Goal: Task Accomplishment & Management: Manage account settings

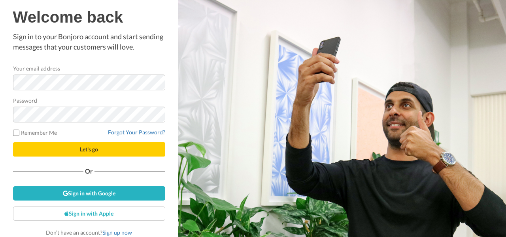
click at [86, 150] on span "Let's go" at bounding box center [89, 149] width 18 height 7
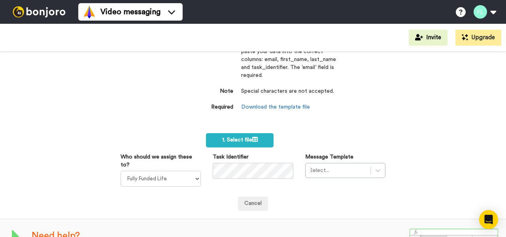
scroll to position [41, 0]
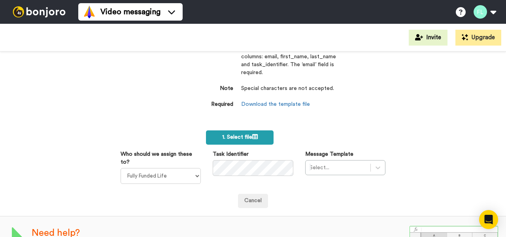
click at [242, 135] on span "1. Select file" at bounding box center [240, 137] width 36 height 6
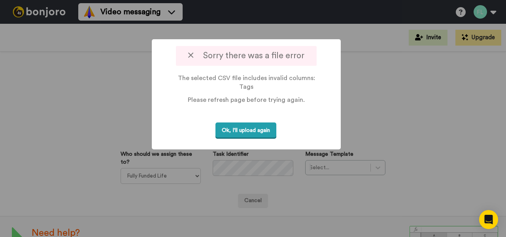
click at [261, 131] on button "Ok, I'll upload again" at bounding box center [246, 130] width 61 height 16
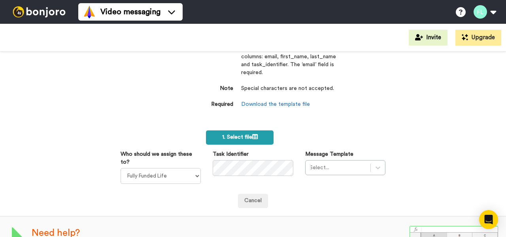
click at [243, 135] on span "1. Select file" at bounding box center [240, 137] width 36 height 6
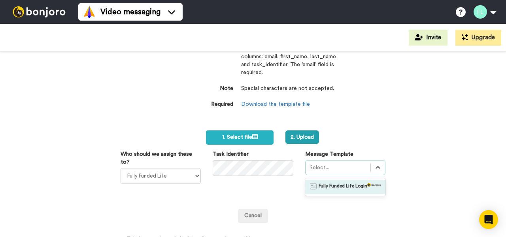
click at [350, 169] on div at bounding box center [338, 167] width 57 height 9
click at [352, 184] on span "Fully Funded Life Login" at bounding box center [343, 187] width 49 height 8
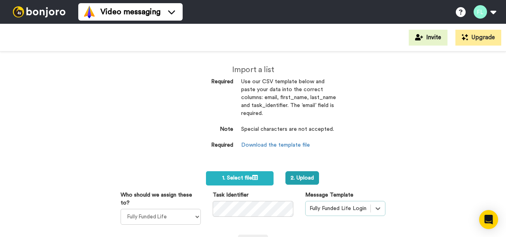
scroll to position [0, 0]
click at [304, 174] on button "2. Upload" at bounding box center [303, 177] width 34 height 13
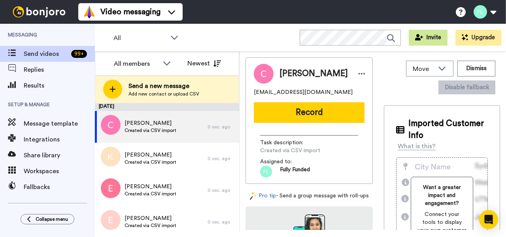
click at [431, 36] on button "Invite" at bounding box center [428, 38] width 39 height 16
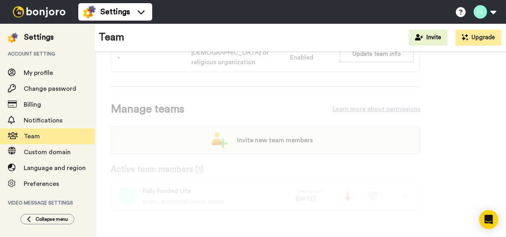
scroll to position [53, 0]
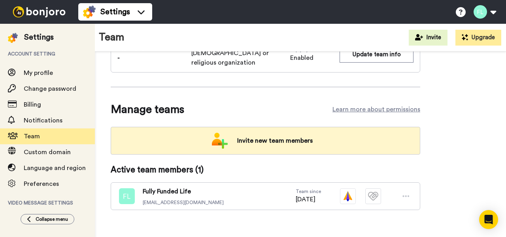
click at [276, 134] on span "Invite new team members" at bounding box center [275, 141] width 88 height 16
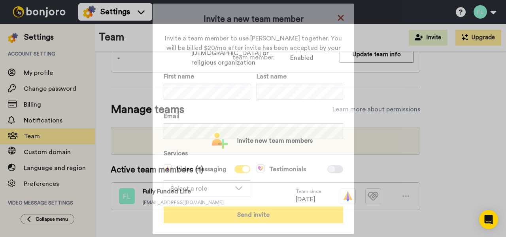
click at [342, 19] on icon at bounding box center [341, 18] width 6 height 6
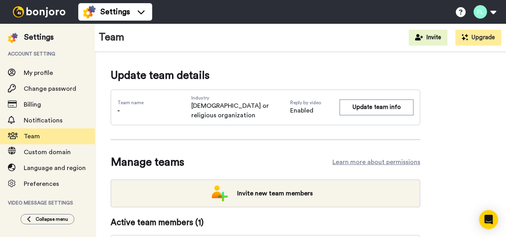
scroll to position [0, 0]
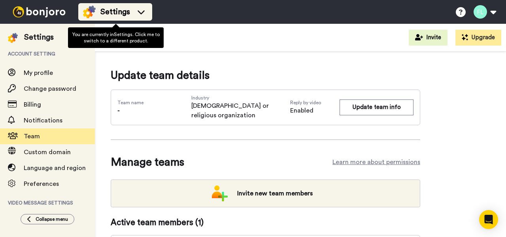
click at [135, 10] on div "Settings" at bounding box center [115, 12] width 64 height 13
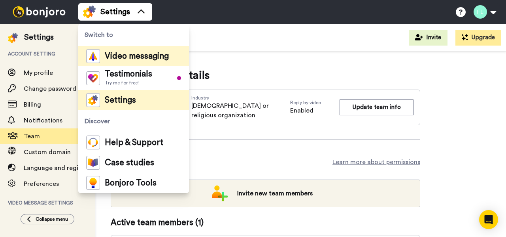
click at [142, 59] on span "Video messaging" at bounding box center [137, 56] width 64 height 8
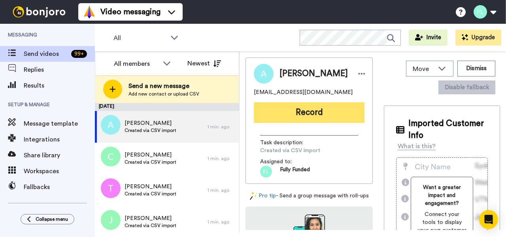
click at [325, 114] on button "Record" at bounding box center [309, 112] width 111 height 21
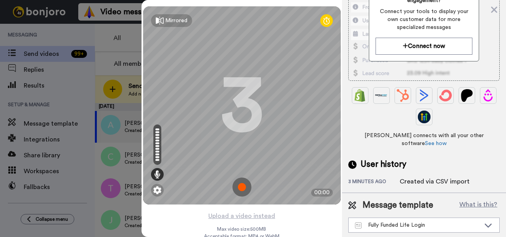
scroll to position [132, 0]
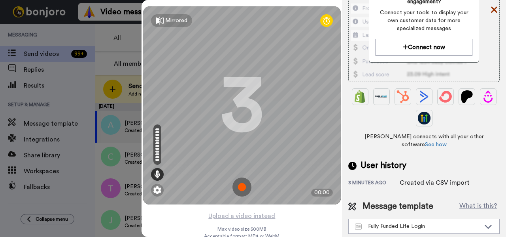
click at [495, 9] on icon at bounding box center [494, 10] width 6 height 6
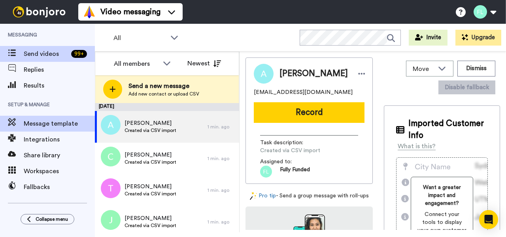
click at [49, 127] on span "Message template" at bounding box center [59, 123] width 71 height 9
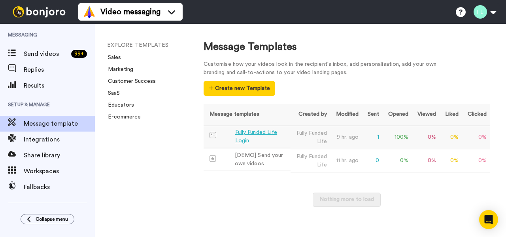
click at [269, 136] on div "Fully Funded Life Login" at bounding box center [261, 136] width 52 height 17
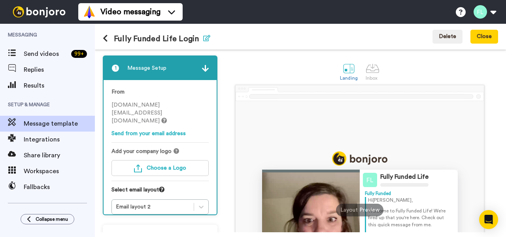
click at [210, 41] on icon "button" at bounding box center [206, 38] width 7 height 6
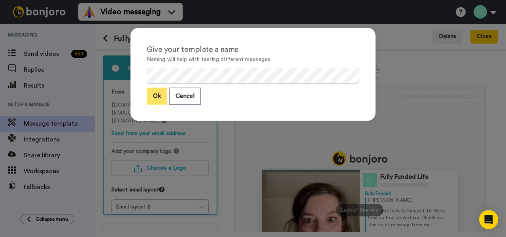
click at [155, 95] on button "Ok" at bounding box center [157, 95] width 21 height 17
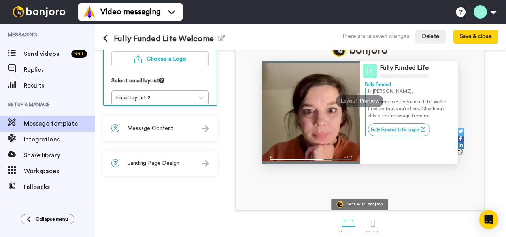
scroll to position [108, 0]
click at [204, 97] on icon at bounding box center [201, 98] width 5 height 3
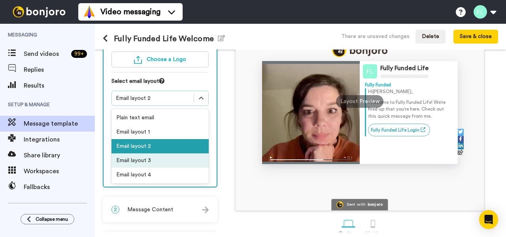
click at [191, 153] on div "Email layout 3" at bounding box center [160, 160] width 97 height 14
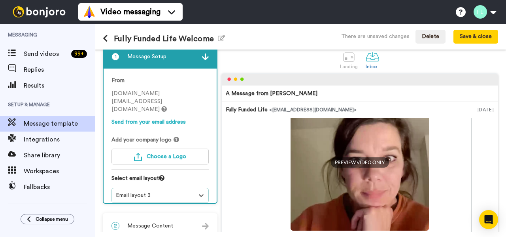
scroll to position [106, 0]
click at [470, 39] on button "Save & close" at bounding box center [476, 37] width 45 height 14
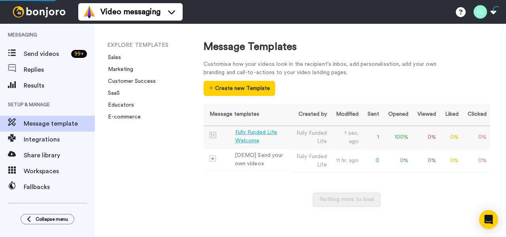
click at [256, 131] on div "Fully Funded Life Welcome" at bounding box center [261, 136] width 52 height 17
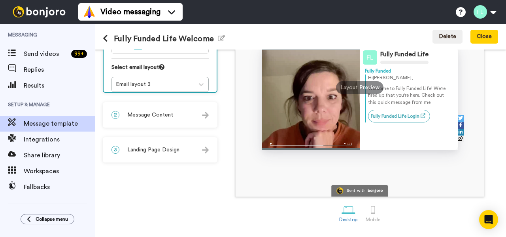
scroll to position [123, 0]
click at [194, 115] on div "2 Message Content" at bounding box center [160, 115] width 113 height 24
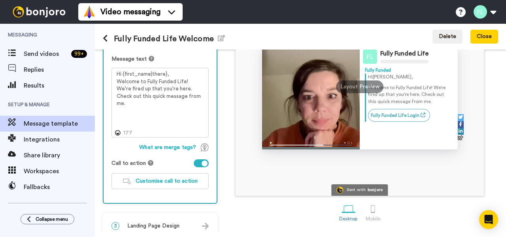
click at [193, 224] on div "3 Landing Page Design" at bounding box center [160, 226] width 113 height 24
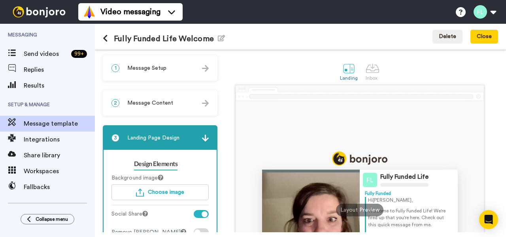
scroll to position [0, 0]
click at [481, 36] on button "Close" at bounding box center [485, 37] width 28 height 14
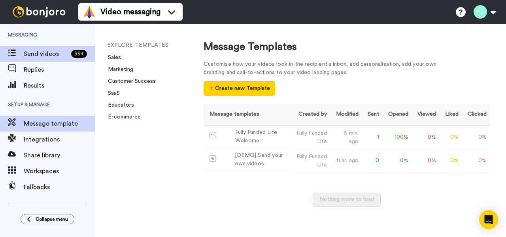
click at [39, 53] on span "Send videos" at bounding box center [46, 53] width 44 height 9
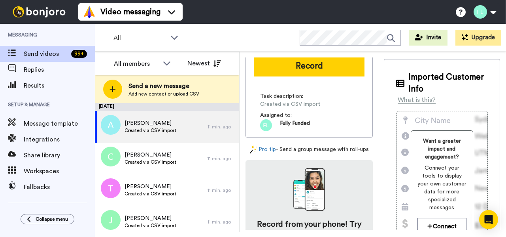
scroll to position [53, 0]
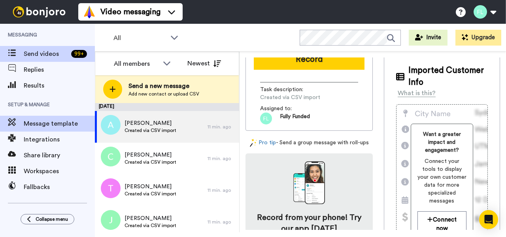
click at [73, 125] on span "Message template" at bounding box center [59, 123] width 71 height 9
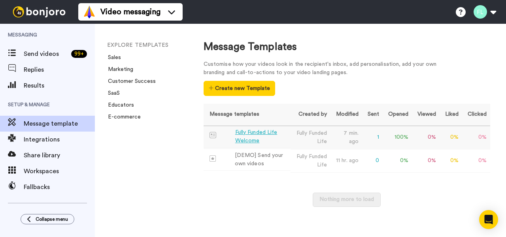
click at [253, 138] on div "Fully Funded Life Welcome" at bounding box center [261, 136] width 52 height 17
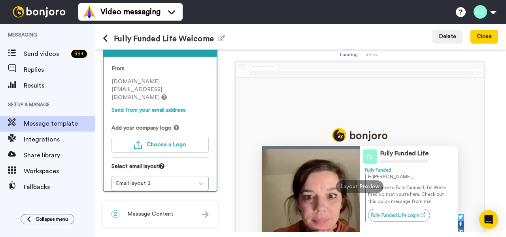
scroll to position [27, 0]
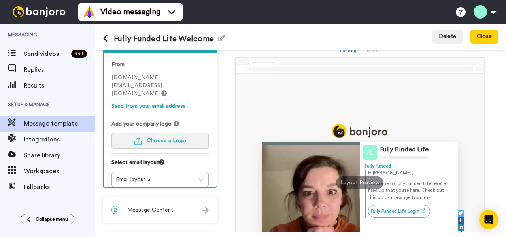
click at [174, 133] on button "Choose a Logo" at bounding box center [160, 141] width 97 height 16
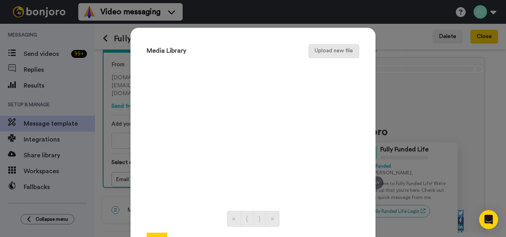
click at [339, 49] on button "Upload new file" at bounding box center [334, 51] width 51 height 14
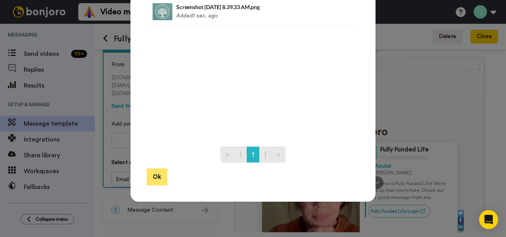
scroll to position [64, 0]
click at [158, 178] on button "Ok" at bounding box center [157, 177] width 21 height 17
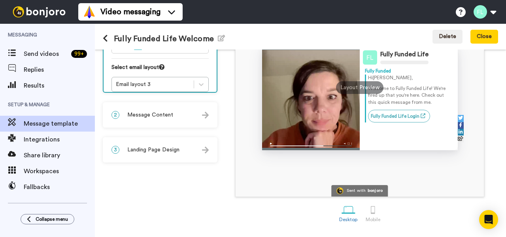
scroll to position [123, 0]
click at [191, 110] on div "2 Message Content" at bounding box center [160, 115] width 113 height 24
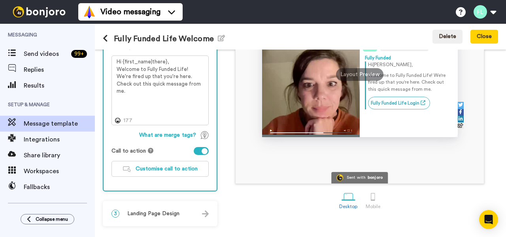
scroll to position [135, 0]
click at [176, 215] on span "Landing Page Design" at bounding box center [153, 213] width 52 height 8
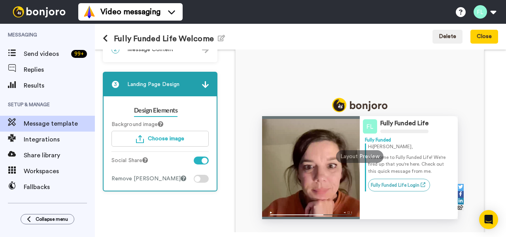
scroll to position [53, 0]
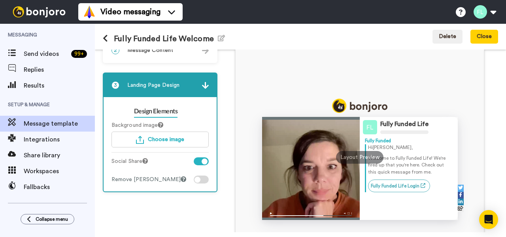
click at [208, 159] on div at bounding box center [201, 161] width 15 height 8
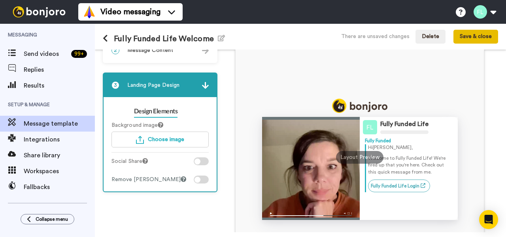
click at [472, 34] on button "Save & close" at bounding box center [476, 37] width 45 height 14
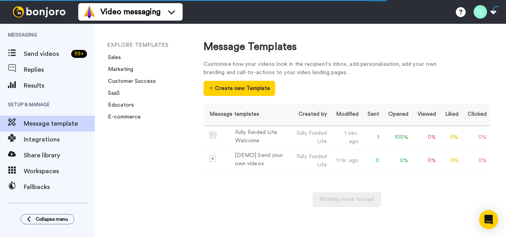
click at [37, 13] on img at bounding box center [38, 11] width 59 height 11
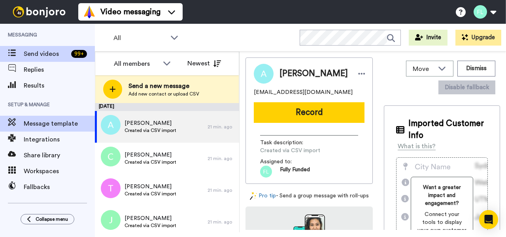
click at [51, 120] on span "Message template" at bounding box center [59, 123] width 71 height 9
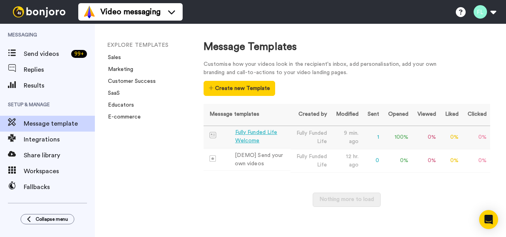
click at [256, 131] on div "Fully Funded Life Welcome" at bounding box center [261, 136] width 52 height 17
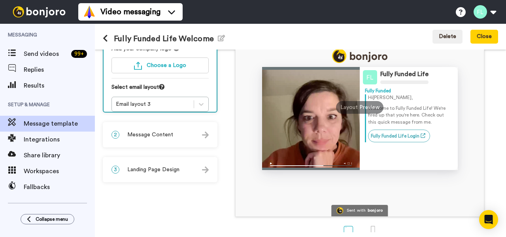
scroll to position [108, 0]
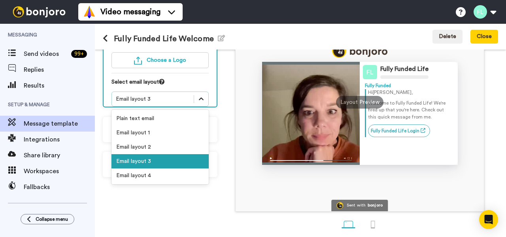
click at [205, 95] on icon at bounding box center [201, 99] width 8 height 8
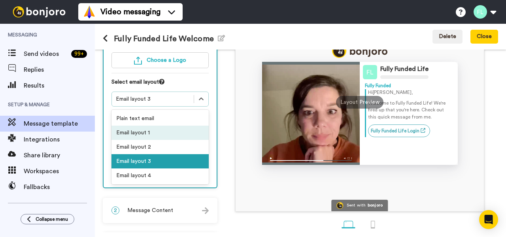
click at [183, 126] on div "Email layout 1" at bounding box center [160, 132] width 97 height 14
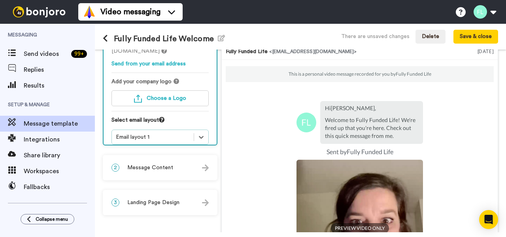
scroll to position [69, 0]
click at [205, 133] on icon at bounding box center [201, 137] width 8 height 8
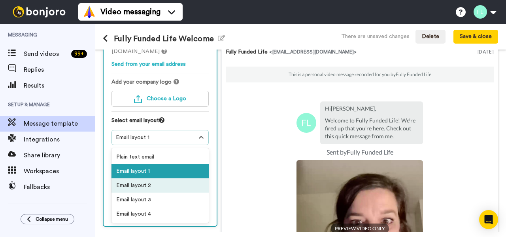
click at [188, 178] on div "Email layout 2" at bounding box center [160, 185] width 97 height 14
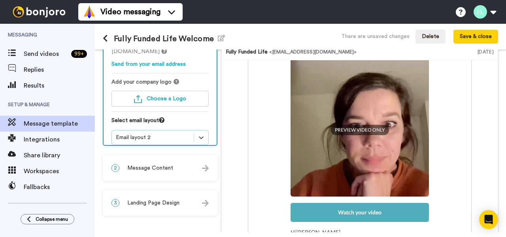
scroll to position [66, 0]
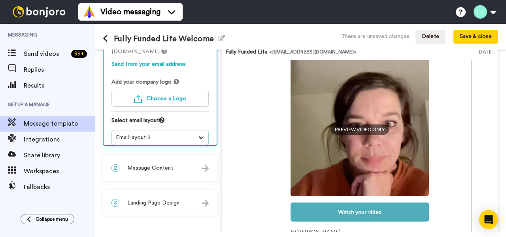
click at [205, 133] on icon at bounding box center [201, 137] width 8 height 8
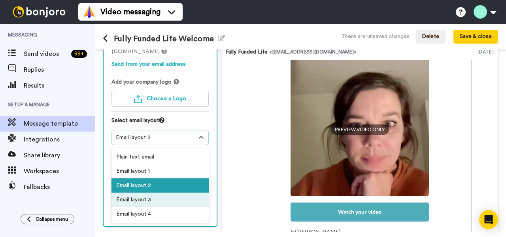
click at [187, 192] on div "Email layout 3" at bounding box center [160, 199] width 97 height 14
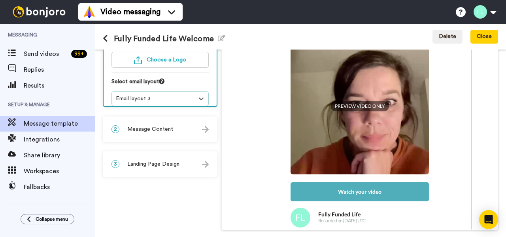
scroll to position [108, 0]
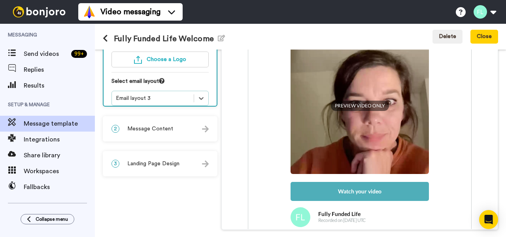
click at [205, 125] on div "2 Message Content" at bounding box center [160, 129] width 113 height 24
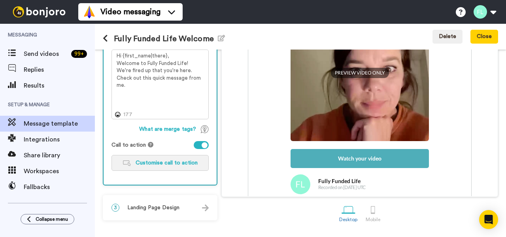
scroll to position [142, 0]
click at [172, 163] on span "Customise call to action" at bounding box center [167, 163] width 62 height 6
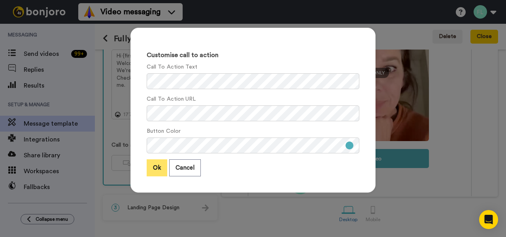
click at [154, 168] on button "Ok" at bounding box center [157, 167] width 21 height 17
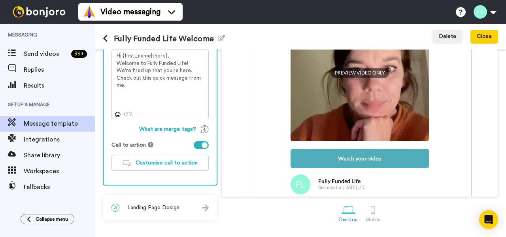
click at [209, 207] on img at bounding box center [205, 207] width 7 height 7
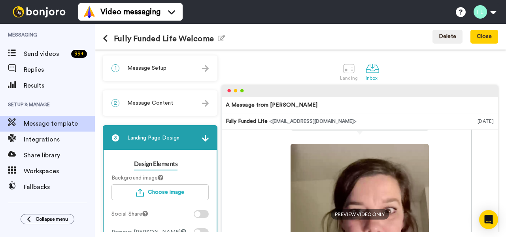
scroll to position [0, 0]
click at [490, 37] on button "Close" at bounding box center [485, 37] width 28 height 14
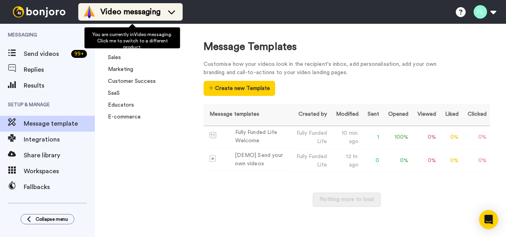
click at [155, 9] on span "Video messaging" at bounding box center [130, 11] width 60 height 11
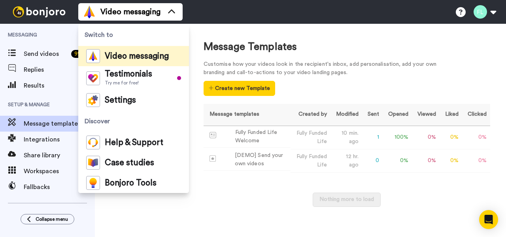
click at [140, 57] on span "Video messaging" at bounding box center [137, 56] width 64 height 8
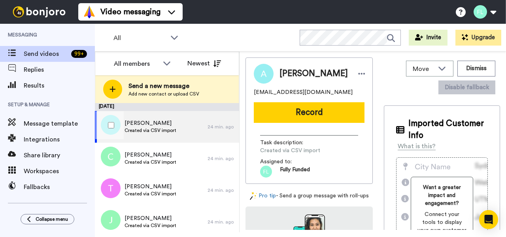
click at [150, 125] on span "[PERSON_NAME]" at bounding box center [151, 123] width 52 height 8
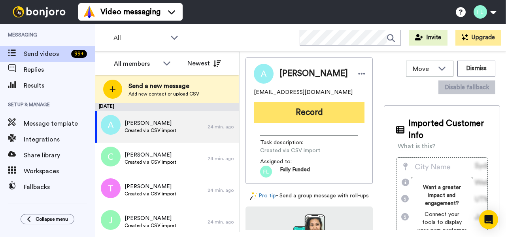
click at [315, 116] on button "Record" at bounding box center [309, 112] width 111 height 21
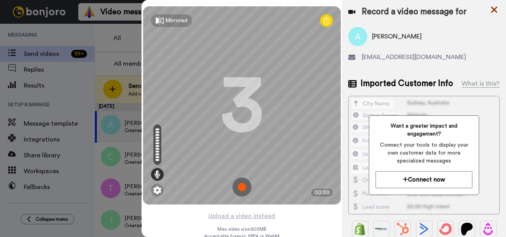
click at [494, 9] on icon at bounding box center [494, 10] width 6 height 6
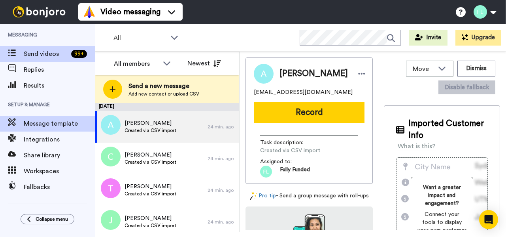
click at [38, 125] on span "Message template" at bounding box center [59, 123] width 71 height 9
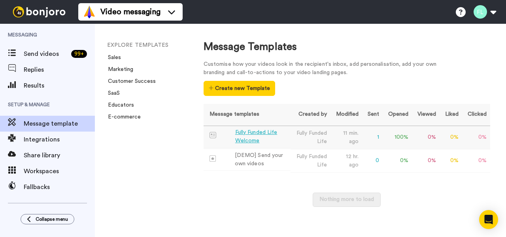
click at [258, 132] on div "Fully Funded Life Welcome" at bounding box center [261, 136] width 52 height 17
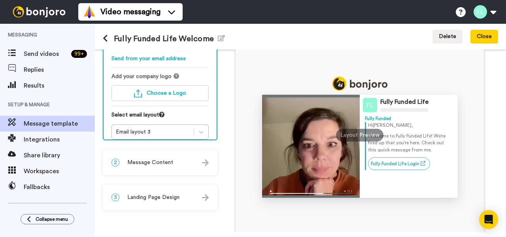
scroll to position [82, 0]
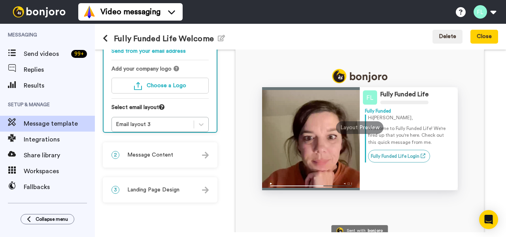
click at [210, 147] on div "2 Message Content" at bounding box center [160, 155] width 113 height 24
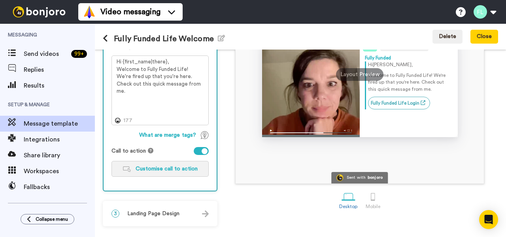
scroll to position [135, 0]
click at [171, 170] on span "Customise call to action" at bounding box center [167, 169] width 62 height 6
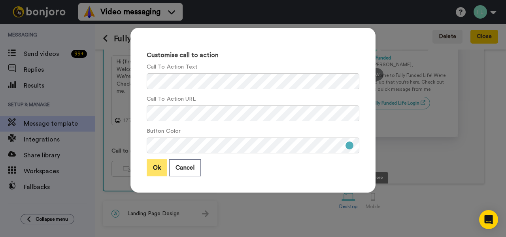
click at [155, 165] on button "Ok" at bounding box center [157, 167] width 21 height 17
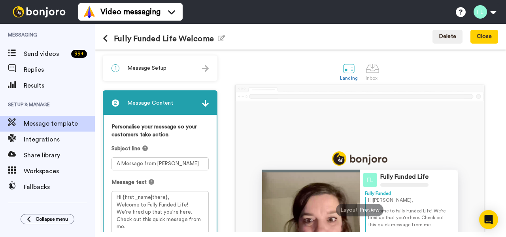
scroll to position [0, 0]
click at [483, 36] on button "Close" at bounding box center [485, 37] width 28 height 14
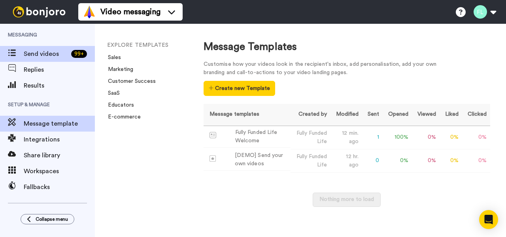
click at [57, 52] on span "Send videos" at bounding box center [46, 53] width 44 height 9
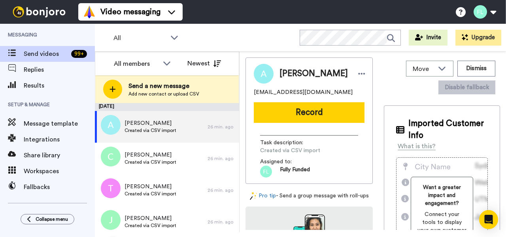
click at [145, 139] on div "[PERSON_NAME] Created via CSV import" at bounding box center [151, 127] width 113 height 32
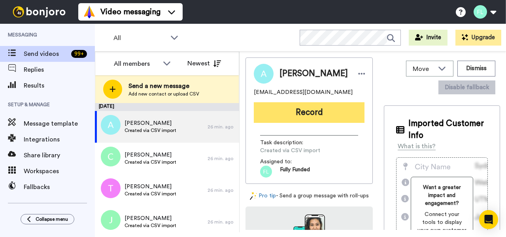
click at [296, 112] on button "Record" at bounding box center [309, 112] width 111 height 21
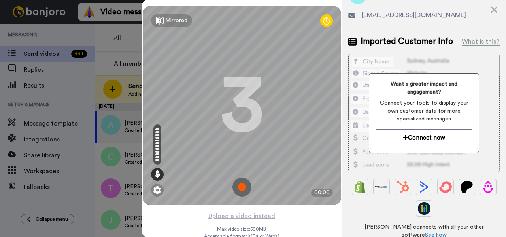
scroll to position [49, 0]
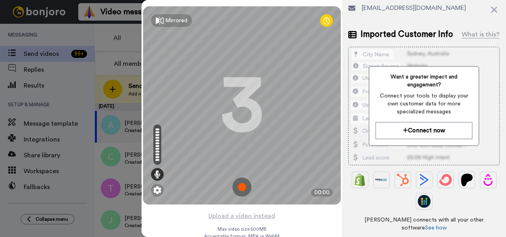
click at [241, 186] on img at bounding box center [242, 186] width 19 height 19
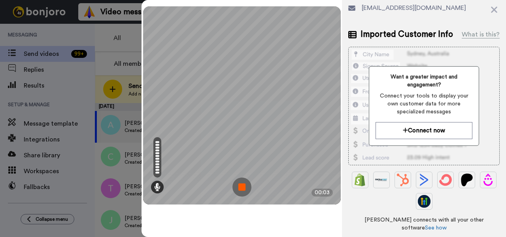
click at [241, 187] on img at bounding box center [242, 186] width 19 height 19
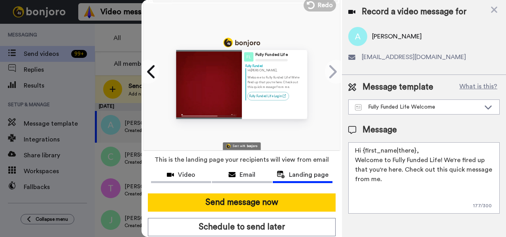
scroll to position [25, 0]
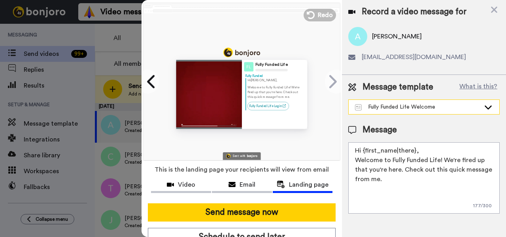
click at [452, 108] on div "Fully Funded Life Welcome" at bounding box center [417, 107] width 125 height 8
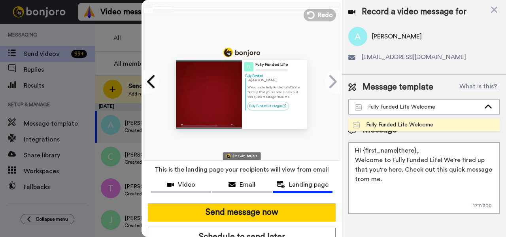
click at [422, 125] on div "Fully Funded Life Welcome" at bounding box center [393, 125] width 80 height 8
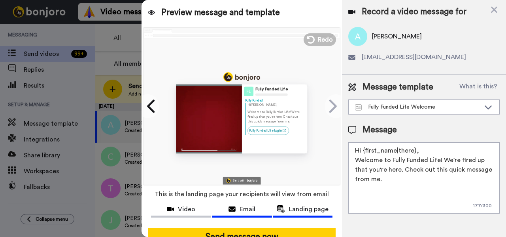
scroll to position [0, 0]
click at [492, 9] on icon at bounding box center [495, 10] width 8 height 10
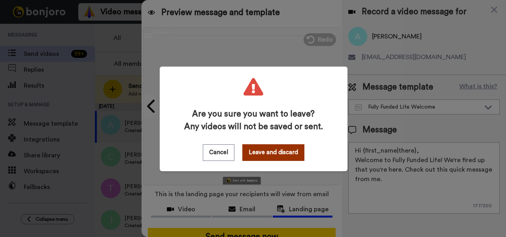
click at [263, 154] on button "Leave and discard" at bounding box center [274, 152] width 62 height 17
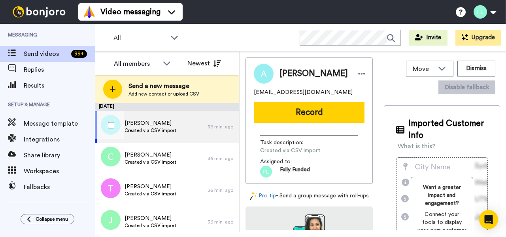
click at [184, 134] on div "Amy timms Created via CSV import" at bounding box center [151, 127] width 113 height 32
click at [358, 72] on icon at bounding box center [361, 74] width 7 height 8
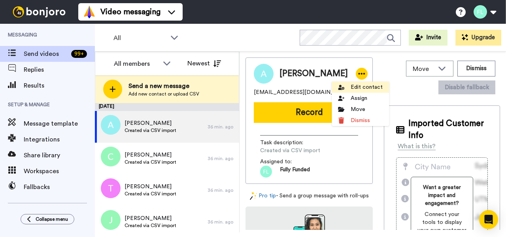
click at [359, 87] on li "Edit contact" at bounding box center [360, 86] width 57 height 11
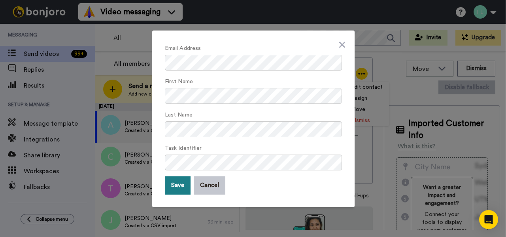
click at [180, 187] on button "Save" at bounding box center [178, 185] width 26 height 18
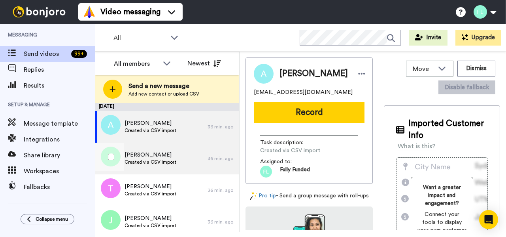
click at [170, 154] on span "Craig clayton" at bounding box center [151, 155] width 52 height 8
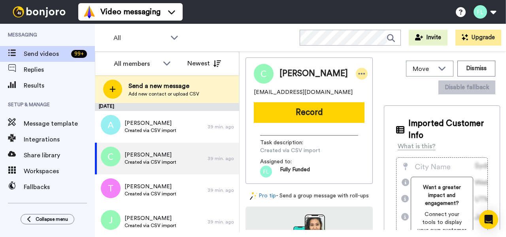
click at [359, 73] on icon at bounding box center [362, 74] width 7 height 2
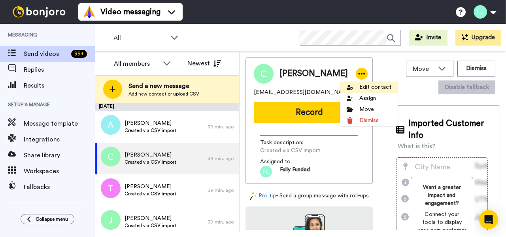
click at [364, 85] on li "Edit contact" at bounding box center [369, 86] width 57 height 11
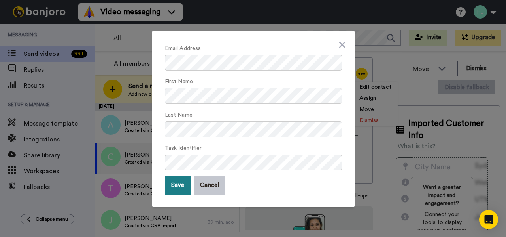
click at [177, 184] on button "Save" at bounding box center [178, 185] width 26 height 18
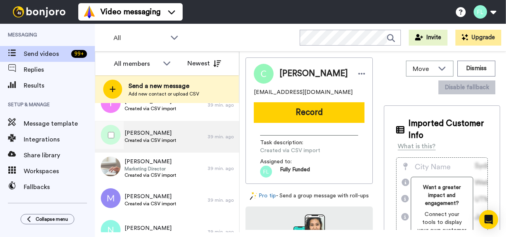
scroll to position [86, 0]
click at [157, 123] on div "[PERSON_NAME] Created via CSV import" at bounding box center [151, 136] width 113 height 32
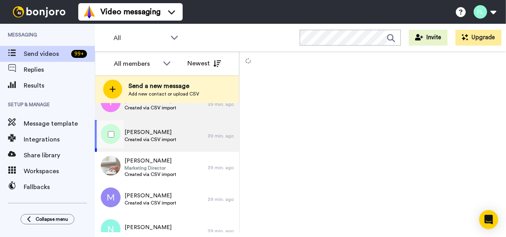
click at [142, 105] on span "Created via CSV import" at bounding box center [151, 107] width 52 height 6
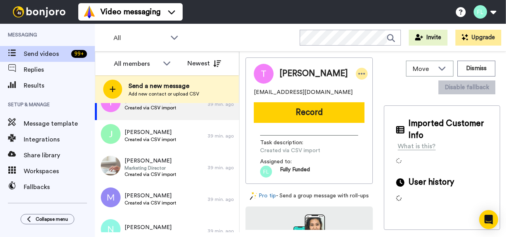
click at [358, 74] on icon at bounding box center [361, 74] width 7 height 8
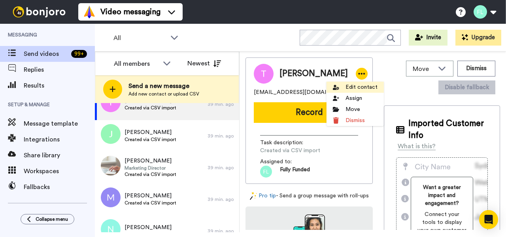
click at [351, 85] on li "Edit contact" at bounding box center [355, 86] width 57 height 11
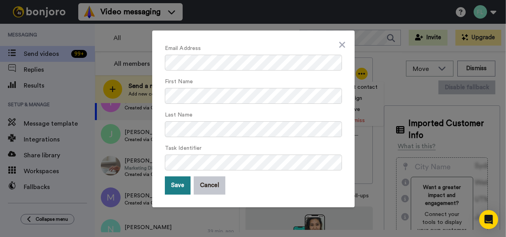
click at [176, 185] on button "Save" at bounding box center [178, 185] width 26 height 18
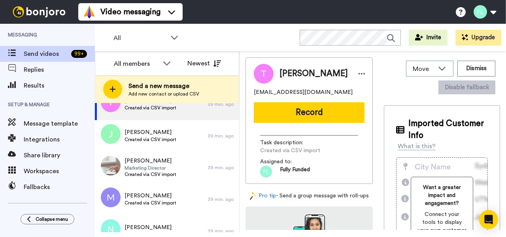
click at [188, 143] on div "Jason smith Created via CSV import" at bounding box center [151, 136] width 113 height 32
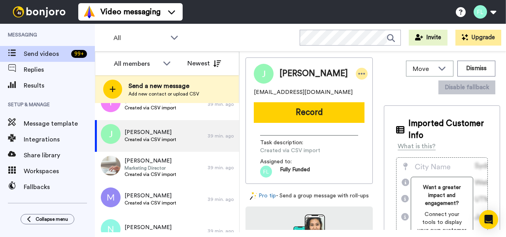
click at [359, 73] on icon at bounding box center [362, 74] width 7 height 2
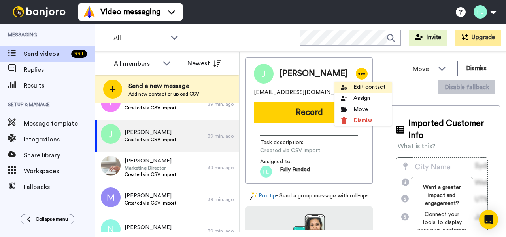
click at [364, 85] on li "Edit contact" at bounding box center [363, 86] width 57 height 11
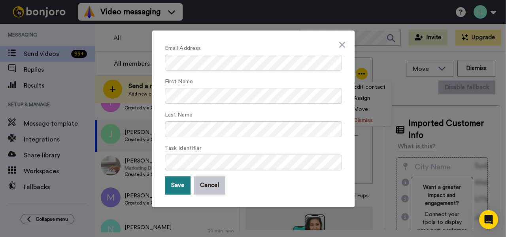
click at [175, 186] on button "Save" at bounding box center [178, 185] width 26 height 18
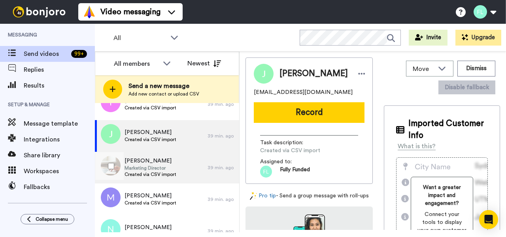
click at [178, 172] on div "Megan hibbard Marketing Director Created via CSV import" at bounding box center [151, 168] width 113 height 32
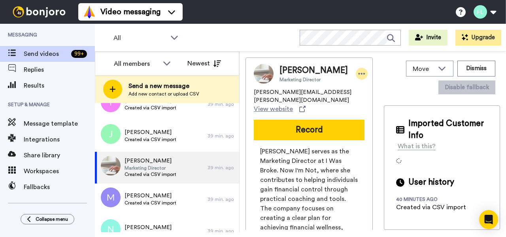
click at [359, 73] on icon at bounding box center [362, 74] width 7 height 2
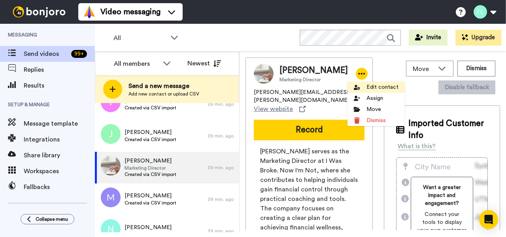
click at [367, 85] on li "Edit contact" at bounding box center [376, 86] width 57 height 11
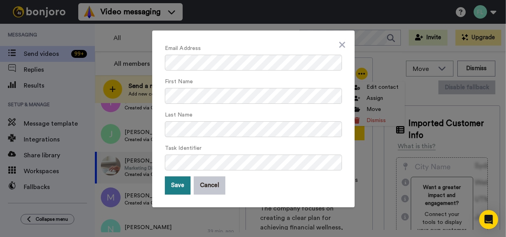
click at [178, 180] on button "Save" at bounding box center [178, 185] width 26 height 18
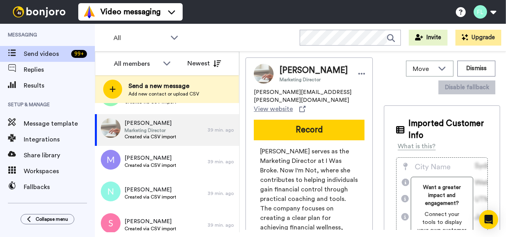
scroll to position [130, 0]
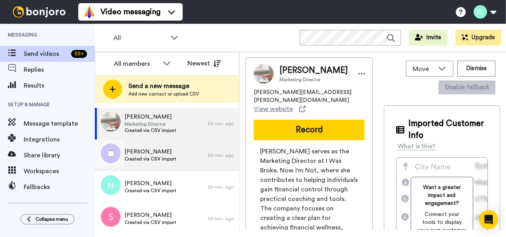
click at [163, 148] on span "Mike burson" at bounding box center [151, 152] width 52 height 8
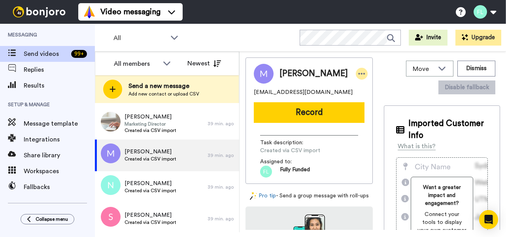
click at [358, 71] on icon at bounding box center [361, 74] width 7 height 8
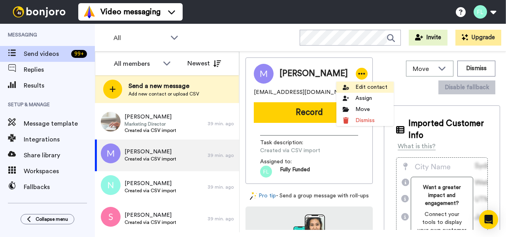
click at [373, 84] on li "Edit contact" at bounding box center [365, 86] width 57 height 11
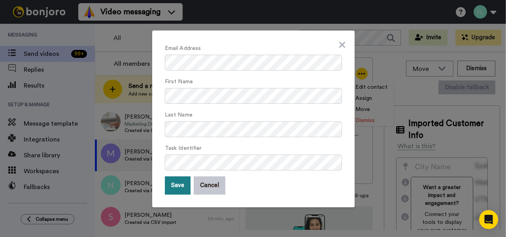
click at [178, 187] on button "Save" at bounding box center [178, 185] width 26 height 18
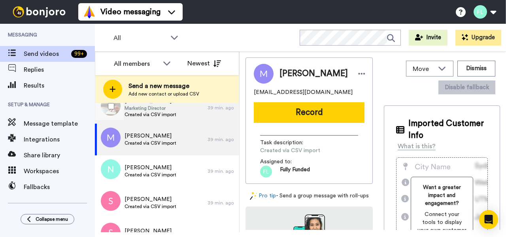
scroll to position [146, 0]
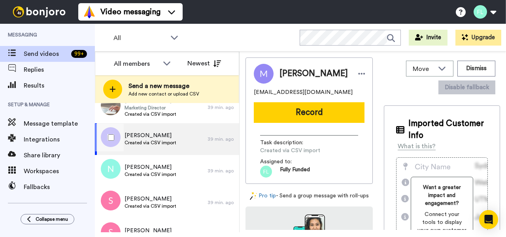
click at [179, 140] on div "Mike burson Created via CSV import" at bounding box center [151, 139] width 113 height 32
click at [358, 74] on icon at bounding box center [361, 74] width 7 height 8
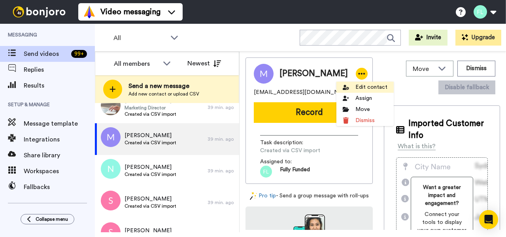
click at [362, 86] on li "Edit contact" at bounding box center [365, 86] width 57 height 11
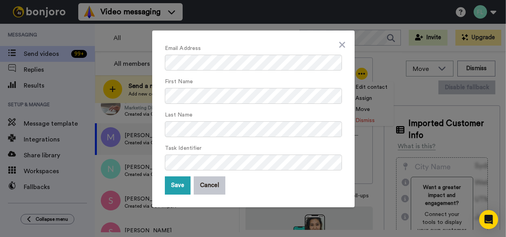
click at [171, 119] on div "Last Name" at bounding box center [253, 123] width 177 height 27
click at [171, 187] on button "Save" at bounding box center [178, 185] width 26 height 18
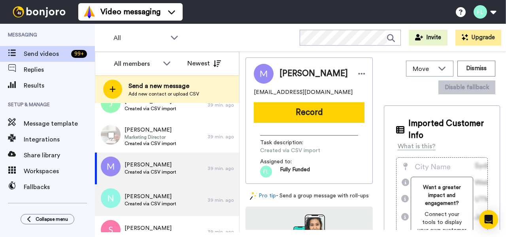
scroll to position [157, 0]
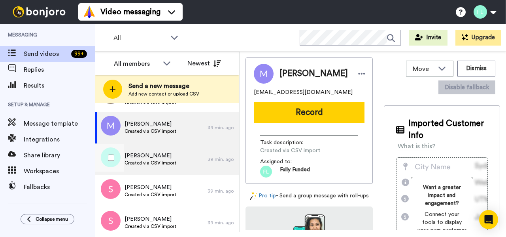
click at [169, 155] on span "Nikki lindsey" at bounding box center [151, 156] width 52 height 8
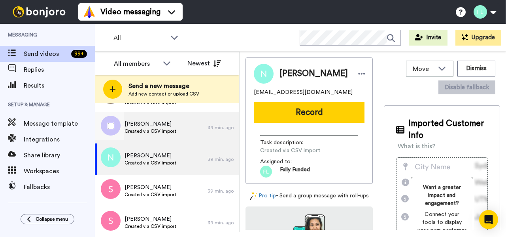
click at [188, 123] on div "Mike burson Created via CSV import" at bounding box center [151, 128] width 113 height 32
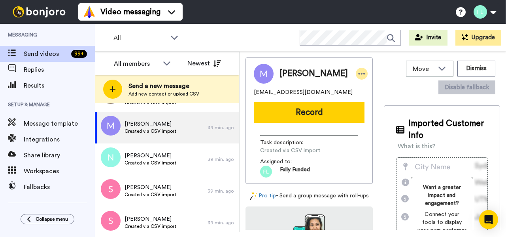
click at [359, 73] on icon at bounding box center [362, 74] width 7 height 2
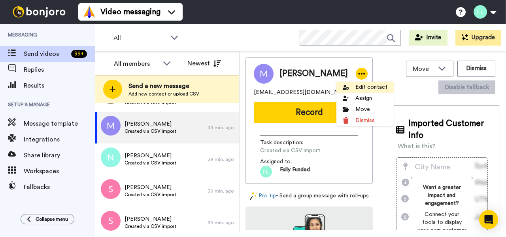
click at [357, 83] on li "Edit contact" at bounding box center [365, 86] width 57 height 11
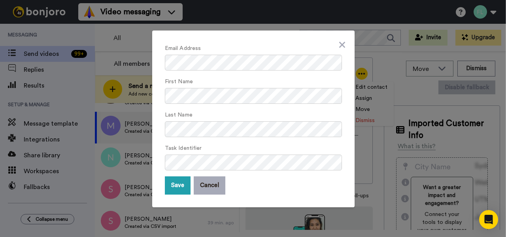
click at [201, 189] on button "Cancel" at bounding box center [210, 185] width 32 height 18
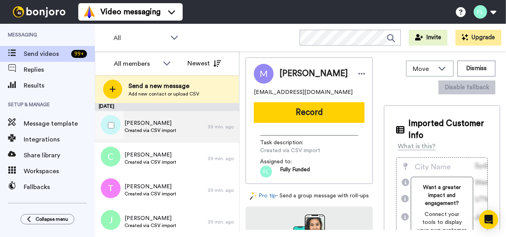
click at [157, 131] on span "Created via CSV import" at bounding box center [151, 130] width 52 height 6
click at [358, 74] on icon at bounding box center [361, 74] width 7 height 8
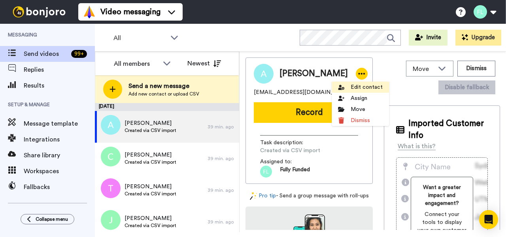
click at [356, 89] on li "Edit contact" at bounding box center [360, 86] width 57 height 11
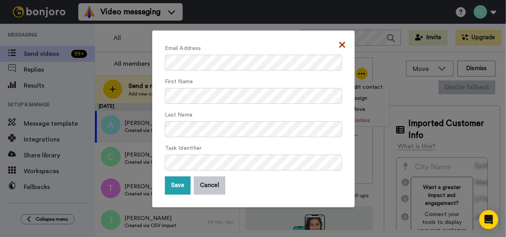
click at [339, 42] on icon at bounding box center [342, 45] width 6 height 6
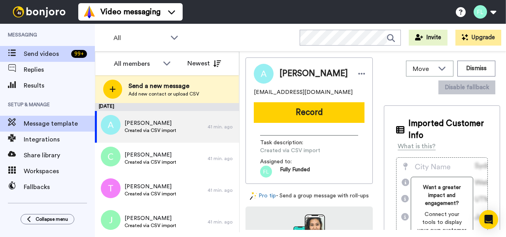
click at [45, 118] on div "Message template" at bounding box center [47, 124] width 95 height 16
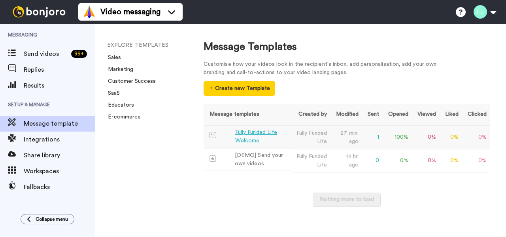
click at [272, 136] on div "Fully Funded Life Welcome" at bounding box center [261, 136] width 52 height 17
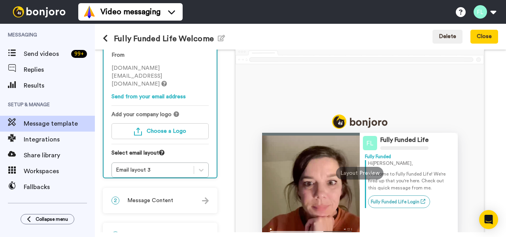
scroll to position [68, 0]
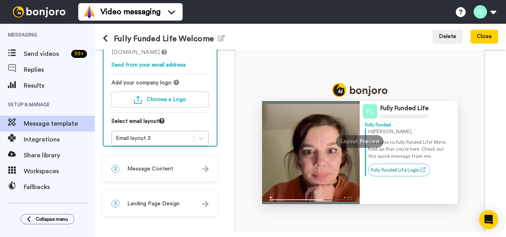
click at [201, 165] on div "2 Message Content" at bounding box center [160, 169] width 113 height 24
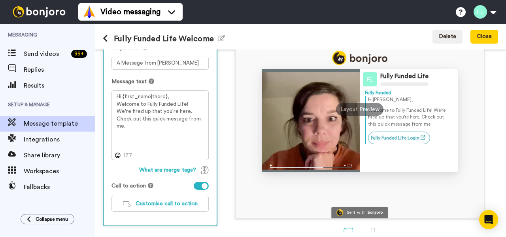
scroll to position [101, 0]
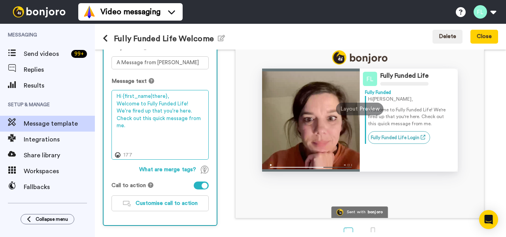
click at [117, 103] on textarea "Hi {first_name|there}, Welcome to Fully Funded Life! We're fired up that you're…" at bounding box center [160, 125] width 97 height 70
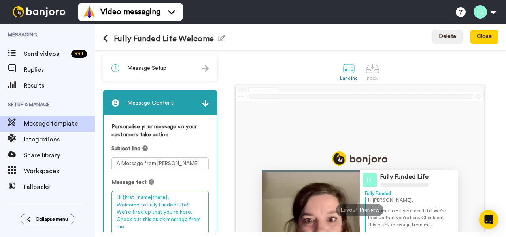
scroll to position [0, 0]
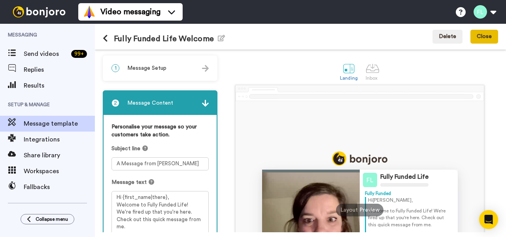
click at [488, 38] on button "Close" at bounding box center [485, 37] width 28 height 14
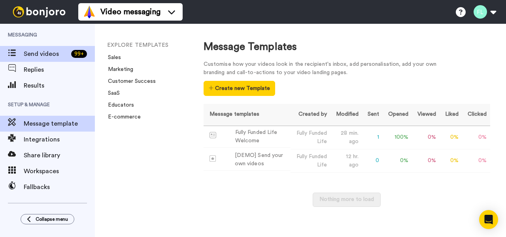
click at [47, 57] on span "Send videos" at bounding box center [46, 53] width 44 height 9
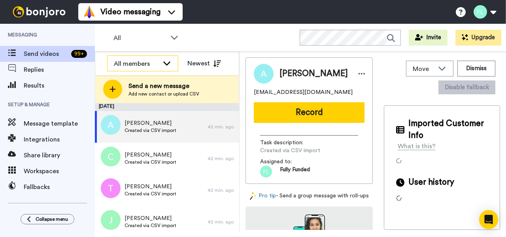
click at [172, 64] on div "All members" at bounding box center [143, 64] width 70 height 16
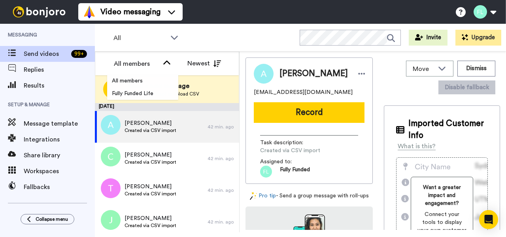
click at [165, 55] on div "All members All members Fully Funded Life Newest" at bounding box center [167, 63] width 144 height 24
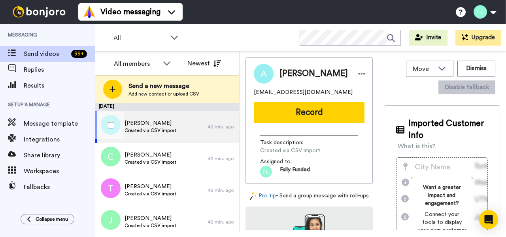
click at [202, 134] on div "Amy Timms Created via CSV import" at bounding box center [151, 127] width 113 height 32
click at [358, 75] on icon at bounding box center [361, 74] width 7 height 8
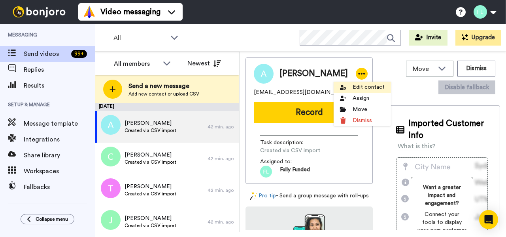
click at [364, 88] on li "Edit contact" at bounding box center [362, 86] width 57 height 11
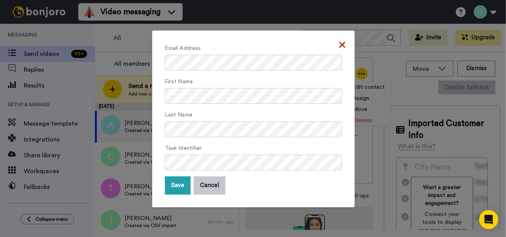
click at [339, 45] on icon at bounding box center [342, 45] width 6 height 6
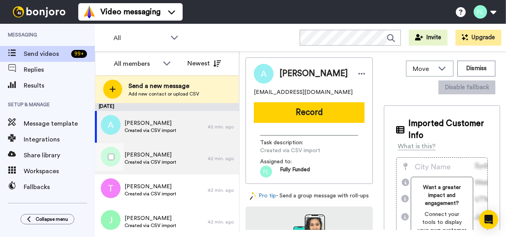
click at [188, 152] on div "Craig Clayton Created via CSV import" at bounding box center [151, 158] width 113 height 32
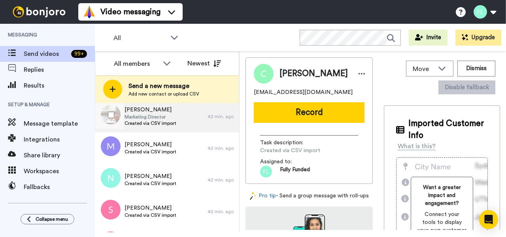
scroll to position [140, 0]
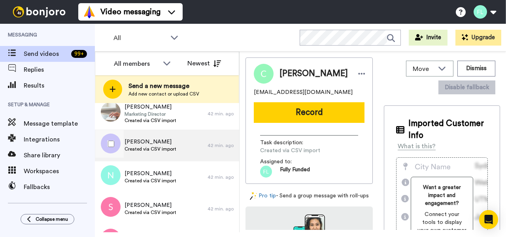
click at [160, 146] on span "Created via CSV import" at bounding box center [151, 149] width 52 height 6
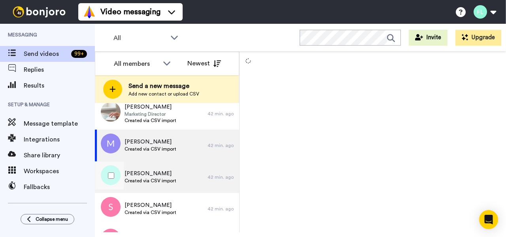
click at [160, 181] on span "Created via CSV import" at bounding box center [151, 180] width 52 height 6
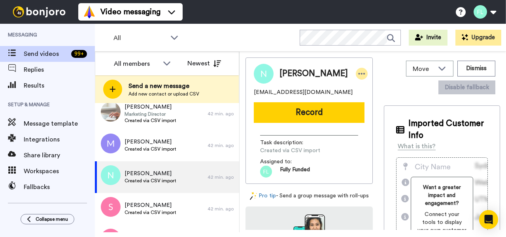
click at [358, 72] on icon at bounding box center [361, 74] width 7 height 8
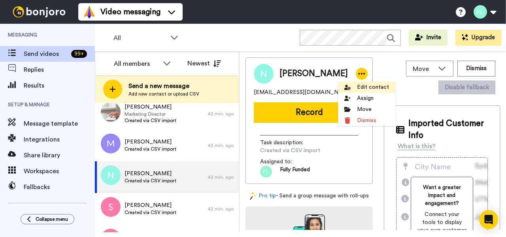
click at [362, 89] on li "Edit contact" at bounding box center [366, 86] width 57 height 11
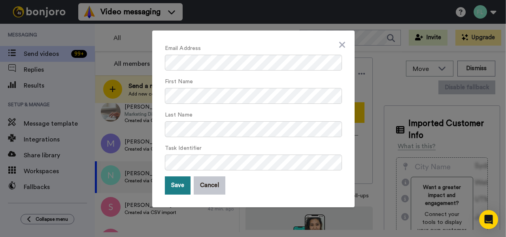
click at [180, 185] on button "Save" at bounding box center [178, 185] width 26 height 18
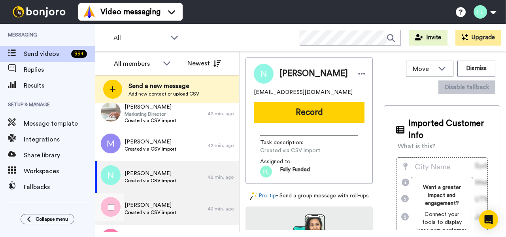
click at [163, 209] on span "Created via CSV import" at bounding box center [151, 212] width 52 height 6
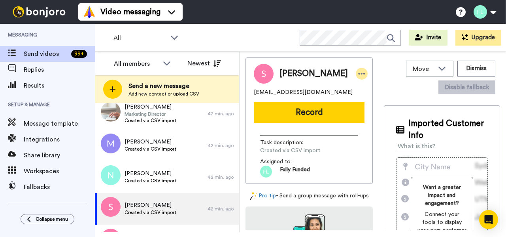
click at [359, 73] on icon at bounding box center [362, 74] width 7 height 2
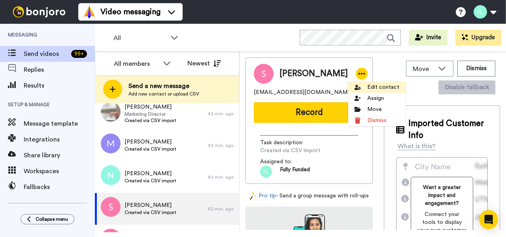
click at [372, 84] on li "Edit contact" at bounding box center [377, 86] width 57 height 11
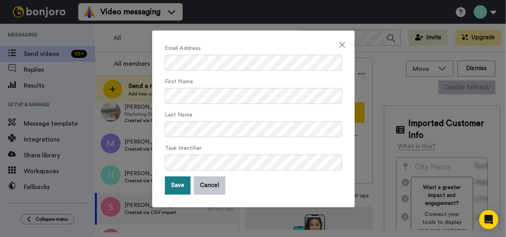
click at [178, 186] on button "Save" at bounding box center [178, 185] width 26 height 18
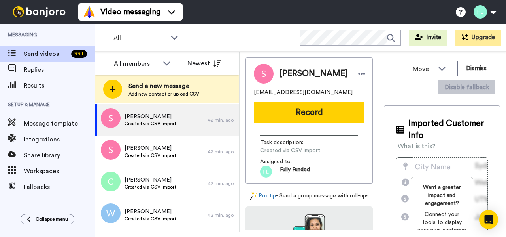
scroll to position [240, 0]
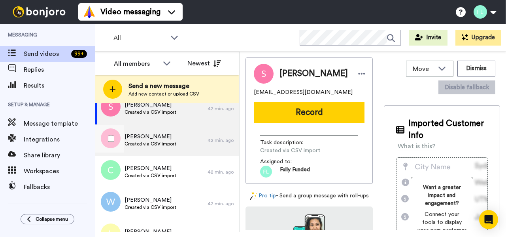
click at [167, 136] on span "Shelley mahaffey" at bounding box center [151, 137] width 52 height 8
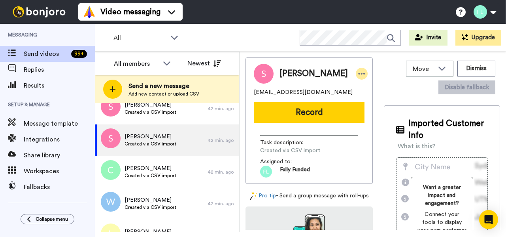
click at [358, 74] on icon at bounding box center [361, 74] width 7 height 8
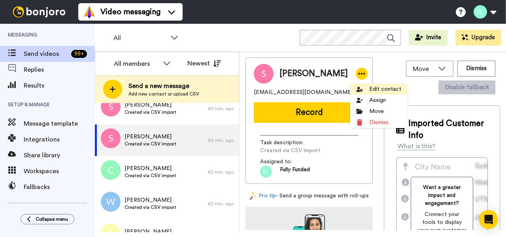
click at [379, 90] on li "Edit contact" at bounding box center [379, 88] width 57 height 11
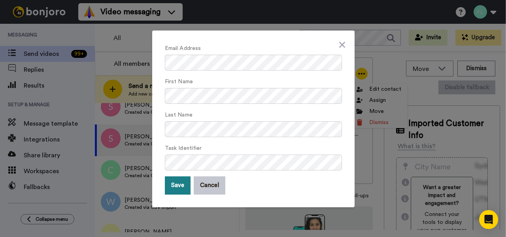
click at [181, 186] on button "Save" at bounding box center [178, 185] width 26 height 18
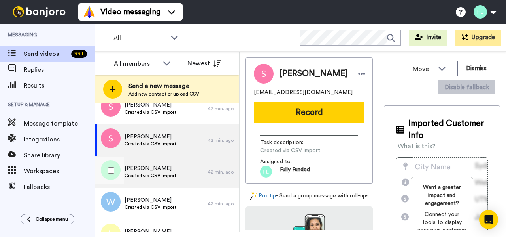
click at [163, 176] on span "Created via CSV import" at bounding box center [151, 175] width 52 height 6
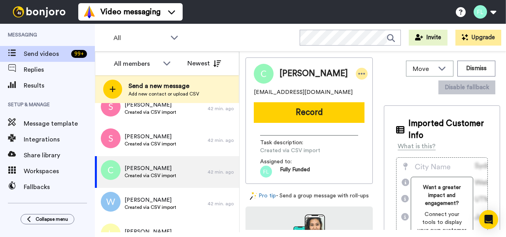
click at [358, 72] on icon at bounding box center [361, 74] width 7 height 8
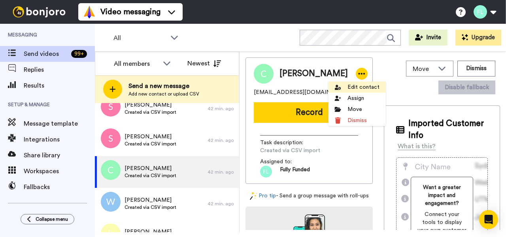
click at [355, 86] on li "Edit contact" at bounding box center [357, 86] width 57 height 11
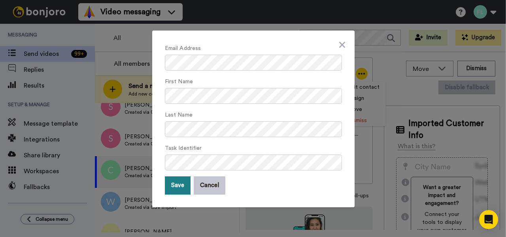
click at [180, 185] on button "Save" at bounding box center [178, 185] width 26 height 18
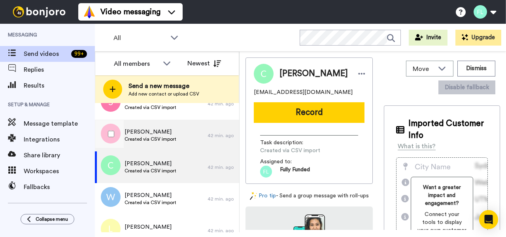
scroll to position [301, 0]
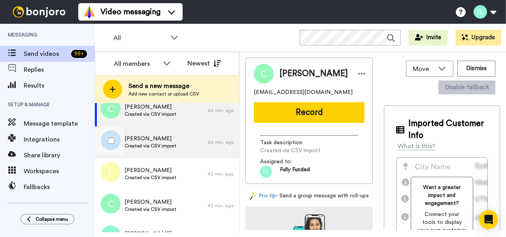
click at [168, 142] on span "Whitney purcell" at bounding box center [151, 139] width 52 height 8
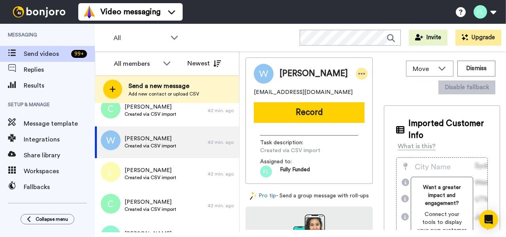
click at [358, 78] on icon at bounding box center [361, 74] width 7 height 8
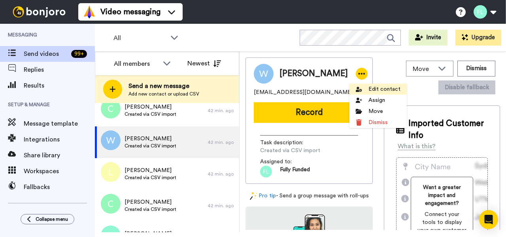
click at [392, 91] on li "Edit contact" at bounding box center [378, 88] width 57 height 11
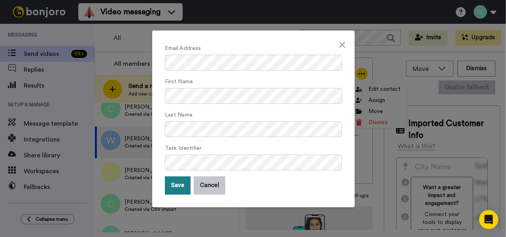
click at [178, 184] on button "Save" at bounding box center [178, 185] width 26 height 18
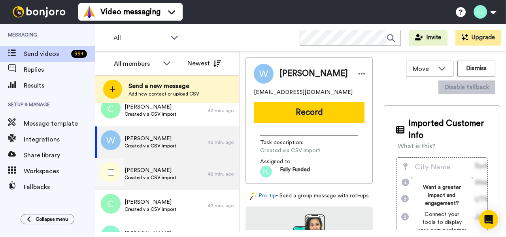
click at [181, 178] on div "Lucas calvert Created via CSV import" at bounding box center [151, 174] width 113 height 32
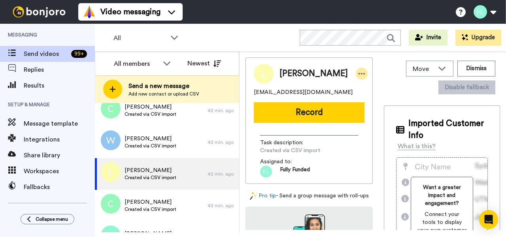
click at [358, 72] on icon at bounding box center [361, 74] width 7 height 8
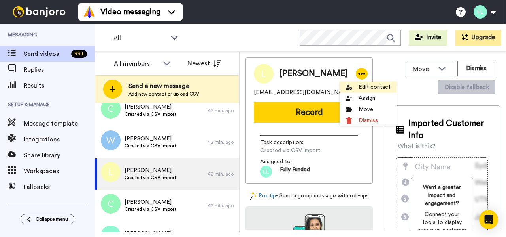
click at [370, 86] on li "Edit contact" at bounding box center [368, 86] width 57 height 11
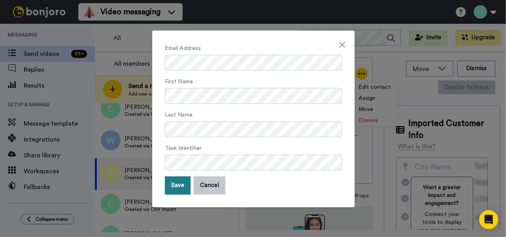
click at [176, 180] on button "Save" at bounding box center [178, 185] width 26 height 18
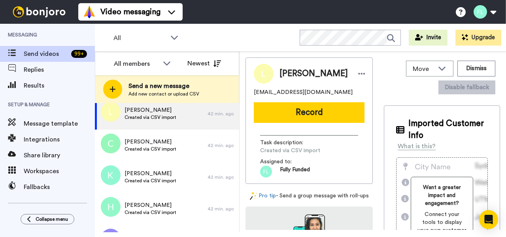
scroll to position [363, 0]
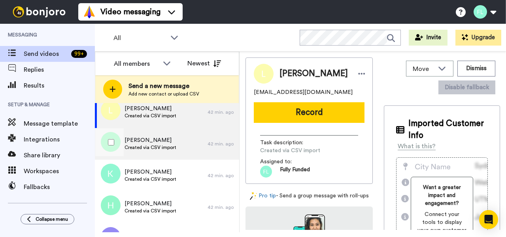
click at [172, 140] on span "Cory cooper" at bounding box center [151, 140] width 52 height 8
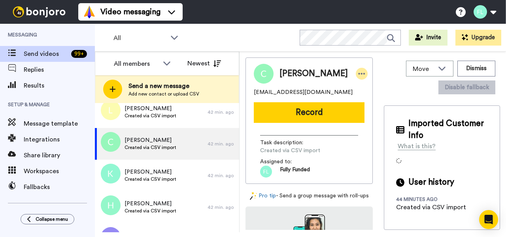
click at [358, 72] on icon at bounding box center [361, 74] width 7 height 8
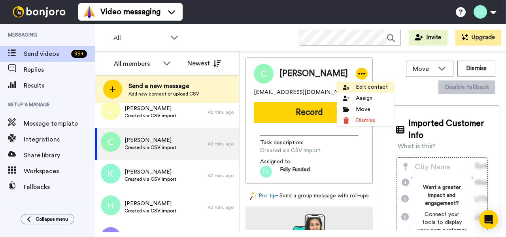
click at [362, 86] on li "Edit contact" at bounding box center [365, 86] width 57 height 11
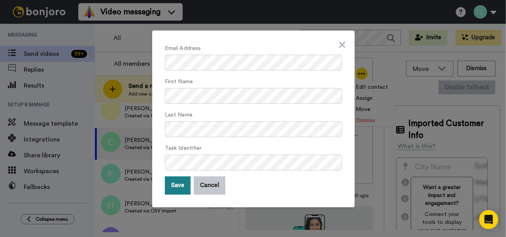
click at [177, 186] on button "Save" at bounding box center [178, 185] width 26 height 18
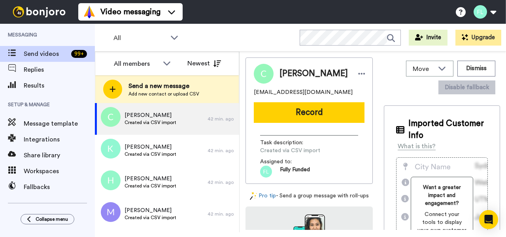
scroll to position [411, 0]
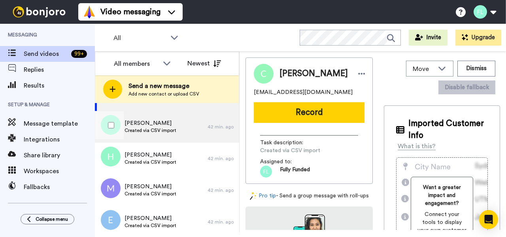
click at [187, 127] on div "Kara villines Created via CSV import" at bounding box center [151, 127] width 113 height 32
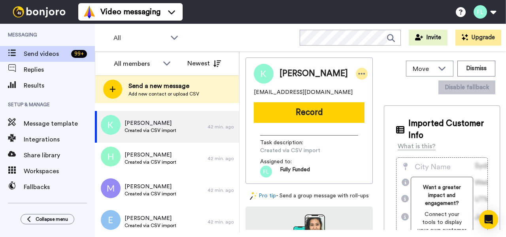
click at [359, 74] on icon at bounding box center [362, 74] width 7 height 2
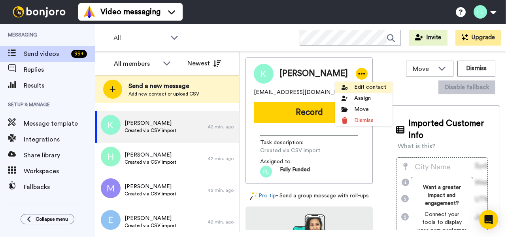
click at [360, 87] on li "Edit contact" at bounding box center [363, 86] width 57 height 11
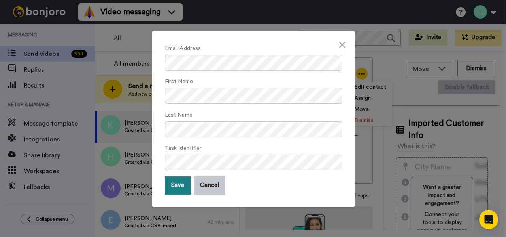
click at [179, 186] on button "Save" at bounding box center [178, 185] width 26 height 18
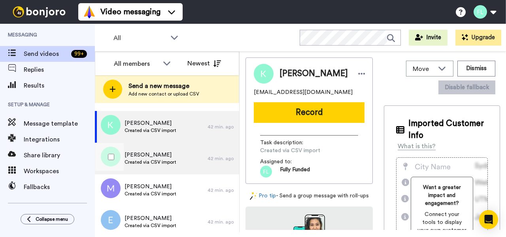
click at [181, 157] on div "Holly chavis Created via CSV import" at bounding box center [151, 158] width 113 height 32
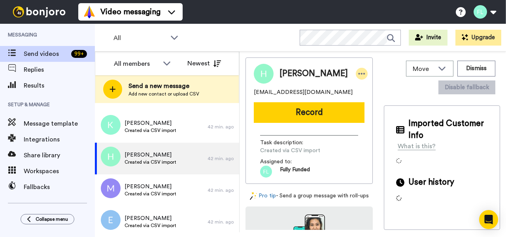
click at [358, 72] on icon at bounding box center [361, 74] width 7 height 8
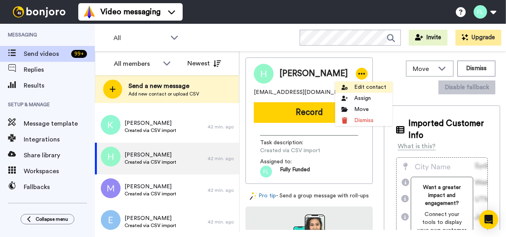
click at [360, 85] on li "Edit contact" at bounding box center [363, 86] width 57 height 11
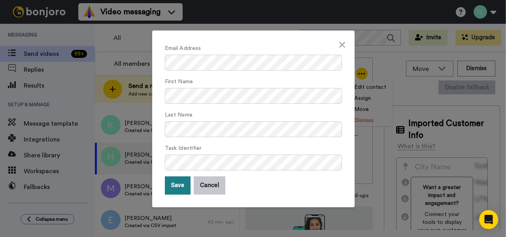
click at [178, 186] on button "Save" at bounding box center [178, 185] width 26 height 18
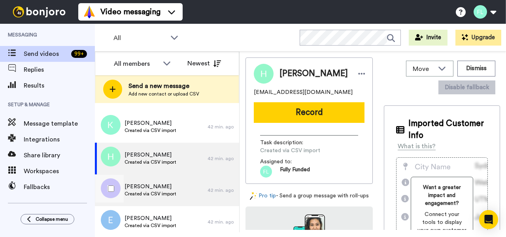
click at [157, 192] on span "Created via CSV import" at bounding box center [151, 193] width 52 height 6
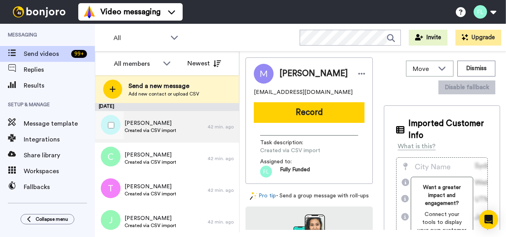
click at [216, 125] on div "42 min. ago" at bounding box center [222, 126] width 28 height 6
click at [227, 125] on div "47 min. ago" at bounding box center [222, 126] width 28 height 6
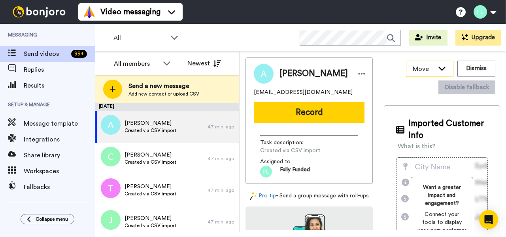
click at [445, 71] on icon at bounding box center [442, 68] width 9 height 8
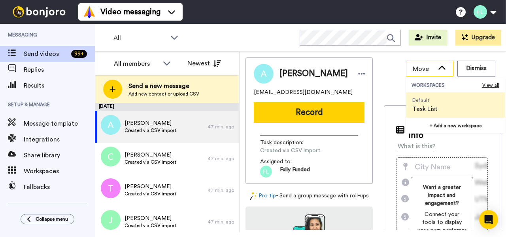
click at [446, 64] on icon at bounding box center [442, 68] width 9 height 8
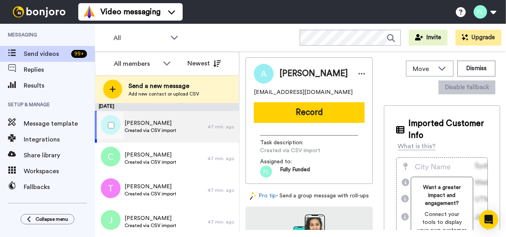
click at [159, 130] on span "Created via CSV import" at bounding box center [151, 130] width 52 height 6
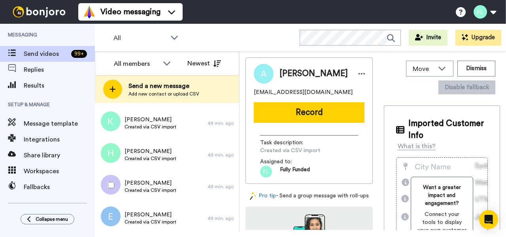
scroll to position [411, 0]
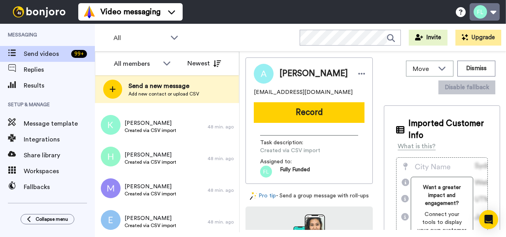
click at [489, 13] on button at bounding box center [485, 11] width 30 height 17
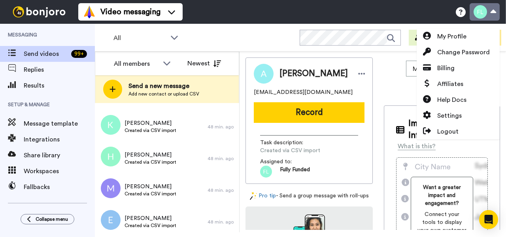
click at [493, 11] on button at bounding box center [485, 11] width 30 height 17
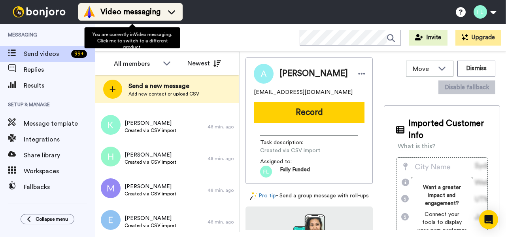
click at [178, 13] on icon at bounding box center [171, 12] width 13 height 8
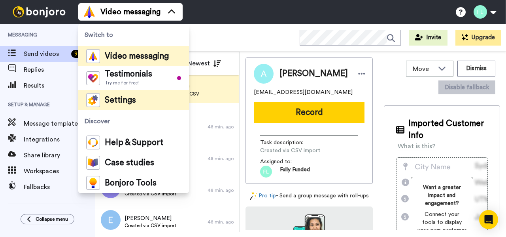
click at [138, 104] on li "Settings" at bounding box center [133, 100] width 111 height 20
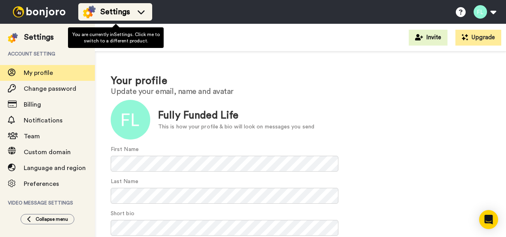
click at [113, 4] on li "Settings" at bounding box center [115, 11] width 74 height 17
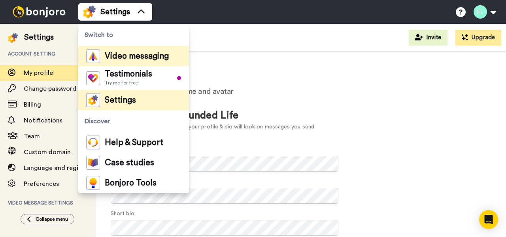
click at [133, 53] on span "Video messaging" at bounding box center [137, 56] width 64 height 8
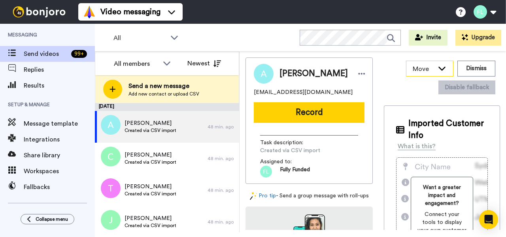
click at [446, 68] on icon at bounding box center [442, 68] width 9 height 8
click at [379, 69] on div "[PERSON_NAME] [EMAIL_ADDRESS][DOMAIN_NAME] Record Task description : Created vi…" at bounding box center [373, 143] width 255 height 172
click at [359, 74] on icon at bounding box center [362, 74] width 7 height 2
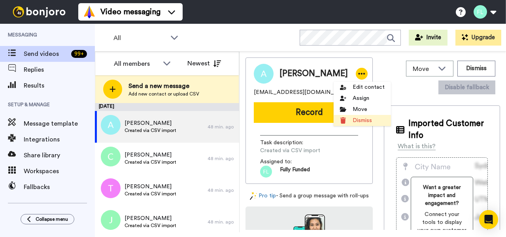
click at [371, 119] on li "Dismiss" at bounding box center [362, 120] width 57 height 11
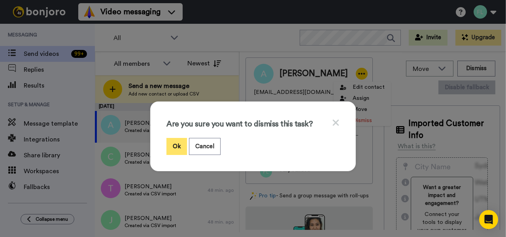
click at [178, 146] on button "Ok" at bounding box center [177, 146] width 21 height 17
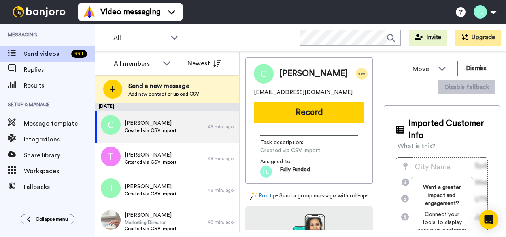
click at [358, 73] on icon at bounding box center [361, 74] width 7 height 8
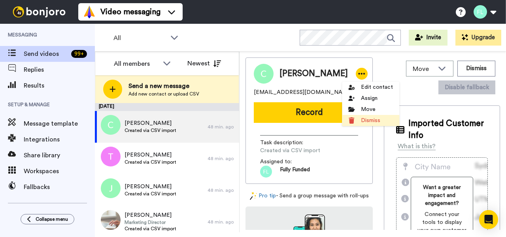
click at [367, 122] on li "Dismiss" at bounding box center [370, 120] width 57 height 11
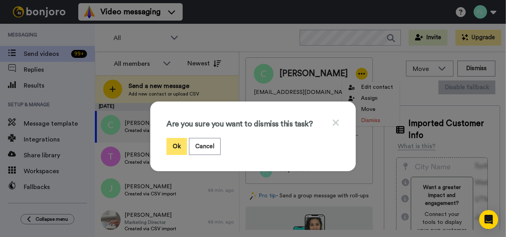
click at [177, 148] on button "Ok" at bounding box center [177, 146] width 21 height 17
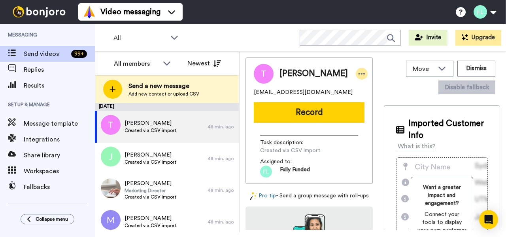
click at [358, 72] on icon at bounding box center [361, 74] width 7 height 8
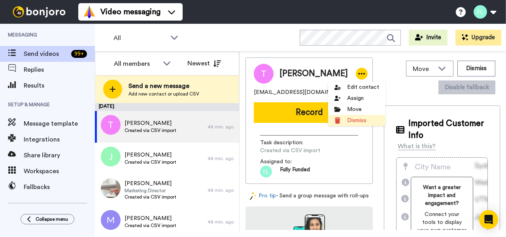
click at [356, 119] on li "Dismiss" at bounding box center [356, 120] width 57 height 11
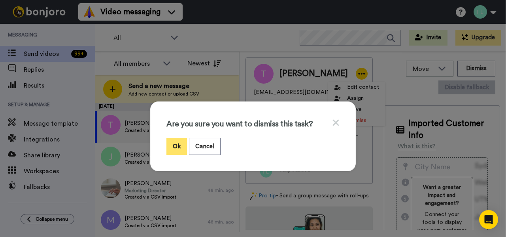
click at [176, 143] on button "Ok" at bounding box center [177, 146] width 21 height 17
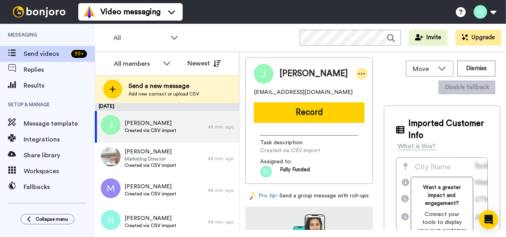
click at [358, 74] on icon at bounding box center [361, 74] width 7 height 8
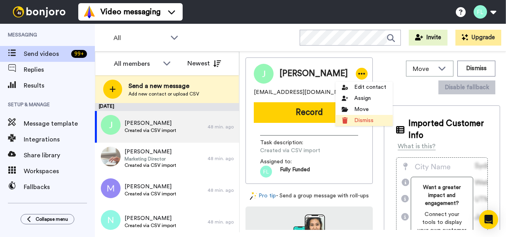
click at [361, 120] on li "Dismiss" at bounding box center [363, 120] width 57 height 11
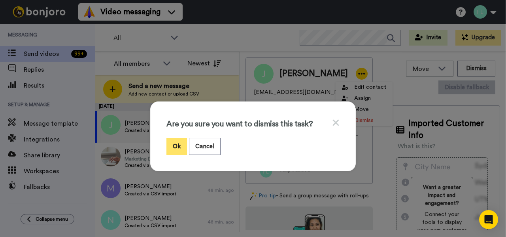
click at [174, 144] on button "Ok" at bounding box center [177, 146] width 21 height 17
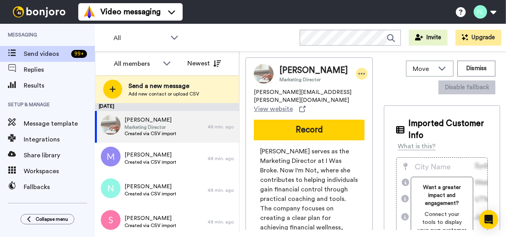
click at [358, 75] on icon at bounding box center [361, 74] width 7 height 8
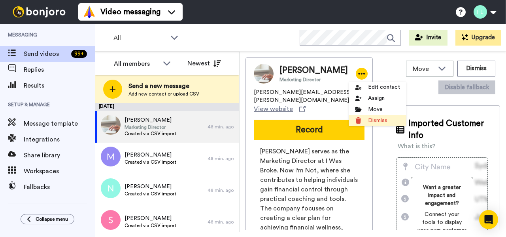
click at [366, 121] on li "Dismiss" at bounding box center [377, 120] width 57 height 11
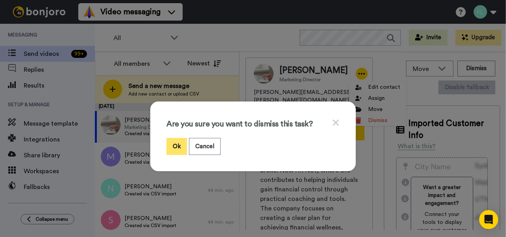
click at [178, 144] on button "Ok" at bounding box center [177, 146] width 21 height 17
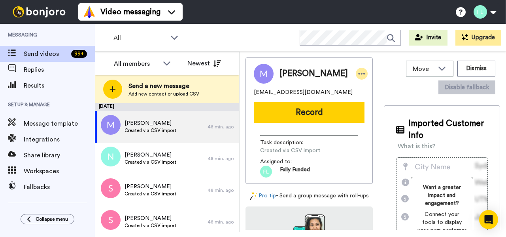
click at [358, 72] on icon at bounding box center [361, 74] width 7 height 8
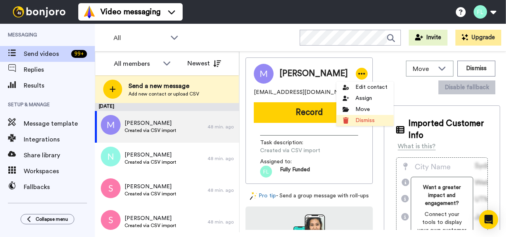
click at [360, 117] on li "Dismiss" at bounding box center [365, 120] width 57 height 11
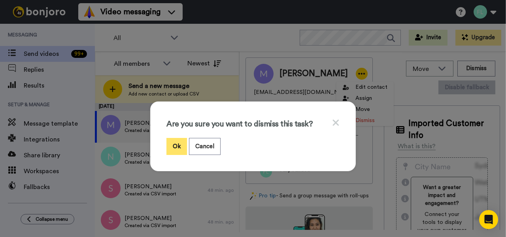
click at [182, 149] on button "Ok" at bounding box center [177, 146] width 21 height 17
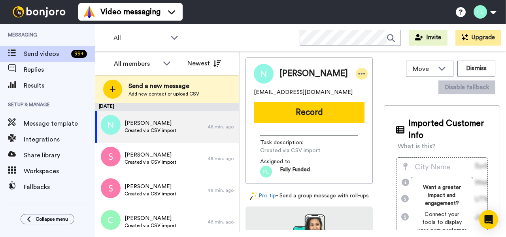
click at [358, 76] on icon at bounding box center [361, 74] width 7 height 8
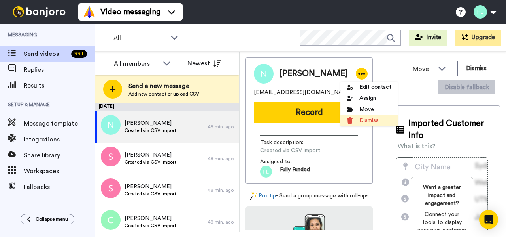
click at [361, 119] on li "Dismiss" at bounding box center [369, 120] width 57 height 11
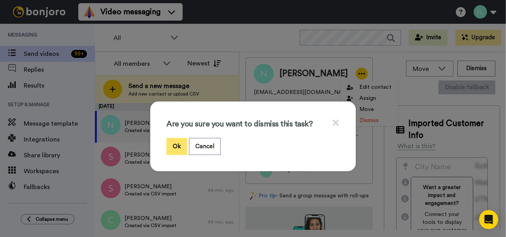
click at [177, 150] on button "Ok" at bounding box center [177, 146] width 21 height 17
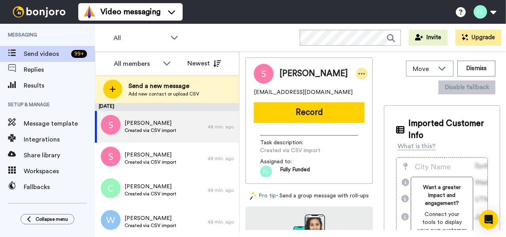
click at [358, 74] on icon at bounding box center [361, 74] width 7 height 8
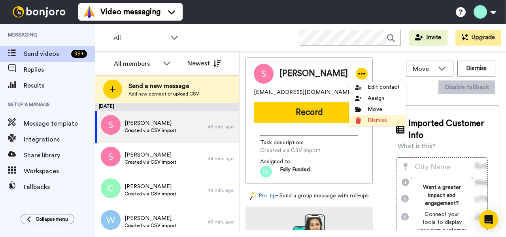
click at [375, 119] on li "Dismiss" at bounding box center [377, 120] width 57 height 11
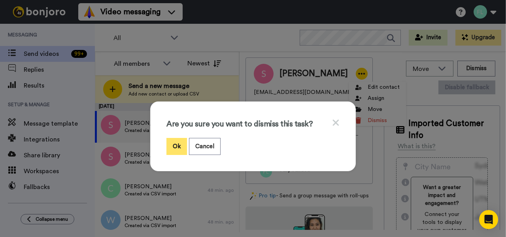
click at [176, 144] on button "Ok" at bounding box center [177, 146] width 21 height 17
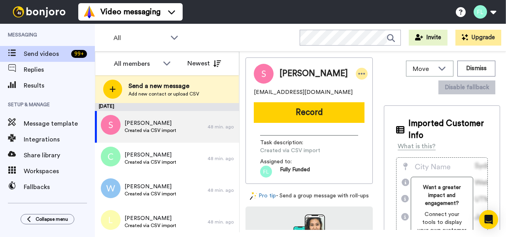
click at [359, 73] on icon at bounding box center [361, 74] width 7 height 8
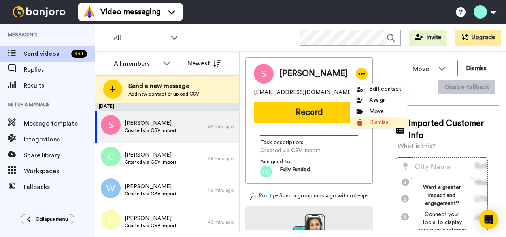
click at [377, 121] on li "Dismiss" at bounding box center [379, 122] width 57 height 11
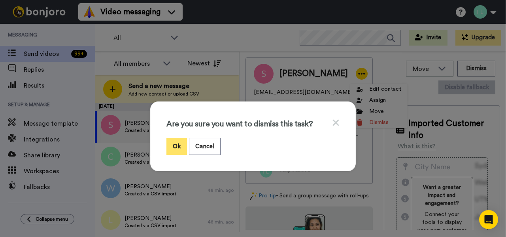
click at [174, 147] on button "Ok" at bounding box center [177, 146] width 21 height 17
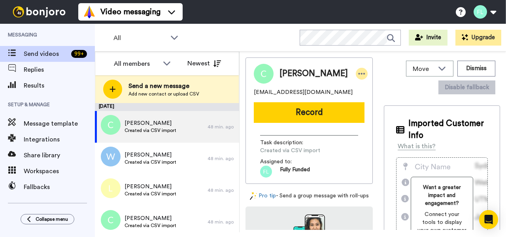
click at [358, 70] on icon at bounding box center [361, 74] width 7 height 8
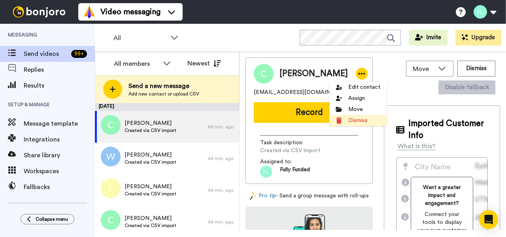
click at [355, 118] on li "Dismiss" at bounding box center [358, 120] width 57 height 11
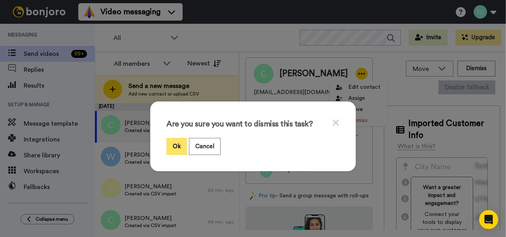
click at [174, 145] on button "Ok" at bounding box center [177, 146] width 21 height 17
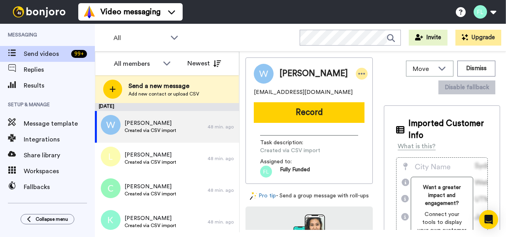
click at [358, 78] on icon at bounding box center [361, 74] width 7 height 8
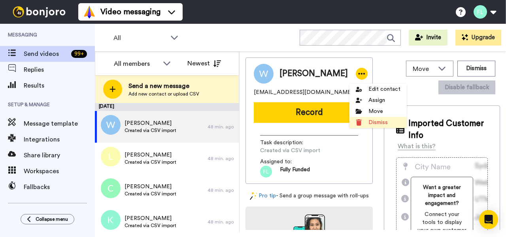
click at [372, 122] on li "Dismiss" at bounding box center [378, 122] width 57 height 11
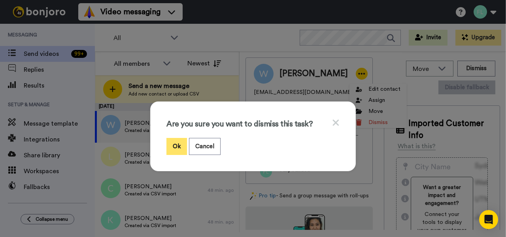
click at [176, 144] on button "Ok" at bounding box center [177, 146] width 21 height 17
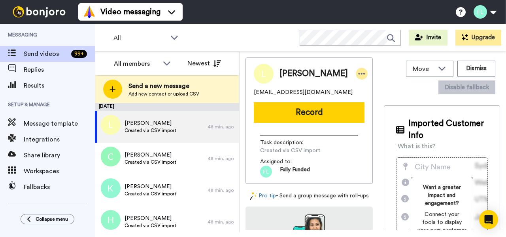
click at [358, 72] on icon at bounding box center [361, 74] width 7 height 8
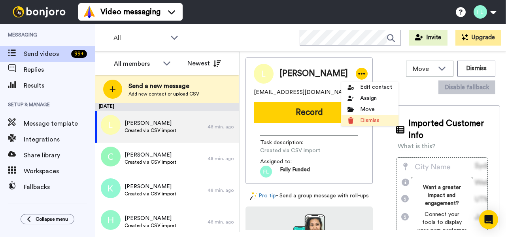
click at [361, 120] on li "Dismiss" at bounding box center [369, 120] width 57 height 11
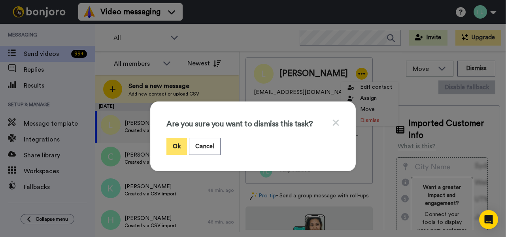
click at [177, 145] on button "Ok" at bounding box center [177, 146] width 21 height 17
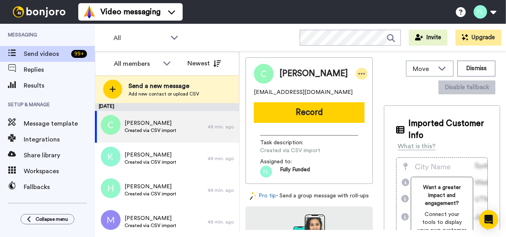
click at [359, 74] on icon at bounding box center [362, 74] width 7 height 2
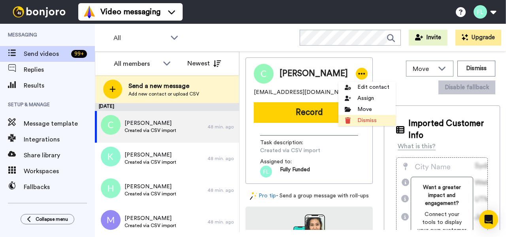
click at [369, 123] on li "Dismiss" at bounding box center [367, 120] width 57 height 11
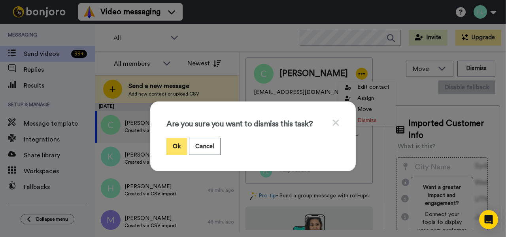
click at [174, 149] on button "Ok" at bounding box center [177, 146] width 21 height 17
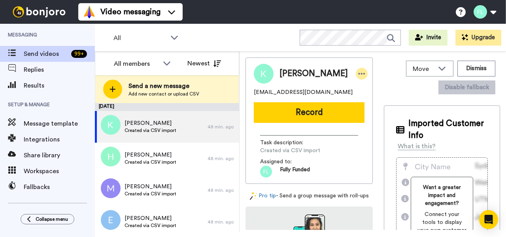
click at [358, 74] on icon at bounding box center [361, 74] width 7 height 8
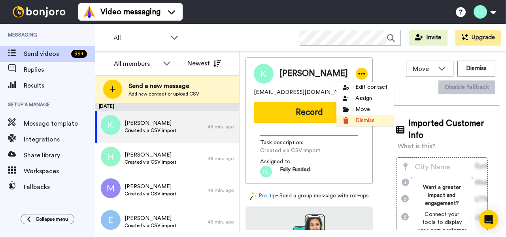
click at [359, 121] on li "Dismiss" at bounding box center [365, 120] width 57 height 11
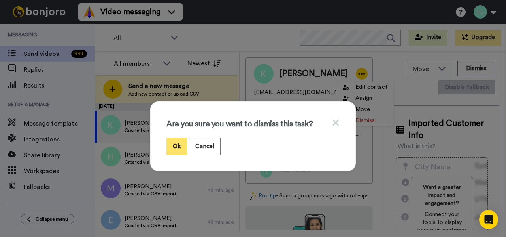
click at [180, 145] on button "Ok" at bounding box center [177, 146] width 21 height 17
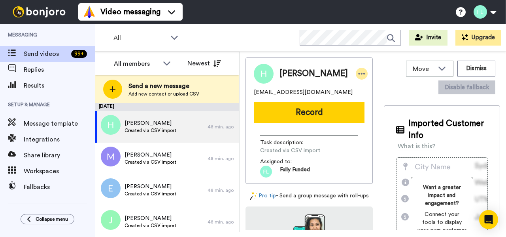
click at [358, 73] on icon at bounding box center [361, 74] width 7 height 8
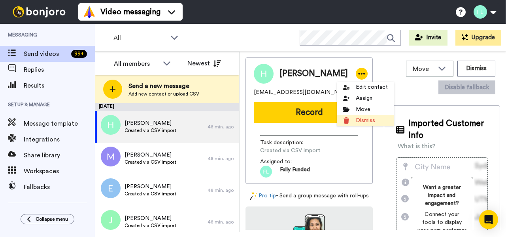
click at [354, 122] on li "Dismiss" at bounding box center [365, 120] width 57 height 11
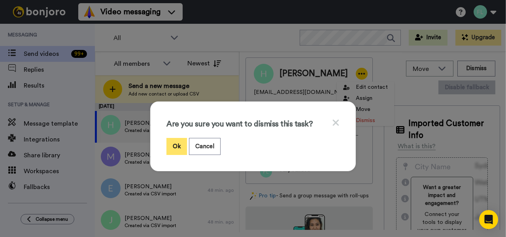
click at [177, 143] on button "Ok" at bounding box center [177, 146] width 21 height 17
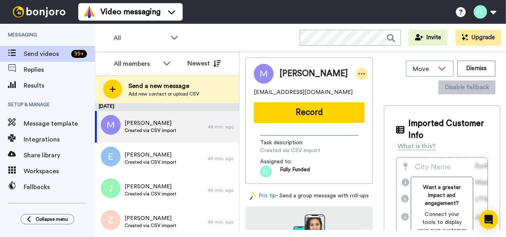
click at [359, 73] on icon at bounding box center [362, 74] width 7 height 2
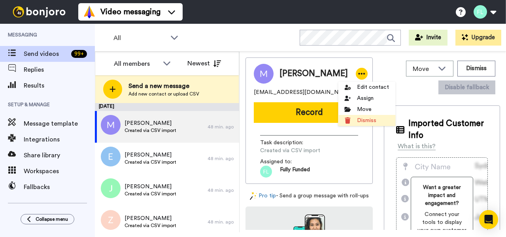
click at [371, 122] on li "Dismiss" at bounding box center [366, 120] width 57 height 11
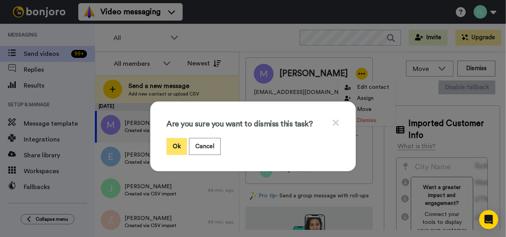
click at [175, 145] on button "Ok" at bounding box center [177, 146] width 21 height 17
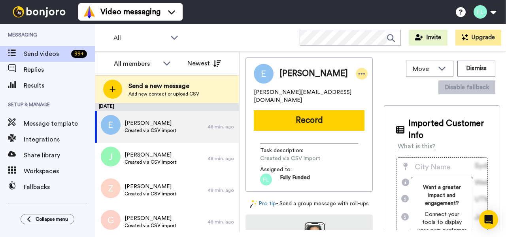
click at [358, 72] on icon at bounding box center [361, 74] width 7 height 8
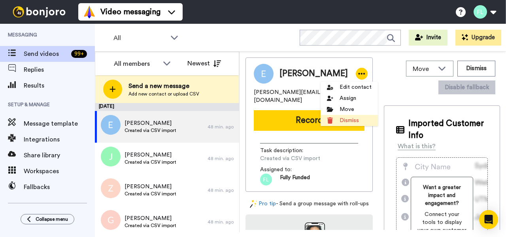
click at [352, 118] on li "Dismiss" at bounding box center [349, 120] width 57 height 11
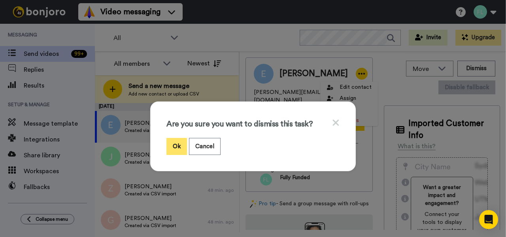
click at [178, 147] on button "Ok" at bounding box center [177, 146] width 21 height 17
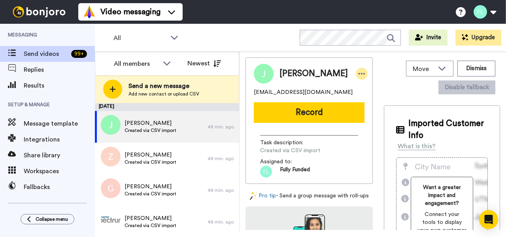
click at [358, 74] on icon at bounding box center [361, 74] width 7 height 8
click at [358, 71] on icon at bounding box center [361, 74] width 7 height 8
click at [359, 74] on icon at bounding box center [362, 74] width 7 height 2
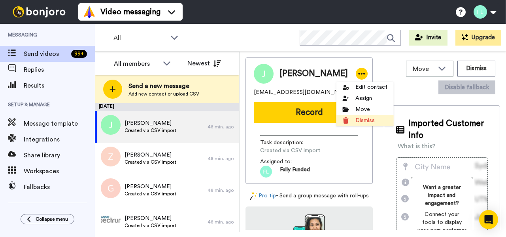
click at [361, 121] on li "Dismiss" at bounding box center [365, 120] width 57 height 11
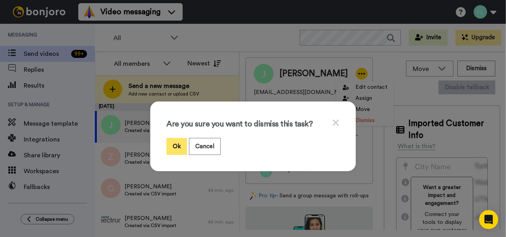
click at [177, 142] on button "Ok" at bounding box center [177, 146] width 21 height 17
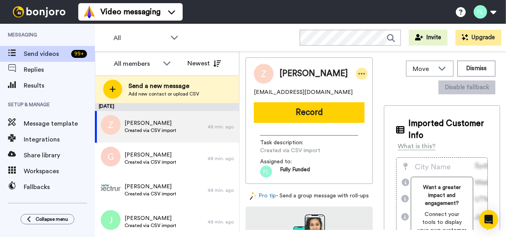
click at [358, 72] on icon at bounding box center [361, 74] width 7 height 8
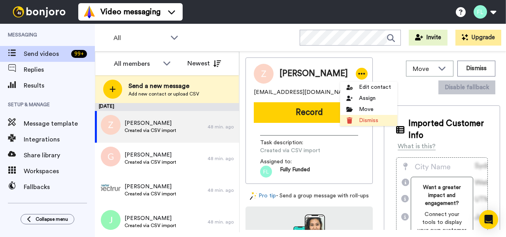
click at [371, 117] on li "Dismiss" at bounding box center [368, 120] width 57 height 11
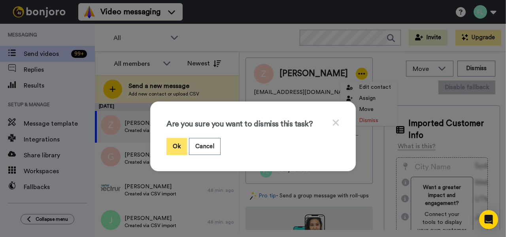
click at [169, 146] on button "Ok" at bounding box center [177, 146] width 21 height 17
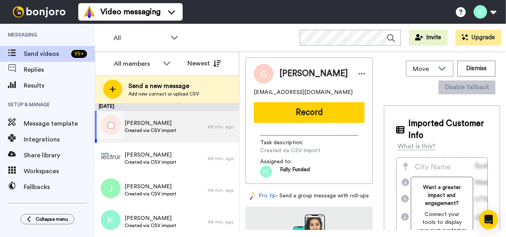
click at [187, 124] on div "Greg gowan Created via CSV import" at bounding box center [151, 127] width 113 height 32
click at [358, 72] on icon at bounding box center [361, 74] width 7 height 8
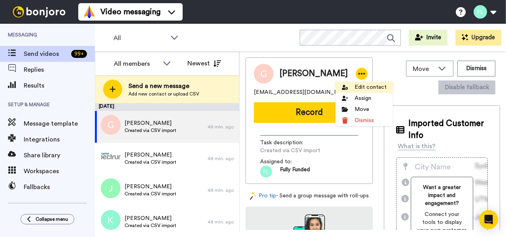
click at [375, 89] on li "Edit contact" at bounding box center [364, 86] width 57 height 11
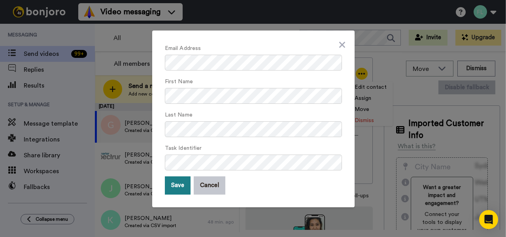
click at [173, 182] on button "Save" at bounding box center [178, 185] width 26 height 18
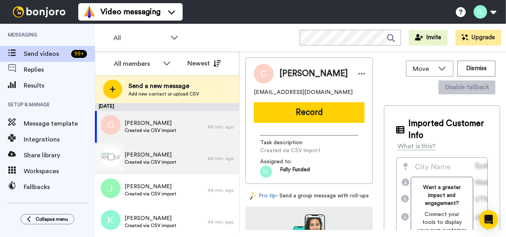
click at [163, 161] on span "Created via CSV import" at bounding box center [151, 162] width 52 height 6
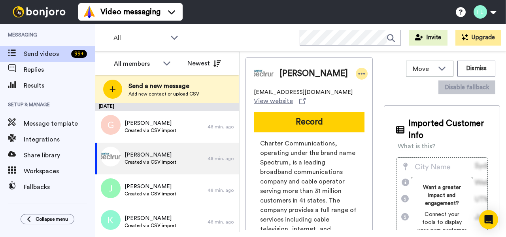
click at [358, 71] on icon at bounding box center [361, 74] width 7 height 8
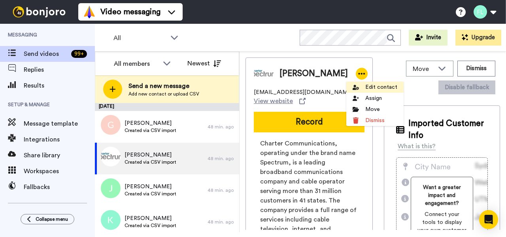
click at [372, 90] on li "Edit contact" at bounding box center [375, 86] width 57 height 11
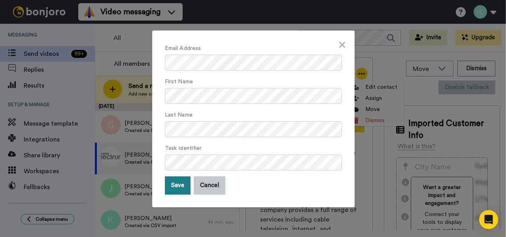
click at [174, 182] on button "Save" at bounding box center [178, 185] width 26 height 18
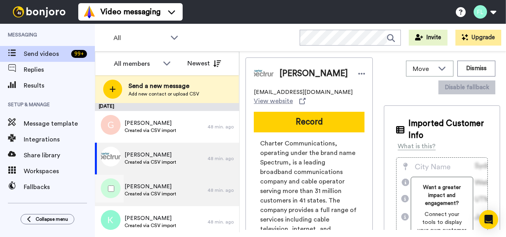
click at [158, 189] on span "Jena martin" at bounding box center [151, 186] width 52 height 8
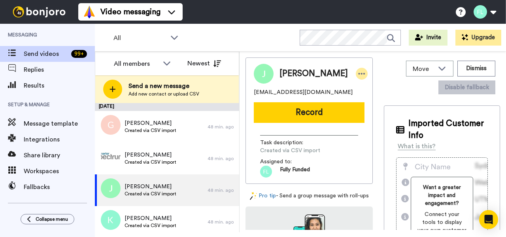
click at [358, 71] on icon at bounding box center [361, 74] width 7 height 8
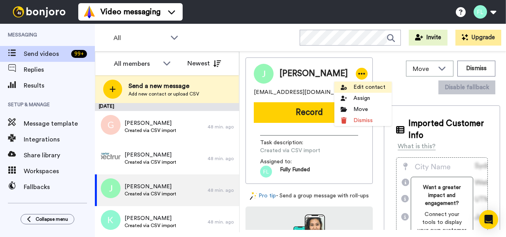
click at [366, 87] on li "Edit contact" at bounding box center [363, 86] width 57 height 11
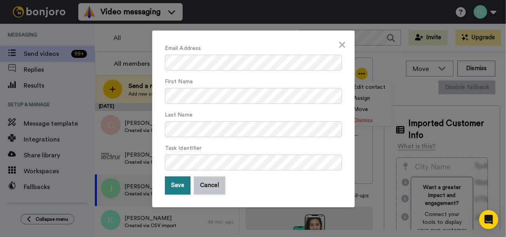
click at [176, 188] on button "Save" at bounding box center [178, 185] width 26 height 18
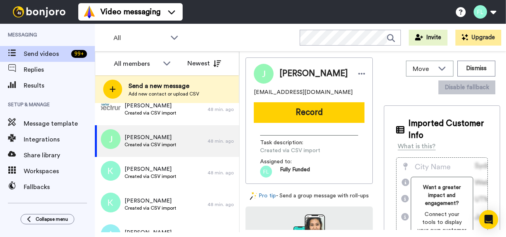
scroll to position [74, 0]
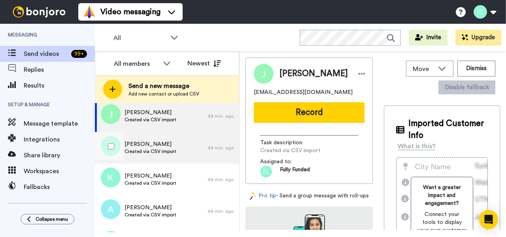
click at [150, 144] on span "Keith lucas" at bounding box center [151, 144] width 52 height 8
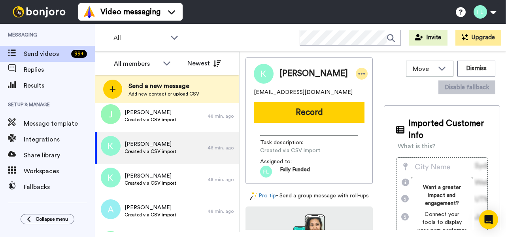
click at [358, 72] on icon at bounding box center [361, 74] width 7 height 8
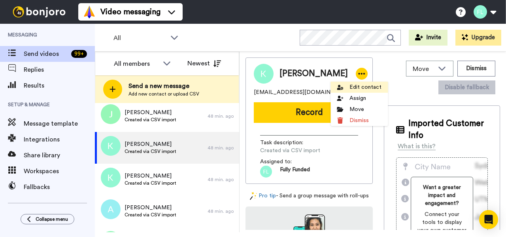
click at [366, 86] on li "Edit contact" at bounding box center [359, 86] width 57 height 11
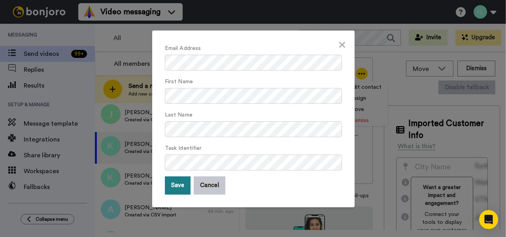
click at [172, 191] on button "Save" at bounding box center [178, 185] width 26 height 18
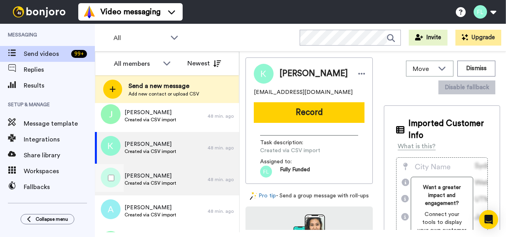
click at [172, 190] on div "Kaleigh sexton Created via CSV import" at bounding box center [151, 179] width 113 height 32
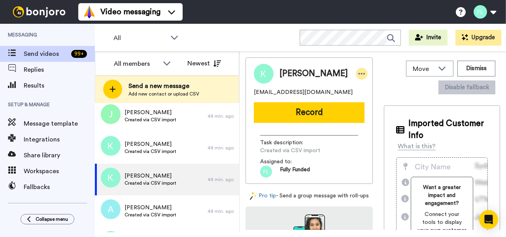
click at [358, 76] on icon at bounding box center [361, 74] width 7 height 8
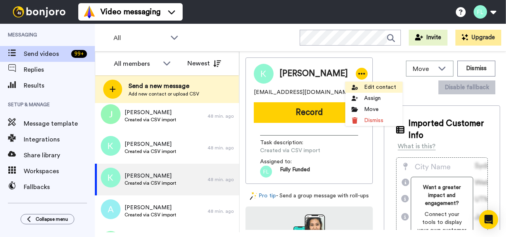
click at [370, 85] on li "Edit contact" at bounding box center [373, 86] width 57 height 11
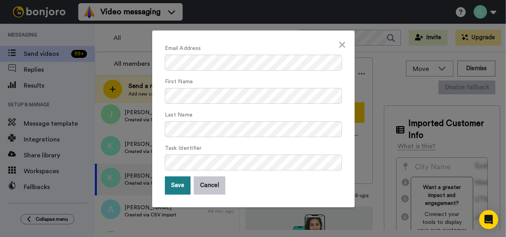
click at [176, 184] on button "Save" at bounding box center [178, 185] width 26 height 18
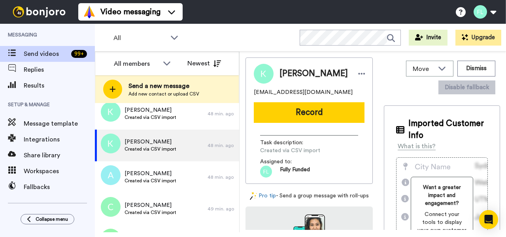
scroll to position [137, 0]
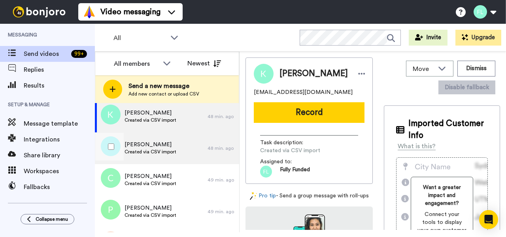
click at [164, 146] on span "Ashley smith" at bounding box center [151, 144] width 52 height 8
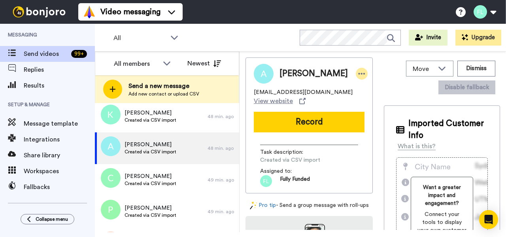
click at [358, 74] on icon at bounding box center [361, 74] width 7 height 8
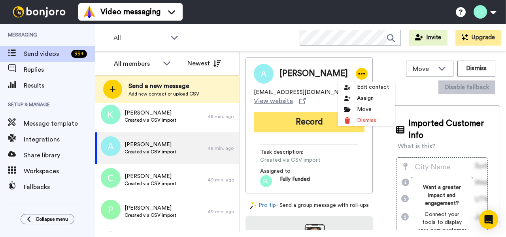
drag, startPoint x: 356, startPoint y: 87, endPoint x: 262, endPoint y: 116, distance: 98.2
click at [356, 87] on li "Edit contact" at bounding box center [366, 86] width 57 height 11
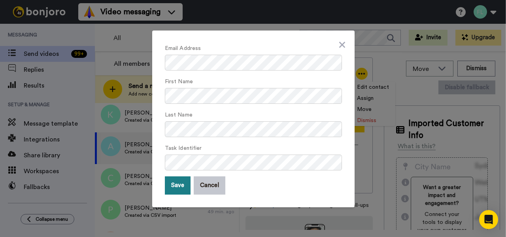
click at [178, 184] on button "Save" at bounding box center [178, 185] width 26 height 18
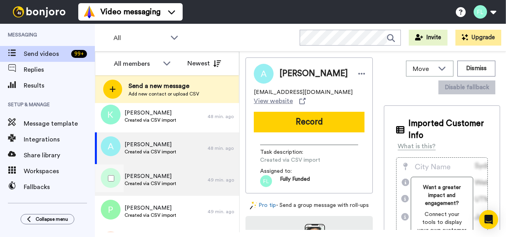
click at [178, 185] on div "Casey purdy Created via CSV import" at bounding box center [151, 180] width 113 height 32
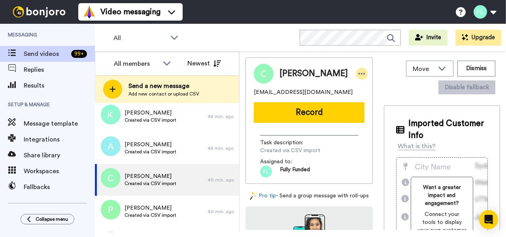
click at [359, 73] on icon at bounding box center [362, 74] width 7 height 2
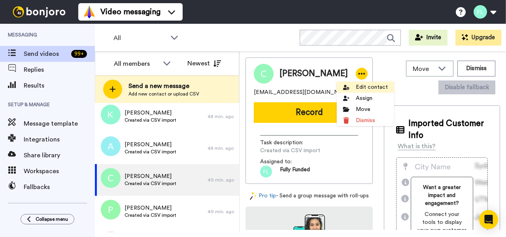
click at [365, 86] on li "Edit contact" at bounding box center [365, 86] width 57 height 11
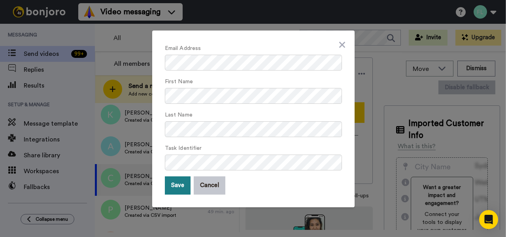
click at [177, 185] on button "Save" at bounding box center [178, 185] width 26 height 18
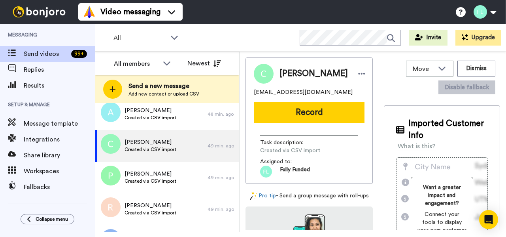
scroll to position [177, 0]
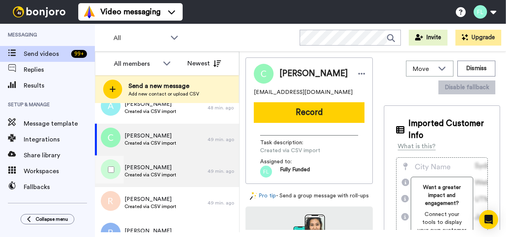
click at [161, 167] on span "Pam callaway" at bounding box center [151, 167] width 52 height 8
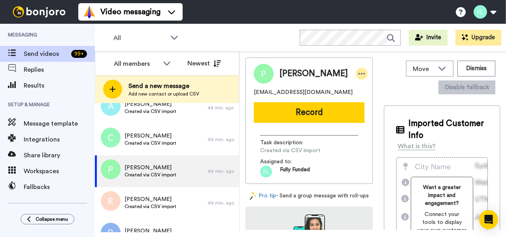
click at [359, 74] on icon at bounding box center [362, 74] width 7 height 2
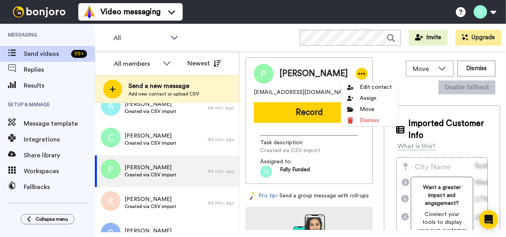
click at [358, 87] on li "Edit contact" at bounding box center [369, 86] width 57 height 11
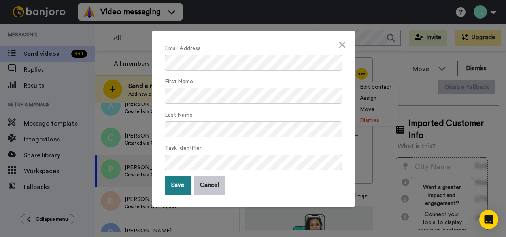
click at [172, 186] on button "Save" at bounding box center [178, 185] width 26 height 18
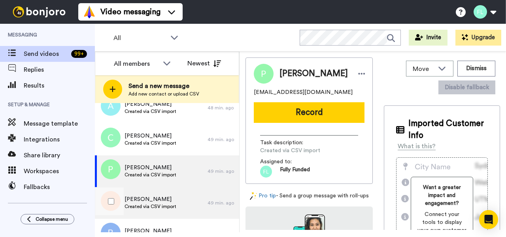
click at [168, 202] on span "Roshanda fuller" at bounding box center [151, 199] width 52 height 8
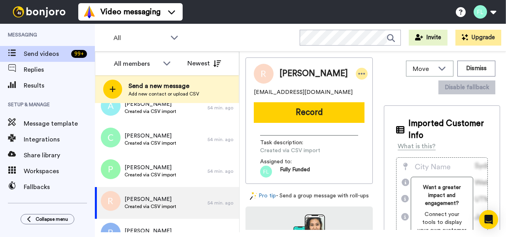
click at [358, 71] on icon at bounding box center [361, 74] width 7 height 8
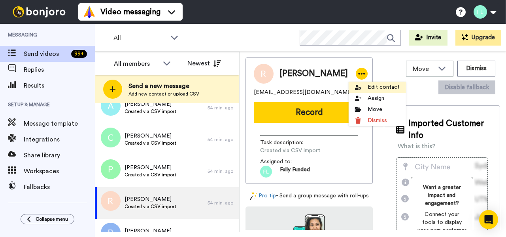
click at [376, 86] on li "Edit contact" at bounding box center [377, 86] width 57 height 11
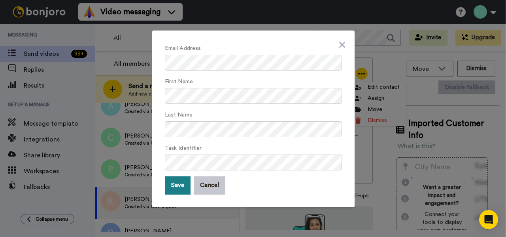
click at [178, 188] on button "Save" at bounding box center [178, 185] width 26 height 18
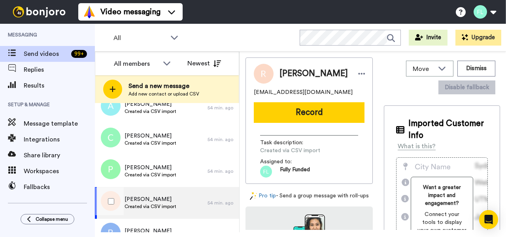
scroll to position [263, 0]
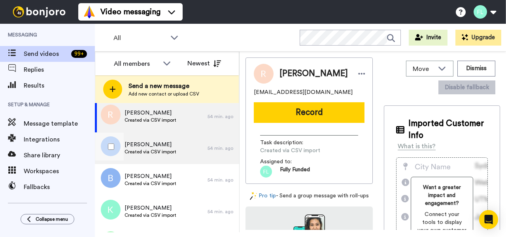
click at [152, 153] on span "Created via CSV import" at bounding box center [151, 151] width 52 height 6
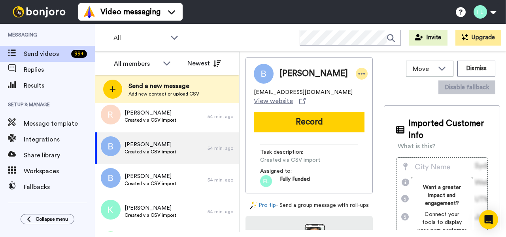
click at [359, 74] on icon at bounding box center [362, 74] width 7 height 2
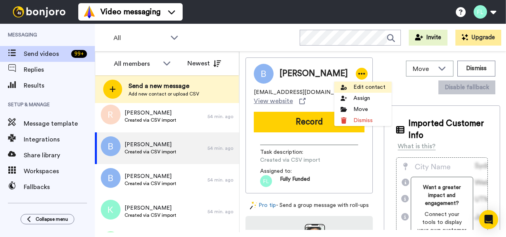
click at [371, 87] on li "Edit contact" at bounding box center [363, 86] width 57 height 11
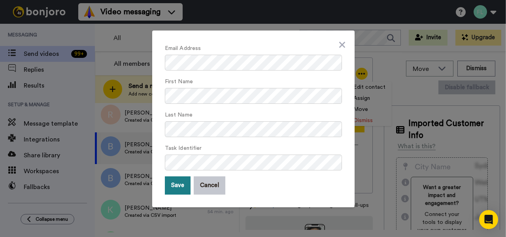
click at [178, 185] on button "Save" at bounding box center [178, 185] width 26 height 18
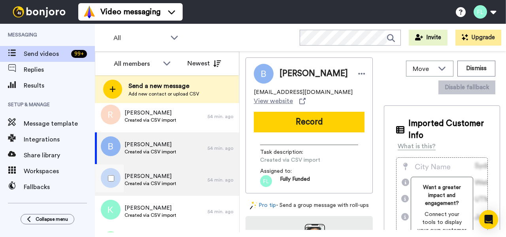
click at [165, 184] on span "Created via CSV import" at bounding box center [151, 183] width 52 height 6
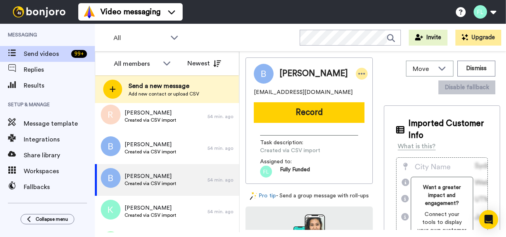
click at [359, 74] on icon at bounding box center [362, 74] width 7 height 2
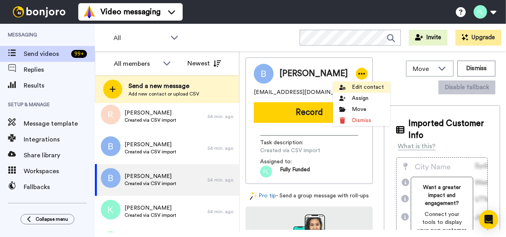
click at [370, 89] on li "Edit contact" at bounding box center [361, 86] width 57 height 11
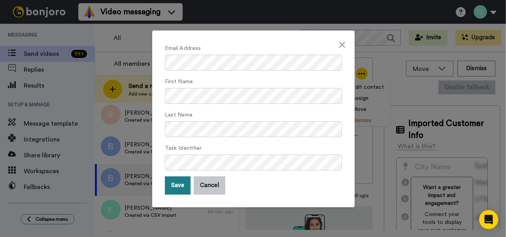
click at [178, 184] on button "Save" at bounding box center [178, 185] width 26 height 18
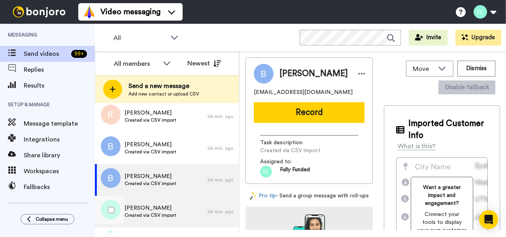
click at [165, 214] on span "Created via CSV import" at bounding box center [151, 215] width 52 height 6
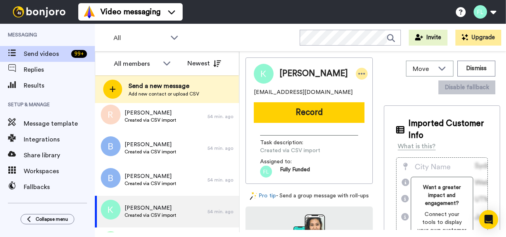
click at [358, 74] on icon at bounding box center [361, 74] width 7 height 8
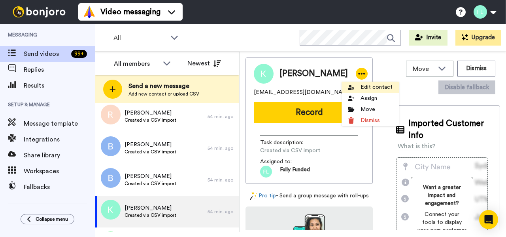
click at [370, 86] on li "Edit contact" at bounding box center [370, 86] width 57 height 11
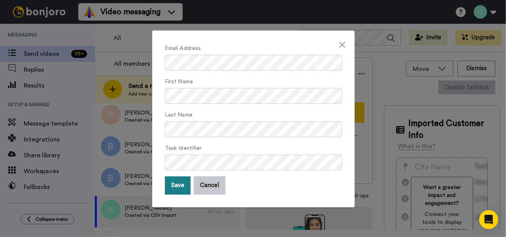
click at [178, 187] on button "Save" at bounding box center [178, 185] width 26 height 18
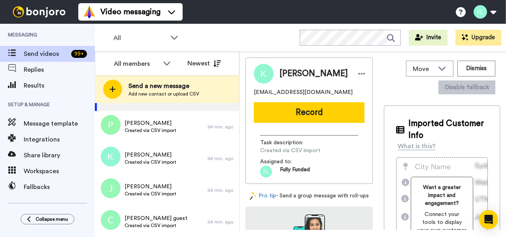
scroll to position [381, 0]
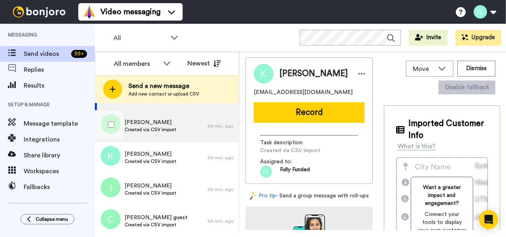
click at [184, 123] on div "Paulette lainez Created via CSV import" at bounding box center [151, 126] width 113 height 32
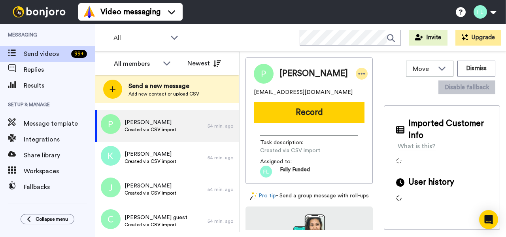
click at [358, 72] on icon at bounding box center [361, 74] width 7 height 8
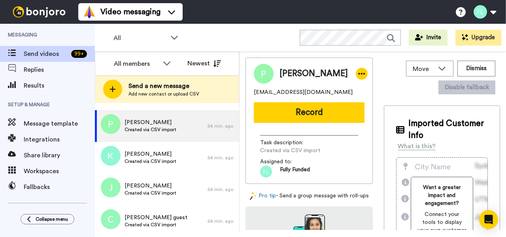
click at [358, 72] on icon at bounding box center [361, 74] width 7 height 8
click at [358, 76] on icon at bounding box center [361, 74] width 7 height 8
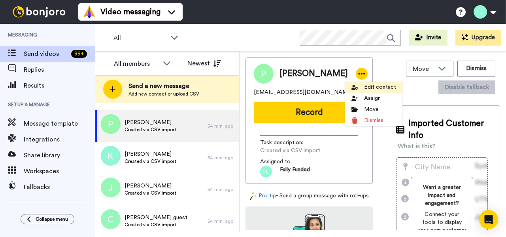
click at [373, 89] on li "Edit contact" at bounding box center [373, 86] width 57 height 11
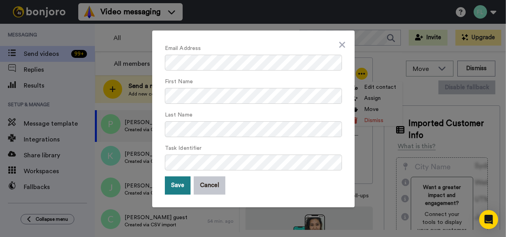
click at [177, 190] on button "Save" at bounding box center [178, 185] width 26 height 18
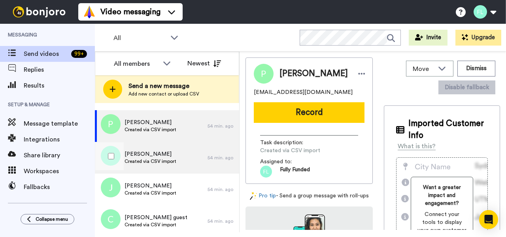
click at [184, 159] on div "Katherine barnette Created via CSV import" at bounding box center [151, 158] width 113 height 32
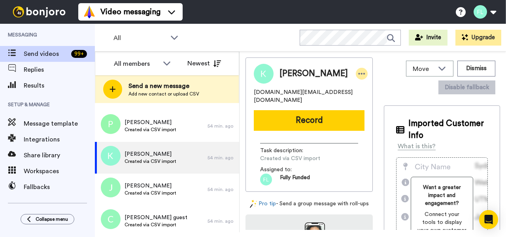
click at [358, 74] on icon at bounding box center [361, 74] width 7 height 8
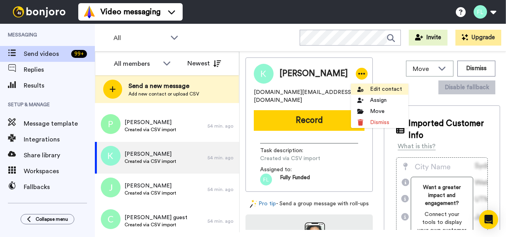
click at [385, 87] on li "Edit contact" at bounding box center [379, 88] width 57 height 11
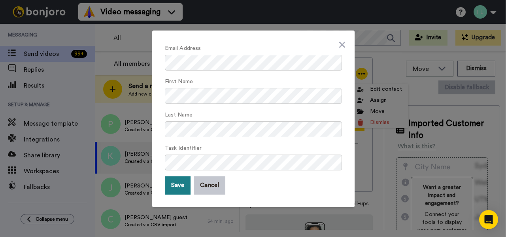
click at [178, 187] on button "Save" at bounding box center [178, 185] width 26 height 18
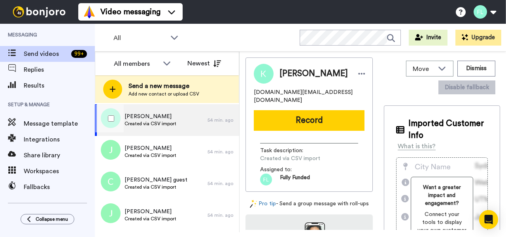
scroll to position [422, 0]
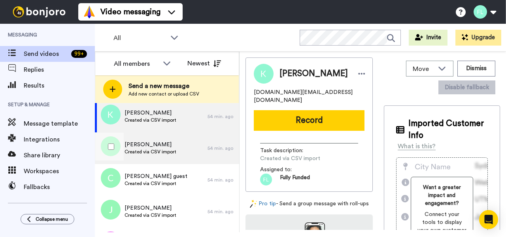
click at [181, 146] on div "Jim glynn Created via CSV import" at bounding box center [151, 148] width 113 height 32
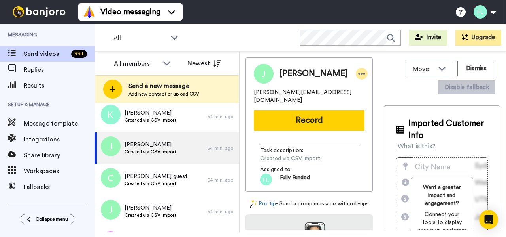
click at [358, 71] on icon at bounding box center [361, 74] width 7 height 8
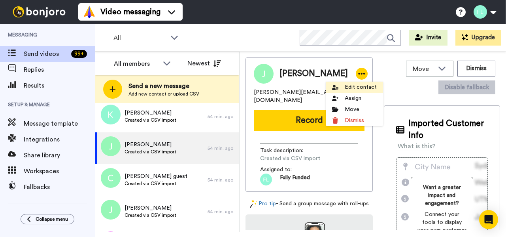
click at [364, 86] on li "Edit contact" at bounding box center [354, 86] width 57 height 11
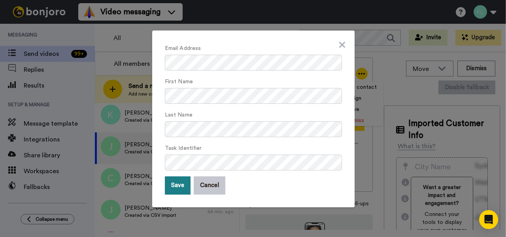
click at [176, 181] on button "Save" at bounding box center [178, 185] width 26 height 18
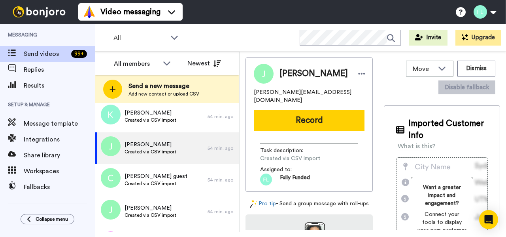
click at [176, 181] on div "Charise guest Created via CSV import" at bounding box center [151, 180] width 113 height 32
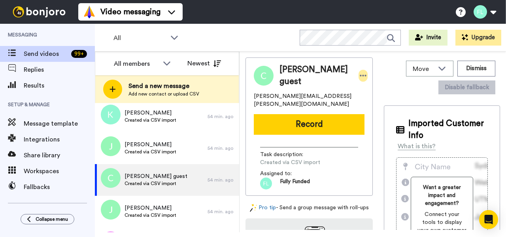
click at [360, 72] on icon at bounding box center [363, 76] width 7 height 8
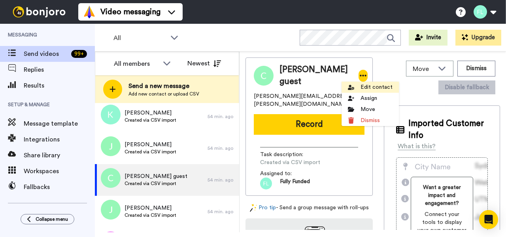
click at [367, 86] on li "Edit contact" at bounding box center [370, 86] width 57 height 11
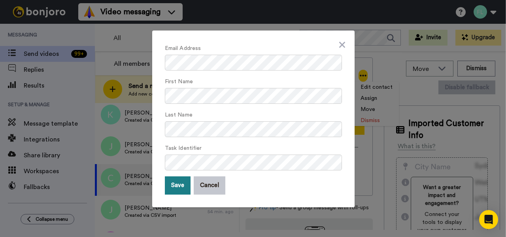
click at [180, 182] on button "Save" at bounding box center [178, 185] width 26 height 18
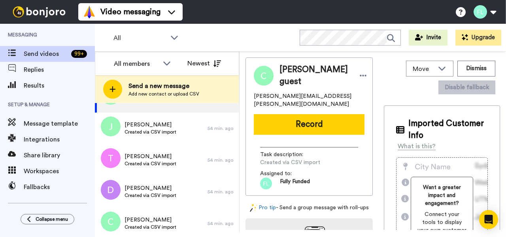
scroll to position [506, 0]
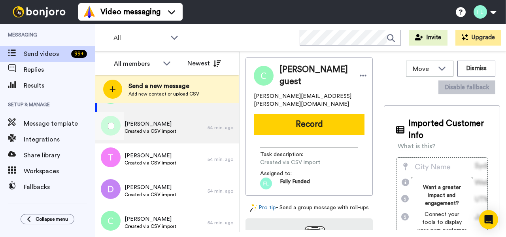
click at [137, 125] on span "Jessica tollison" at bounding box center [151, 124] width 52 height 8
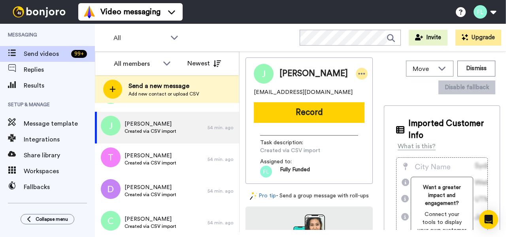
click at [358, 74] on icon at bounding box center [361, 74] width 7 height 8
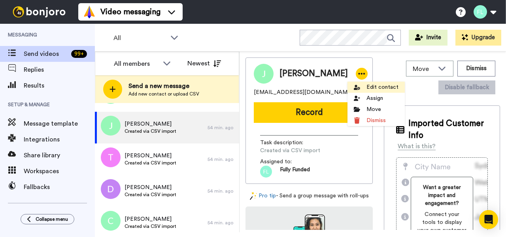
click at [385, 90] on li "Edit contact" at bounding box center [376, 86] width 57 height 11
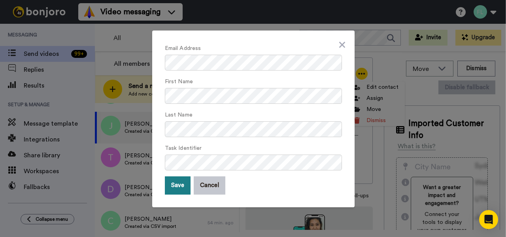
click at [179, 186] on button "Save" at bounding box center [178, 185] width 26 height 18
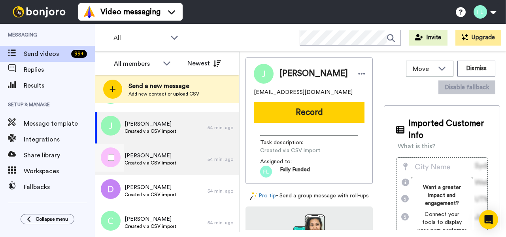
click at [174, 172] on div "Tony torres Created via CSV import" at bounding box center [151, 159] width 113 height 32
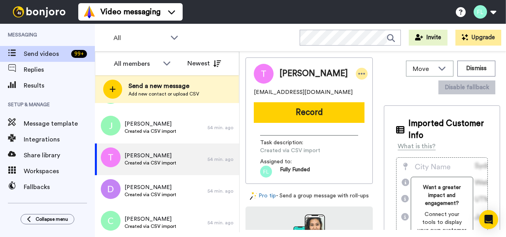
click at [358, 72] on icon at bounding box center [361, 74] width 7 height 8
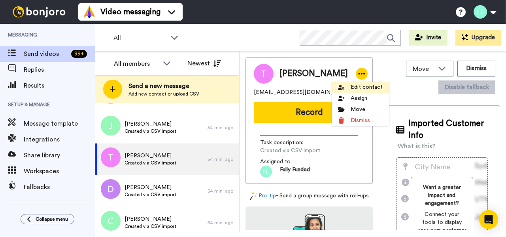
click at [361, 91] on li "Edit contact" at bounding box center [360, 86] width 57 height 11
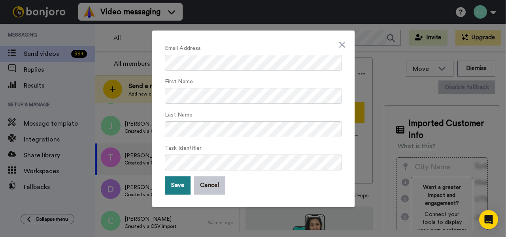
click at [176, 188] on button "Save" at bounding box center [178, 185] width 26 height 18
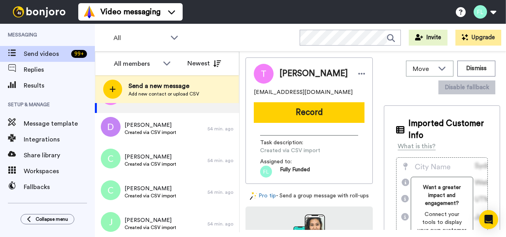
scroll to position [569, 0]
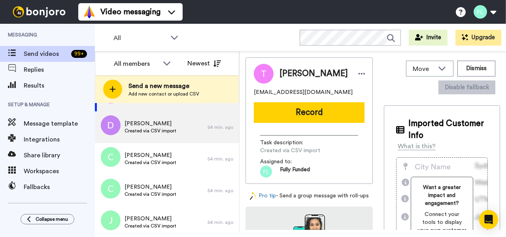
click at [185, 129] on div "Debra ruffin Created via CSV import" at bounding box center [151, 127] width 113 height 32
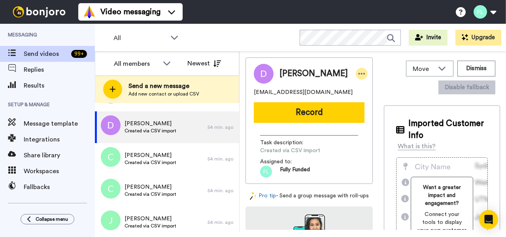
click at [358, 70] on icon at bounding box center [361, 74] width 7 height 8
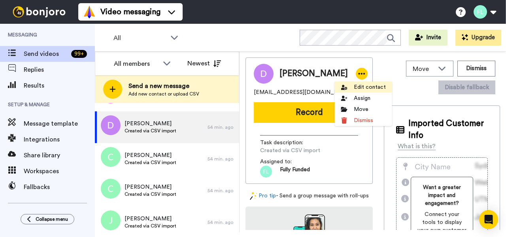
click at [360, 87] on li "Edit contact" at bounding box center [363, 86] width 57 height 11
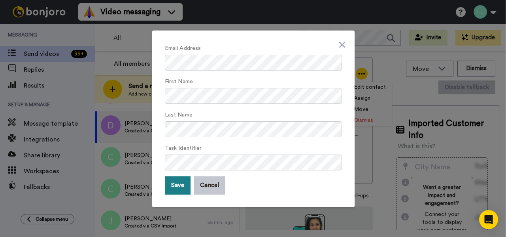
click at [175, 184] on button "Save" at bounding box center [178, 185] width 26 height 18
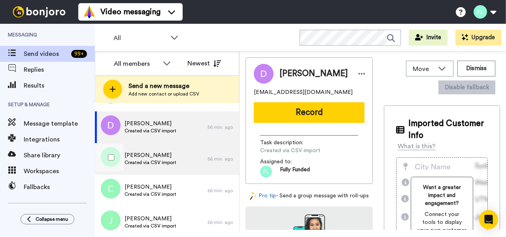
click at [169, 157] on span "Cody wagner" at bounding box center [151, 155] width 52 height 8
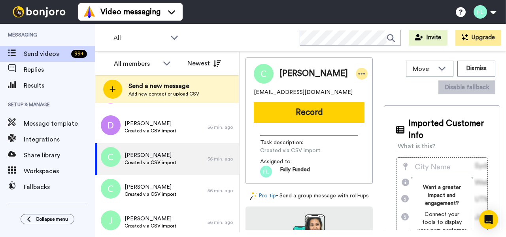
click at [358, 75] on icon at bounding box center [361, 74] width 7 height 8
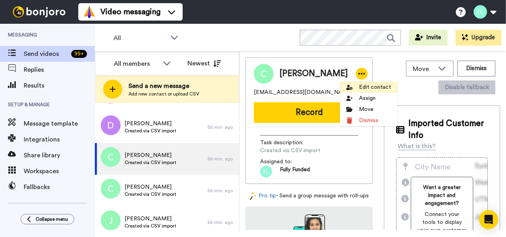
click at [378, 86] on li "Edit contact" at bounding box center [368, 86] width 57 height 11
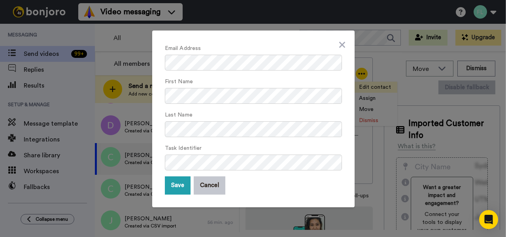
click at [378, 86] on div "Email Address First Name Last Name Task Identifier Save Cancel" at bounding box center [253, 118] width 506 height 237
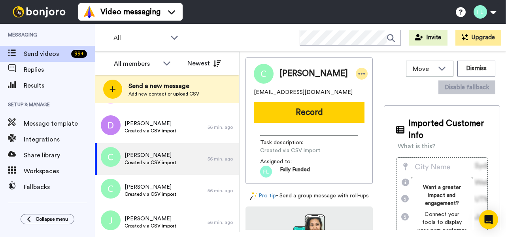
click at [359, 73] on icon at bounding box center [362, 74] width 7 height 2
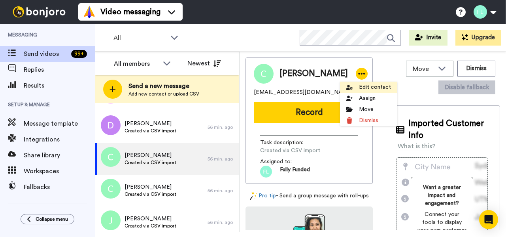
click at [367, 87] on li "Edit contact" at bounding box center [368, 86] width 57 height 11
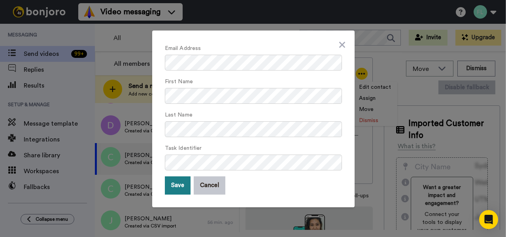
click at [182, 185] on button "Save" at bounding box center [178, 185] width 26 height 18
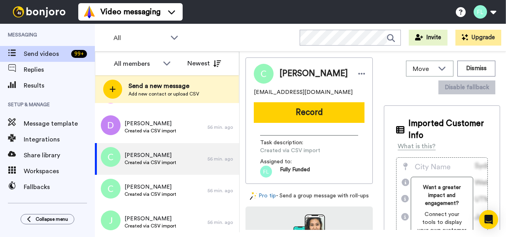
click at [182, 185] on div "Carrie johnson Created via CSV import" at bounding box center [151, 190] width 113 height 32
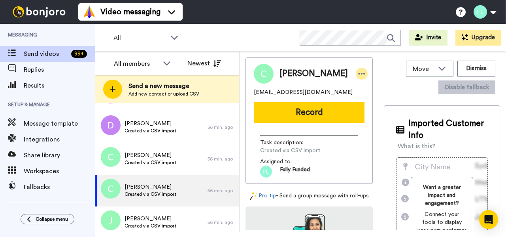
click at [358, 70] on icon at bounding box center [361, 74] width 7 height 8
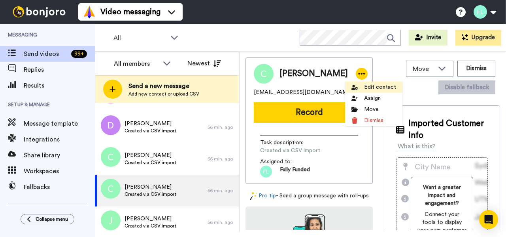
click at [373, 89] on li "Edit contact" at bounding box center [373, 86] width 57 height 11
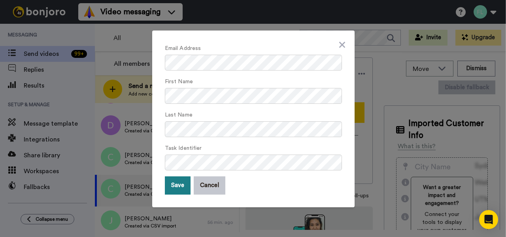
click at [181, 183] on button "Save" at bounding box center [178, 185] width 26 height 18
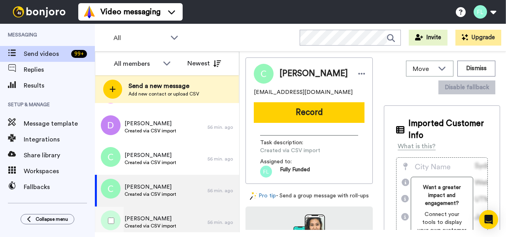
click at [171, 221] on span "Jamir a nicholson" at bounding box center [151, 218] width 52 height 8
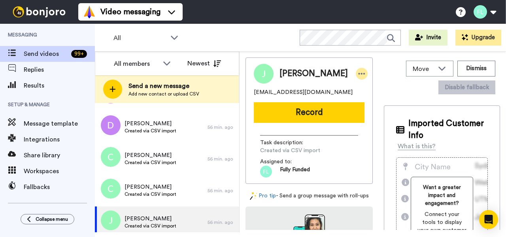
click at [358, 74] on icon at bounding box center [361, 74] width 7 height 8
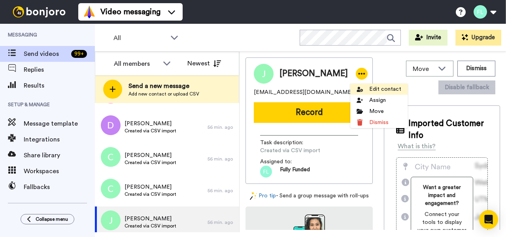
click at [372, 86] on li "Edit contact" at bounding box center [379, 88] width 57 height 11
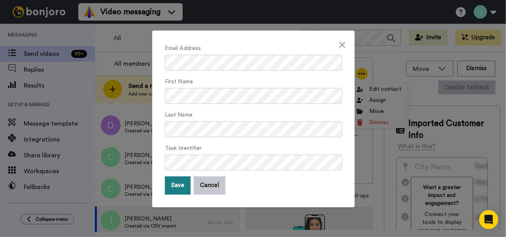
click at [177, 189] on button "Save" at bounding box center [178, 185] width 26 height 18
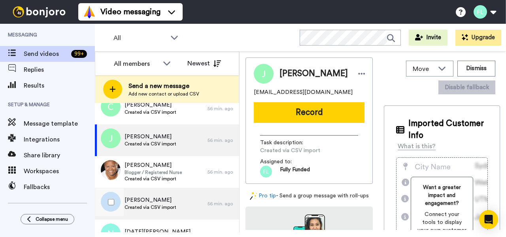
scroll to position [651, 0]
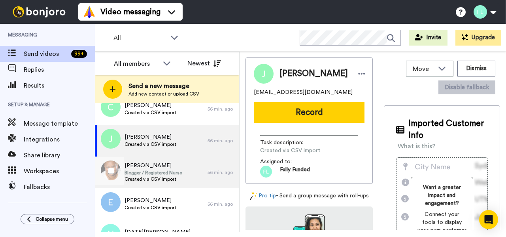
click at [166, 169] on span "Patrice foster" at bounding box center [153, 165] width 57 height 8
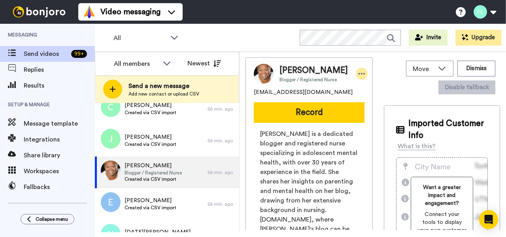
click at [356, 69] on div at bounding box center [362, 74] width 12 height 12
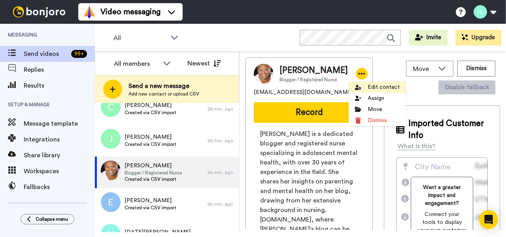
click at [380, 89] on li "Edit contact" at bounding box center [377, 86] width 57 height 11
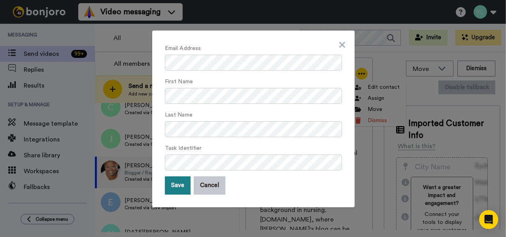
click at [179, 189] on button "Save" at bounding box center [178, 185] width 26 height 18
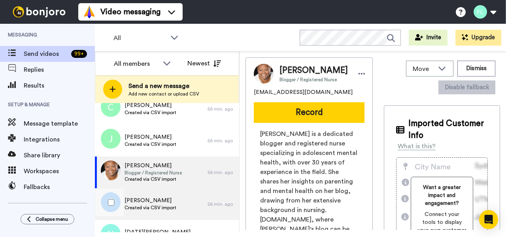
click at [169, 198] on span "Eliza mis" at bounding box center [151, 200] width 52 height 8
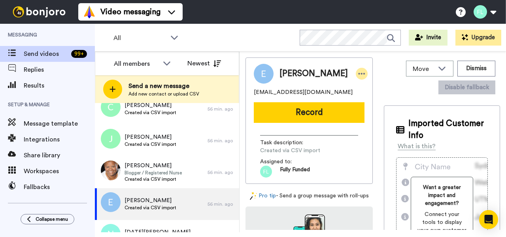
click at [358, 73] on icon at bounding box center [361, 74] width 7 height 8
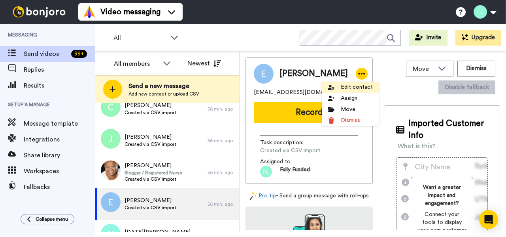
click at [347, 85] on li "Edit contact" at bounding box center [350, 86] width 57 height 11
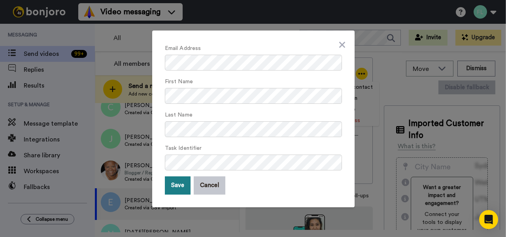
click at [179, 185] on button "Save" at bounding box center [178, 185] width 26 height 18
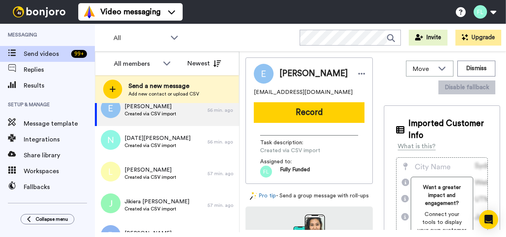
scroll to position [745, 0]
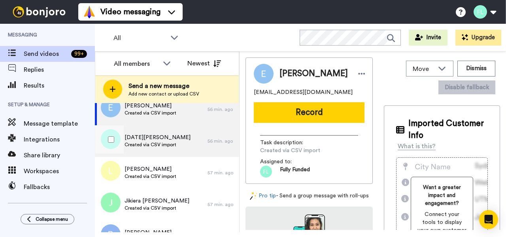
click at [148, 140] on span "Noel newton" at bounding box center [158, 137] width 66 height 8
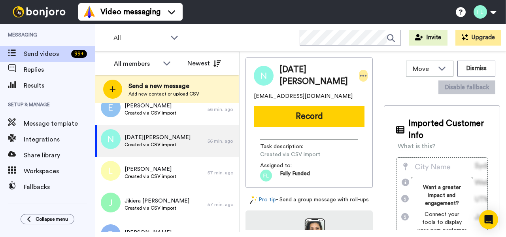
click at [360, 72] on icon at bounding box center [363, 76] width 7 height 8
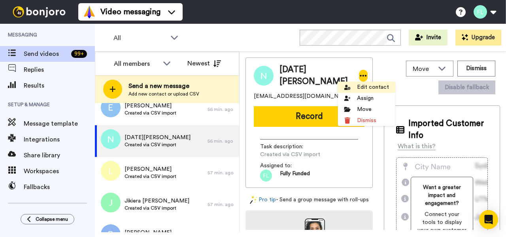
click at [369, 85] on li "Edit contact" at bounding box center [366, 86] width 57 height 11
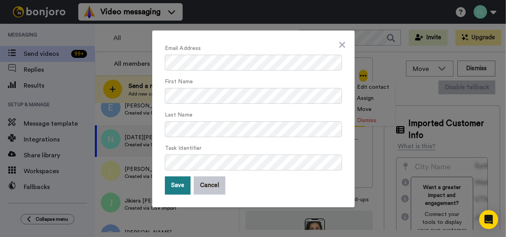
click at [175, 184] on button "Save" at bounding box center [178, 185] width 26 height 18
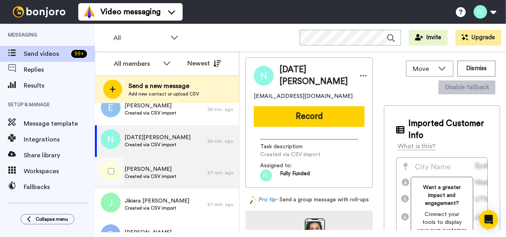
click at [156, 171] on span "Lauren jackson" at bounding box center [151, 169] width 52 height 8
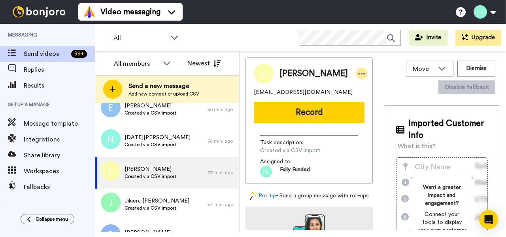
click at [359, 74] on icon at bounding box center [362, 74] width 7 height 2
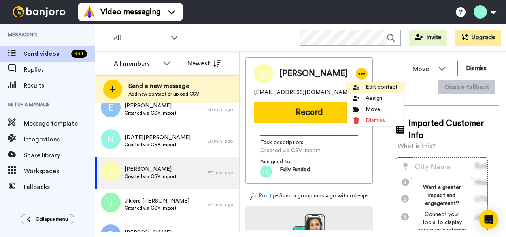
click at [372, 87] on li "Edit contact" at bounding box center [375, 86] width 57 height 11
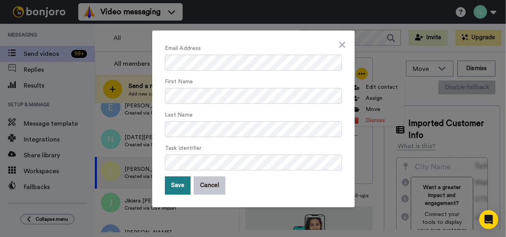
click at [177, 179] on button "Save" at bounding box center [178, 185] width 26 height 18
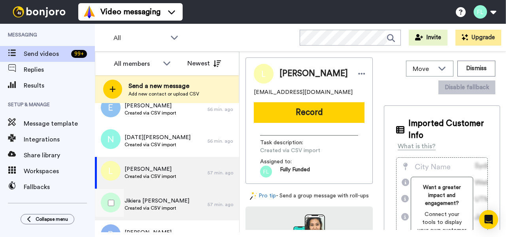
click at [165, 201] on span "Jikiera peay" at bounding box center [157, 201] width 65 height 8
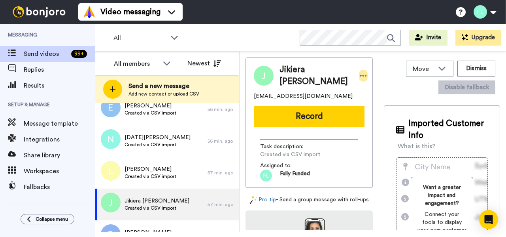
click at [360, 72] on icon at bounding box center [363, 76] width 7 height 8
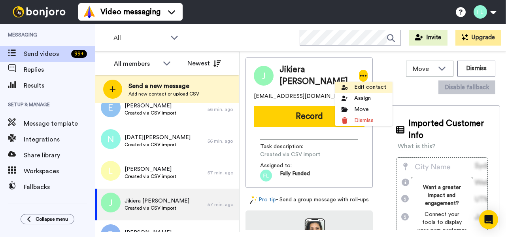
click at [367, 88] on li "Edit contact" at bounding box center [363, 86] width 57 height 11
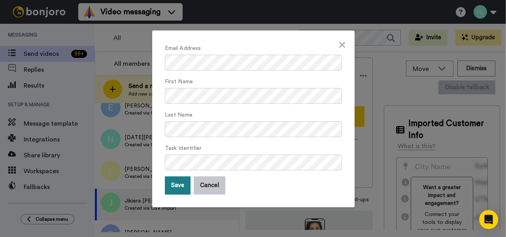
click at [179, 183] on button "Save" at bounding box center [178, 185] width 26 height 18
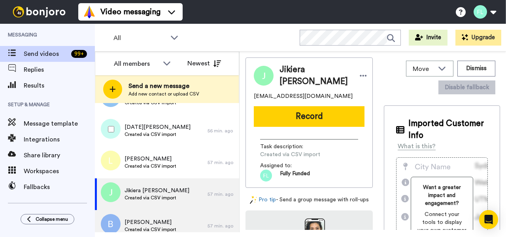
scroll to position [821, 0]
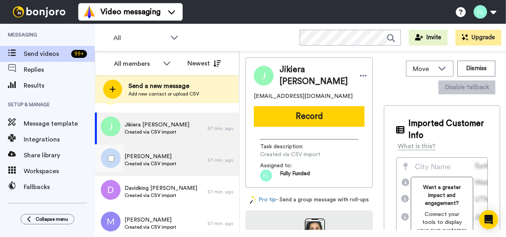
click at [163, 161] on span "Created via CSV import" at bounding box center [151, 163] width 52 height 6
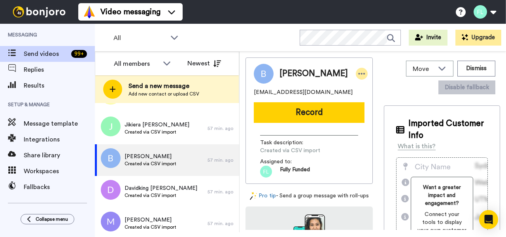
click at [358, 74] on icon at bounding box center [361, 74] width 7 height 8
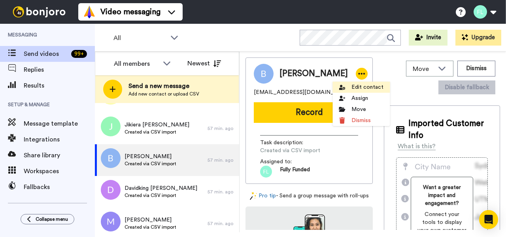
click at [357, 89] on li "Edit contact" at bounding box center [361, 86] width 57 height 11
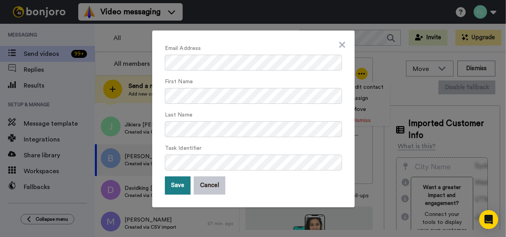
click at [179, 182] on button "Save" at bounding box center [178, 185] width 26 height 18
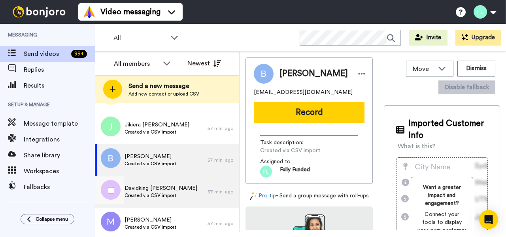
click at [167, 196] on span "Created via CSV import" at bounding box center [161, 195] width 73 height 6
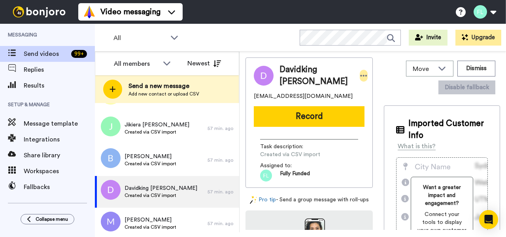
click at [360, 70] on div at bounding box center [364, 76] width 8 height 12
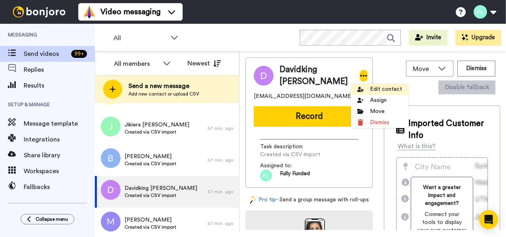
click at [375, 86] on li "Edit contact" at bounding box center [379, 88] width 57 height 11
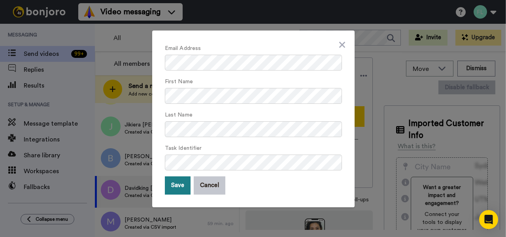
click at [177, 186] on button "Save" at bounding box center [178, 185] width 26 height 18
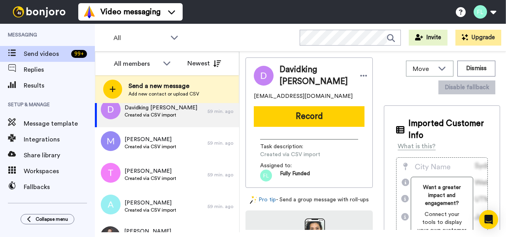
scroll to position [904, 0]
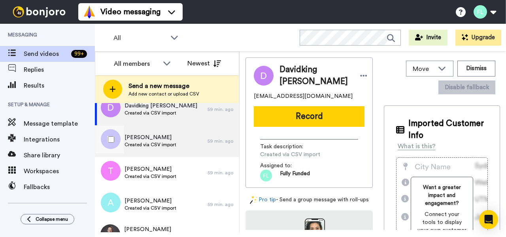
click at [179, 143] on div "Maria morales Created via CSV import" at bounding box center [151, 141] width 113 height 32
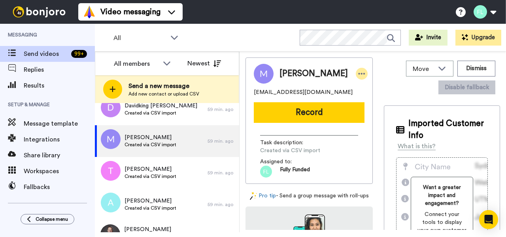
click at [356, 73] on div at bounding box center [362, 74] width 12 height 12
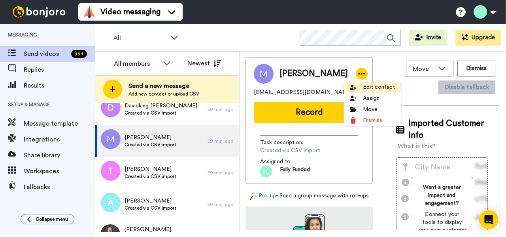
click at [377, 88] on li "Edit contact" at bounding box center [372, 86] width 57 height 11
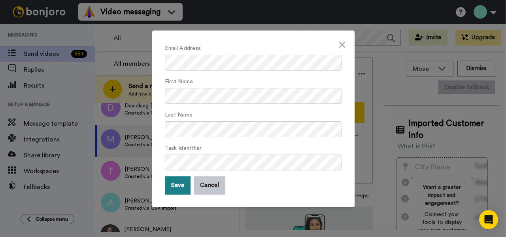
click at [180, 185] on button "Save" at bounding box center [178, 185] width 26 height 18
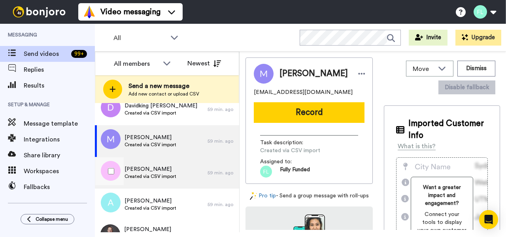
click at [174, 171] on span "Tarvaris robinson" at bounding box center [151, 169] width 52 height 8
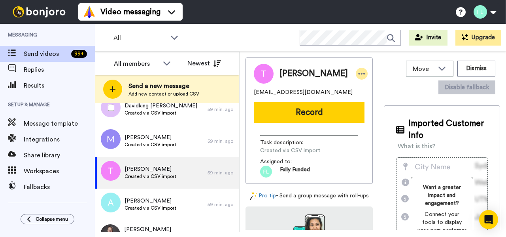
click at [358, 73] on icon at bounding box center [361, 74] width 7 height 8
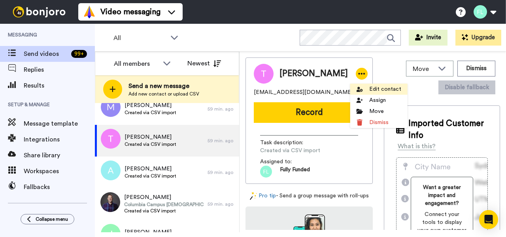
click at [373, 86] on li "Edit contact" at bounding box center [379, 88] width 57 height 11
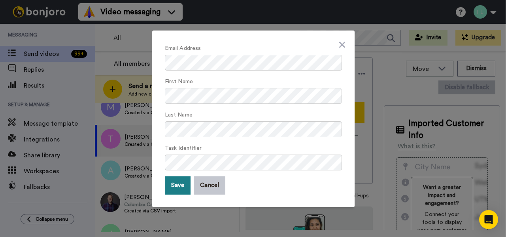
click at [180, 183] on button "Save" at bounding box center [178, 185] width 26 height 18
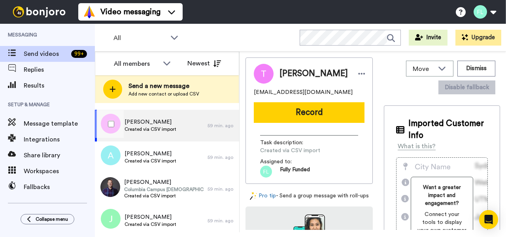
scroll to position [952, 0]
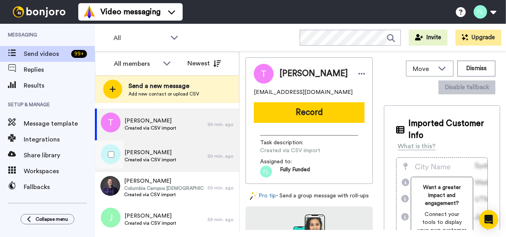
click at [174, 153] on span "Ashley crawford" at bounding box center [151, 152] width 52 height 8
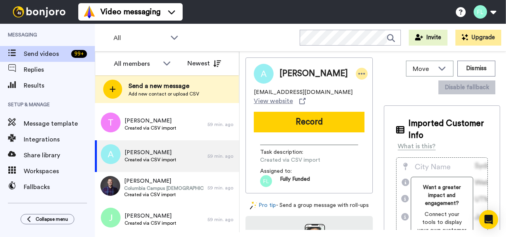
click at [358, 72] on icon at bounding box center [361, 74] width 7 height 8
click at [358, 74] on icon at bounding box center [361, 74] width 7 height 8
click at [359, 75] on div at bounding box center [362, 74] width 12 height 12
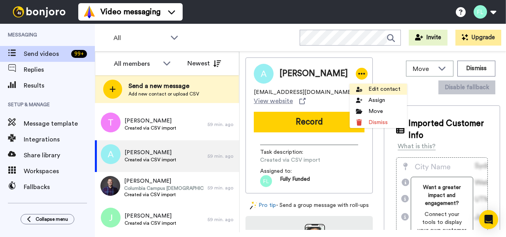
click at [375, 87] on li "Edit contact" at bounding box center [378, 88] width 57 height 11
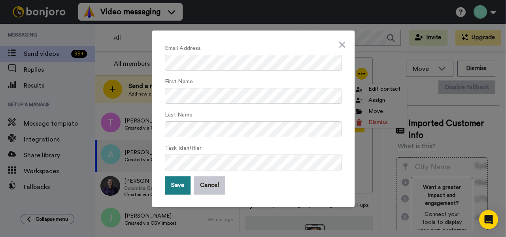
click at [182, 186] on button "Save" at bounding box center [178, 185] width 26 height 18
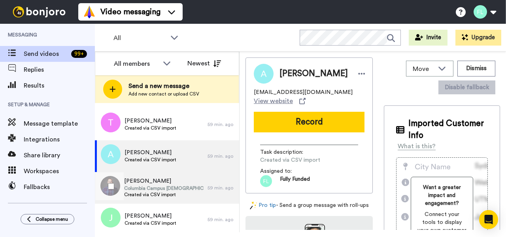
click at [176, 188] on span "Columbia Campus [DEMOGRAPHIC_DATA]" at bounding box center [164, 188] width 80 height 6
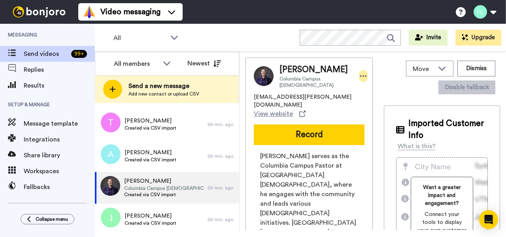
click at [360, 73] on icon at bounding box center [363, 76] width 7 height 8
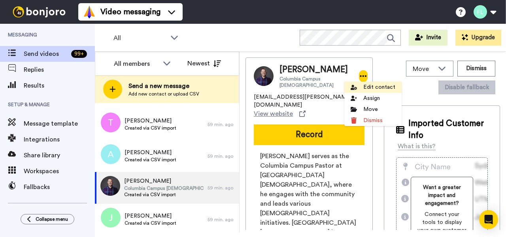
click at [362, 86] on li "Edit contact" at bounding box center [373, 86] width 57 height 11
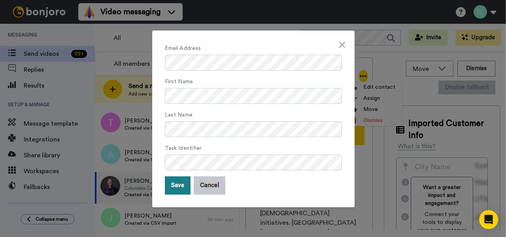
click at [182, 185] on button "Save" at bounding box center [178, 185] width 26 height 18
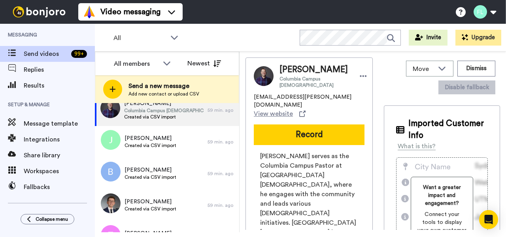
scroll to position [1030, 0]
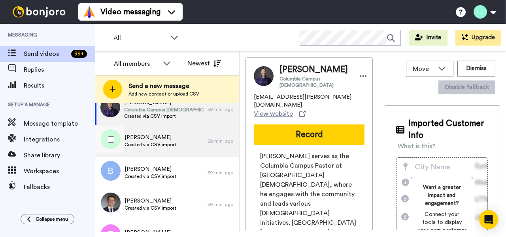
click at [166, 140] on span "Justin jackson" at bounding box center [151, 137] width 52 height 8
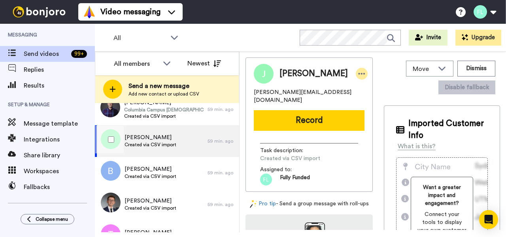
click at [358, 73] on icon at bounding box center [361, 74] width 7 height 8
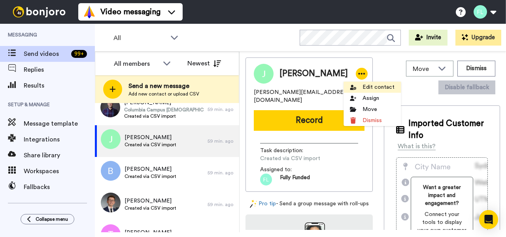
click at [368, 86] on li "Edit contact" at bounding box center [372, 86] width 57 height 11
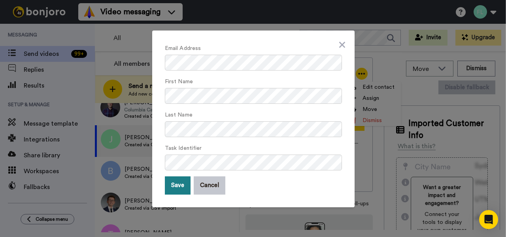
click at [180, 185] on button "Save" at bounding box center [178, 185] width 26 height 18
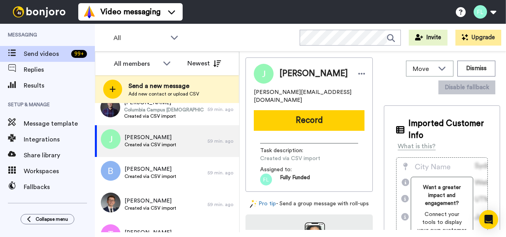
click at [180, 185] on div "Brian sherman Created via CSV import" at bounding box center [151, 173] width 113 height 32
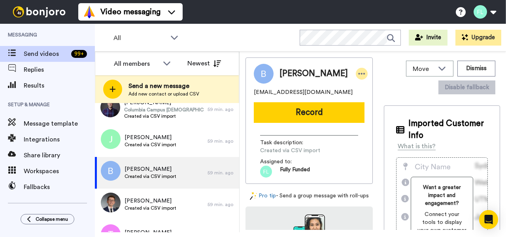
click at [358, 76] on icon at bounding box center [361, 74] width 7 height 8
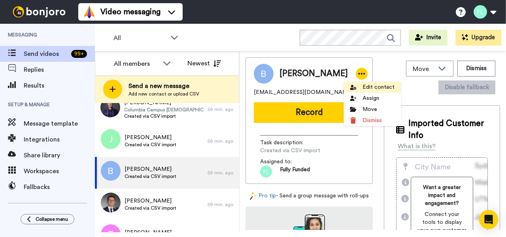
click at [371, 89] on li "Edit contact" at bounding box center [372, 86] width 57 height 11
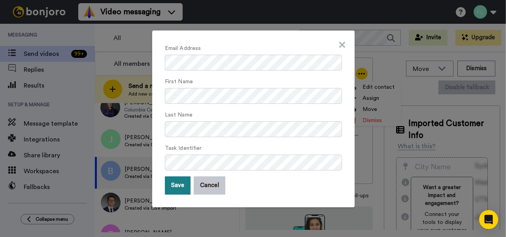
click at [178, 182] on button "Save" at bounding box center [178, 185] width 26 height 18
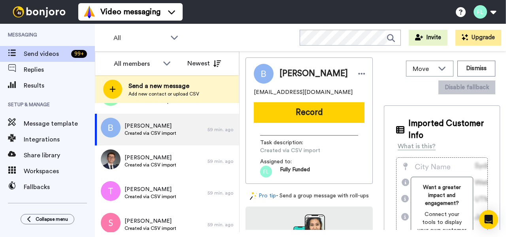
scroll to position [1096, 0]
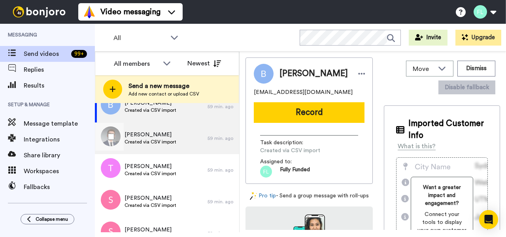
click at [155, 134] on span "Daniel poston" at bounding box center [151, 135] width 52 height 8
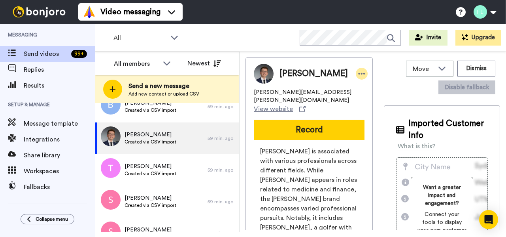
click at [358, 71] on icon at bounding box center [361, 74] width 7 height 8
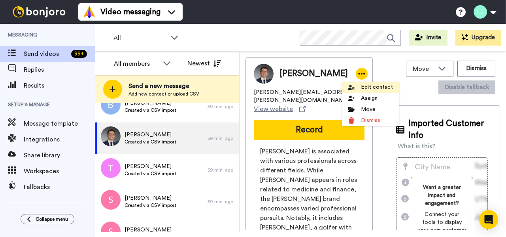
click at [363, 85] on li "Edit contact" at bounding box center [370, 86] width 57 height 11
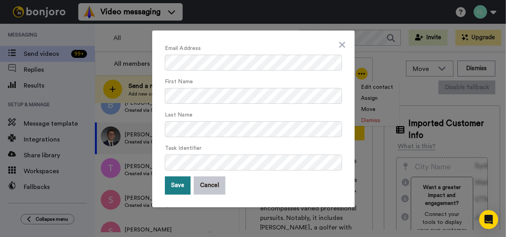
click at [183, 188] on button "Save" at bounding box center [178, 185] width 26 height 18
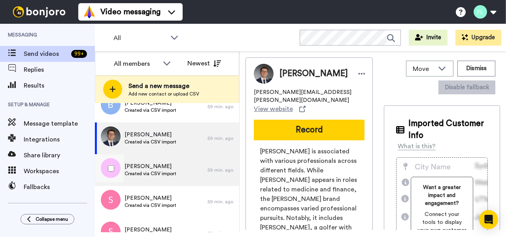
click at [179, 173] on div "Toni motingoe Created via CSV import" at bounding box center [151, 170] width 113 height 32
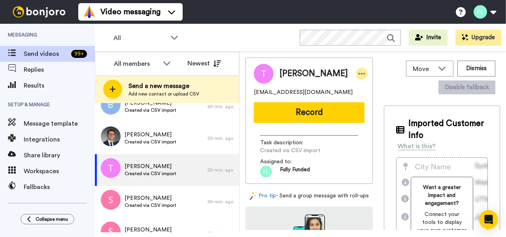
click at [359, 74] on icon at bounding box center [362, 74] width 7 height 2
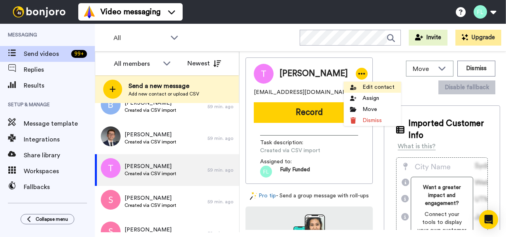
click at [370, 85] on li "Edit contact" at bounding box center [372, 86] width 57 height 11
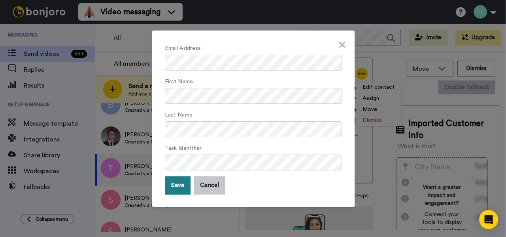
click at [175, 188] on button "Save" at bounding box center [178, 185] width 26 height 18
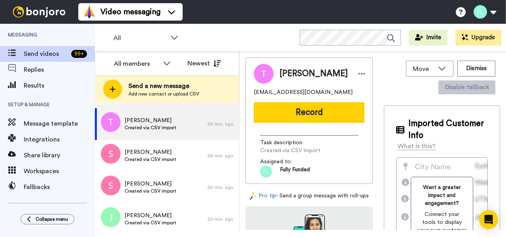
scroll to position [1153, 0]
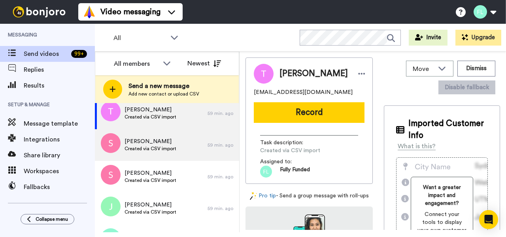
click at [152, 148] on span "Created via CSV import" at bounding box center [151, 148] width 52 height 6
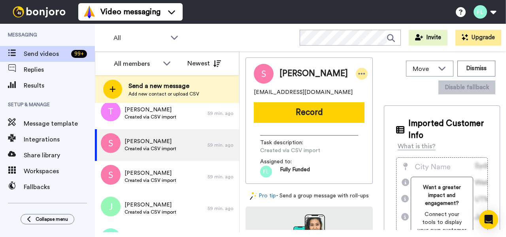
click at [358, 77] on icon at bounding box center [361, 74] width 7 height 8
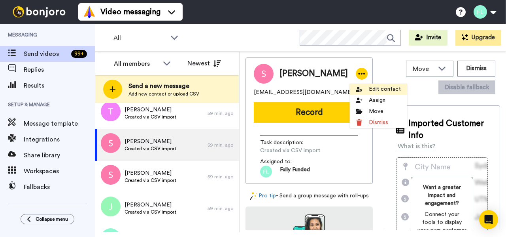
click at [370, 88] on li "Edit contact" at bounding box center [378, 88] width 57 height 11
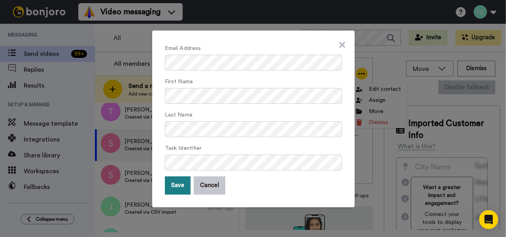
click at [177, 184] on button "Save" at bounding box center [178, 185] width 26 height 18
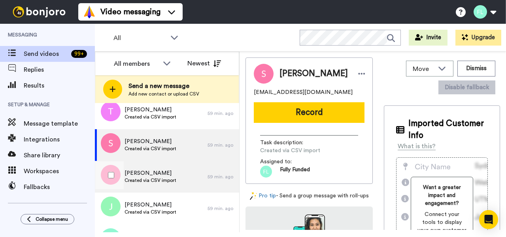
click at [162, 180] on span "Created via CSV import" at bounding box center [151, 180] width 52 height 6
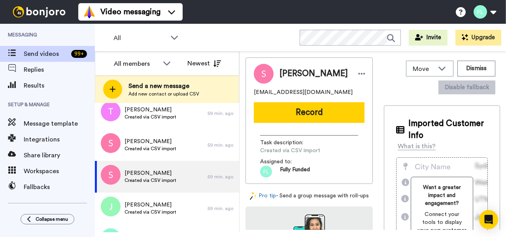
click at [349, 69] on div "Simone clark" at bounding box center [324, 74] width 88 height 12
click at [359, 73] on icon at bounding box center [362, 74] width 7 height 2
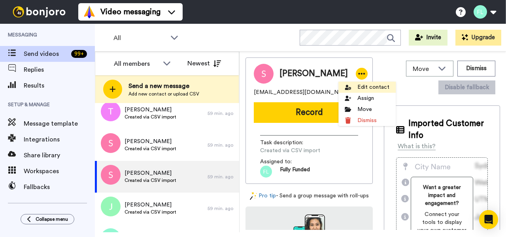
click at [358, 88] on li "Edit contact" at bounding box center [367, 86] width 57 height 11
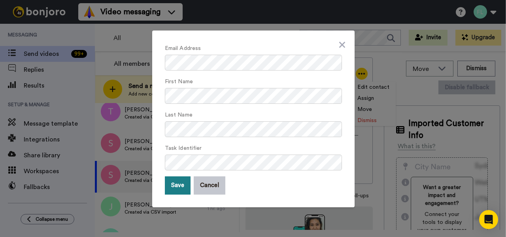
click at [180, 184] on button "Save" at bounding box center [178, 185] width 26 height 18
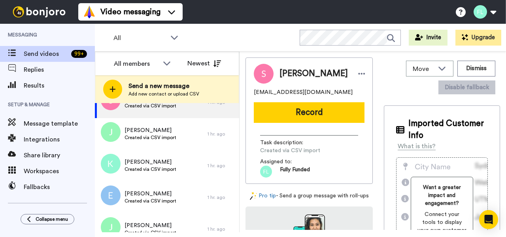
scroll to position [1228, 0]
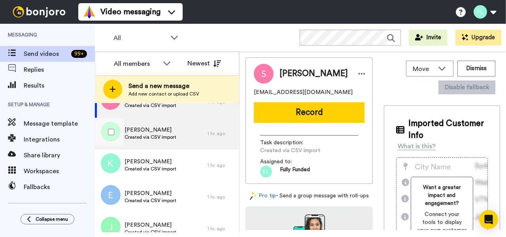
click at [150, 132] on span "Justin harrison" at bounding box center [151, 130] width 52 height 8
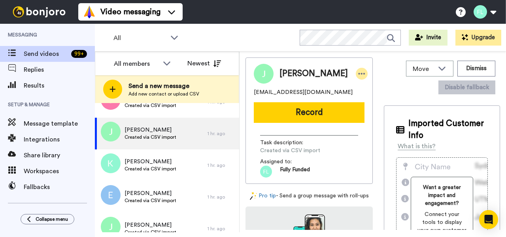
click at [359, 74] on icon at bounding box center [362, 74] width 7 height 2
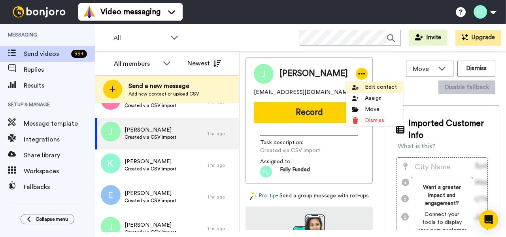
click at [369, 84] on li "Edit contact" at bounding box center [374, 86] width 57 height 11
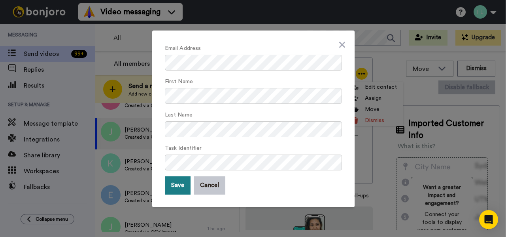
click at [182, 189] on button "Save" at bounding box center [178, 185] width 26 height 18
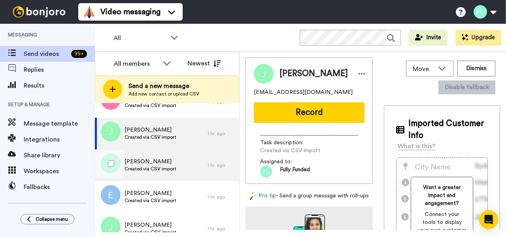
click at [173, 172] on div "Kennyatta ford Created via CSV import" at bounding box center [151, 164] width 52 height 15
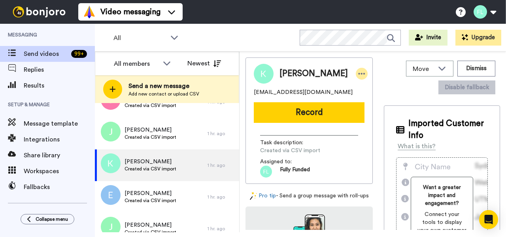
click at [358, 72] on icon at bounding box center [361, 74] width 7 height 8
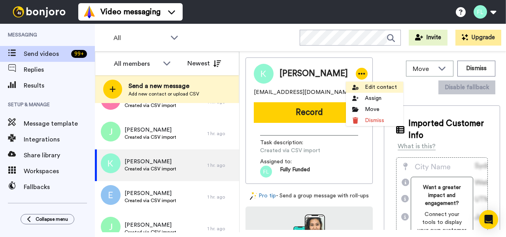
click at [369, 85] on li "Edit contact" at bounding box center [374, 86] width 57 height 11
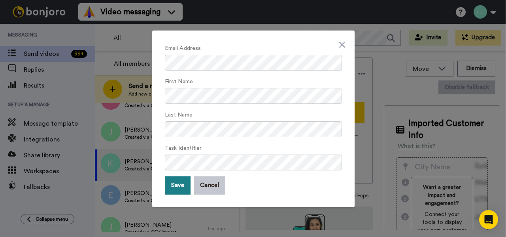
click at [179, 185] on button "Save" at bounding box center [178, 185] width 26 height 18
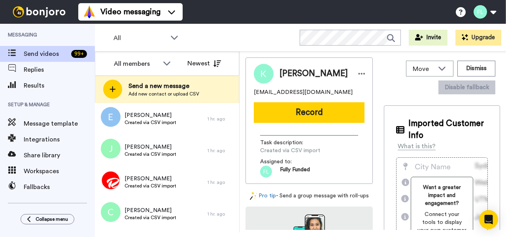
scroll to position [1307, 0]
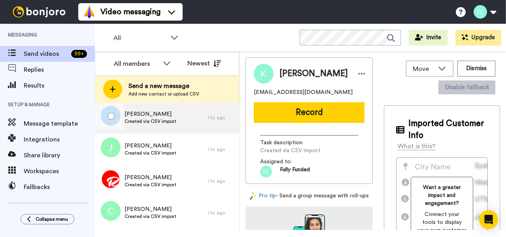
click at [175, 121] on span "Created via CSV import" at bounding box center [151, 121] width 52 height 6
click at [359, 74] on icon at bounding box center [362, 74] width 7 height 2
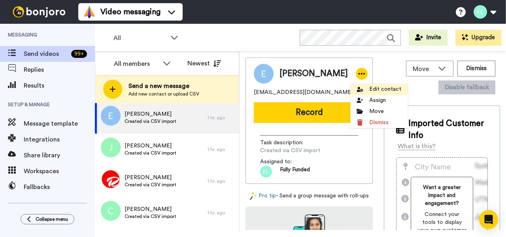
click at [379, 89] on li "Edit contact" at bounding box center [379, 88] width 57 height 11
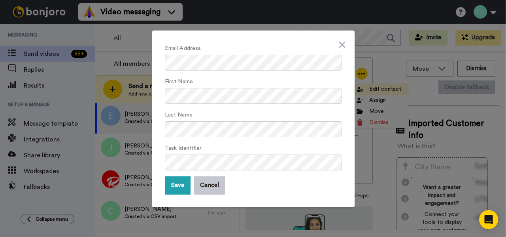
click at [379, 89] on div "Email Address First Name Last Name Task Identifier Save Cancel" at bounding box center [253, 118] width 506 height 237
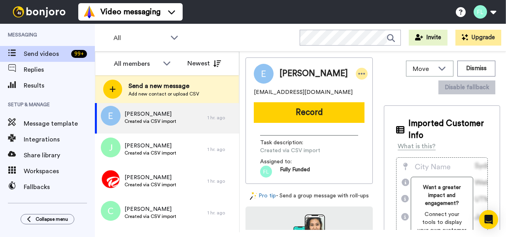
click at [356, 76] on div at bounding box center [362, 74] width 12 height 12
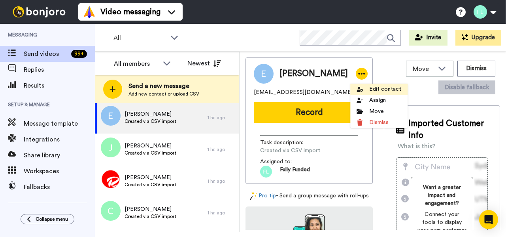
click at [378, 88] on li "Edit contact" at bounding box center [379, 88] width 57 height 11
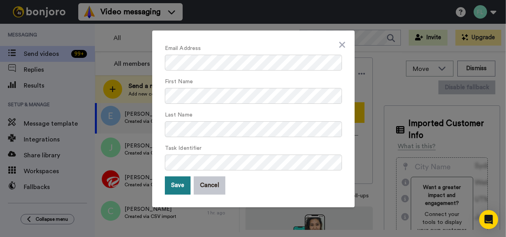
click at [176, 185] on button "Save" at bounding box center [178, 185] width 26 height 18
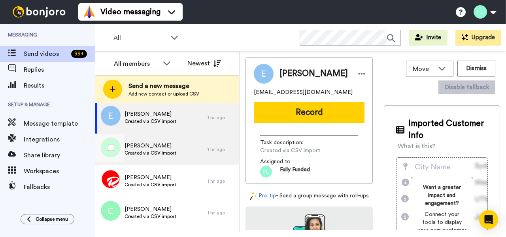
click at [166, 152] on span "Created via CSV import" at bounding box center [151, 153] width 52 height 6
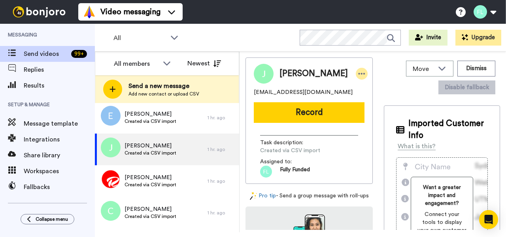
click at [359, 74] on icon at bounding box center [362, 74] width 7 height 2
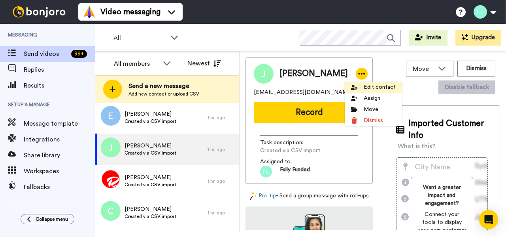
click at [377, 87] on li "Edit contact" at bounding box center [373, 86] width 57 height 11
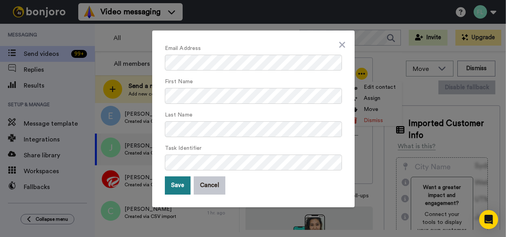
click at [179, 186] on button "Save" at bounding box center [178, 185] width 26 height 18
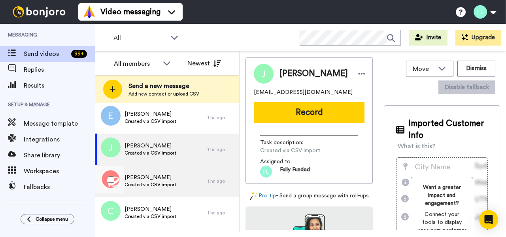
click at [169, 182] on span "Created via CSV import" at bounding box center [151, 184] width 52 height 6
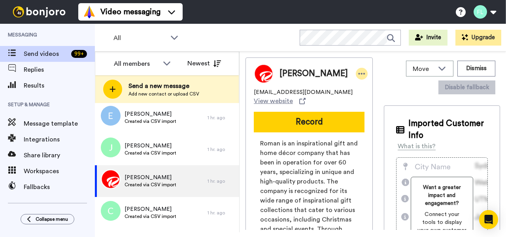
click at [358, 75] on icon at bounding box center [361, 74] width 7 height 8
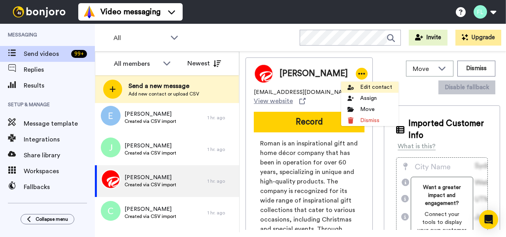
click at [375, 88] on li "Edit contact" at bounding box center [369, 86] width 57 height 11
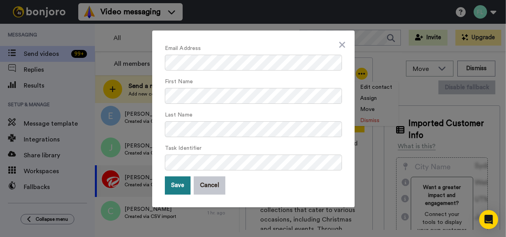
click at [182, 184] on button "Save" at bounding box center [178, 185] width 26 height 18
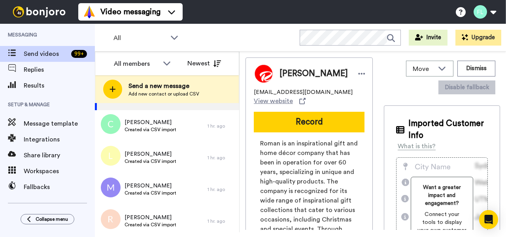
scroll to position [1395, 0]
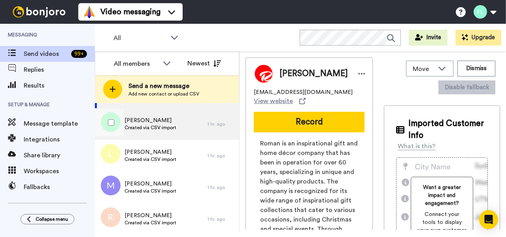
click at [168, 124] on span "Carolina moffatt" at bounding box center [151, 120] width 52 height 8
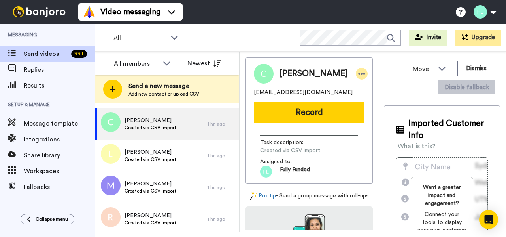
click at [358, 75] on icon at bounding box center [361, 74] width 7 height 8
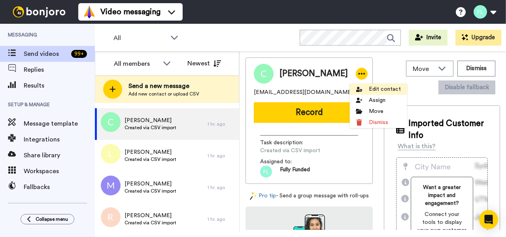
click at [374, 88] on li "Edit contact" at bounding box center [378, 88] width 57 height 11
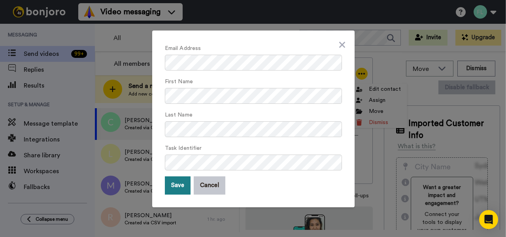
click at [177, 189] on button "Save" at bounding box center [178, 185] width 26 height 18
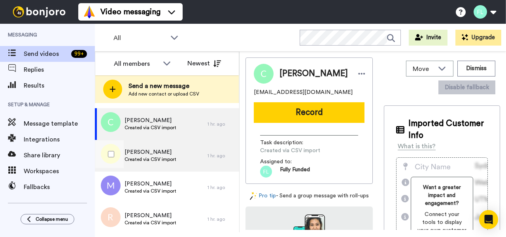
click at [178, 163] on div "Luke pecoraro Created via CSV import" at bounding box center [151, 156] width 113 height 32
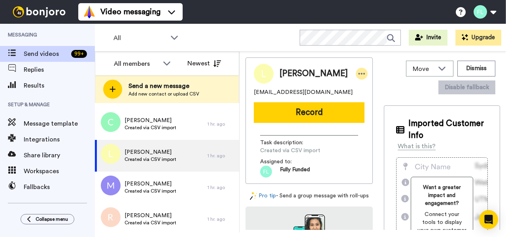
click at [358, 73] on icon at bounding box center [361, 74] width 7 height 8
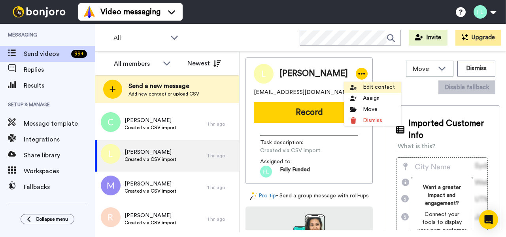
click at [380, 88] on li "Edit contact" at bounding box center [372, 86] width 57 height 11
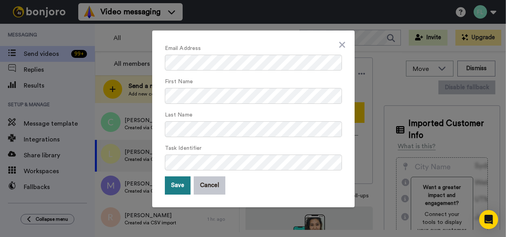
click at [174, 187] on button "Save" at bounding box center [178, 185] width 26 height 18
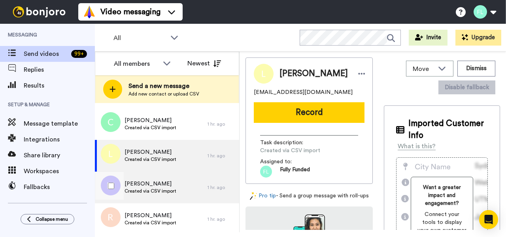
click at [167, 188] on span "Created via CSV import" at bounding box center [151, 191] width 52 height 6
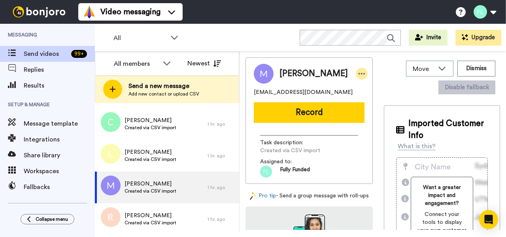
click at [359, 74] on icon at bounding box center [362, 74] width 7 height 2
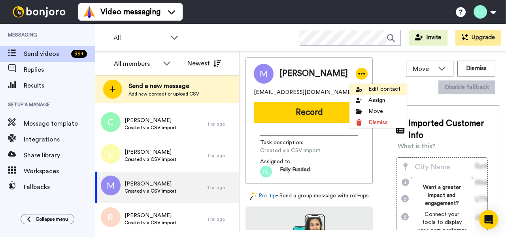
click at [383, 92] on li "Edit contact" at bounding box center [378, 88] width 57 height 11
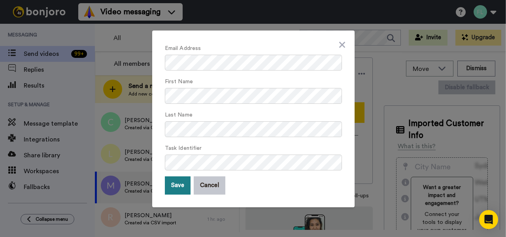
click at [183, 183] on button "Save" at bounding box center [178, 185] width 26 height 18
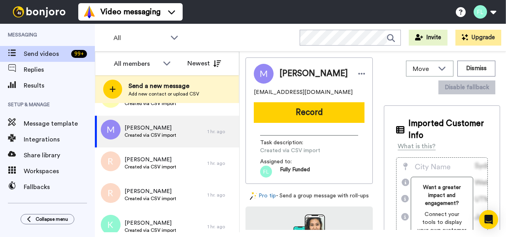
scroll to position [1451, 0]
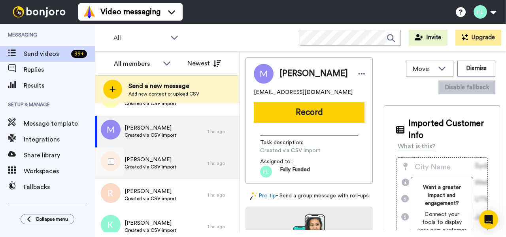
click at [169, 161] on span "Rachel gilmer" at bounding box center [151, 159] width 52 height 8
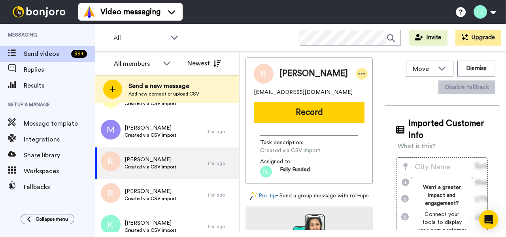
click at [358, 71] on icon at bounding box center [361, 74] width 7 height 8
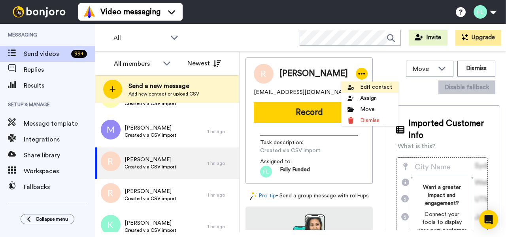
click at [375, 87] on li "Edit contact" at bounding box center [369, 86] width 57 height 11
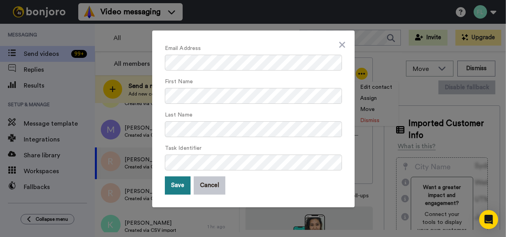
click at [179, 180] on button "Save" at bounding box center [178, 185] width 26 height 18
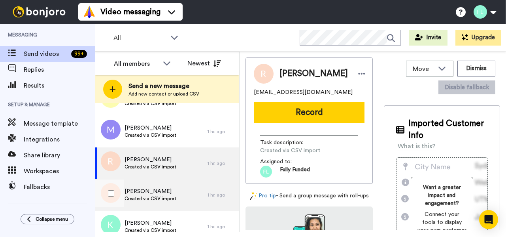
click at [172, 190] on span "Rickey shuffler" at bounding box center [151, 191] width 52 height 8
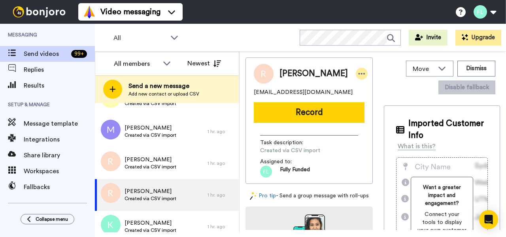
click at [358, 72] on icon at bounding box center [361, 74] width 7 height 8
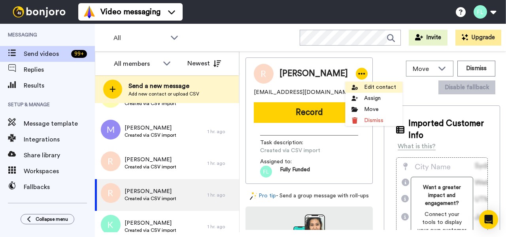
click at [378, 88] on li "Edit contact" at bounding box center [373, 86] width 57 height 11
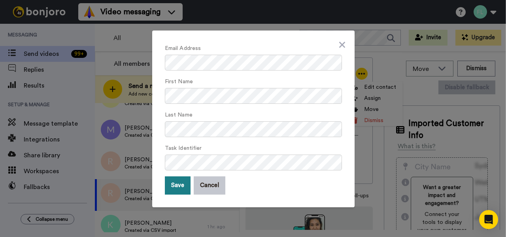
click at [180, 191] on button "Save" at bounding box center [178, 185] width 26 height 18
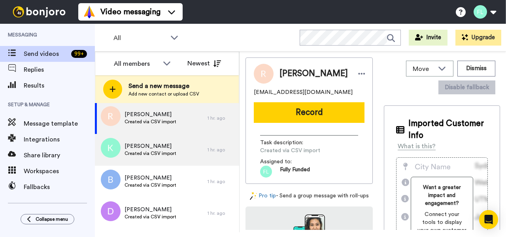
scroll to position [1529, 0]
click at [172, 144] on span "Kestlyn harrison" at bounding box center [151, 145] width 52 height 8
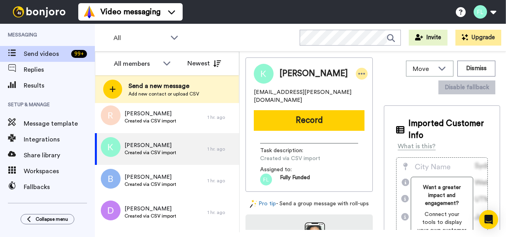
click at [358, 74] on icon at bounding box center [361, 74] width 7 height 8
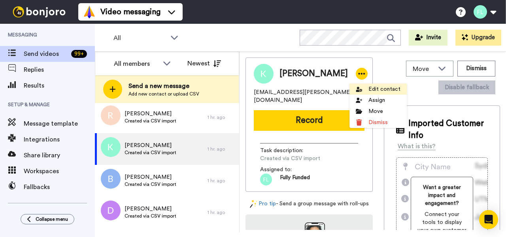
click at [390, 88] on li "Edit contact" at bounding box center [378, 88] width 57 height 11
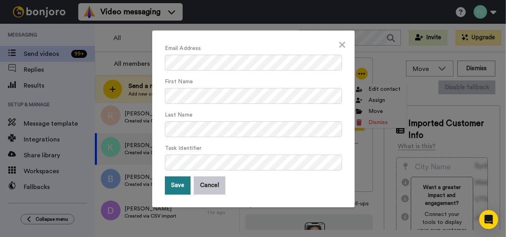
click at [176, 184] on button "Save" at bounding box center [178, 185] width 26 height 18
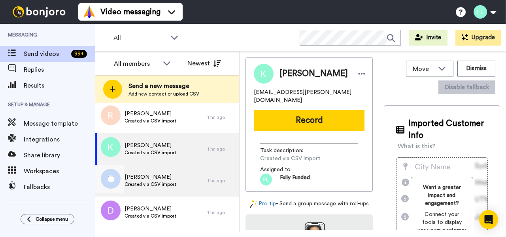
click at [169, 184] on span "Created via CSV import" at bounding box center [151, 184] width 52 height 6
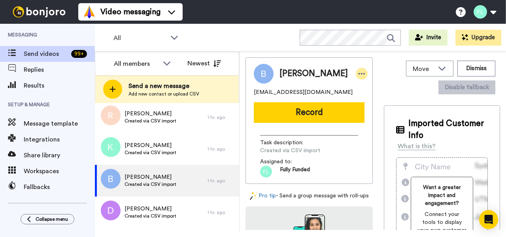
click at [358, 72] on icon at bounding box center [361, 74] width 7 height 8
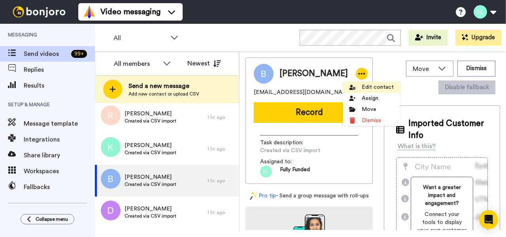
click at [381, 85] on li "Edit contact" at bounding box center [371, 86] width 57 height 11
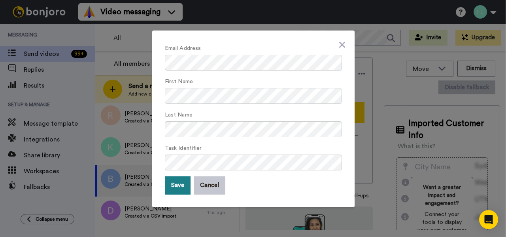
click at [175, 189] on button "Save" at bounding box center [178, 185] width 26 height 18
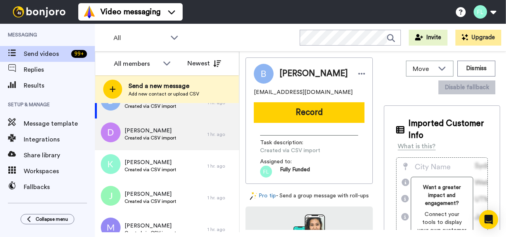
scroll to position [1610, 0]
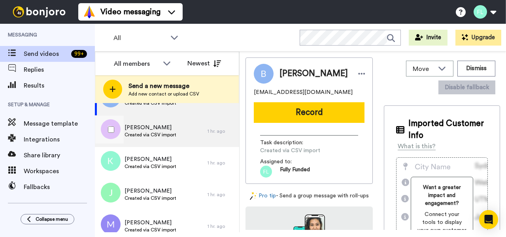
click at [144, 132] on span "Created via CSV import" at bounding box center [151, 134] width 52 height 6
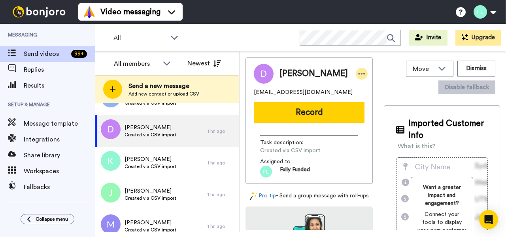
click at [358, 72] on icon at bounding box center [361, 74] width 7 height 8
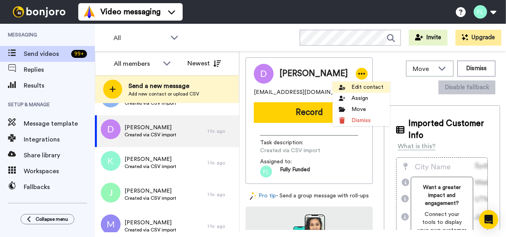
click at [369, 87] on li "Edit contact" at bounding box center [361, 86] width 57 height 11
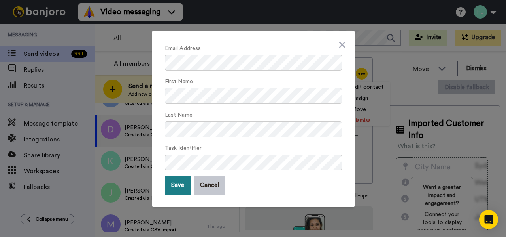
click at [179, 184] on button "Save" at bounding box center [178, 185] width 26 height 18
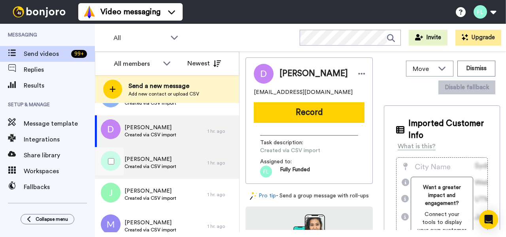
click at [166, 162] on span "Kelly kommel" at bounding box center [151, 159] width 52 height 8
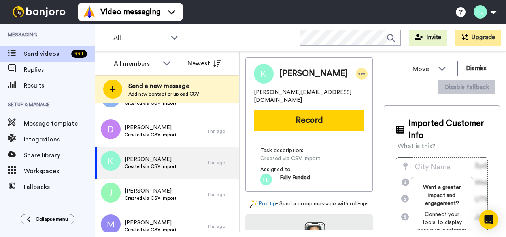
click at [359, 73] on icon at bounding box center [362, 74] width 7 height 2
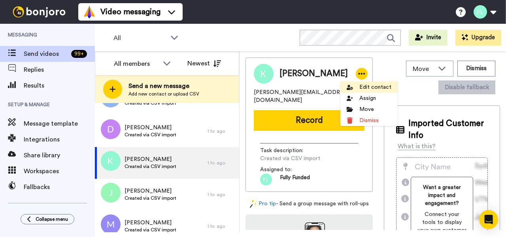
click at [364, 87] on li "Edit contact" at bounding box center [369, 86] width 57 height 11
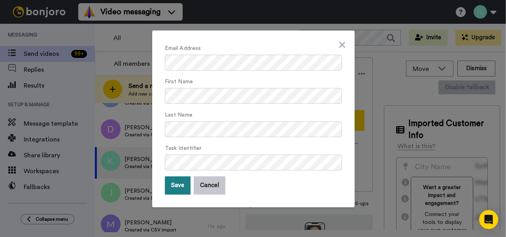
click at [184, 181] on button "Save" at bounding box center [178, 185] width 26 height 18
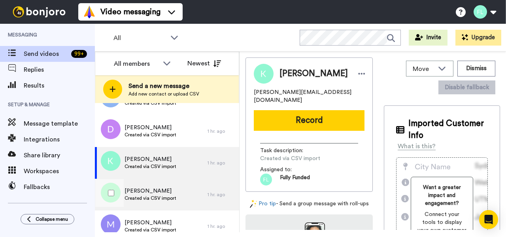
click at [159, 195] on span "Created via CSV import" at bounding box center [151, 198] width 52 height 6
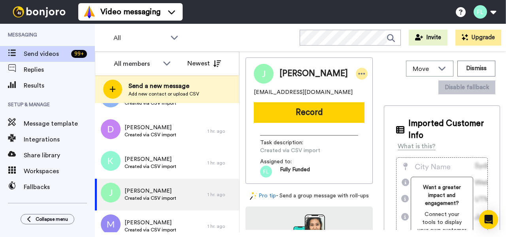
click at [359, 73] on icon at bounding box center [362, 74] width 7 height 2
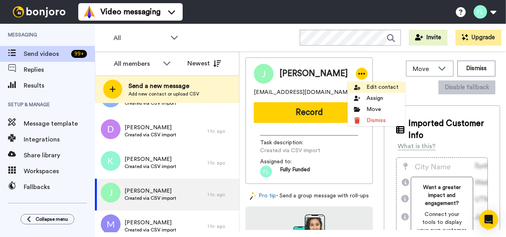
click at [371, 87] on li "Edit contact" at bounding box center [376, 86] width 57 height 11
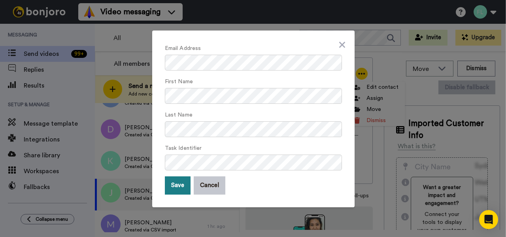
click at [174, 184] on button "Save" at bounding box center [178, 185] width 26 height 18
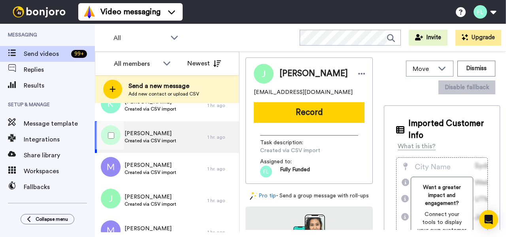
scroll to position [1665, 0]
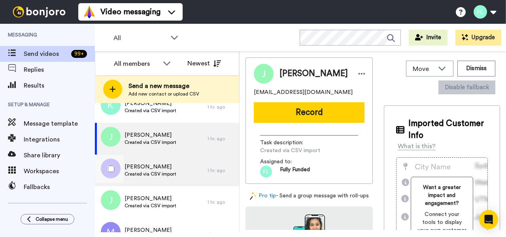
click at [157, 161] on div "Megan puello Created via CSV import" at bounding box center [151, 170] width 113 height 32
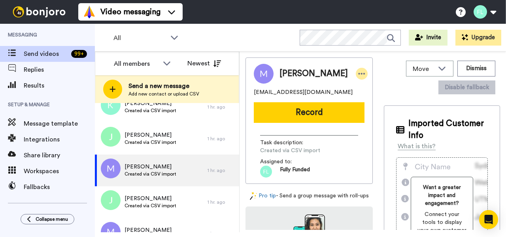
click at [358, 73] on icon at bounding box center [361, 74] width 7 height 8
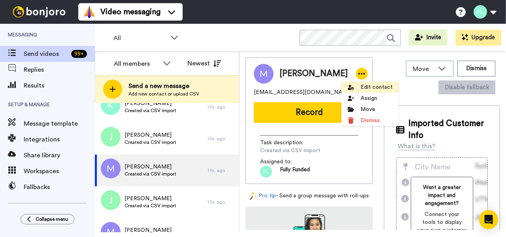
click at [368, 85] on li "Edit contact" at bounding box center [370, 86] width 57 height 11
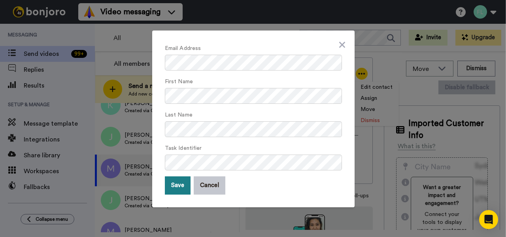
click at [179, 189] on button "Save" at bounding box center [178, 185] width 26 height 18
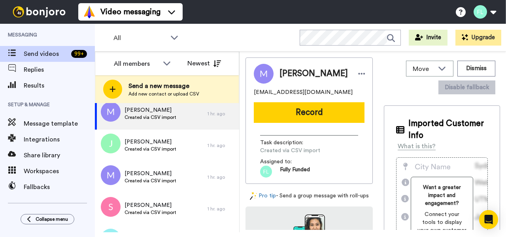
scroll to position [1722, 0]
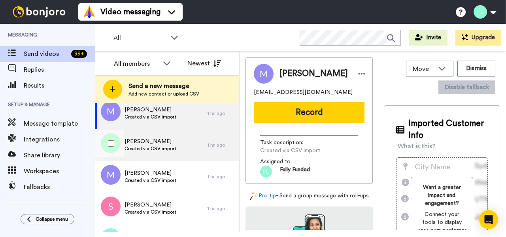
click at [184, 148] on div "Jason smith Created via CSV import" at bounding box center [151, 145] width 113 height 32
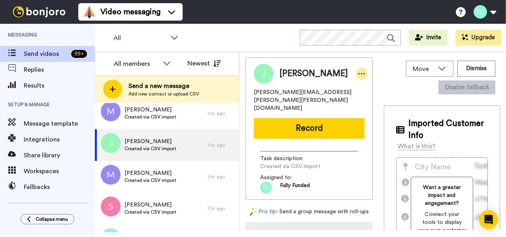
click at [358, 75] on icon at bounding box center [361, 74] width 7 height 8
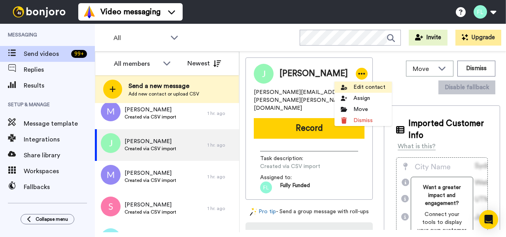
click at [367, 88] on li "Edit contact" at bounding box center [363, 86] width 57 height 11
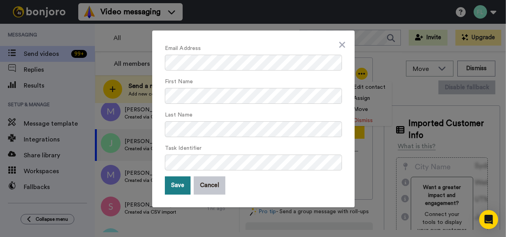
click at [176, 185] on button "Save" at bounding box center [178, 185] width 26 height 18
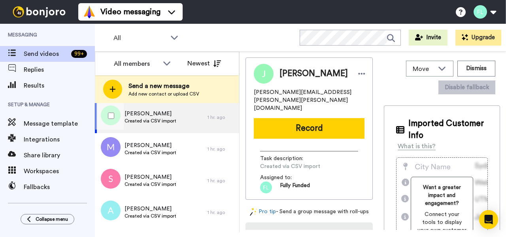
scroll to position [1754, 0]
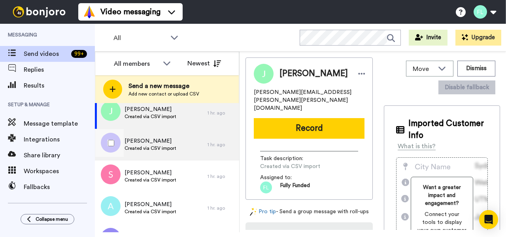
click at [172, 146] on span "Created via CSV import" at bounding box center [151, 148] width 52 height 6
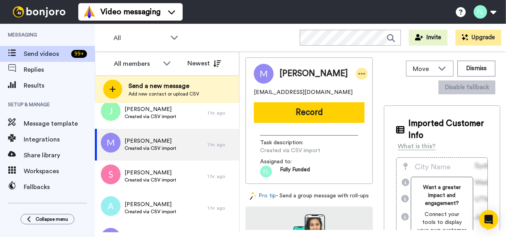
click at [358, 73] on icon at bounding box center [361, 74] width 7 height 8
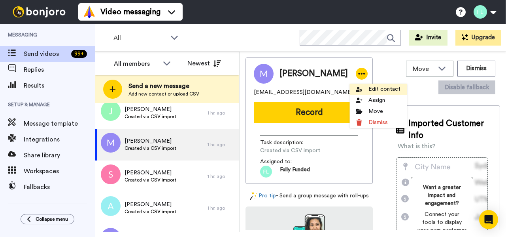
click at [378, 89] on li "Edit contact" at bounding box center [378, 88] width 57 height 11
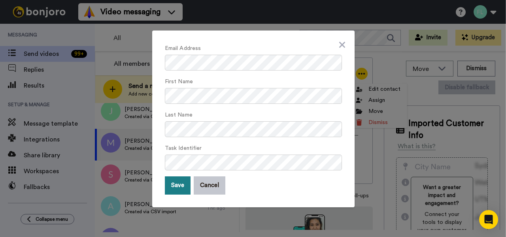
click at [180, 183] on button "Save" at bounding box center [178, 185] width 26 height 18
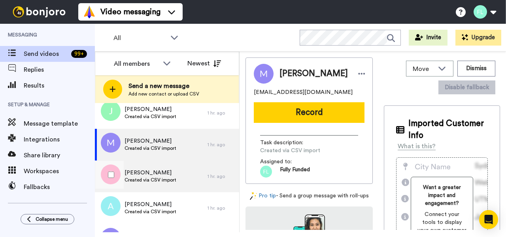
click at [180, 183] on div "Sarah collins Created via CSV import" at bounding box center [151, 176] width 113 height 32
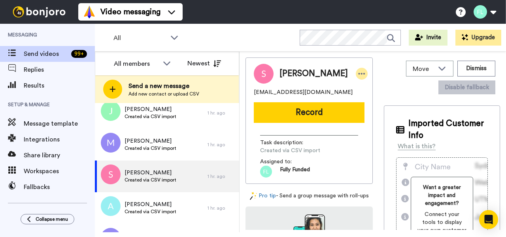
click at [358, 72] on icon at bounding box center [361, 74] width 7 height 8
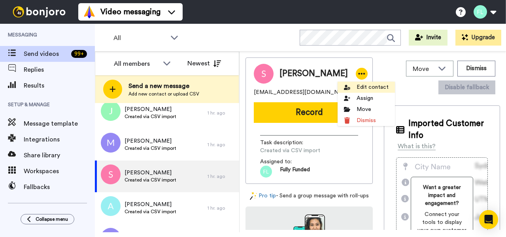
click at [367, 90] on li "Edit contact" at bounding box center [366, 86] width 57 height 11
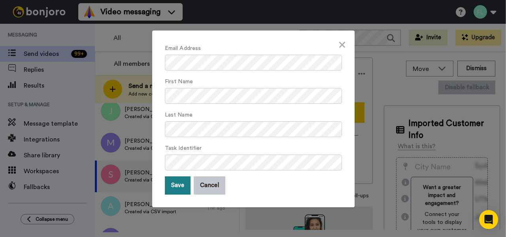
click at [180, 186] on button "Save" at bounding box center [178, 185] width 26 height 18
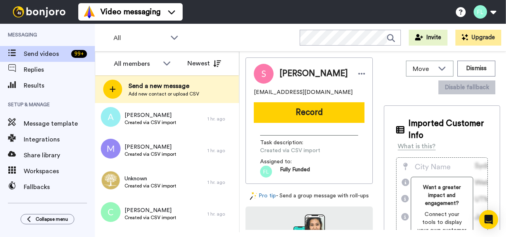
scroll to position [1845, 0]
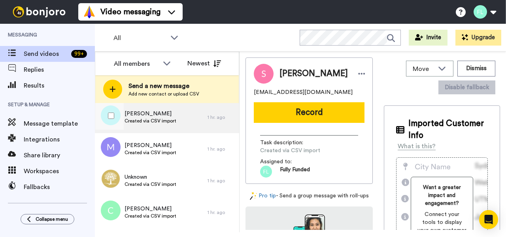
click at [158, 114] on span "Annika stears" at bounding box center [151, 114] width 52 height 8
click at [358, 71] on icon at bounding box center [361, 74] width 7 height 8
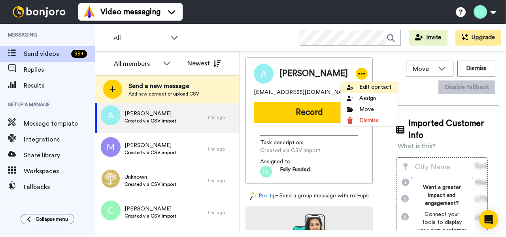
click at [366, 87] on li "Edit contact" at bounding box center [369, 86] width 57 height 11
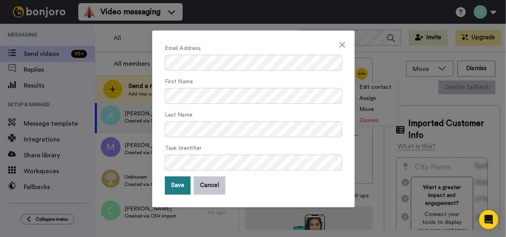
click at [182, 186] on button "Save" at bounding box center [178, 185] width 26 height 18
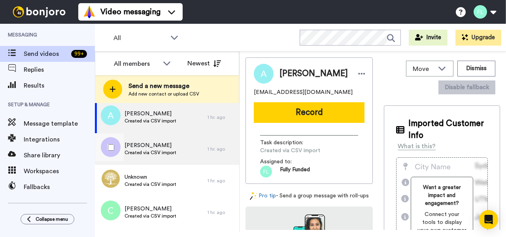
click at [172, 159] on div "Matt myers Created via CSV import" at bounding box center [151, 149] width 113 height 32
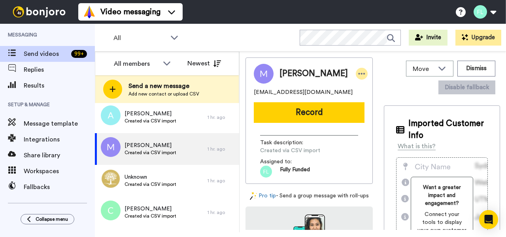
click at [359, 73] on icon at bounding box center [362, 74] width 7 height 2
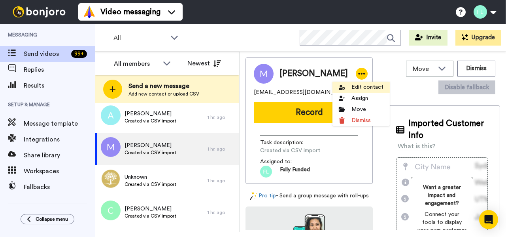
click at [360, 90] on li "Edit contact" at bounding box center [361, 86] width 57 height 11
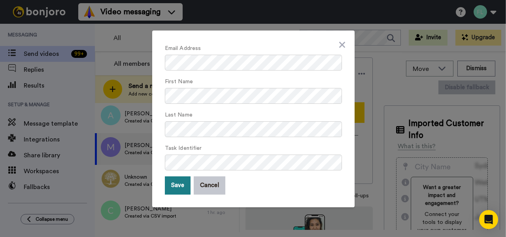
click at [175, 187] on button "Save" at bounding box center [178, 185] width 26 height 18
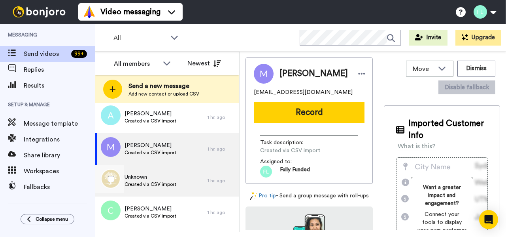
click at [161, 184] on span "Created via CSV import" at bounding box center [151, 184] width 52 height 6
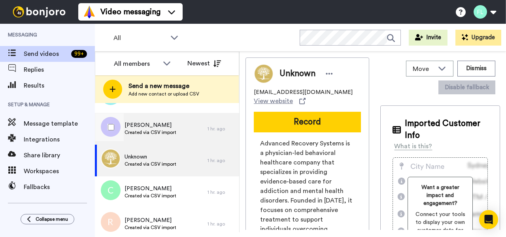
scroll to position [1866, 0]
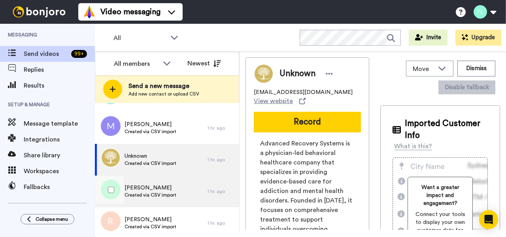
click at [164, 186] on span "Craig whatley" at bounding box center [151, 188] width 52 height 8
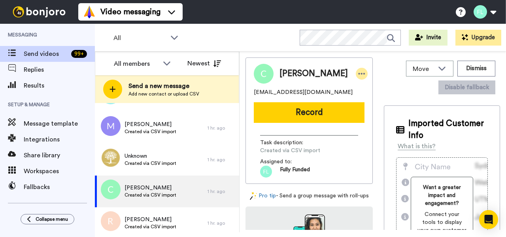
click at [358, 71] on icon at bounding box center [361, 74] width 7 height 8
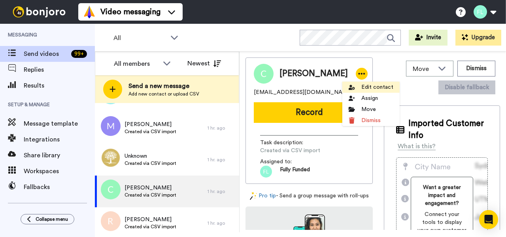
click at [376, 88] on li "Edit contact" at bounding box center [371, 86] width 57 height 11
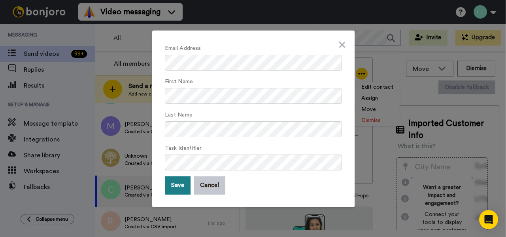
click at [178, 186] on button "Save" at bounding box center [178, 185] width 26 height 18
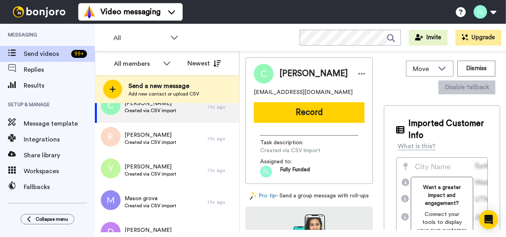
scroll to position [1951, 0]
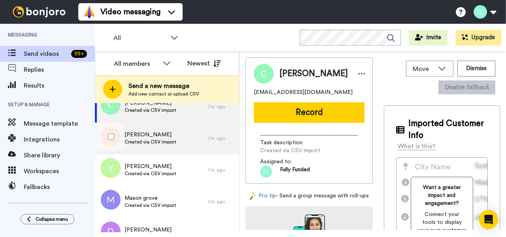
click at [146, 141] on span "Created via CSV import" at bounding box center [151, 141] width 52 height 6
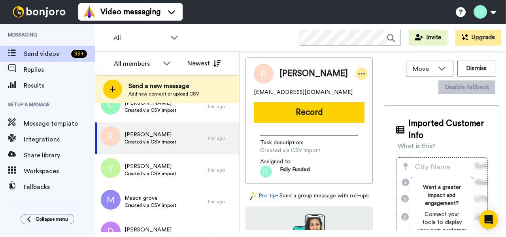
click at [358, 73] on icon at bounding box center [361, 74] width 7 height 8
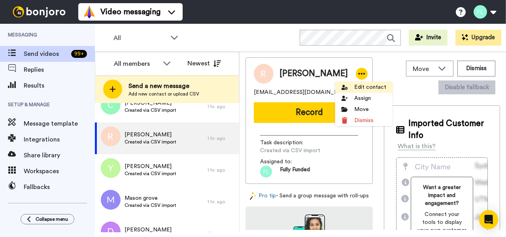
click at [358, 86] on li "Edit contact" at bounding box center [363, 86] width 57 height 11
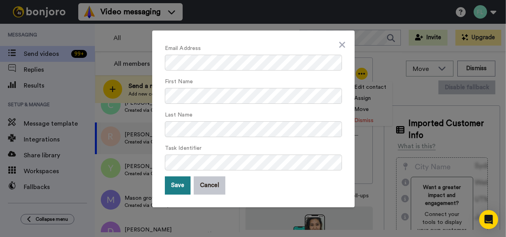
click at [181, 185] on button "Save" at bounding box center [178, 185] width 26 height 18
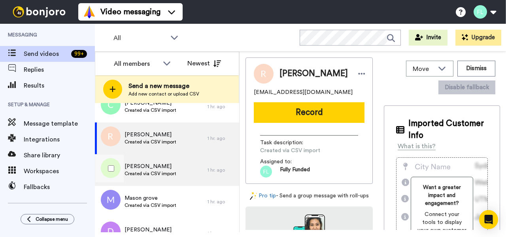
click at [165, 172] on span "Created via CSV import" at bounding box center [151, 173] width 52 height 6
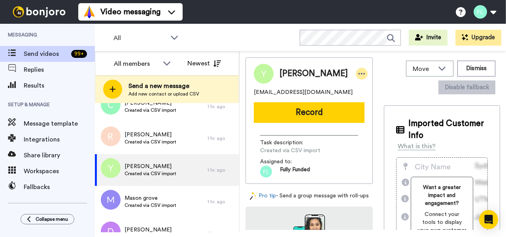
click at [358, 72] on icon at bounding box center [361, 74] width 7 height 8
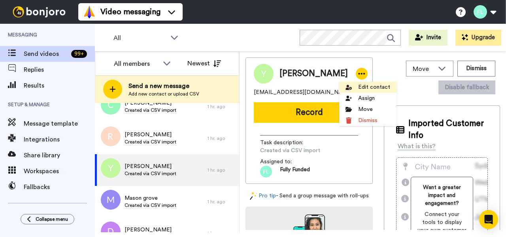
click at [370, 87] on li "Edit contact" at bounding box center [367, 86] width 57 height 11
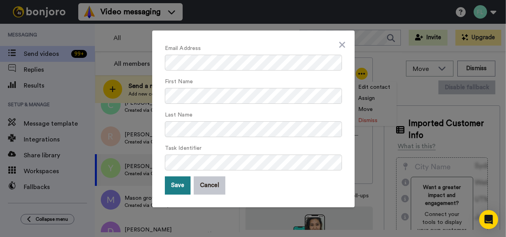
click at [180, 184] on button "Save" at bounding box center [178, 185] width 26 height 18
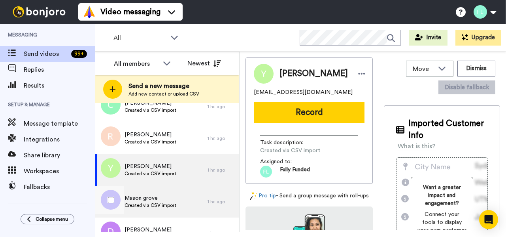
click at [158, 200] on span "Mason grove" at bounding box center [151, 198] width 52 height 8
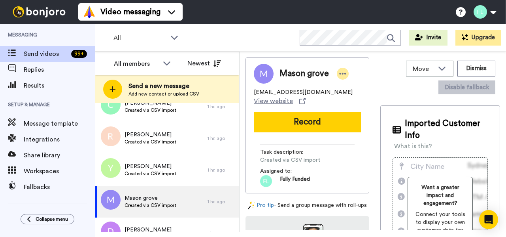
click at [347, 71] on icon at bounding box center [342, 74] width 7 height 8
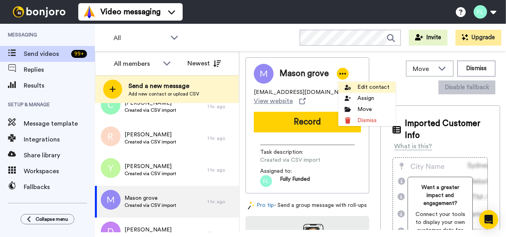
click at [369, 85] on li "Edit contact" at bounding box center [367, 86] width 57 height 11
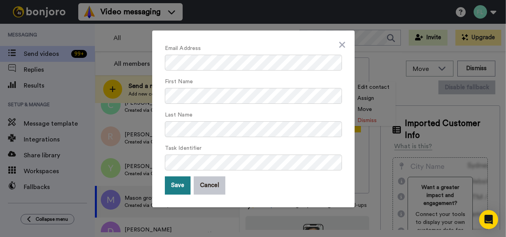
click at [185, 183] on button "Save" at bounding box center [178, 185] width 26 height 18
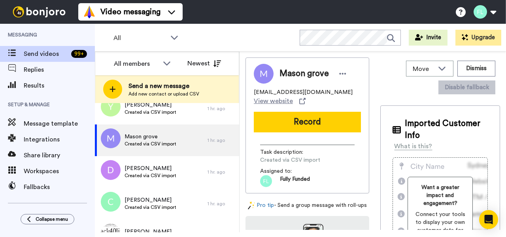
scroll to position [2035, 0]
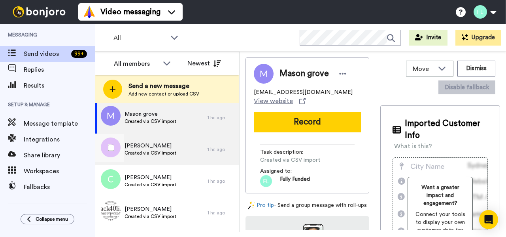
click at [150, 146] on span "Dianna andrews" at bounding box center [151, 146] width 52 height 8
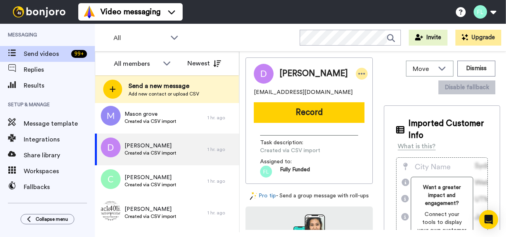
click at [358, 77] on icon at bounding box center [361, 74] width 7 height 8
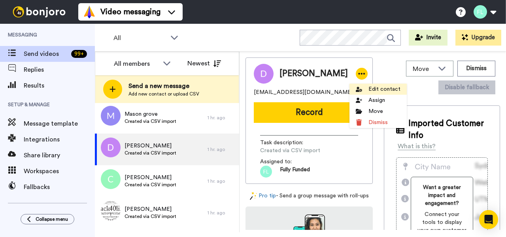
click at [377, 86] on li "Edit contact" at bounding box center [378, 88] width 57 height 11
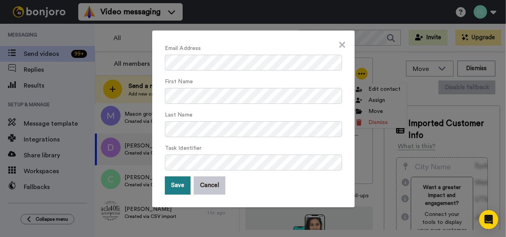
click at [182, 183] on button "Save" at bounding box center [178, 185] width 26 height 18
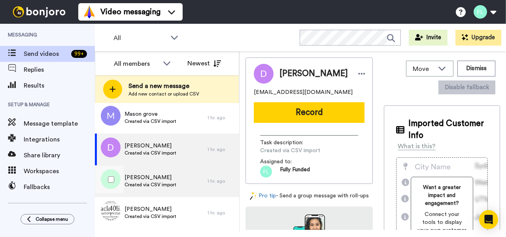
click at [163, 184] on span "Created via CSV import" at bounding box center [151, 184] width 52 height 6
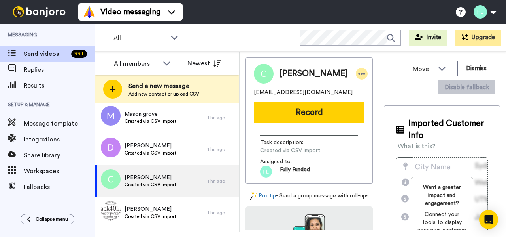
click at [358, 72] on icon at bounding box center [361, 74] width 7 height 8
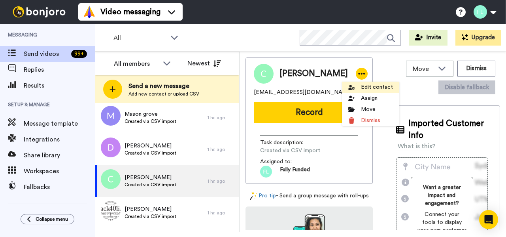
click at [366, 87] on li "Edit contact" at bounding box center [370, 86] width 57 height 11
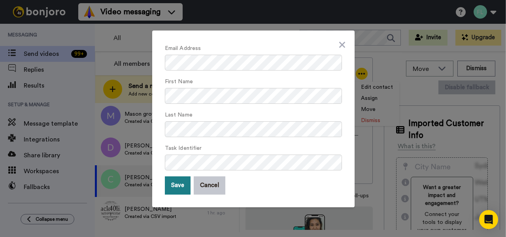
click at [177, 185] on button "Save" at bounding box center [178, 185] width 26 height 18
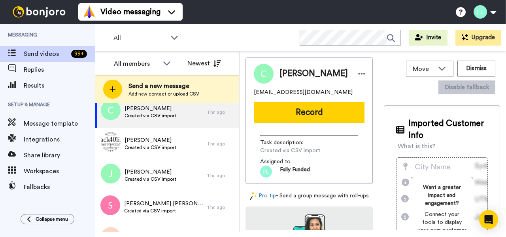
scroll to position [2105, 0]
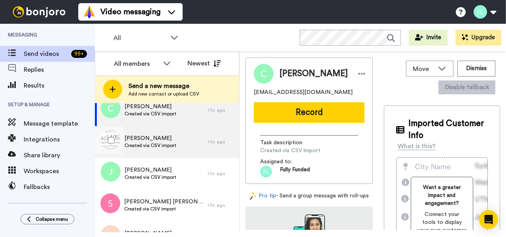
click at [172, 139] on span "Walker williams" at bounding box center [151, 138] width 52 height 8
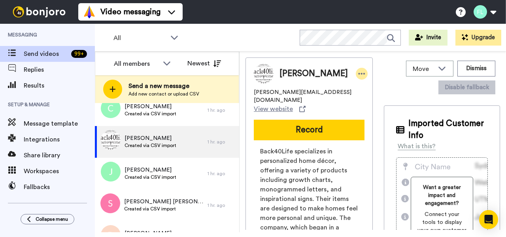
click at [358, 73] on icon at bounding box center [361, 74] width 7 height 8
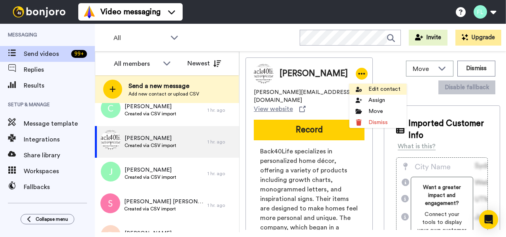
click at [370, 88] on li "Edit contact" at bounding box center [378, 88] width 57 height 11
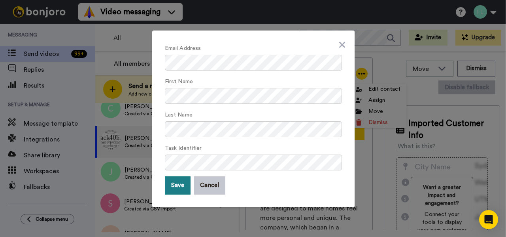
click at [181, 183] on button "Save" at bounding box center [178, 185] width 26 height 18
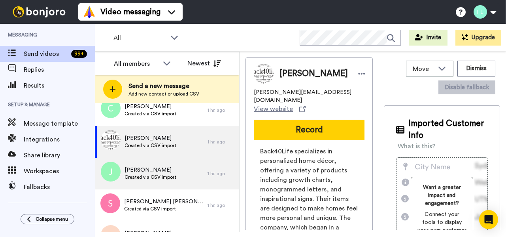
click at [160, 173] on span "Julian verduga" at bounding box center [151, 170] width 52 height 8
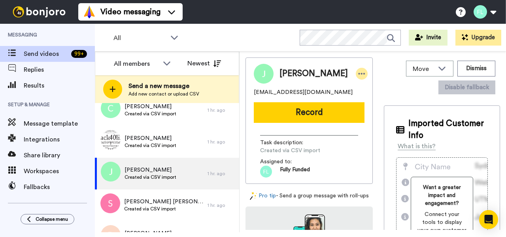
click at [359, 73] on icon at bounding box center [362, 74] width 7 height 2
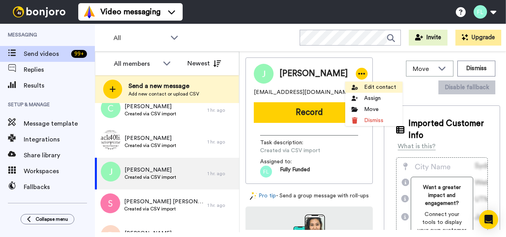
click at [372, 86] on li "Edit contact" at bounding box center [373, 86] width 57 height 11
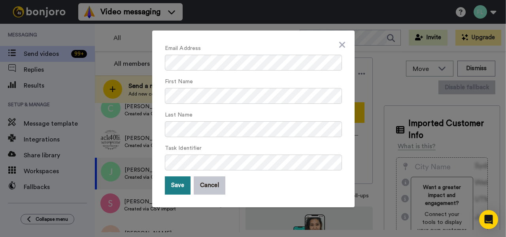
click at [185, 181] on button "Save" at bounding box center [178, 185] width 26 height 18
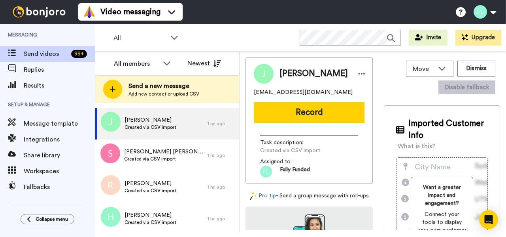
scroll to position [2177, 0]
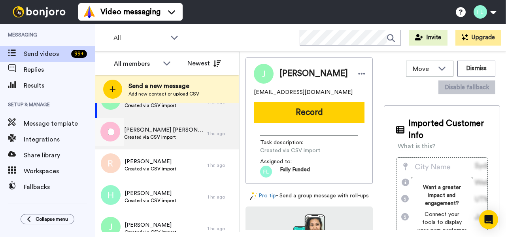
click at [152, 130] on span "Stone lindholm" at bounding box center [164, 130] width 80 height 8
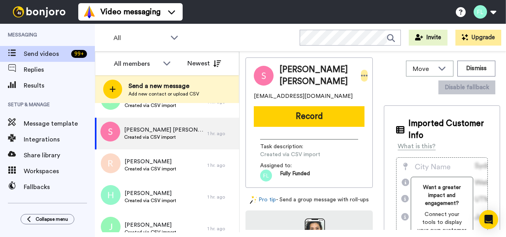
click at [361, 72] on icon at bounding box center [364, 76] width 7 height 8
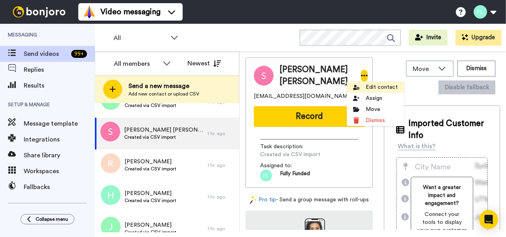
click at [378, 87] on li "Edit contact" at bounding box center [375, 86] width 57 height 11
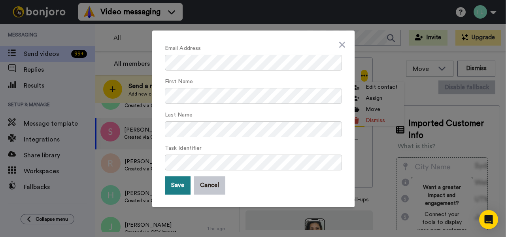
click at [182, 189] on button "Save" at bounding box center [178, 185] width 26 height 18
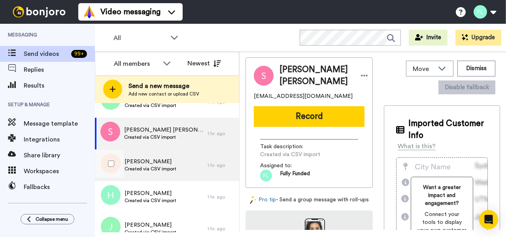
click at [148, 171] on span "Created via CSV import" at bounding box center [151, 168] width 52 height 6
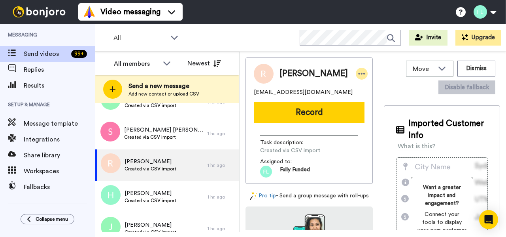
click at [358, 73] on icon at bounding box center [361, 74] width 7 height 8
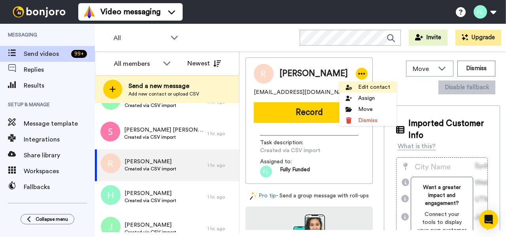
click at [363, 85] on li "Edit contact" at bounding box center [367, 86] width 57 height 11
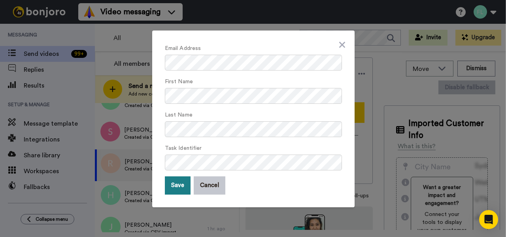
click at [181, 183] on button "Save" at bounding box center [178, 185] width 26 height 18
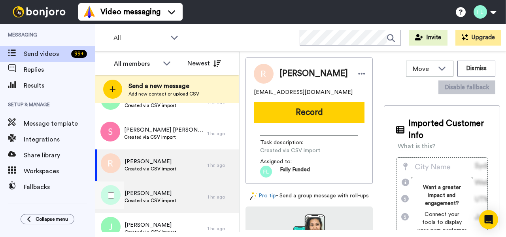
click at [159, 195] on span "Hannah brewer" at bounding box center [151, 193] width 52 height 8
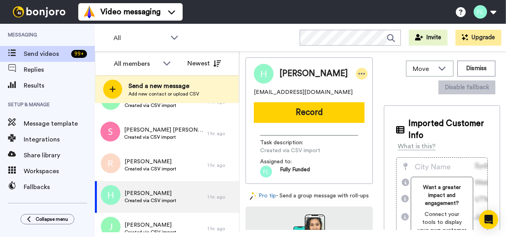
click at [358, 77] on icon at bounding box center [361, 74] width 7 height 8
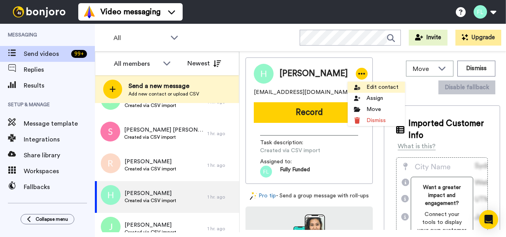
click at [368, 85] on li "Edit contact" at bounding box center [376, 86] width 57 height 11
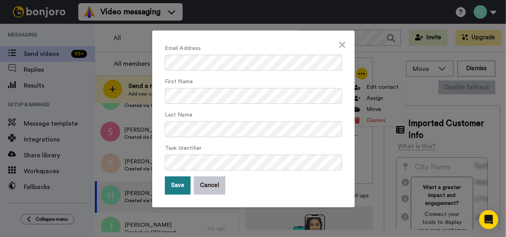
click at [173, 189] on button "Save" at bounding box center [178, 185] width 26 height 18
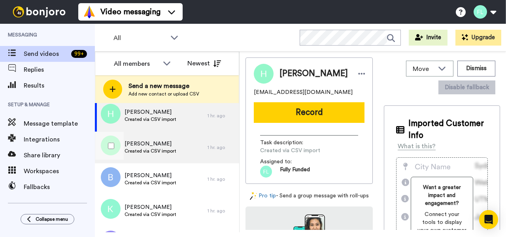
scroll to position [2258, 0]
click at [139, 147] on span "Jesse taylor" at bounding box center [151, 144] width 52 height 8
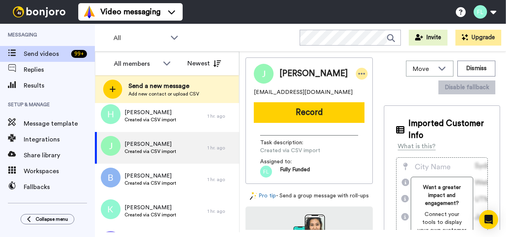
click at [358, 72] on icon at bounding box center [361, 74] width 7 height 8
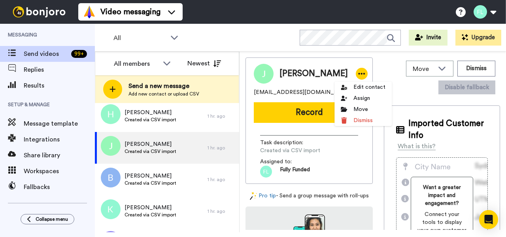
drag, startPoint x: 367, startPoint y: 86, endPoint x: 271, endPoint y: 131, distance: 105.7
click at [367, 86] on li "Edit contact" at bounding box center [363, 86] width 57 height 11
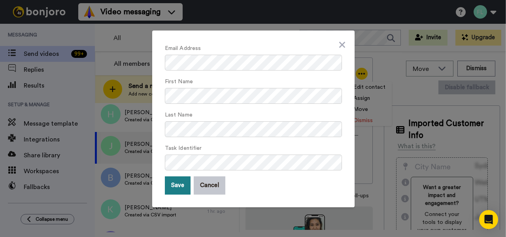
click at [182, 186] on button "Save" at bounding box center [178, 185] width 26 height 18
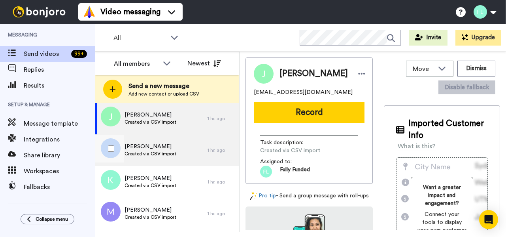
scroll to position [2288, 0]
click at [169, 150] on span "Created via CSV import" at bounding box center [151, 152] width 52 height 6
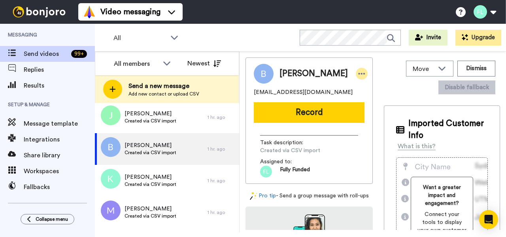
click at [358, 75] on icon at bounding box center [361, 74] width 7 height 8
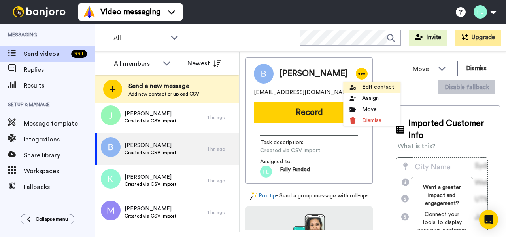
click at [361, 86] on li "Edit contact" at bounding box center [371, 86] width 57 height 11
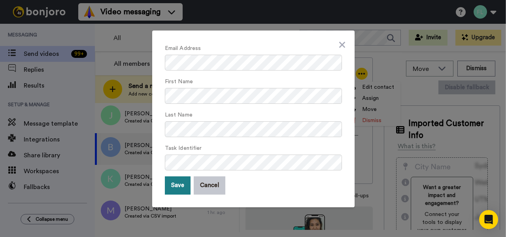
click at [183, 184] on button "Save" at bounding box center [178, 185] width 26 height 18
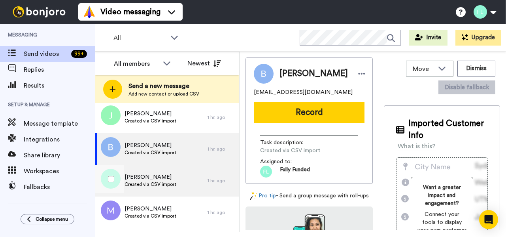
click at [156, 185] on span "Created via CSV import" at bounding box center [151, 184] width 52 height 6
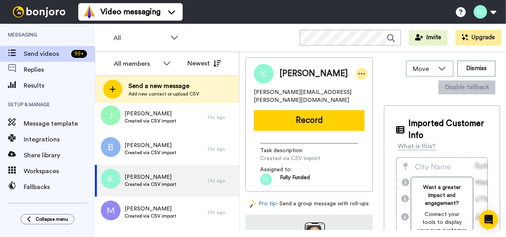
click at [359, 74] on icon at bounding box center [362, 74] width 7 height 2
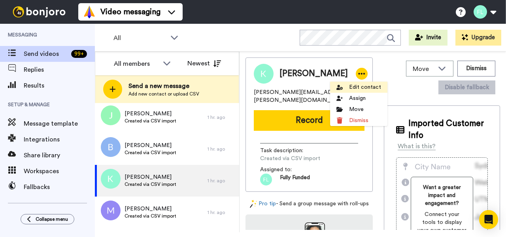
click at [356, 86] on li "Edit contact" at bounding box center [358, 86] width 57 height 11
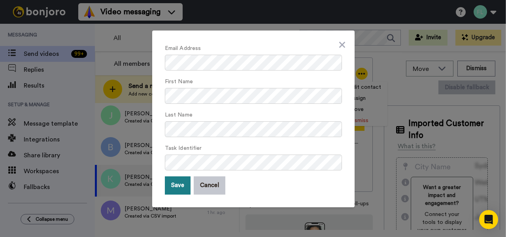
click at [179, 187] on button "Save" at bounding box center [178, 185] width 26 height 18
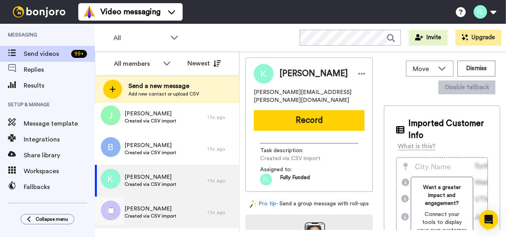
click at [166, 212] on span "Megan burns" at bounding box center [151, 209] width 52 height 8
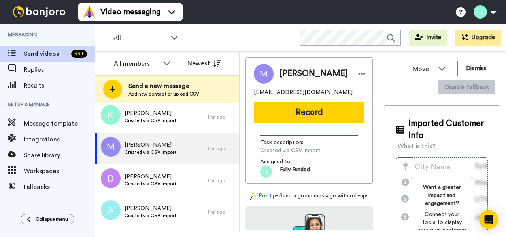
scroll to position [2352, 0]
click at [358, 70] on icon at bounding box center [361, 74] width 7 height 8
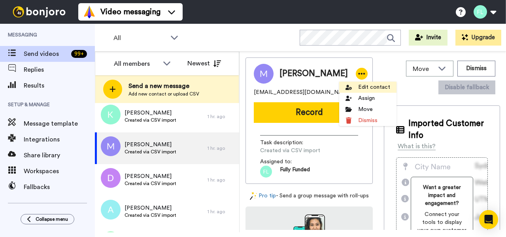
click at [367, 87] on li "Edit contact" at bounding box center [367, 86] width 57 height 11
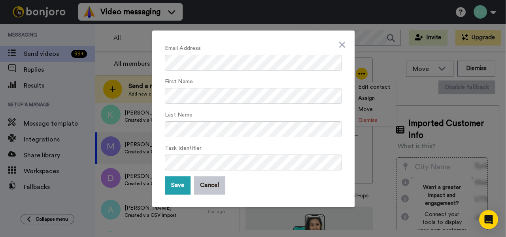
click at [373, 86] on div "Email Address First Name Last Name Task Identifier Save Cancel" at bounding box center [253, 118] width 506 height 237
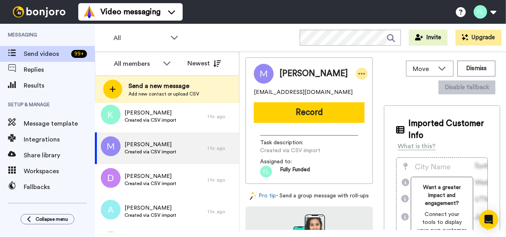
click at [359, 74] on icon at bounding box center [362, 74] width 7 height 2
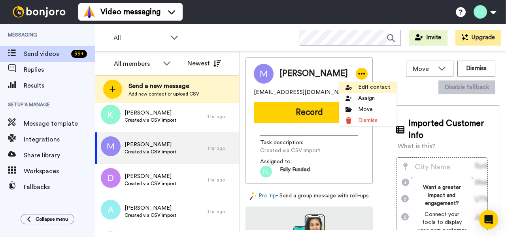
click at [371, 87] on li "Edit contact" at bounding box center [367, 86] width 57 height 11
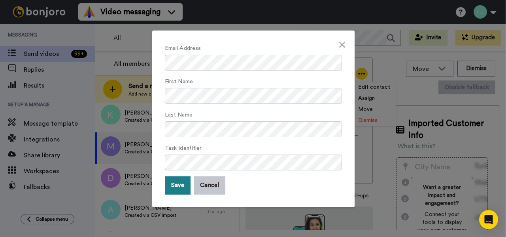
click at [182, 186] on button "Save" at bounding box center [178, 185] width 26 height 18
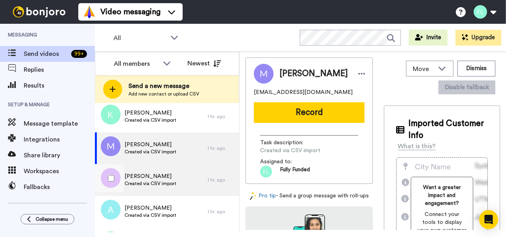
click at [156, 183] on span "Created via CSV import" at bounding box center [151, 183] width 52 height 6
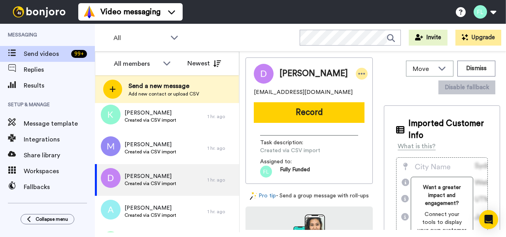
click at [358, 70] on icon at bounding box center [361, 74] width 7 height 8
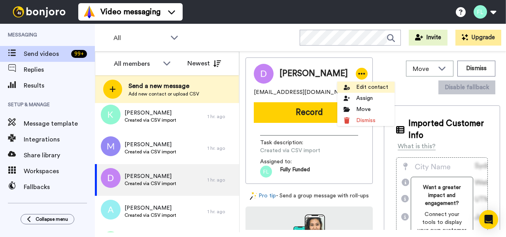
click at [366, 85] on li "Edit contact" at bounding box center [365, 86] width 57 height 11
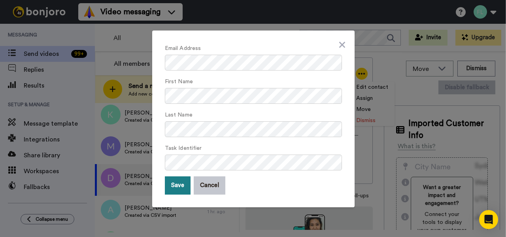
click at [182, 187] on button "Save" at bounding box center [178, 185] width 26 height 18
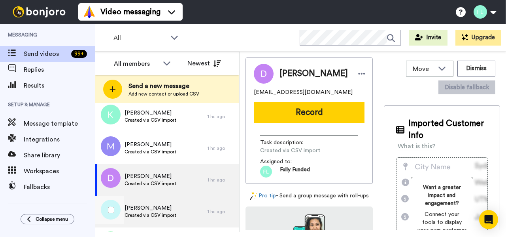
click at [189, 213] on div "Andy anderson Created via CSV import" at bounding box center [151, 211] width 113 height 32
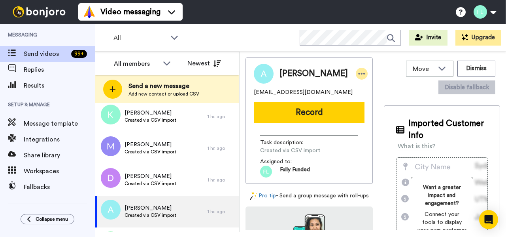
click at [359, 74] on icon at bounding box center [362, 74] width 7 height 2
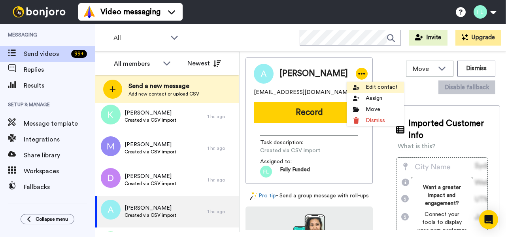
click at [374, 85] on li "Edit contact" at bounding box center [375, 86] width 57 height 11
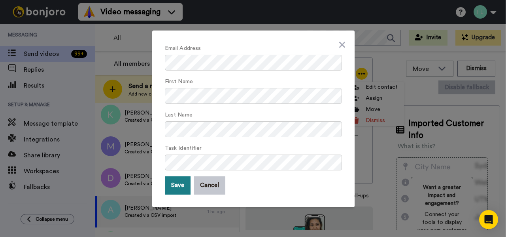
click at [177, 185] on button "Save" at bounding box center [178, 185] width 26 height 18
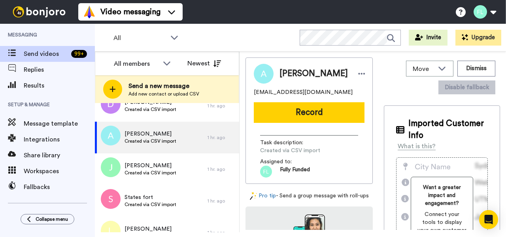
scroll to position [2432, 0]
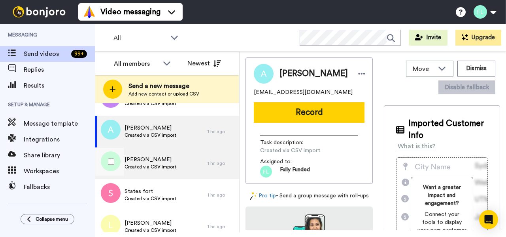
click at [151, 167] on span "Created via CSV import" at bounding box center [151, 166] width 52 height 6
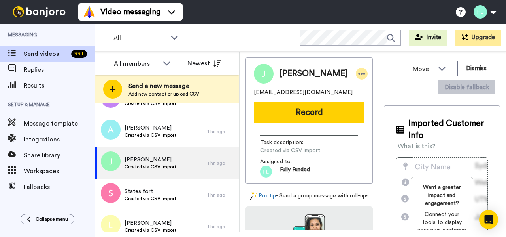
click at [358, 76] on icon at bounding box center [361, 74] width 7 height 8
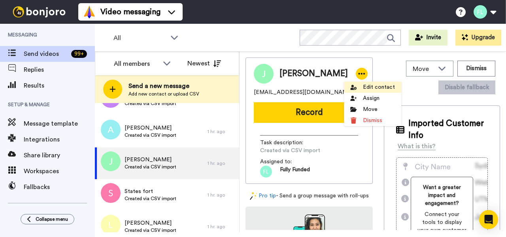
click at [367, 88] on li "Edit contact" at bounding box center [372, 86] width 57 height 11
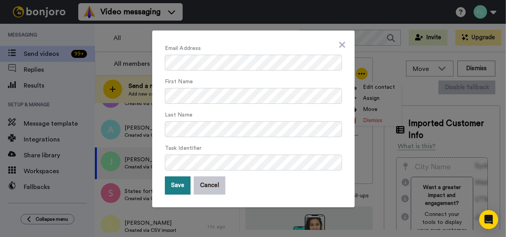
click at [180, 186] on button "Save" at bounding box center [178, 185] width 26 height 18
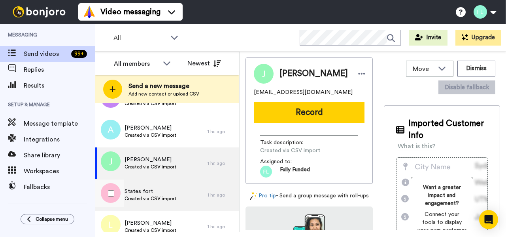
click at [171, 195] on span "Created via CSV import" at bounding box center [151, 198] width 52 height 6
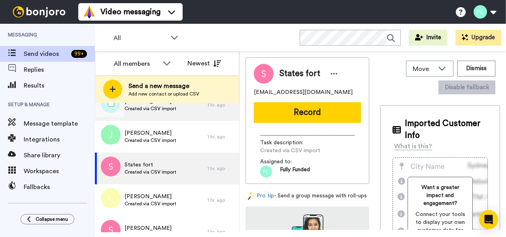
scroll to position [2459, 0]
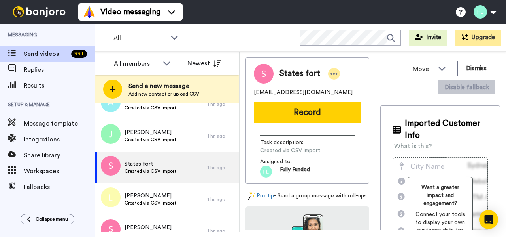
click at [334, 72] on icon at bounding box center [334, 74] width 7 height 8
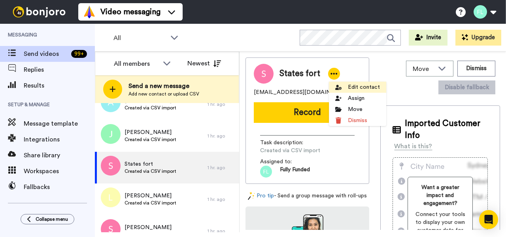
click at [353, 87] on li "Edit contact" at bounding box center [357, 86] width 57 height 11
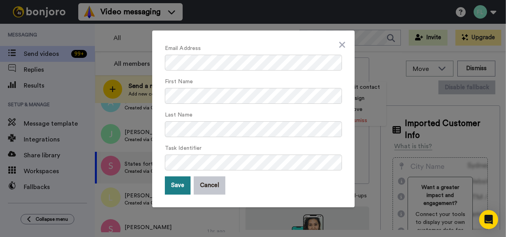
click at [178, 182] on button "Save" at bounding box center [178, 185] width 26 height 18
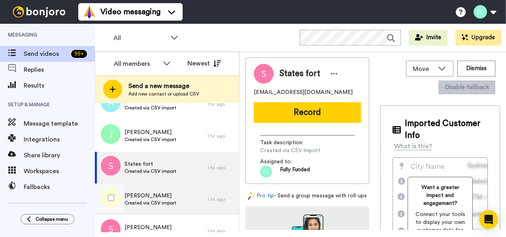
click at [164, 199] on span "Created via CSV import" at bounding box center [151, 202] width 52 height 6
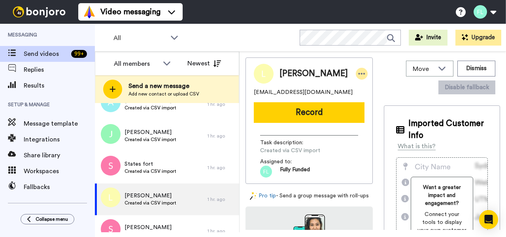
click at [358, 71] on icon at bounding box center [361, 74] width 7 height 8
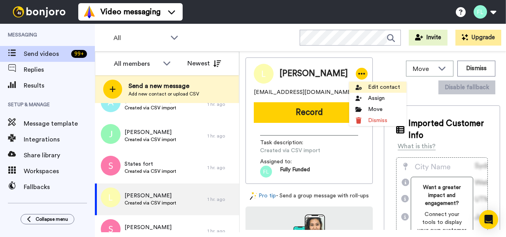
click at [377, 85] on li "Edit contact" at bounding box center [377, 86] width 57 height 11
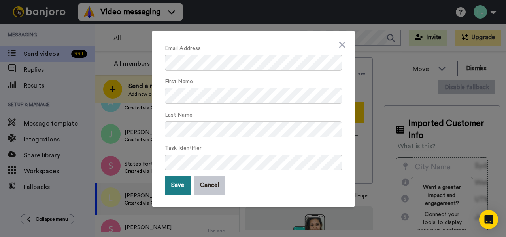
click at [176, 187] on button "Save" at bounding box center [178, 185] width 26 height 18
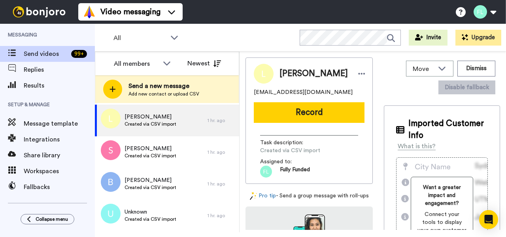
scroll to position [2548, 0]
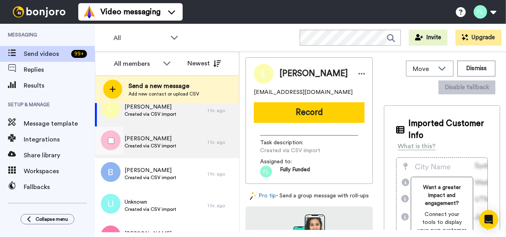
click at [143, 141] on span "Shavonda narcisse" at bounding box center [151, 139] width 52 height 8
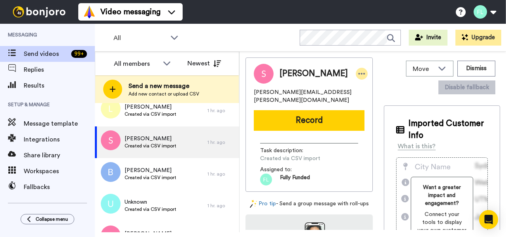
click at [358, 74] on icon at bounding box center [361, 74] width 7 height 8
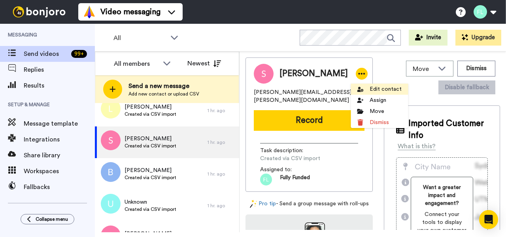
click at [375, 88] on li "Edit contact" at bounding box center [379, 88] width 57 height 11
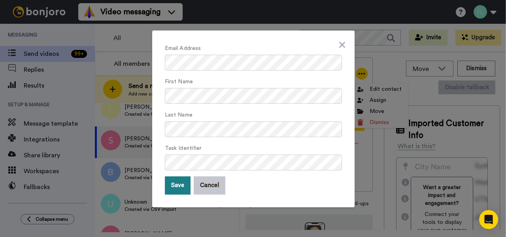
click at [183, 188] on button "Save" at bounding box center [178, 185] width 26 height 18
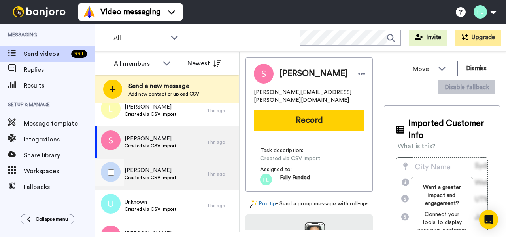
click at [155, 179] on span "Created via CSV import" at bounding box center [151, 177] width 52 height 6
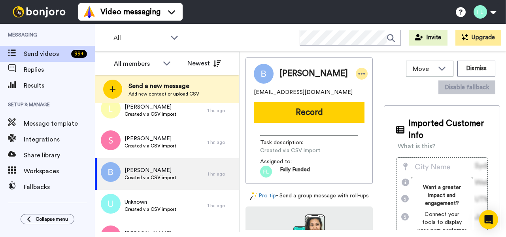
click at [358, 72] on icon at bounding box center [361, 74] width 7 height 8
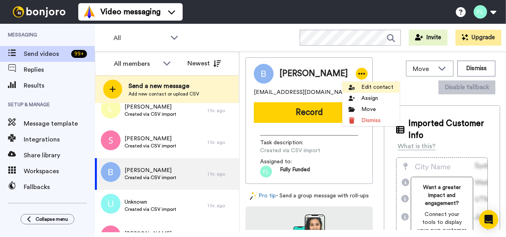
click at [371, 89] on li "Edit contact" at bounding box center [371, 86] width 57 height 11
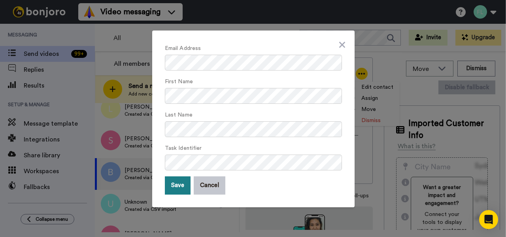
click at [181, 189] on button "Save" at bounding box center [178, 185] width 26 height 18
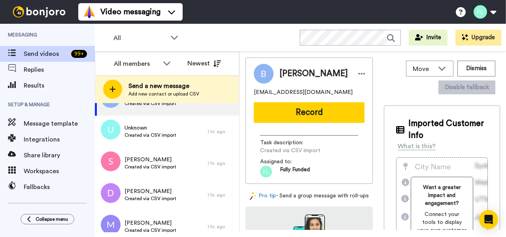
scroll to position [2623, 0]
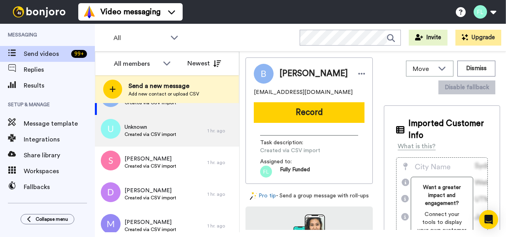
click at [145, 125] on span "Unknown" at bounding box center [151, 127] width 52 height 8
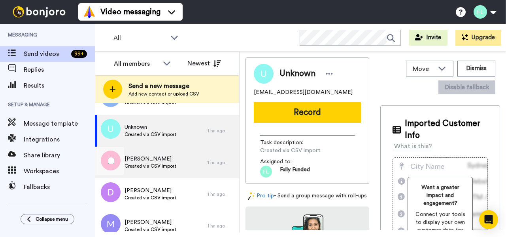
click at [150, 159] on span "Sharon elwood" at bounding box center [151, 159] width 52 height 8
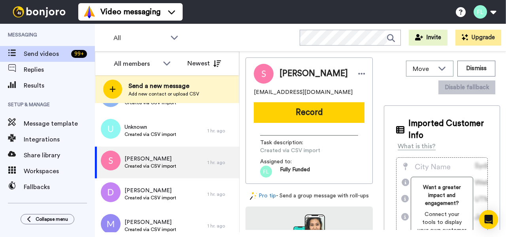
click at [358, 74] on icon at bounding box center [361, 74] width 7 height 8
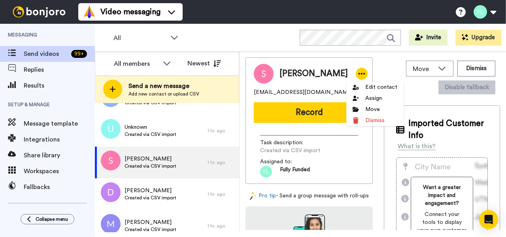
click at [377, 89] on li "Edit contact" at bounding box center [375, 86] width 57 height 11
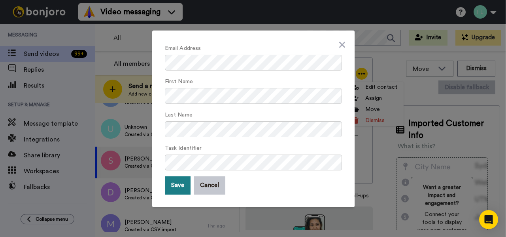
click at [181, 184] on button "Save" at bounding box center [178, 185] width 26 height 18
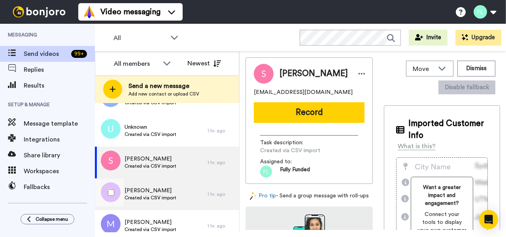
click at [154, 194] on span "Diane ottich" at bounding box center [151, 190] width 52 height 8
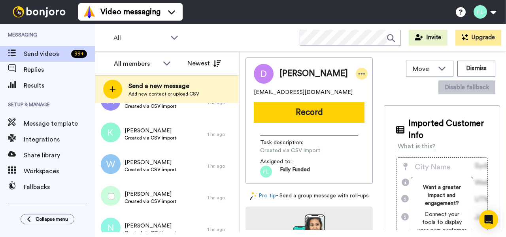
scroll to position [2675, 0]
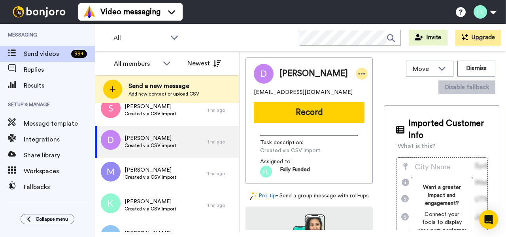
click at [358, 72] on icon at bounding box center [361, 74] width 7 height 8
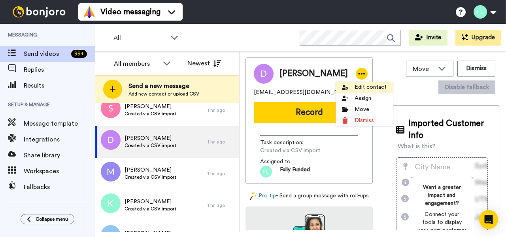
click at [366, 85] on li "Edit contact" at bounding box center [364, 86] width 57 height 11
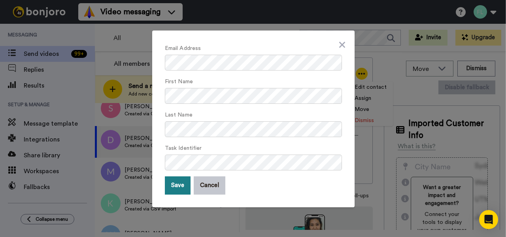
click at [178, 188] on button "Save" at bounding box center [178, 185] width 26 height 18
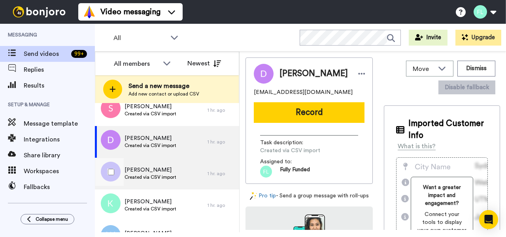
click at [189, 172] on div "Mason farmer Created via CSV import" at bounding box center [151, 173] width 113 height 32
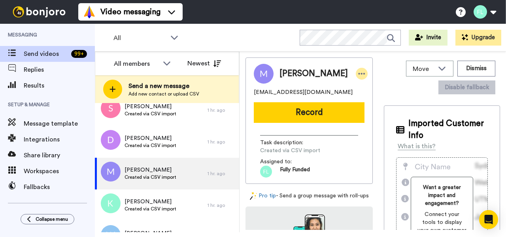
click at [358, 74] on icon at bounding box center [361, 74] width 7 height 8
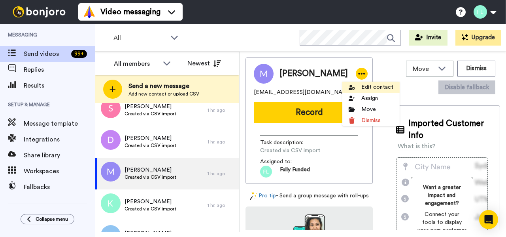
click at [369, 89] on li "Edit contact" at bounding box center [371, 86] width 57 height 11
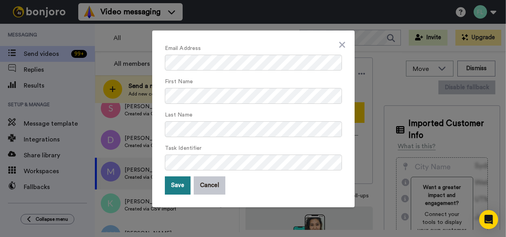
click at [179, 183] on button "Save" at bounding box center [178, 185] width 26 height 18
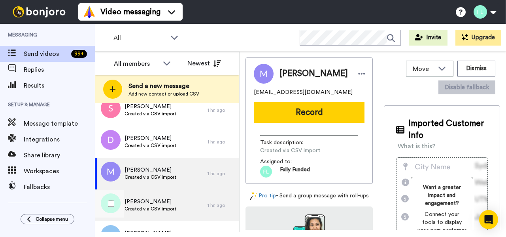
click at [168, 207] on span "Created via CSV import" at bounding box center [151, 208] width 52 height 6
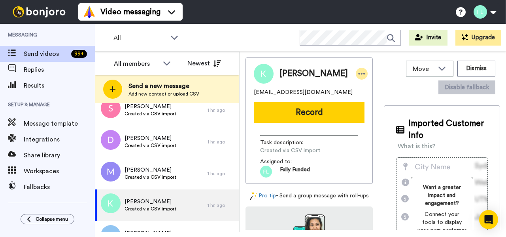
click at [358, 72] on icon at bounding box center [361, 74] width 7 height 8
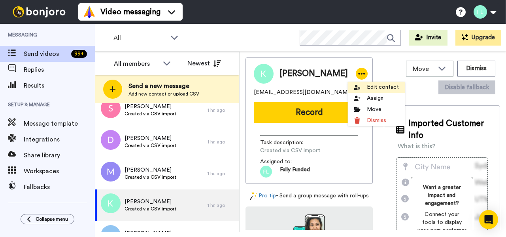
click at [375, 87] on li "Edit contact" at bounding box center [376, 86] width 57 height 11
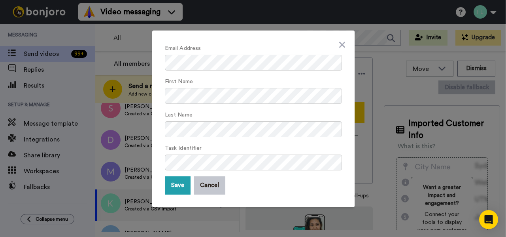
click at [181, 194] on div "Email Address First Name Last Name Task Identifier Save Cancel" at bounding box center [253, 118] width 203 height 176
click at [180, 190] on button "Save" at bounding box center [178, 185] width 26 height 18
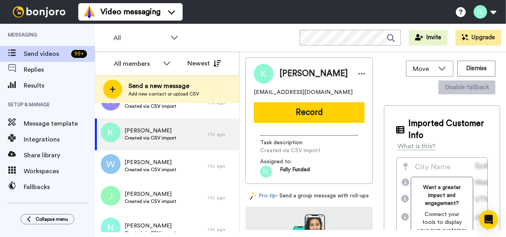
scroll to position [2755, 0]
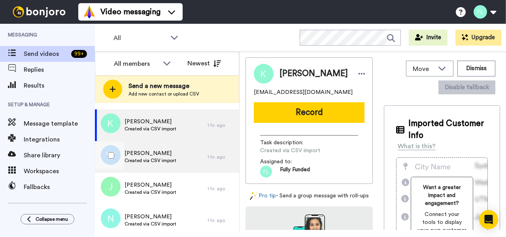
click at [144, 154] on span "Whitney taylor" at bounding box center [151, 153] width 52 height 8
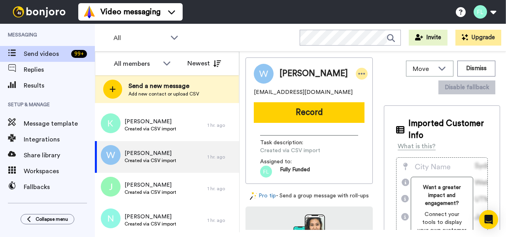
click at [358, 74] on icon at bounding box center [361, 74] width 7 height 8
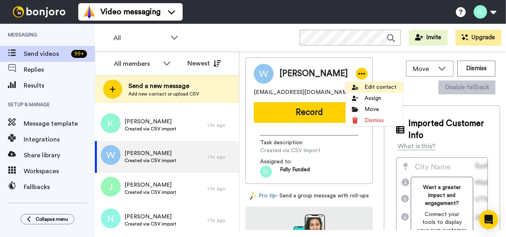
click at [374, 87] on li "Edit contact" at bounding box center [374, 86] width 57 height 11
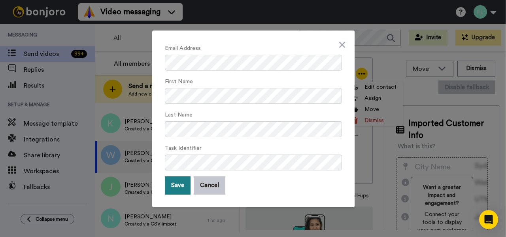
click at [182, 186] on button "Save" at bounding box center [178, 185] width 26 height 18
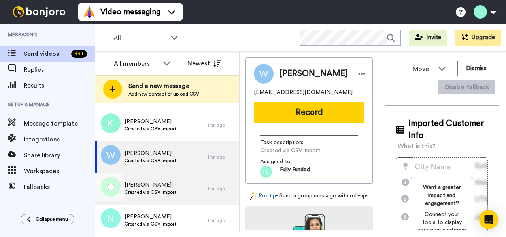
click at [185, 193] on div "Jayden slack Created via CSV import" at bounding box center [151, 188] width 113 height 32
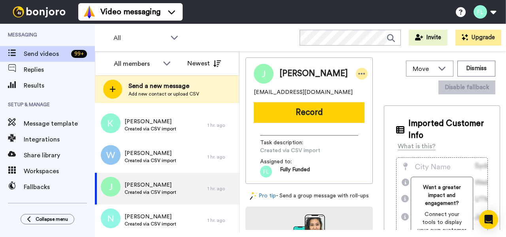
click at [358, 73] on icon at bounding box center [361, 74] width 7 height 8
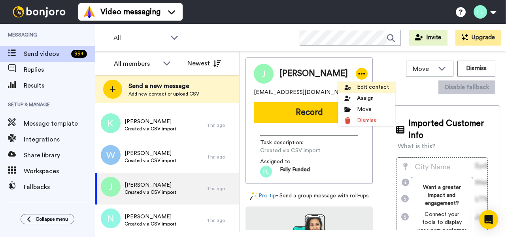
click at [365, 86] on li "Edit contact" at bounding box center [366, 86] width 57 height 11
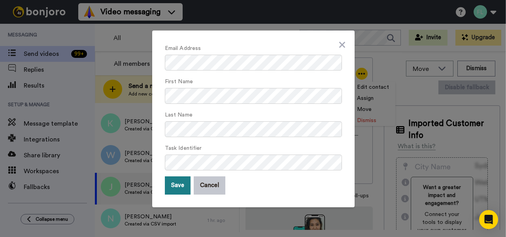
click at [174, 184] on button "Save" at bounding box center [178, 185] width 26 height 18
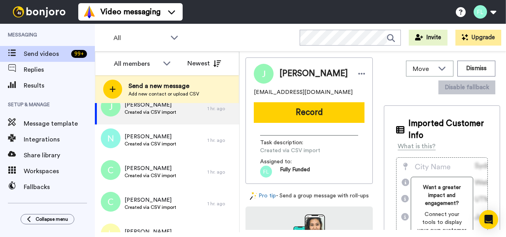
scroll to position [2836, 0]
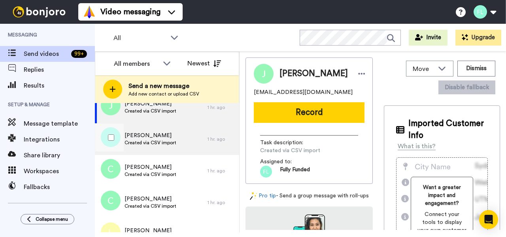
click at [151, 147] on div "Narda waller Created via CSV import" at bounding box center [151, 139] width 113 height 32
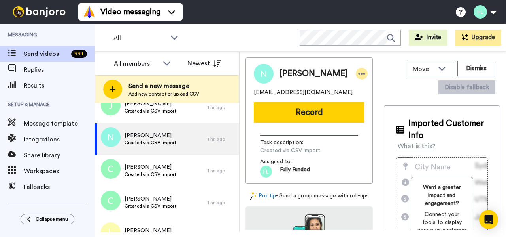
click at [358, 74] on icon at bounding box center [361, 74] width 7 height 8
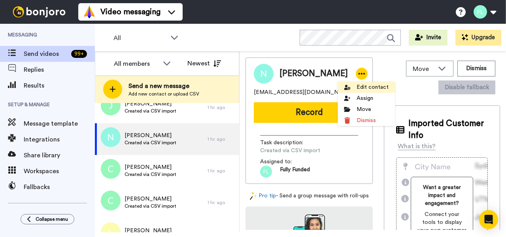
click at [364, 85] on li "Edit contact" at bounding box center [366, 86] width 57 height 11
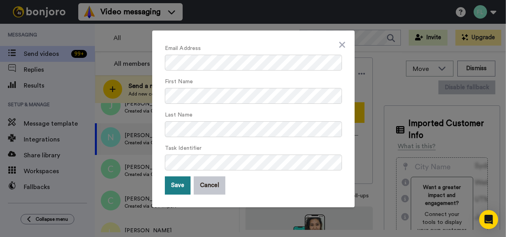
click at [182, 187] on button "Save" at bounding box center [178, 185] width 26 height 18
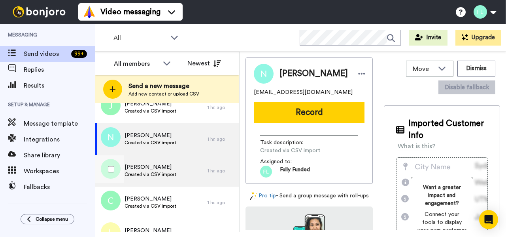
click at [158, 177] on div "Craig winn Created via CSV import" at bounding box center [151, 170] width 52 height 15
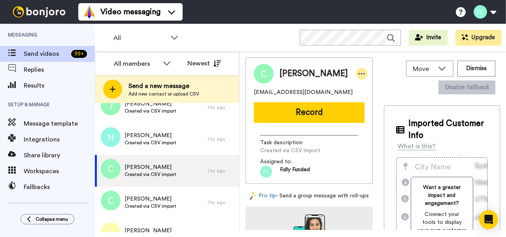
click at [358, 72] on icon at bounding box center [361, 74] width 7 height 8
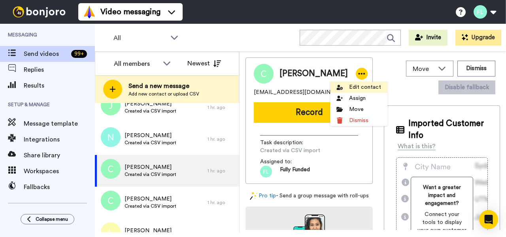
click at [359, 88] on li "Edit contact" at bounding box center [358, 86] width 57 height 11
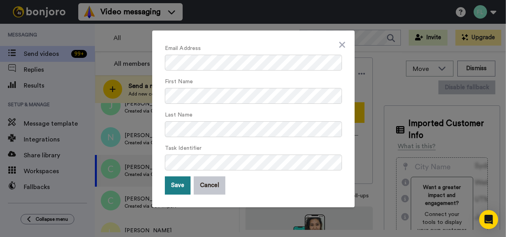
click at [176, 184] on button "Save" at bounding box center [178, 185] width 26 height 18
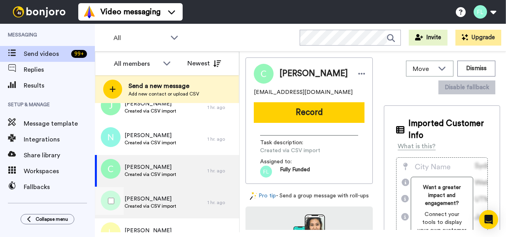
click at [161, 202] on span "Callie wegren" at bounding box center [151, 199] width 52 height 8
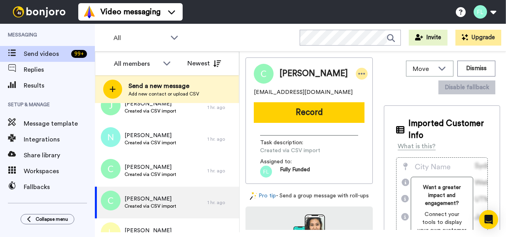
click at [358, 74] on icon at bounding box center [361, 74] width 7 height 8
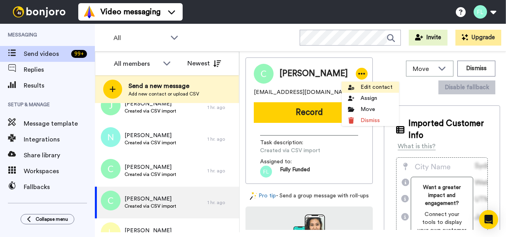
click at [360, 85] on li "Edit contact" at bounding box center [370, 86] width 57 height 11
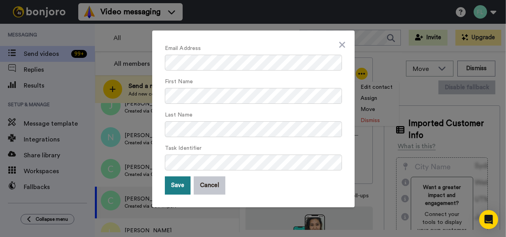
click at [177, 186] on button "Save" at bounding box center [178, 185] width 26 height 18
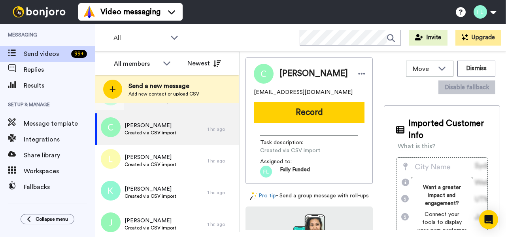
scroll to position [2906, 0]
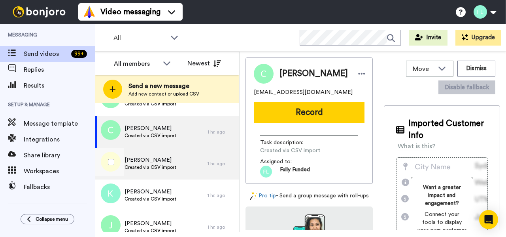
click at [149, 164] on span "Created via CSV import" at bounding box center [151, 167] width 52 height 6
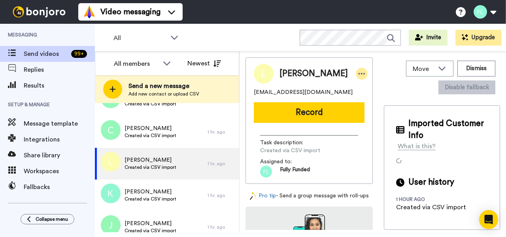
click at [358, 75] on icon at bounding box center [361, 74] width 7 height 8
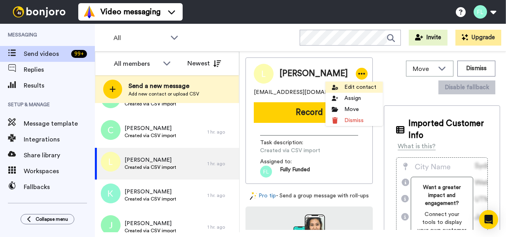
click at [353, 86] on li "Edit contact" at bounding box center [354, 86] width 57 height 11
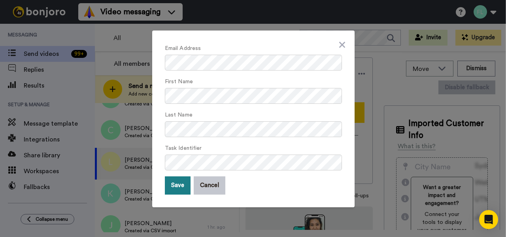
click at [182, 186] on button "Save" at bounding box center [178, 185] width 26 height 18
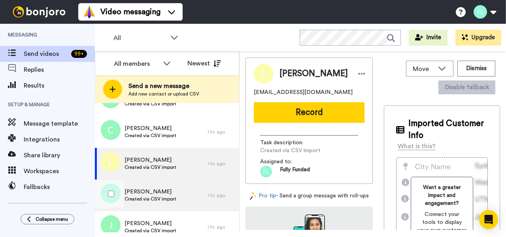
click at [157, 200] on span "Created via CSV import" at bounding box center [151, 198] width 52 height 6
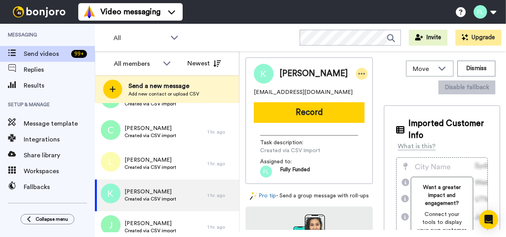
click at [356, 69] on div at bounding box center [362, 74] width 12 height 12
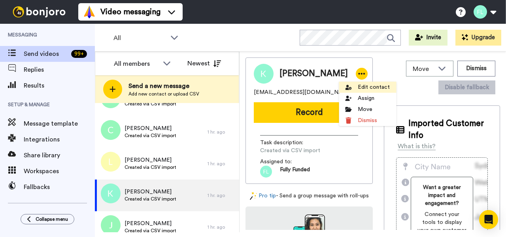
click at [370, 85] on li "Edit contact" at bounding box center [367, 86] width 57 height 11
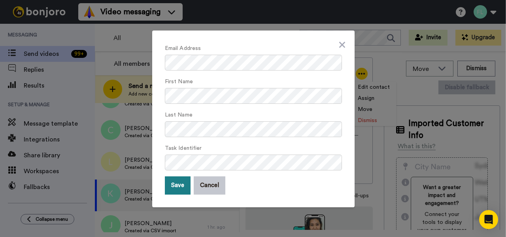
click at [184, 184] on button "Save" at bounding box center [178, 185] width 26 height 18
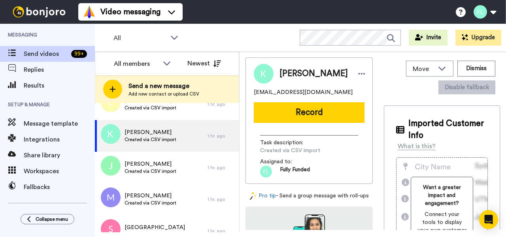
scroll to position [2984, 0]
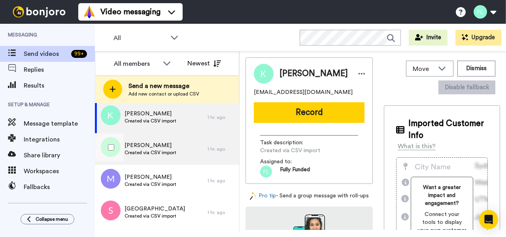
click at [138, 145] on span "Jason darnell" at bounding box center [151, 145] width 52 height 8
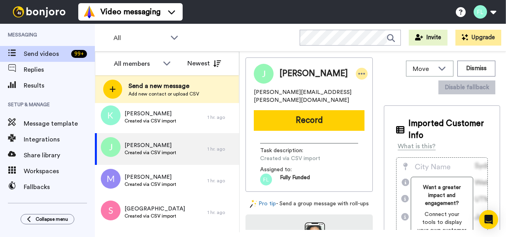
click at [359, 74] on icon at bounding box center [362, 74] width 7 height 2
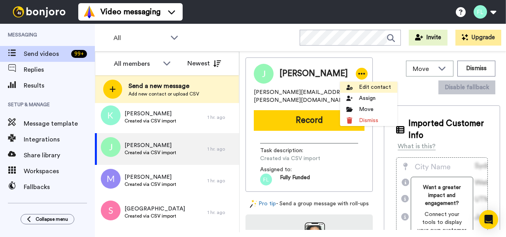
click at [364, 86] on li "Edit contact" at bounding box center [368, 86] width 57 height 11
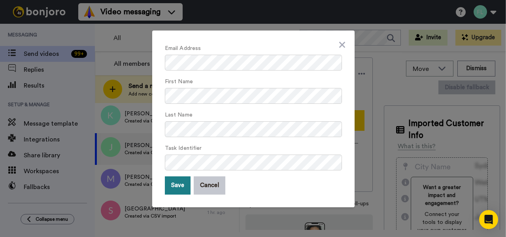
click at [178, 180] on button "Save" at bounding box center [178, 185] width 26 height 18
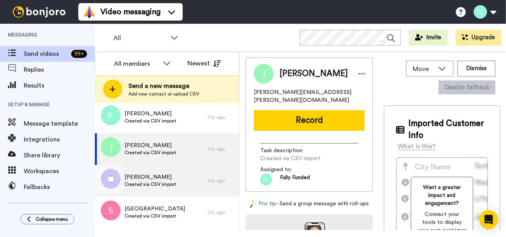
click at [163, 180] on span "Mandie stevens" at bounding box center [151, 177] width 52 height 8
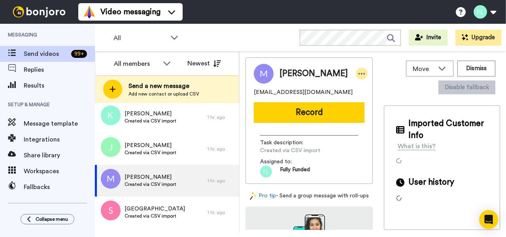
click at [358, 76] on icon at bounding box center [361, 74] width 7 height 8
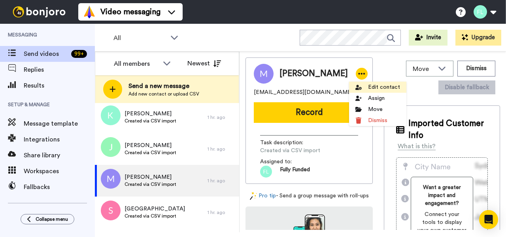
click at [375, 86] on li "Edit contact" at bounding box center [377, 86] width 57 height 11
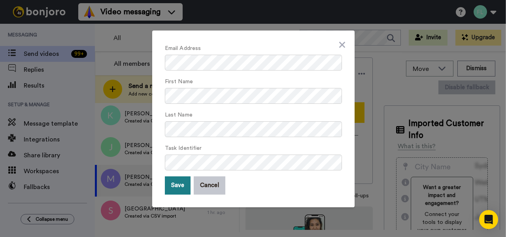
click at [178, 184] on button "Save" at bounding box center [178, 185] width 26 height 18
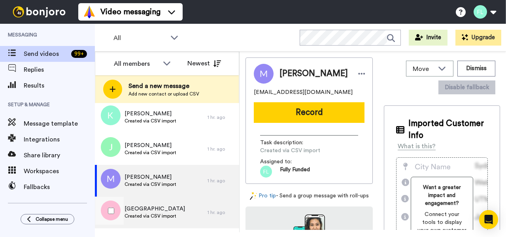
click at [150, 214] on span "Created via CSV import" at bounding box center [155, 215] width 61 height 6
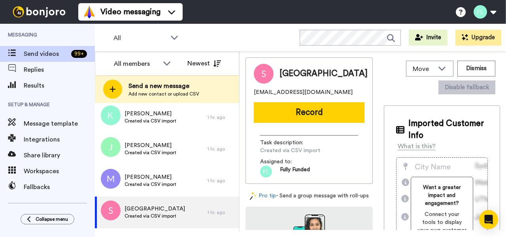
click at [378, 75] on icon at bounding box center [381, 74] width 7 height 8
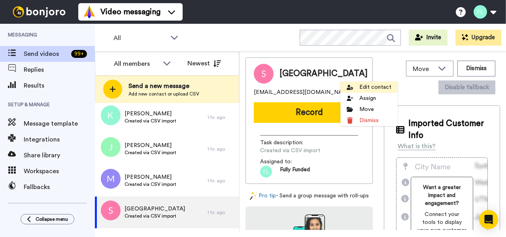
click at [365, 86] on li "Edit contact" at bounding box center [369, 86] width 57 height 11
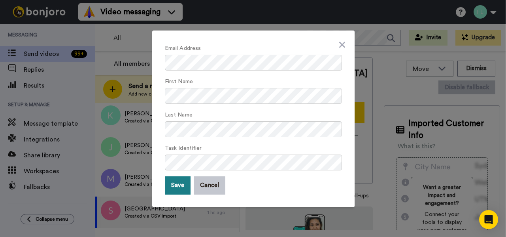
click at [180, 182] on button "Save" at bounding box center [178, 185] width 26 height 18
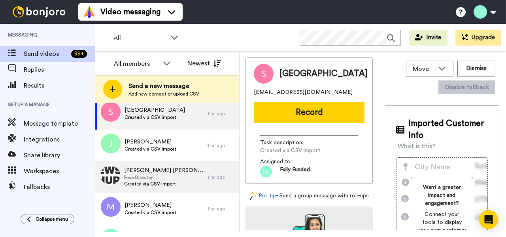
scroll to position [3086, 0]
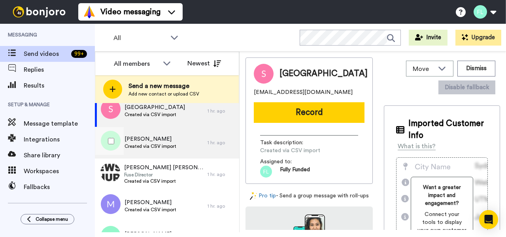
click at [168, 148] on span "Created via CSV import" at bounding box center [151, 146] width 52 height 6
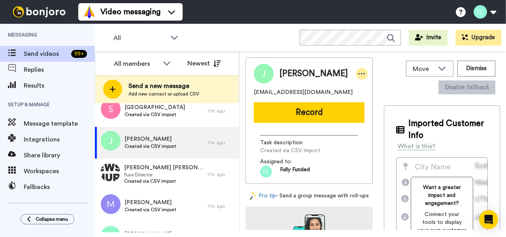
click at [358, 71] on icon at bounding box center [361, 74] width 7 height 8
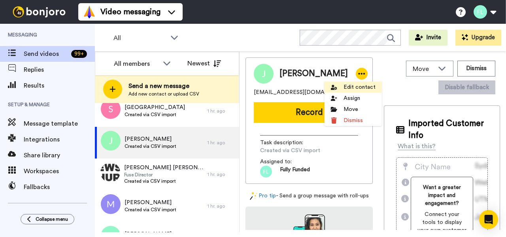
click at [357, 85] on li "Edit contact" at bounding box center [353, 86] width 57 height 11
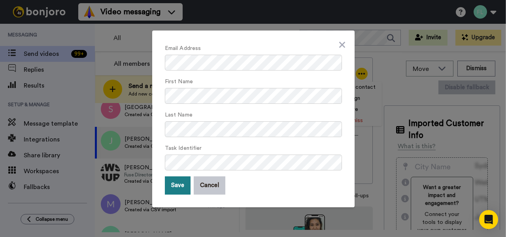
click at [182, 184] on button "Save" at bounding box center [178, 185] width 26 height 18
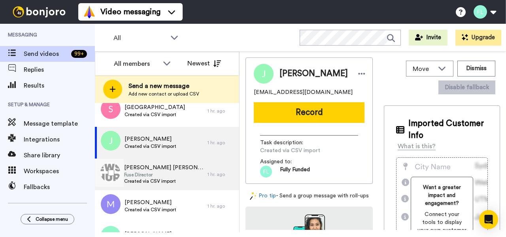
click at [176, 174] on div "Jackson gammons Fuse Director Created via CSV import" at bounding box center [151, 174] width 113 height 32
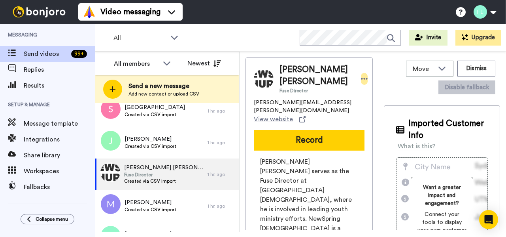
click at [361, 78] on icon at bounding box center [364, 79] width 7 height 8
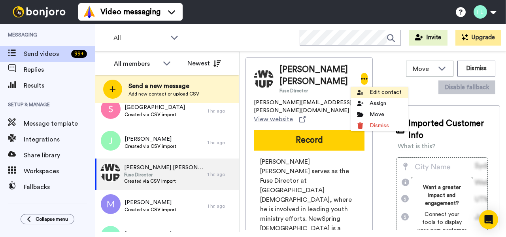
click at [376, 92] on li "Edit contact" at bounding box center [379, 92] width 57 height 11
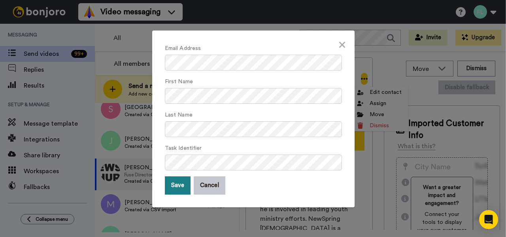
click at [180, 180] on button "Save" at bounding box center [178, 185] width 26 height 18
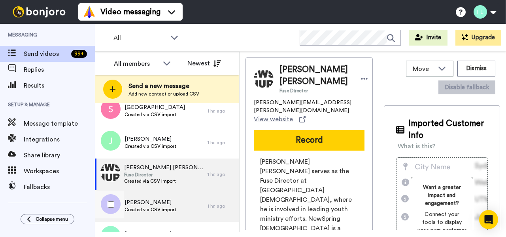
click at [150, 200] on span "Meridith smith" at bounding box center [151, 202] width 52 height 8
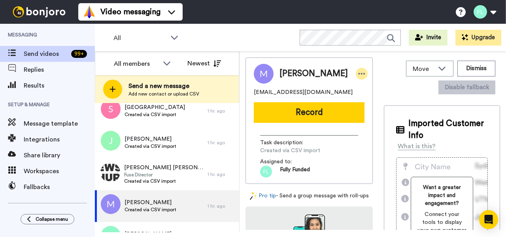
click at [358, 72] on icon at bounding box center [361, 74] width 7 height 8
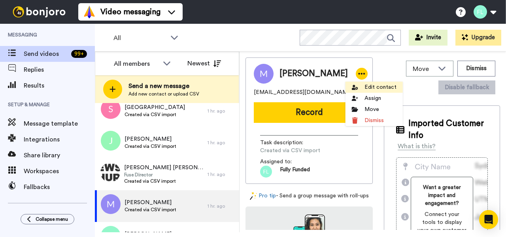
click at [370, 89] on li "Edit contact" at bounding box center [374, 86] width 57 height 11
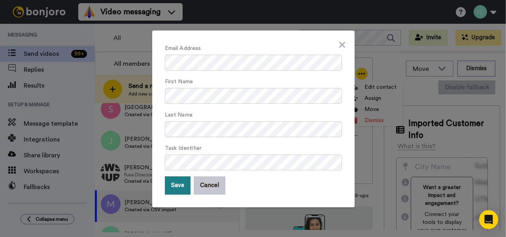
click at [174, 188] on button "Save" at bounding box center [178, 185] width 26 height 18
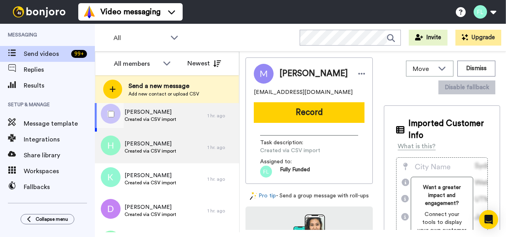
scroll to position [3182, 0]
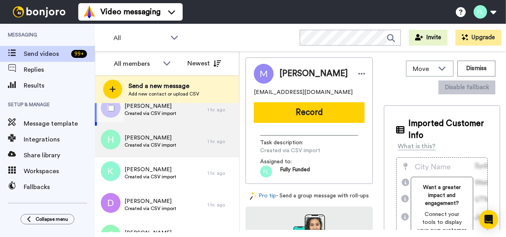
click at [188, 145] on div "Hanan sokol Created via CSV import" at bounding box center [151, 141] width 113 height 32
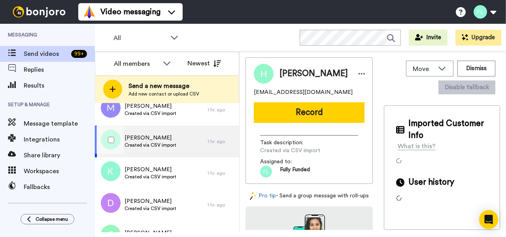
scroll to position [3182, 0]
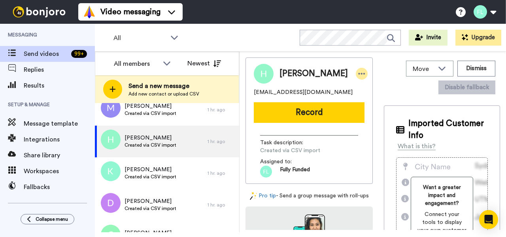
click at [358, 72] on icon at bounding box center [361, 74] width 7 height 8
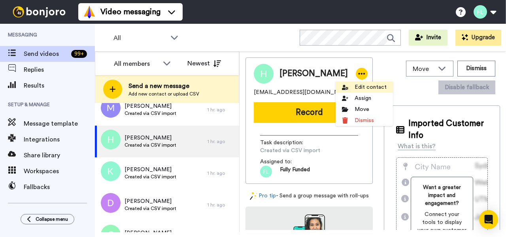
click at [367, 88] on li "Edit contact" at bounding box center [364, 86] width 57 height 11
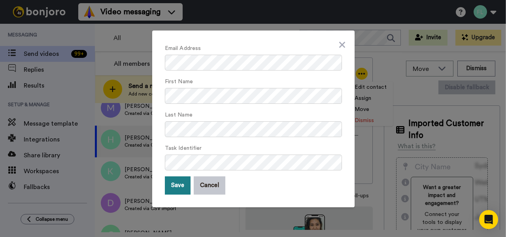
click at [174, 186] on button "Save" at bounding box center [178, 185] width 26 height 18
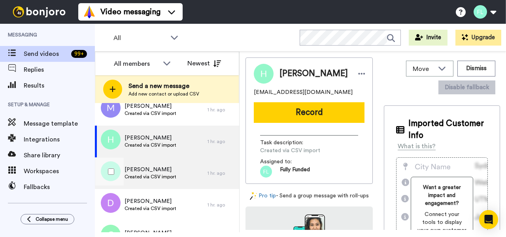
click at [159, 180] on div "Kim bracy Created via CSV import" at bounding box center [151, 172] width 52 height 15
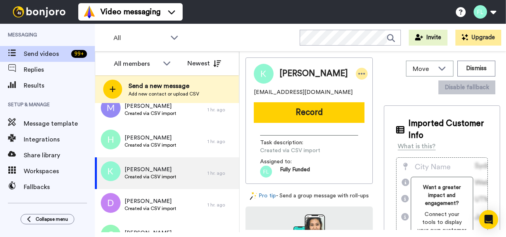
click at [359, 74] on icon at bounding box center [362, 74] width 7 height 2
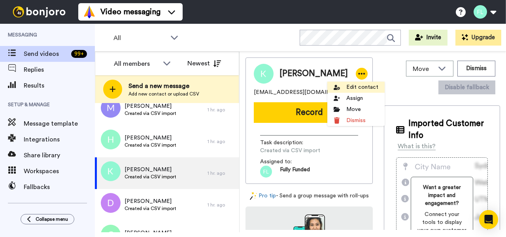
click at [356, 88] on li "Edit contact" at bounding box center [356, 86] width 57 height 11
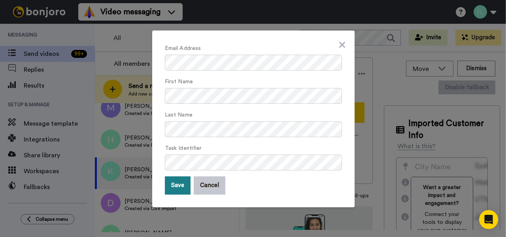
click at [180, 190] on button "Save" at bounding box center [178, 185] width 26 height 18
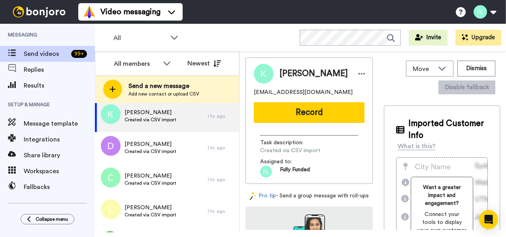
scroll to position [3253, 0]
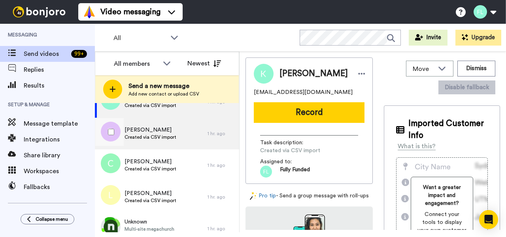
click at [170, 133] on span "David vienneau" at bounding box center [151, 130] width 52 height 8
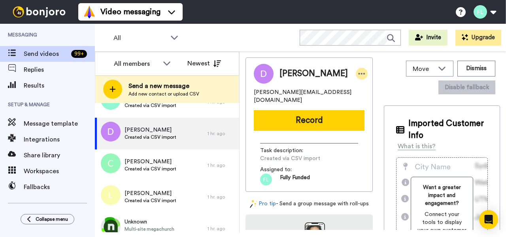
click at [358, 73] on icon at bounding box center [361, 74] width 7 height 8
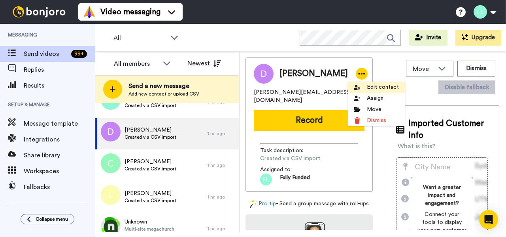
click at [373, 87] on li "Edit contact" at bounding box center [376, 86] width 57 height 11
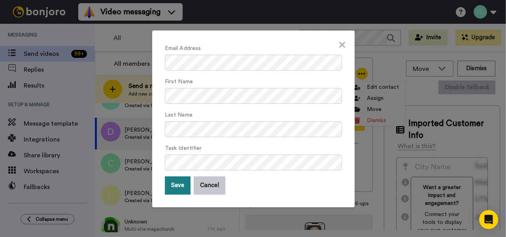
click at [178, 191] on button "Save" at bounding box center [178, 185] width 26 height 18
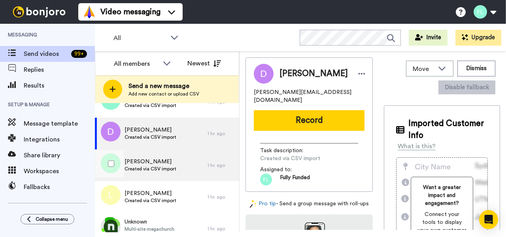
click at [164, 169] on span "Created via CSV import" at bounding box center [151, 168] width 52 height 6
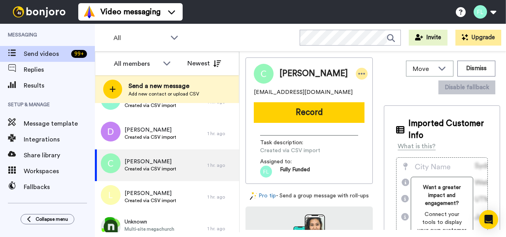
click at [358, 73] on icon at bounding box center [361, 74] width 7 height 8
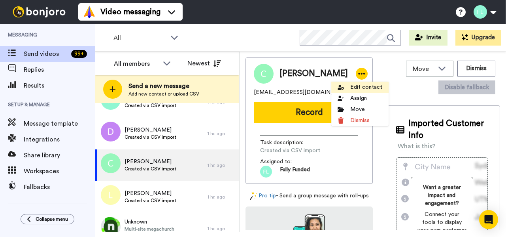
click at [356, 87] on li "Edit contact" at bounding box center [360, 86] width 57 height 11
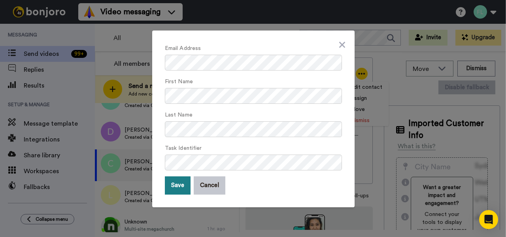
click at [176, 188] on button "Save" at bounding box center [178, 185] width 26 height 18
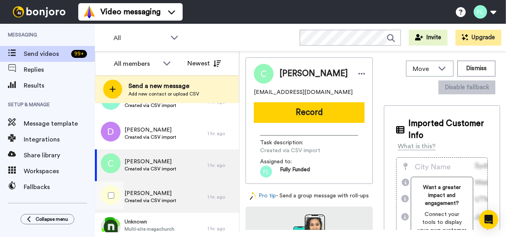
click at [168, 198] on span "Created via CSV import" at bounding box center [151, 200] width 52 height 6
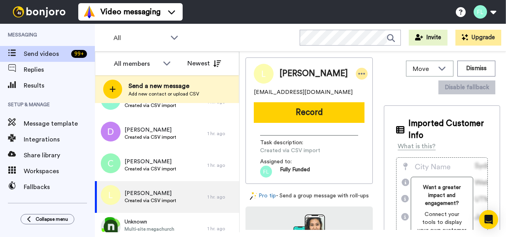
click at [358, 73] on icon at bounding box center [361, 74] width 7 height 8
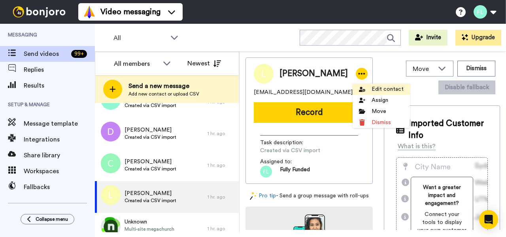
click at [377, 88] on li "Edit contact" at bounding box center [381, 88] width 57 height 11
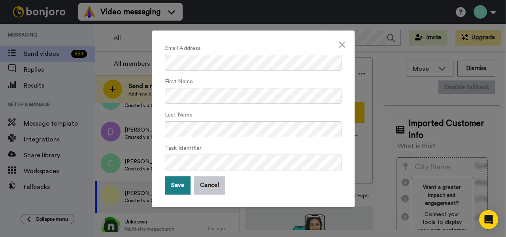
click at [185, 187] on button "Save" at bounding box center [178, 185] width 26 height 18
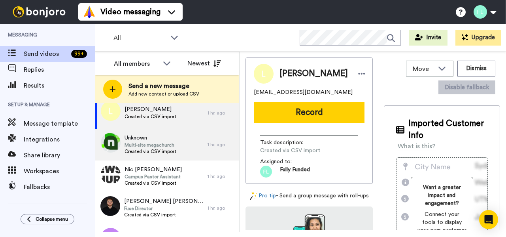
scroll to position [3346, 0]
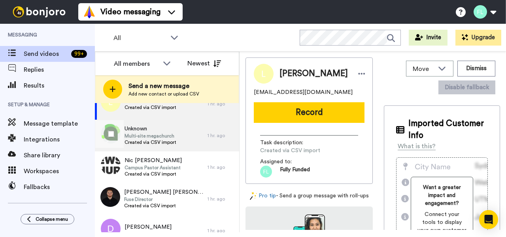
click at [186, 135] on div "Unknown Multi-site megachurch Created via CSV import" at bounding box center [151, 135] width 113 height 32
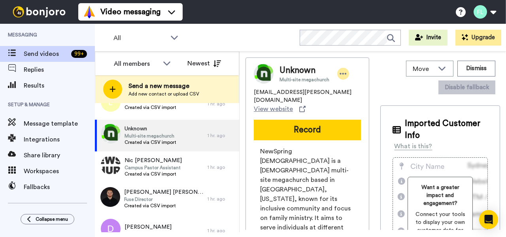
click at [345, 71] on icon at bounding box center [343, 74] width 7 height 8
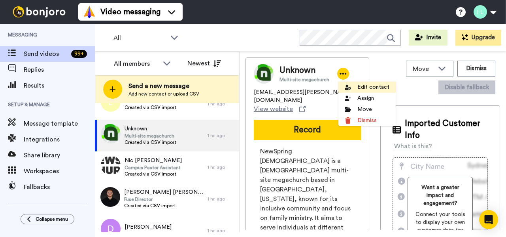
click at [371, 86] on li "Edit contact" at bounding box center [367, 86] width 57 height 11
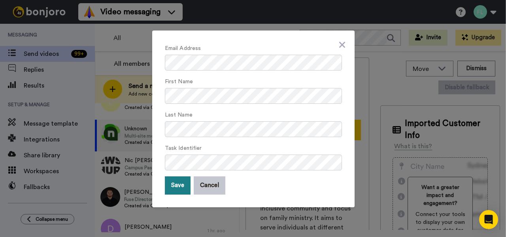
click at [185, 183] on button "Save" at bounding box center [178, 185] width 26 height 18
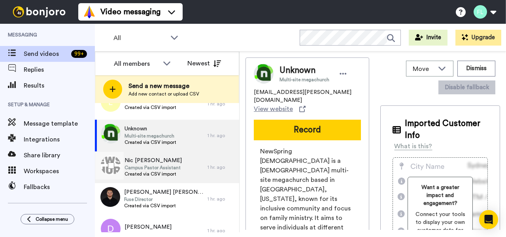
click at [162, 171] on span "Created via CSV import" at bounding box center [153, 174] width 57 height 6
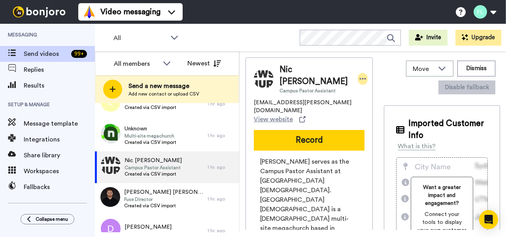
click at [360, 75] on icon at bounding box center [363, 79] width 7 height 8
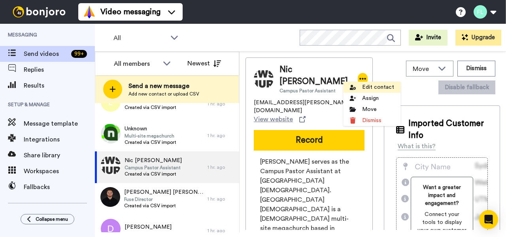
click at [367, 87] on li "Edit contact" at bounding box center [371, 86] width 57 height 11
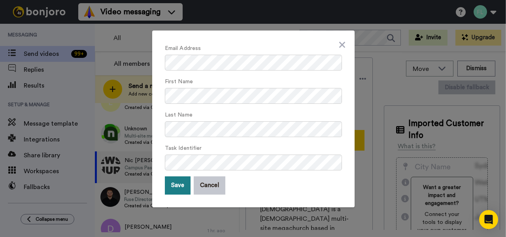
click at [183, 182] on button "Save" at bounding box center [178, 185] width 26 height 18
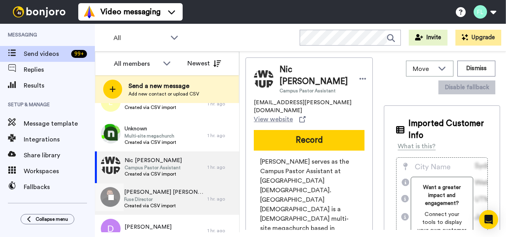
click at [159, 195] on span "Fenn williamson" at bounding box center [164, 192] width 80 height 8
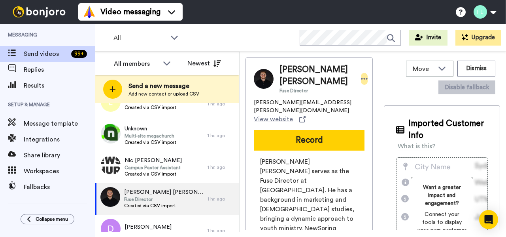
click at [361, 75] on icon at bounding box center [364, 79] width 7 height 8
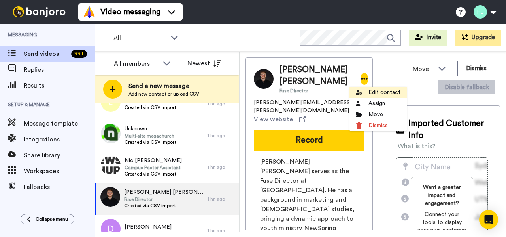
click at [374, 95] on li "Edit contact" at bounding box center [378, 92] width 57 height 11
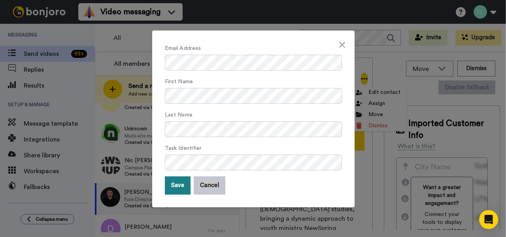
click at [180, 185] on button "Save" at bounding box center [178, 185] width 26 height 18
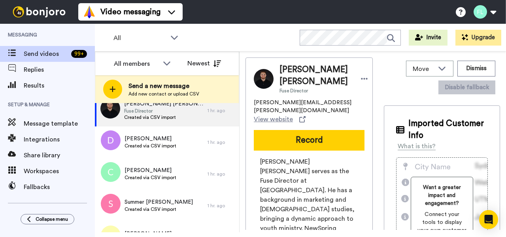
scroll to position [3442, 0]
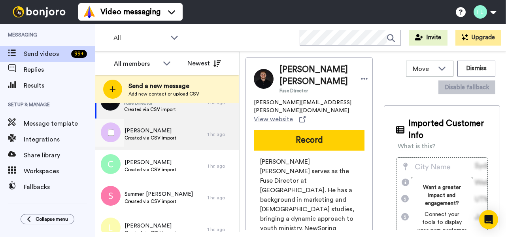
click at [144, 136] on span "Created via CSV import" at bounding box center [151, 138] width 52 height 6
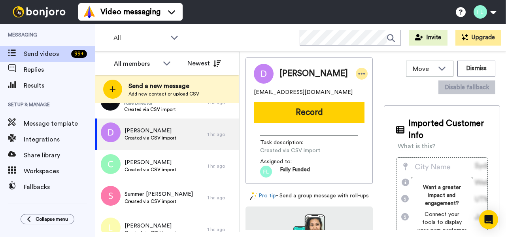
click at [359, 74] on icon at bounding box center [362, 74] width 7 height 2
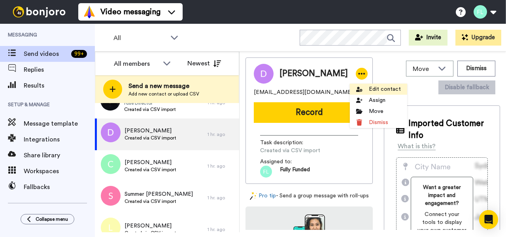
click at [371, 92] on li "Edit contact" at bounding box center [378, 88] width 57 height 11
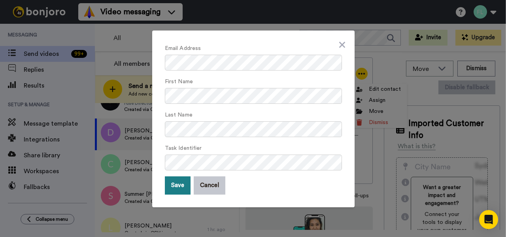
click at [178, 188] on button "Save" at bounding box center [178, 185] width 26 height 18
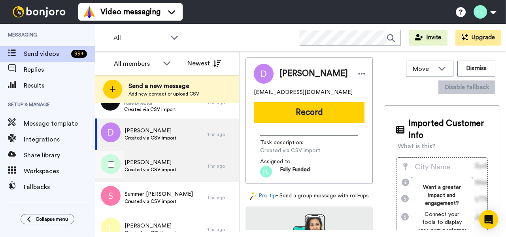
click at [167, 173] on div "Carole barber Created via CSV import" at bounding box center [151, 165] width 52 height 15
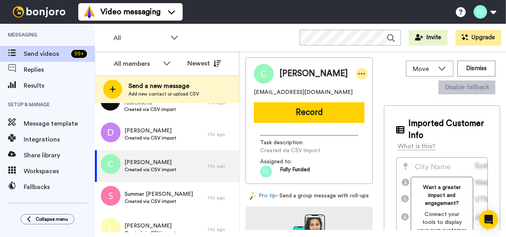
click at [358, 74] on icon at bounding box center [361, 74] width 7 height 8
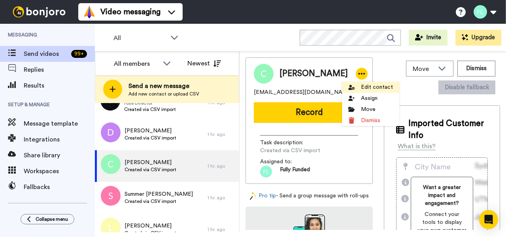
click at [364, 86] on li "Edit contact" at bounding box center [370, 86] width 57 height 11
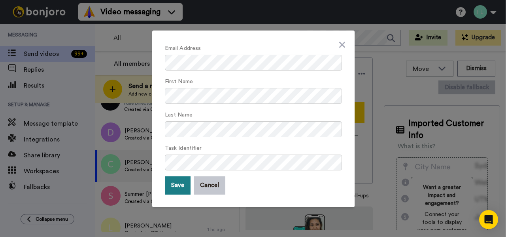
click at [180, 186] on button "Save" at bounding box center [178, 185] width 26 height 18
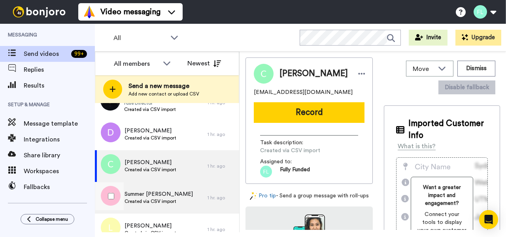
click at [155, 195] on span "Summer hankins" at bounding box center [159, 194] width 68 height 8
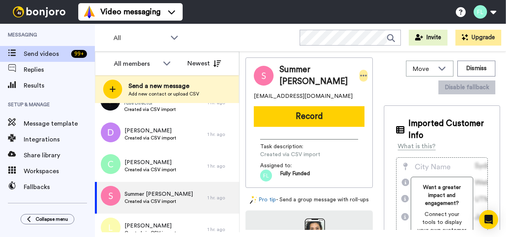
click at [360, 75] on icon at bounding box center [363, 76] width 7 height 8
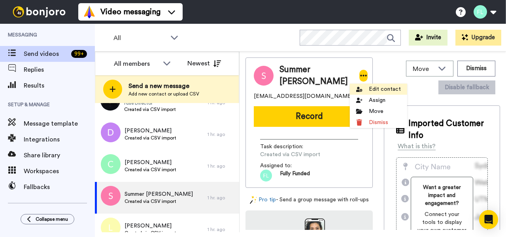
click at [369, 88] on li "Edit contact" at bounding box center [378, 88] width 57 height 11
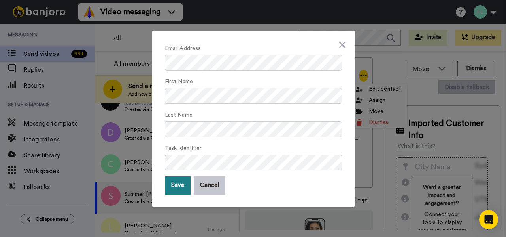
click at [177, 184] on button "Save" at bounding box center [178, 185] width 26 height 18
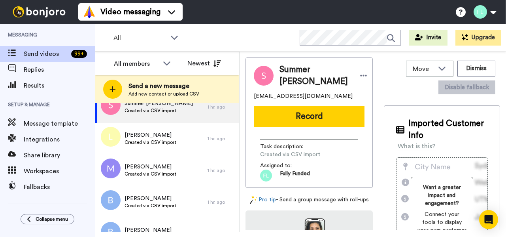
scroll to position [3534, 0]
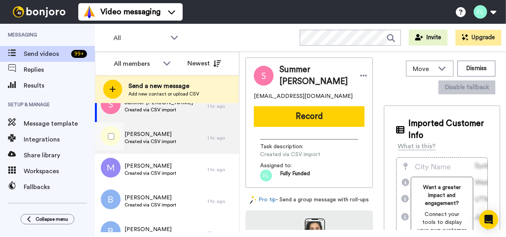
click at [157, 140] on span "Created via CSV import" at bounding box center [151, 141] width 52 height 6
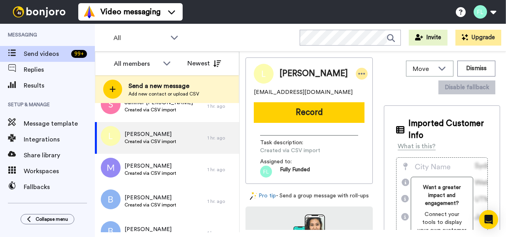
click at [359, 74] on icon at bounding box center [362, 74] width 7 height 2
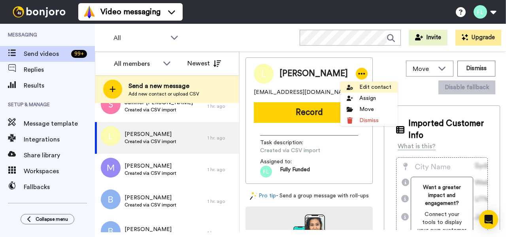
click at [365, 88] on li "Edit contact" at bounding box center [369, 86] width 57 height 11
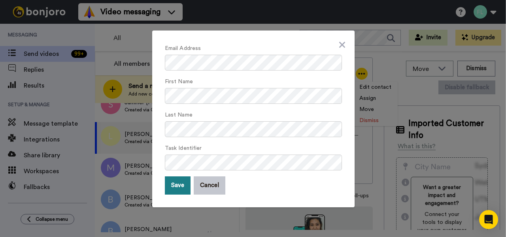
click at [176, 182] on button "Save" at bounding box center [178, 185] width 26 height 18
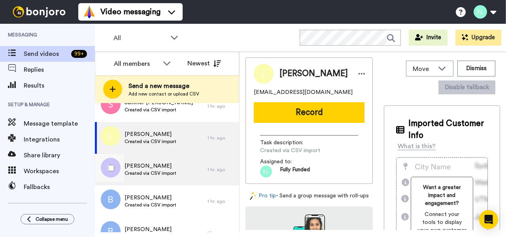
click at [174, 172] on span "Created via CSV import" at bounding box center [151, 173] width 52 height 6
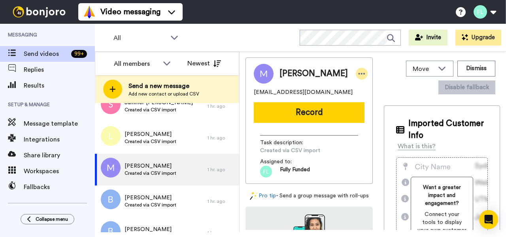
click at [358, 72] on icon at bounding box center [361, 74] width 7 height 8
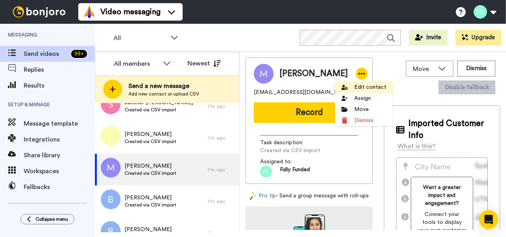
click at [368, 88] on li "Edit contact" at bounding box center [363, 86] width 57 height 11
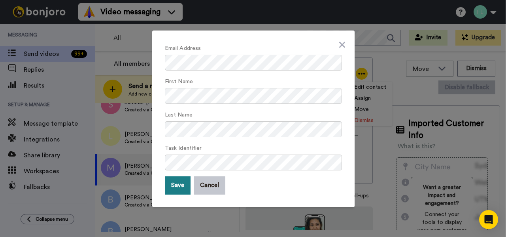
click at [182, 184] on button "Save" at bounding box center [178, 185] width 26 height 18
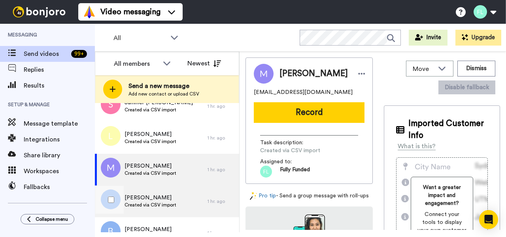
click at [153, 208] on div "Bryce gaulin Created via CSV import" at bounding box center [151, 200] width 52 height 15
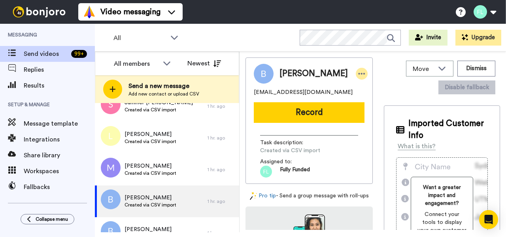
click at [359, 73] on icon at bounding box center [362, 74] width 7 height 2
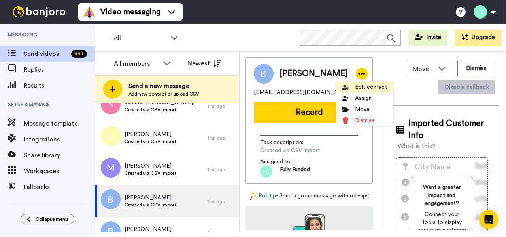
click at [369, 89] on li "Edit contact" at bounding box center [364, 86] width 57 height 11
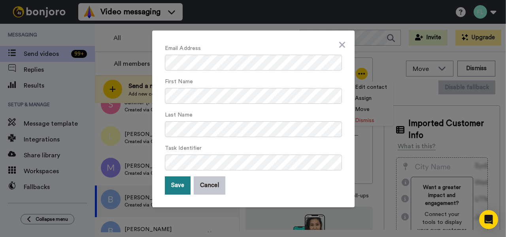
click at [179, 186] on button "Save" at bounding box center [178, 185] width 26 height 18
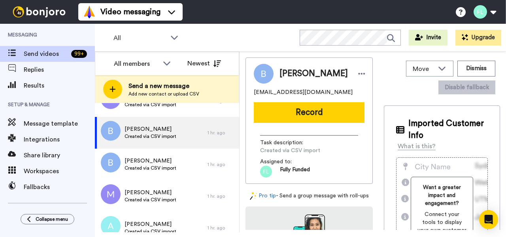
scroll to position [3615, 0]
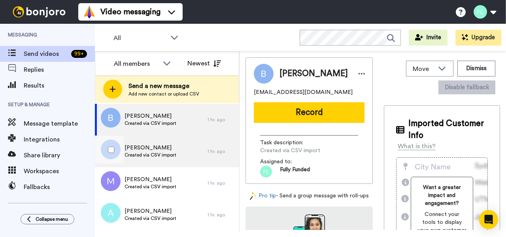
click at [153, 153] on span "Created via CSV import" at bounding box center [151, 155] width 52 height 6
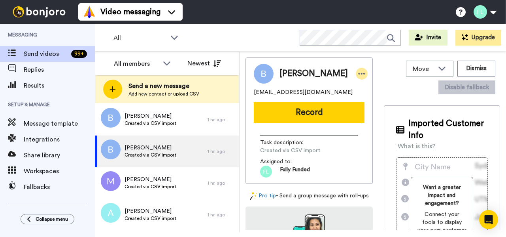
click at [358, 71] on icon at bounding box center [361, 74] width 7 height 8
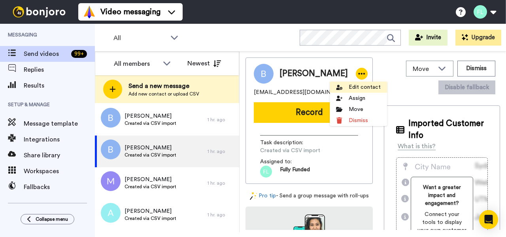
click at [357, 85] on li "Edit contact" at bounding box center [358, 86] width 57 height 11
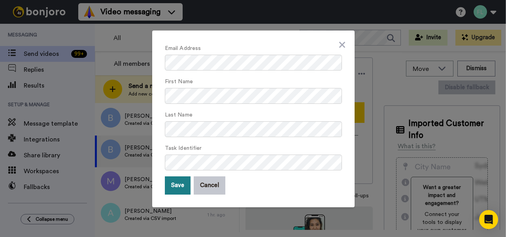
click at [175, 185] on button "Save" at bounding box center [178, 185] width 26 height 18
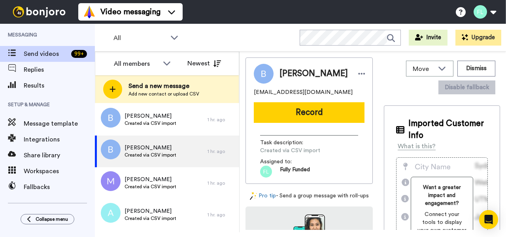
click at [175, 185] on span "Created via CSV import" at bounding box center [151, 186] width 52 height 6
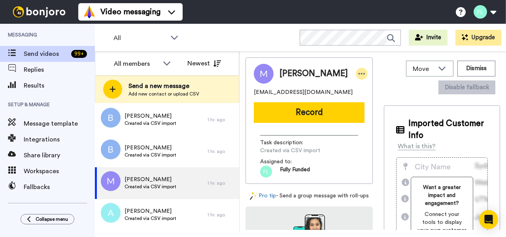
click at [358, 71] on icon at bounding box center [361, 74] width 7 height 8
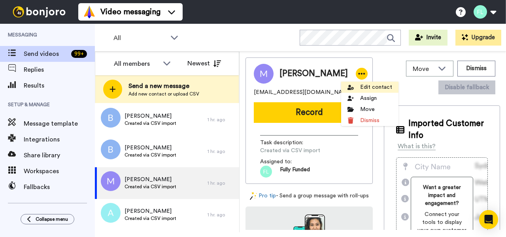
click at [367, 88] on li "Edit contact" at bounding box center [369, 86] width 57 height 11
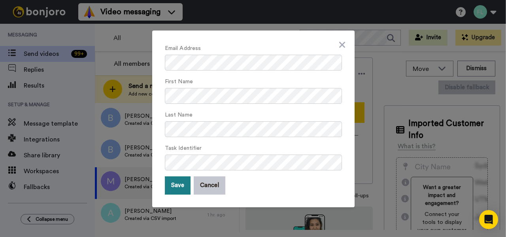
click at [177, 184] on button "Save" at bounding box center [178, 185] width 26 height 18
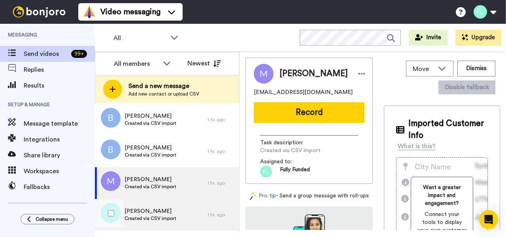
click at [155, 209] on span "Alex burrell" at bounding box center [151, 211] width 52 height 8
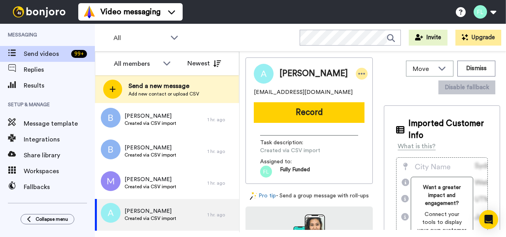
click at [358, 71] on icon at bounding box center [361, 74] width 7 height 8
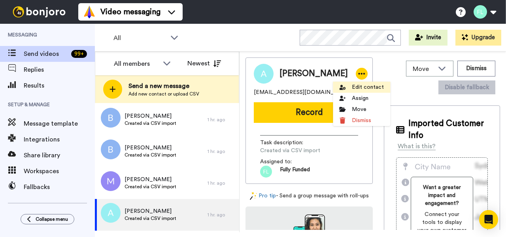
click at [355, 85] on li "Edit contact" at bounding box center [361, 86] width 57 height 11
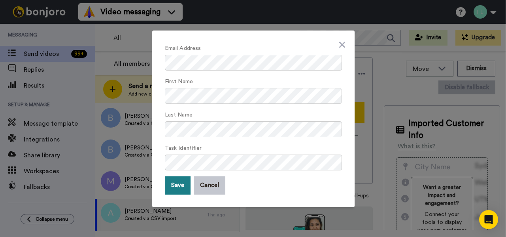
click at [186, 188] on button "Save" at bounding box center [178, 185] width 26 height 18
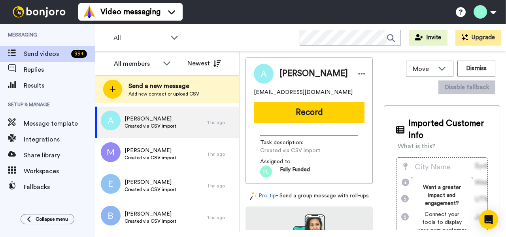
scroll to position [3713, 0]
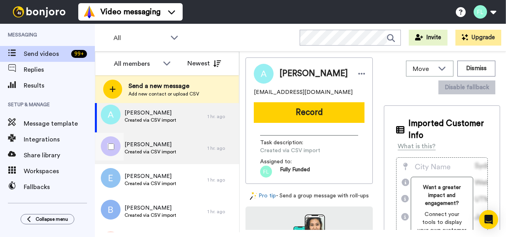
click at [153, 148] on span "Created via CSV import" at bounding box center [151, 151] width 52 height 6
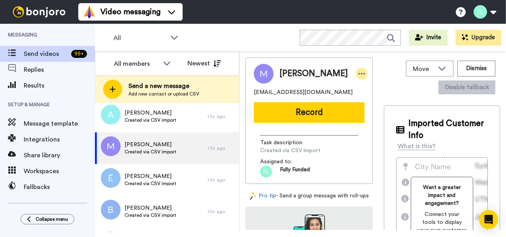
click at [359, 74] on icon at bounding box center [362, 74] width 7 height 2
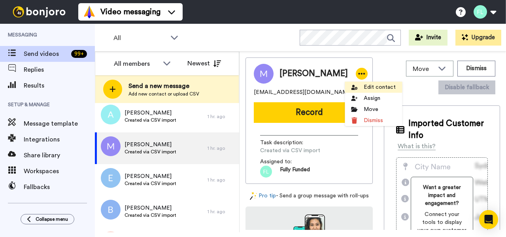
click at [361, 87] on li "Edit contact" at bounding box center [373, 86] width 57 height 11
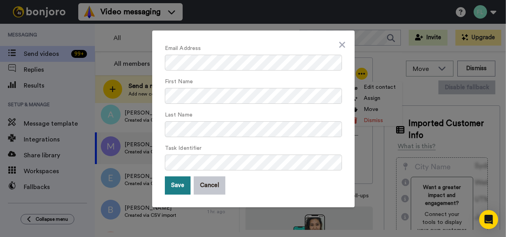
click at [176, 193] on button "Save" at bounding box center [178, 185] width 26 height 18
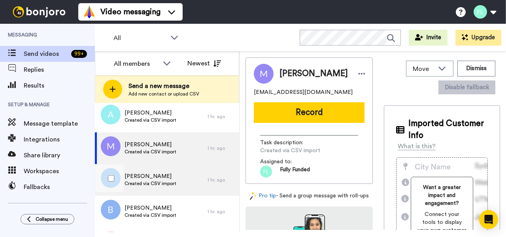
click at [151, 183] on span "Created via CSV import" at bounding box center [151, 183] width 52 height 6
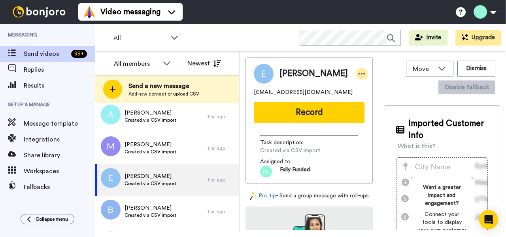
click at [358, 74] on icon at bounding box center [361, 74] width 7 height 8
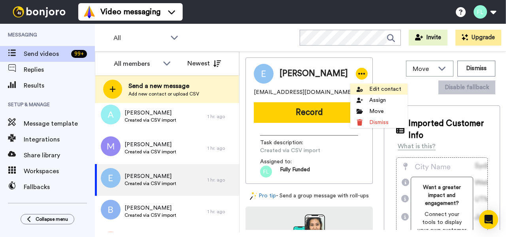
click at [374, 87] on li "Edit contact" at bounding box center [379, 88] width 57 height 11
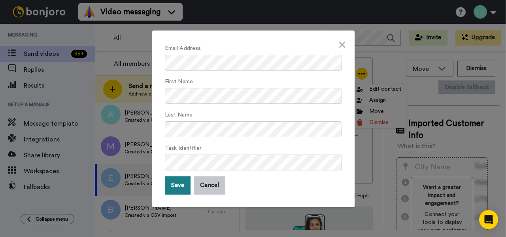
click at [171, 187] on button "Save" at bounding box center [178, 185] width 26 height 18
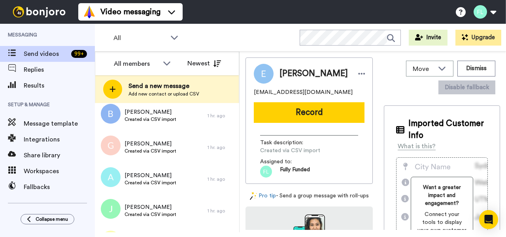
scroll to position [3810, 0]
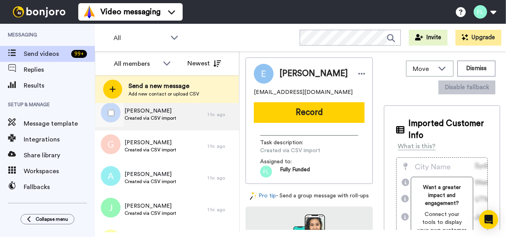
click at [159, 114] on span "Brody bruce" at bounding box center [151, 111] width 52 height 8
click at [358, 73] on icon at bounding box center [361, 74] width 7 height 8
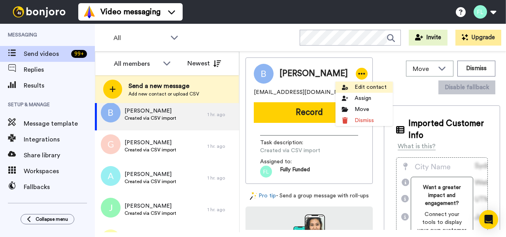
click at [359, 90] on li "Edit contact" at bounding box center [364, 86] width 57 height 11
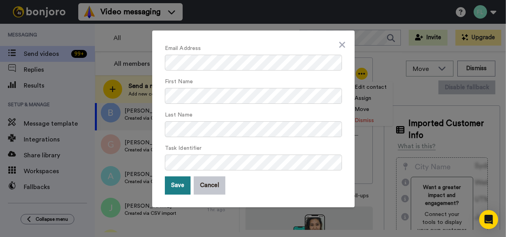
click at [176, 185] on button "Save" at bounding box center [178, 185] width 26 height 18
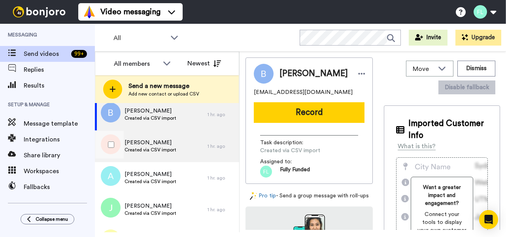
click at [164, 147] on span "Created via CSV import" at bounding box center [151, 149] width 52 height 6
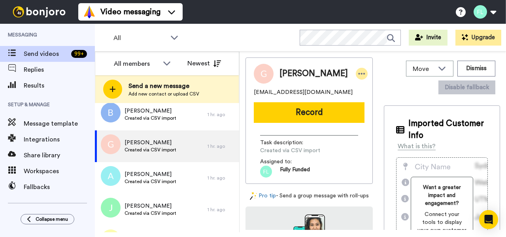
click at [358, 75] on icon at bounding box center [361, 74] width 7 height 8
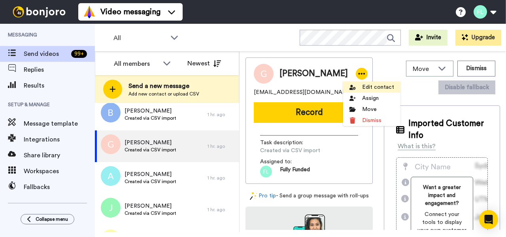
click at [368, 88] on li "Edit contact" at bounding box center [371, 86] width 57 height 11
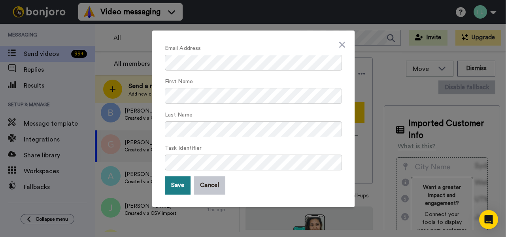
click at [178, 186] on button "Save" at bounding box center [178, 185] width 26 height 18
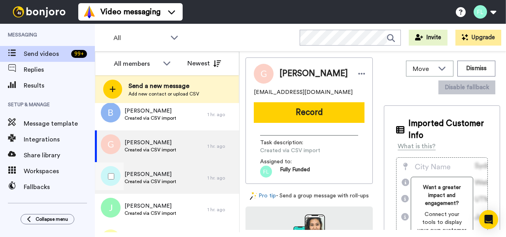
click at [163, 177] on span "Ayannah harrell" at bounding box center [151, 174] width 52 height 8
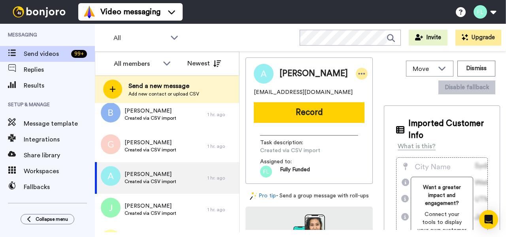
click at [359, 74] on icon at bounding box center [362, 74] width 7 height 2
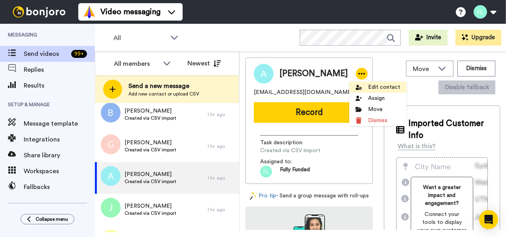
click at [381, 88] on li "Edit contact" at bounding box center [377, 86] width 57 height 11
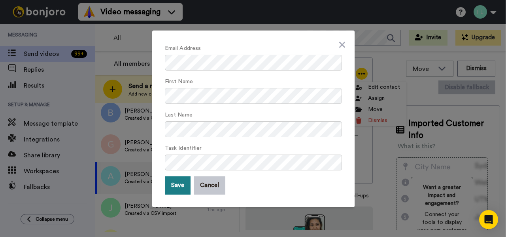
click at [178, 188] on button "Save" at bounding box center [178, 185] width 26 height 18
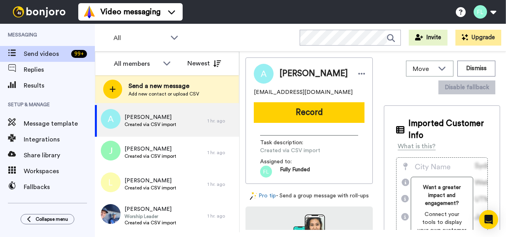
scroll to position [3872, 0]
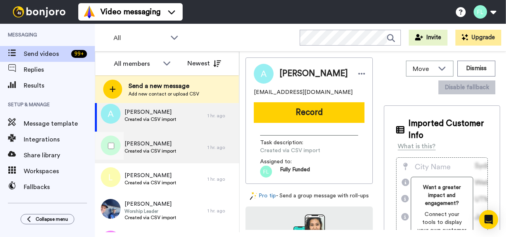
click at [168, 146] on span "Joe burke" at bounding box center [151, 144] width 52 height 8
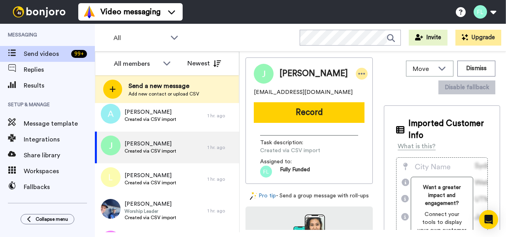
click at [358, 72] on icon at bounding box center [361, 74] width 7 height 8
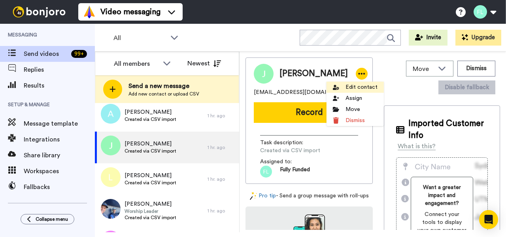
click at [357, 88] on li "Edit contact" at bounding box center [355, 86] width 57 height 11
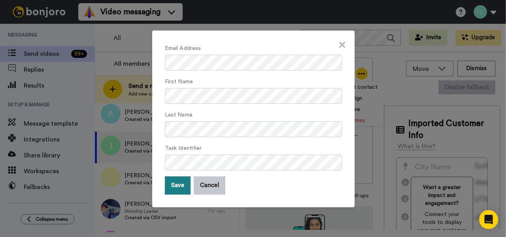
click at [177, 183] on button "Save" at bounding box center [178, 185] width 26 height 18
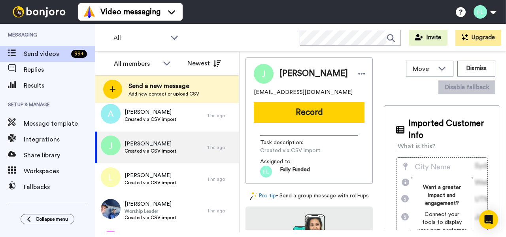
click at [177, 183] on div "Laina holmgren Created via CSV import" at bounding box center [151, 179] width 113 height 32
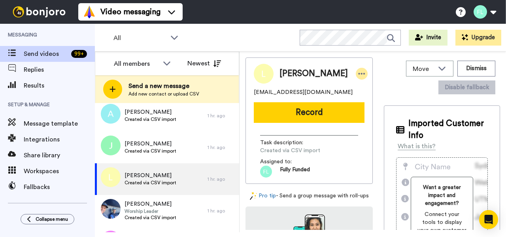
click at [358, 71] on icon at bounding box center [361, 74] width 7 height 8
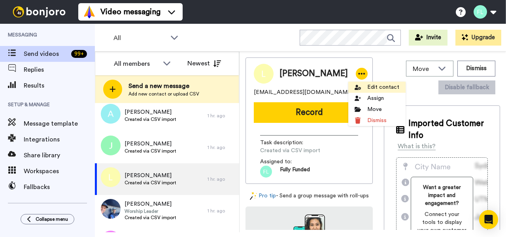
click at [374, 87] on li "Edit contact" at bounding box center [377, 86] width 57 height 11
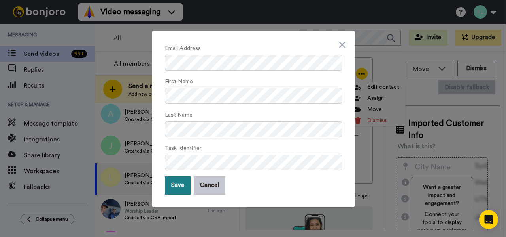
click at [177, 184] on button "Save" at bounding box center [178, 185] width 26 height 18
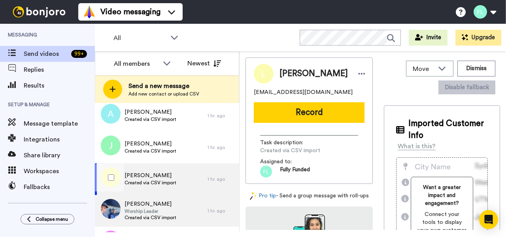
click at [173, 214] on span "Worship Leader" at bounding box center [151, 211] width 52 height 6
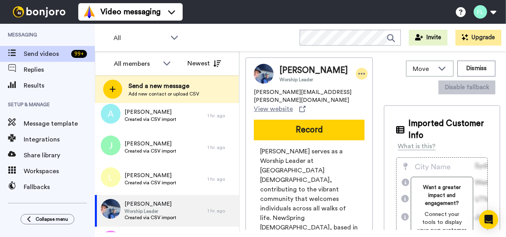
click at [358, 72] on icon at bounding box center [361, 74] width 7 height 8
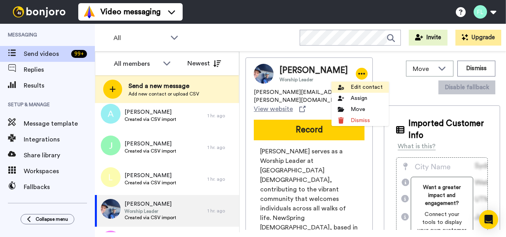
click at [362, 87] on li "Edit contact" at bounding box center [360, 86] width 57 height 11
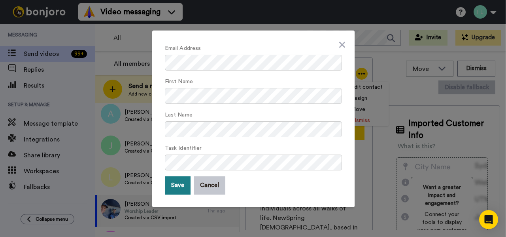
click at [182, 181] on button "Save" at bounding box center [178, 185] width 26 height 18
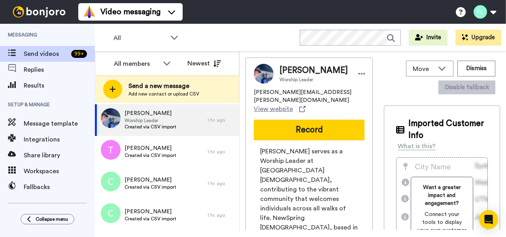
scroll to position [3973, 0]
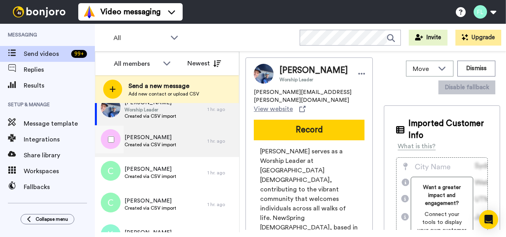
click at [156, 140] on span "Tracey phillips" at bounding box center [151, 137] width 52 height 8
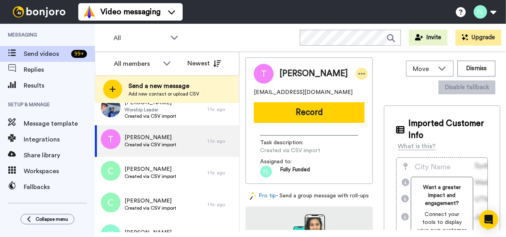
click at [358, 72] on icon at bounding box center [361, 74] width 7 height 8
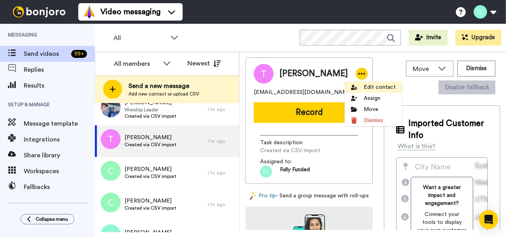
click at [372, 87] on li "Edit contact" at bounding box center [373, 86] width 57 height 11
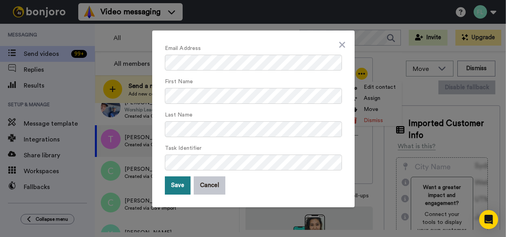
click at [179, 182] on button "Save" at bounding box center [178, 185] width 26 height 18
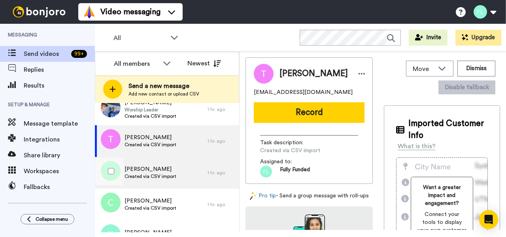
click at [158, 171] on span "Courtney jones" at bounding box center [151, 169] width 52 height 8
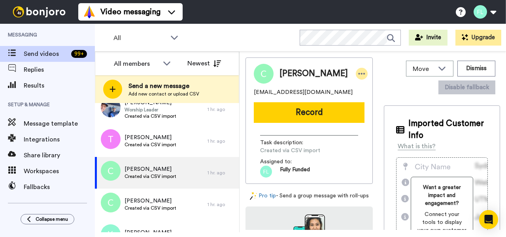
click at [358, 72] on icon at bounding box center [361, 74] width 7 height 8
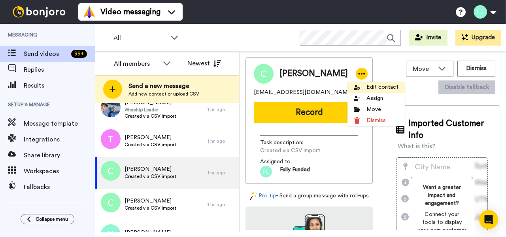
click at [375, 86] on li "Edit contact" at bounding box center [376, 86] width 57 height 11
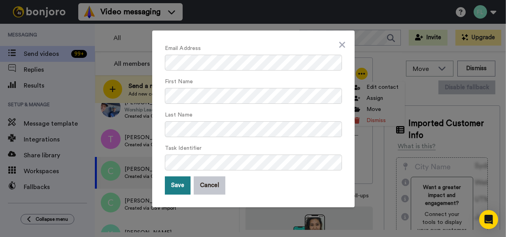
click at [179, 187] on button "Save" at bounding box center [178, 185] width 26 height 18
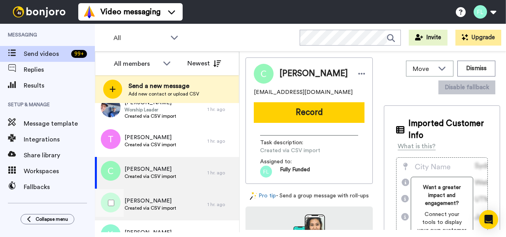
click at [171, 206] on span "Created via CSV import" at bounding box center [151, 208] width 52 height 6
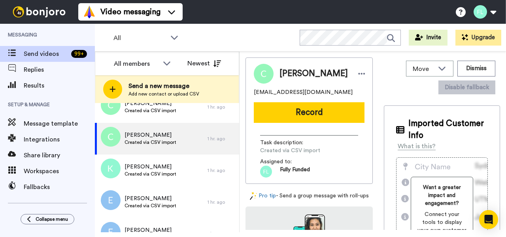
scroll to position [4044, 0]
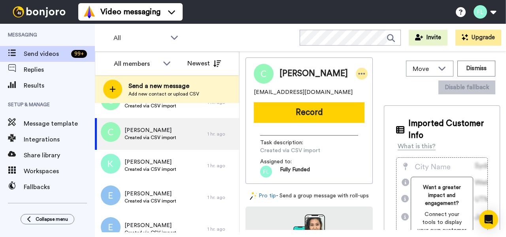
click at [358, 77] on icon at bounding box center [361, 74] width 7 height 8
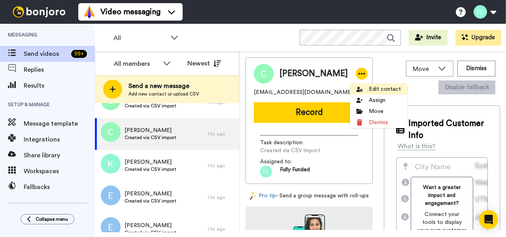
click at [377, 87] on li "Edit contact" at bounding box center [378, 88] width 57 height 11
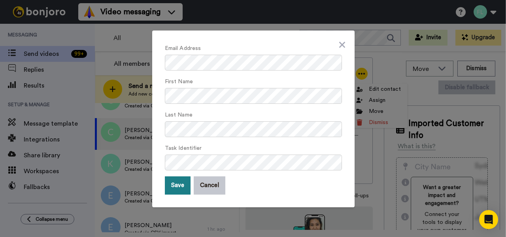
click at [178, 185] on button "Save" at bounding box center [178, 185] width 26 height 18
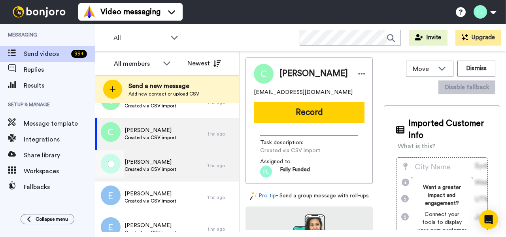
click at [176, 155] on div "Kelley metcalfe Created via CSV import" at bounding box center [151, 166] width 113 height 32
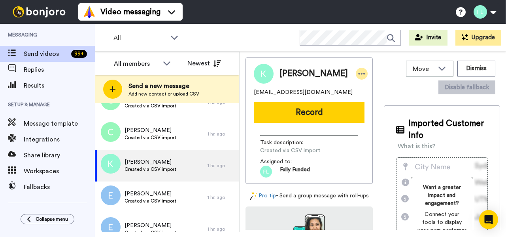
click at [359, 74] on icon at bounding box center [362, 74] width 7 height 2
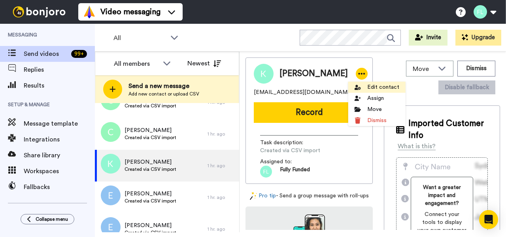
click at [373, 89] on li "Edit contact" at bounding box center [377, 86] width 57 height 11
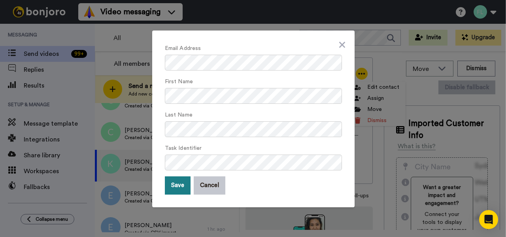
click at [177, 186] on button "Save" at bounding box center [178, 185] width 26 height 18
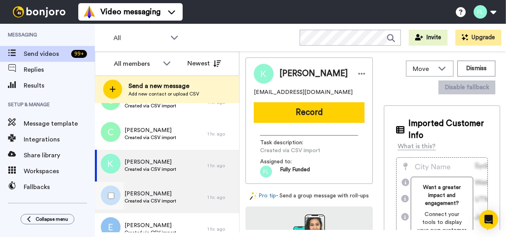
click at [144, 196] on span "Evan hart" at bounding box center [151, 193] width 52 height 8
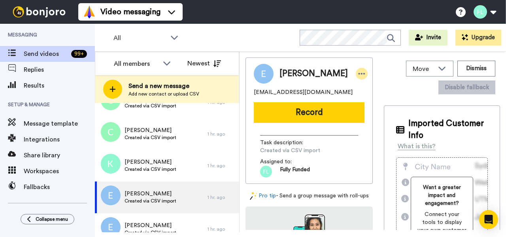
click at [358, 72] on icon at bounding box center [361, 74] width 7 height 8
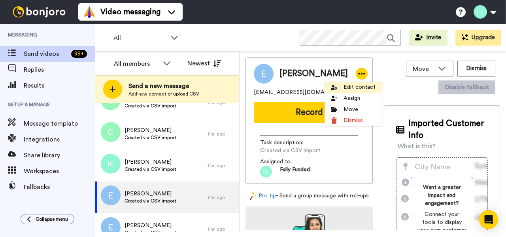
click at [352, 87] on li "Edit contact" at bounding box center [353, 86] width 57 height 11
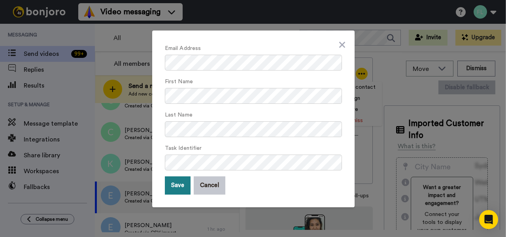
click at [180, 179] on button "Save" at bounding box center [178, 185] width 26 height 18
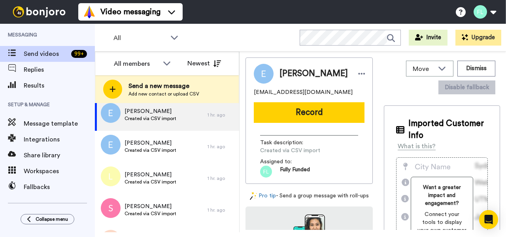
scroll to position [4129, 0]
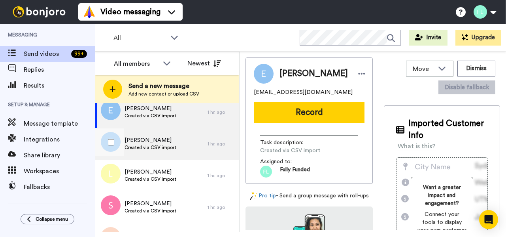
click at [153, 142] on span "Emily robison" at bounding box center [151, 140] width 52 height 8
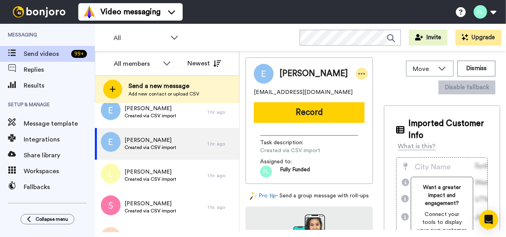
click at [358, 72] on icon at bounding box center [361, 74] width 7 height 8
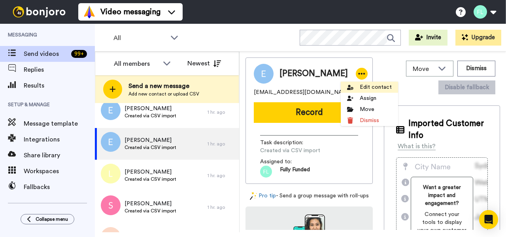
click at [366, 86] on li "Edit contact" at bounding box center [369, 86] width 57 height 11
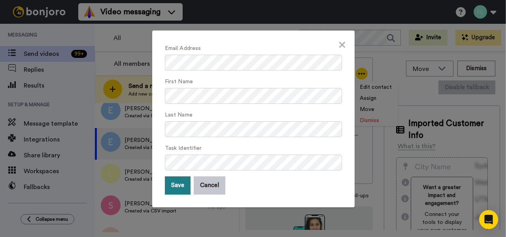
click at [177, 183] on button "Save" at bounding box center [178, 185] width 26 height 18
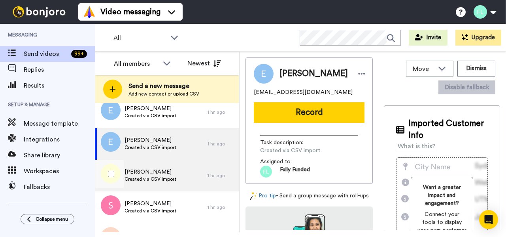
click at [153, 180] on span "Created via CSV import" at bounding box center [151, 179] width 52 height 6
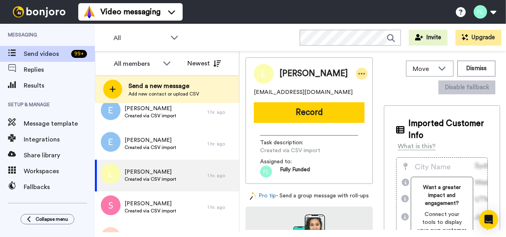
click at [359, 74] on icon at bounding box center [362, 74] width 7 height 2
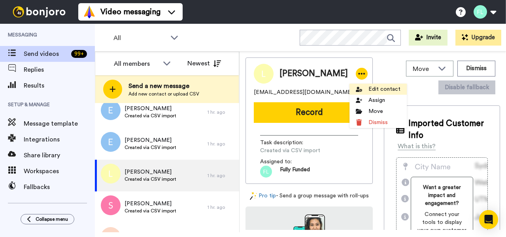
click at [377, 91] on li "Edit contact" at bounding box center [378, 88] width 57 height 11
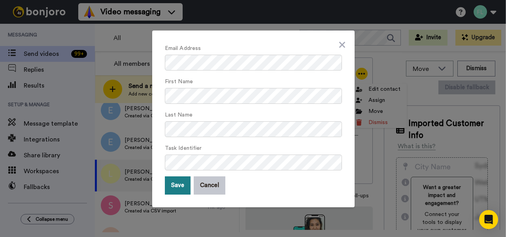
click at [184, 185] on button "Save" at bounding box center [178, 185] width 26 height 18
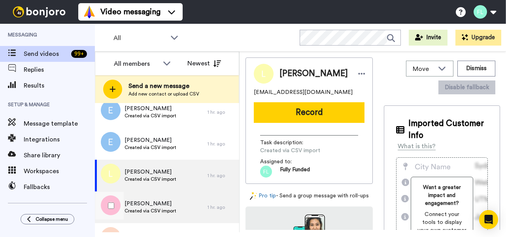
click at [174, 211] on span "Created via CSV import" at bounding box center [151, 210] width 52 height 6
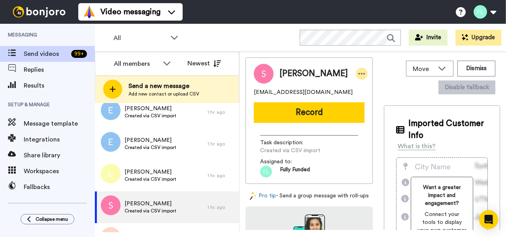
click at [358, 73] on icon at bounding box center [361, 74] width 7 height 8
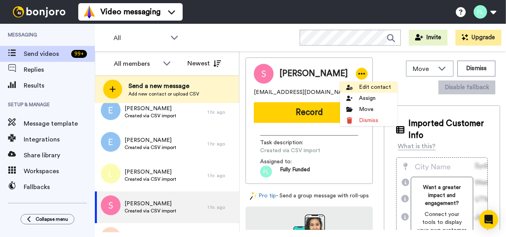
click at [363, 89] on li "Edit contact" at bounding box center [368, 86] width 57 height 11
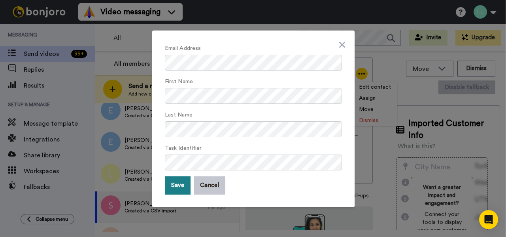
click at [179, 191] on button "Save" at bounding box center [178, 185] width 26 height 18
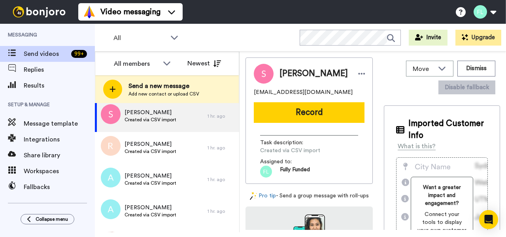
scroll to position [4232, 0]
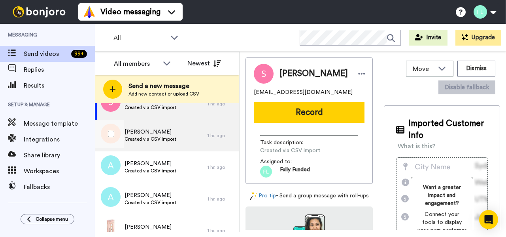
click at [180, 140] on div "Robert epting Created via CSV import" at bounding box center [151, 135] width 113 height 32
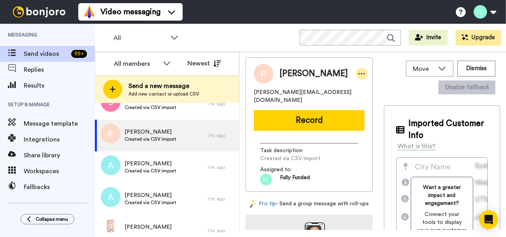
click at [359, 74] on icon at bounding box center [362, 74] width 7 height 2
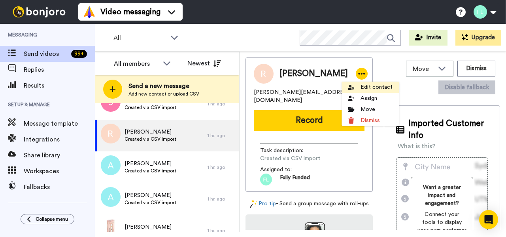
click at [364, 89] on li "Edit contact" at bounding box center [370, 86] width 57 height 11
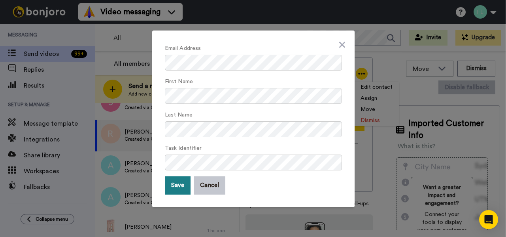
click at [181, 177] on button "Save" at bounding box center [178, 185] width 26 height 18
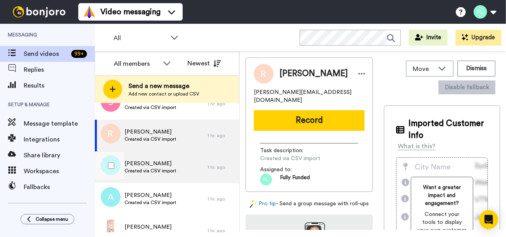
click at [153, 173] on span "Created via CSV import" at bounding box center [151, 170] width 52 height 6
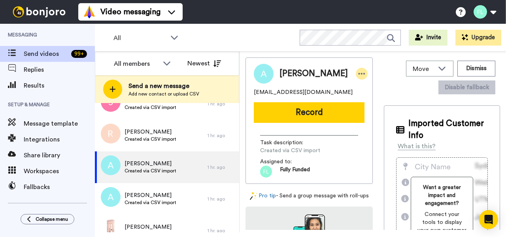
click at [358, 70] on icon at bounding box center [361, 74] width 7 height 8
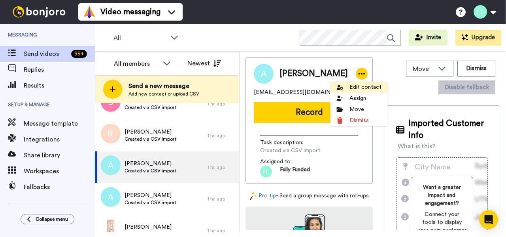
click at [361, 86] on li "Edit contact" at bounding box center [359, 86] width 57 height 11
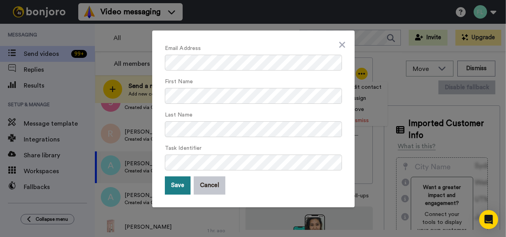
click at [179, 188] on button "Save" at bounding box center [178, 185] width 26 height 18
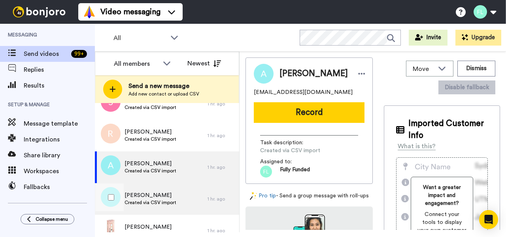
click at [157, 199] on span "Alyce mills" at bounding box center [151, 195] width 52 height 8
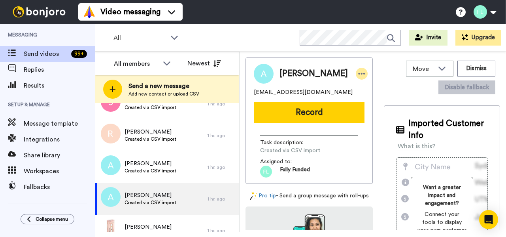
click at [358, 75] on icon at bounding box center [361, 74] width 7 height 8
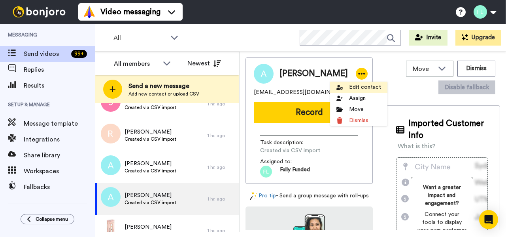
click at [361, 89] on li "Edit contact" at bounding box center [358, 86] width 57 height 11
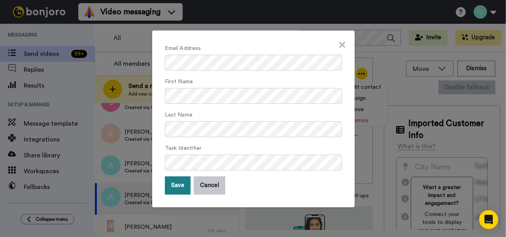
click at [180, 185] on button "Save" at bounding box center [178, 185] width 26 height 18
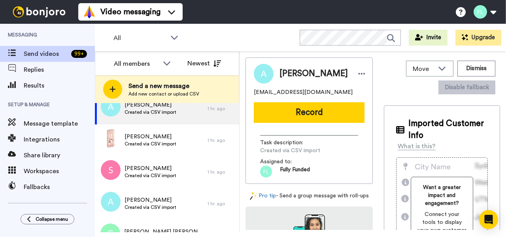
scroll to position [4339, 0]
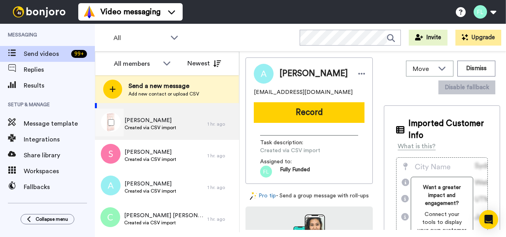
click at [152, 128] on span "Created via CSV import" at bounding box center [151, 127] width 52 height 6
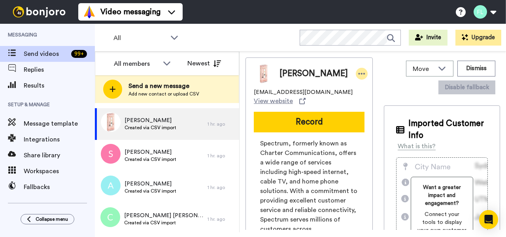
click at [358, 72] on icon at bounding box center [361, 74] width 7 height 8
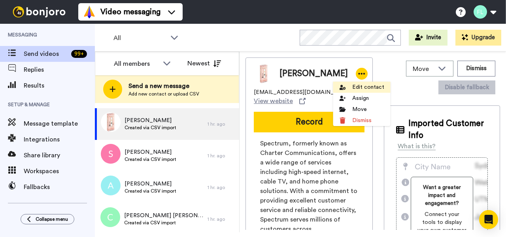
click at [362, 85] on li "Edit contact" at bounding box center [361, 86] width 57 height 11
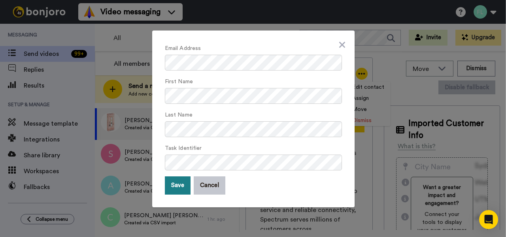
click at [174, 187] on button "Save" at bounding box center [178, 185] width 26 height 18
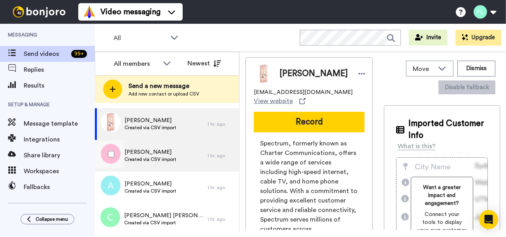
click at [145, 154] on span "Sarah adams" at bounding box center [151, 152] width 52 height 8
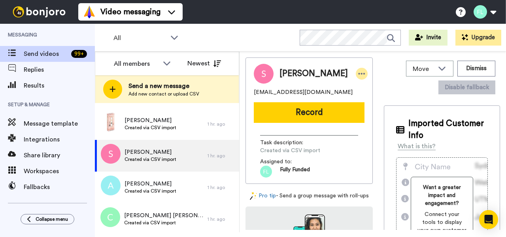
click at [358, 70] on icon at bounding box center [361, 74] width 7 height 8
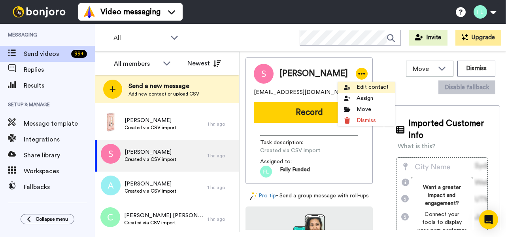
click at [359, 85] on li "Edit contact" at bounding box center [366, 86] width 57 height 11
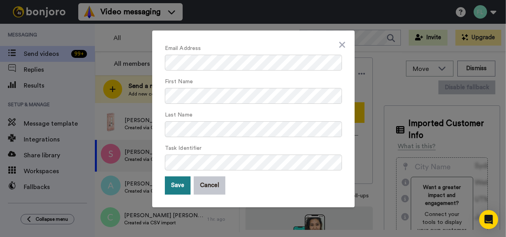
click at [184, 180] on button "Save" at bounding box center [178, 185] width 26 height 18
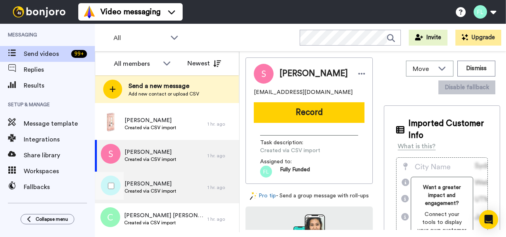
click at [162, 191] on span "Created via CSV import" at bounding box center [151, 191] width 52 height 6
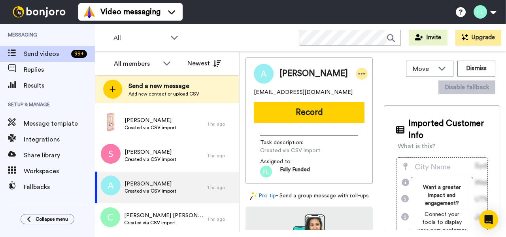
click at [358, 72] on icon at bounding box center [361, 74] width 7 height 8
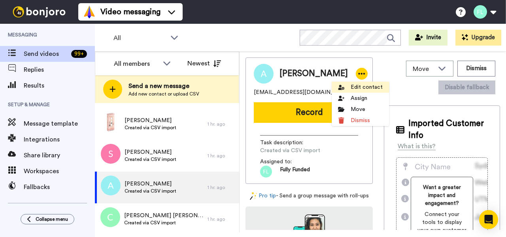
click at [360, 86] on li "Edit contact" at bounding box center [360, 86] width 57 height 11
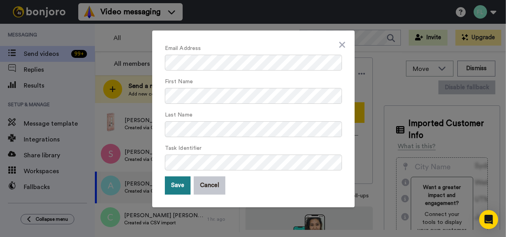
click at [180, 186] on button "Save" at bounding box center [178, 185] width 26 height 18
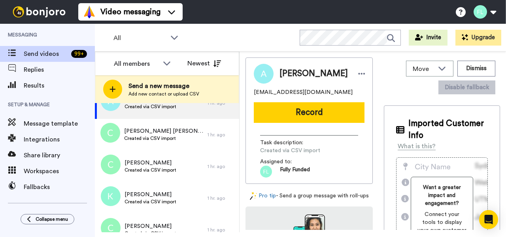
scroll to position [4424, 0]
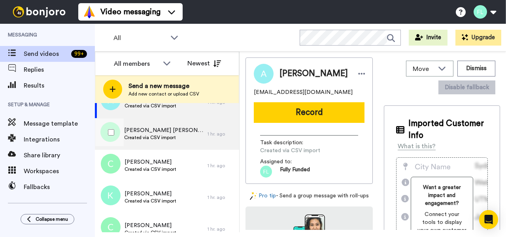
click at [153, 135] on span "Created via CSV import" at bounding box center [164, 137] width 80 height 6
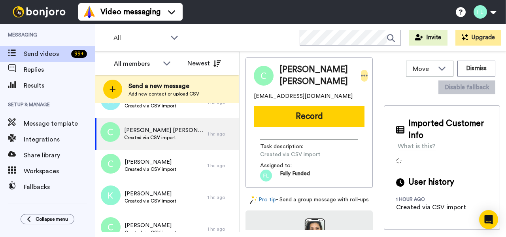
click at [361, 72] on icon at bounding box center [364, 76] width 7 height 8
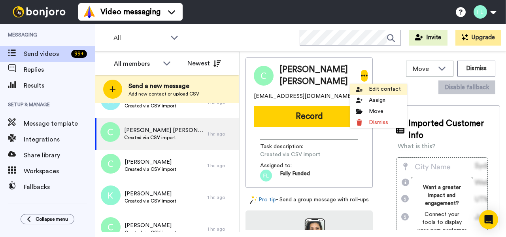
click at [371, 88] on li "Edit contact" at bounding box center [378, 88] width 57 height 11
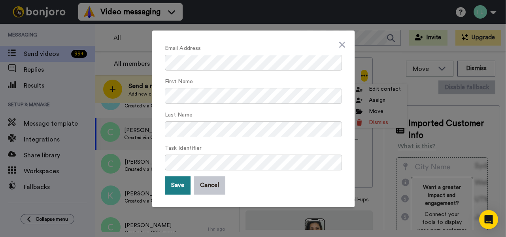
click at [181, 184] on button "Save" at bounding box center [178, 185] width 26 height 18
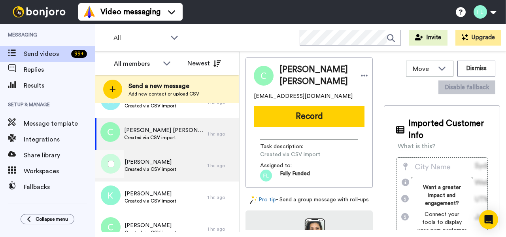
click at [167, 167] on span "Created via CSV import" at bounding box center [151, 169] width 52 height 6
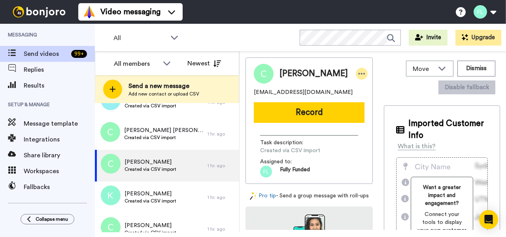
click at [359, 74] on icon at bounding box center [362, 74] width 7 height 2
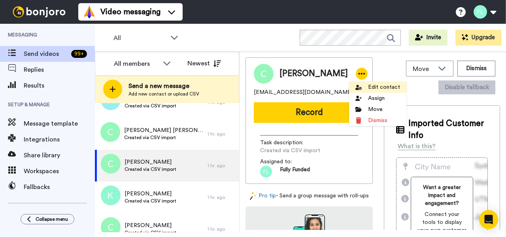
click at [378, 90] on li "Edit contact" at bounding box center [377, 86] width 57 height 11
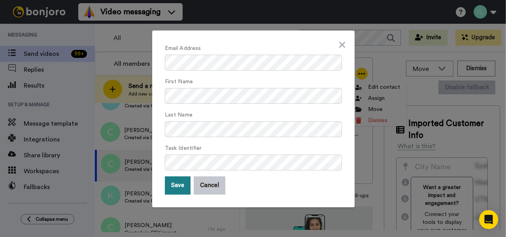
click at [178, 184] on button "Save" at bounding box center [178, 185] width 26 height 18
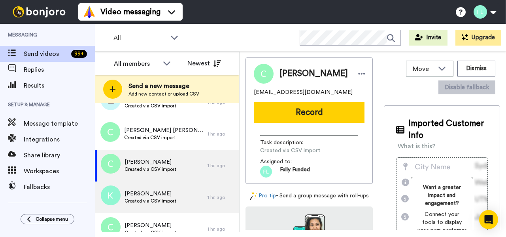
click at [141, 189] on span "Kerstyn scott" at bounding box center [151, 193] width 52 height 8
click at [174, 189] on span "Kerstyn scott" at bounding box center [151, 193] width 52 height 8
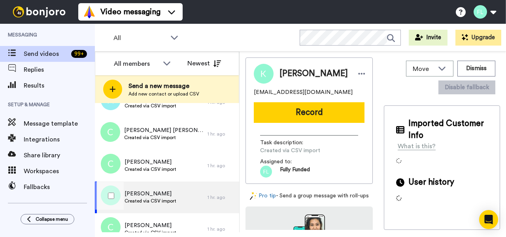
scroll to position [4481, 0]
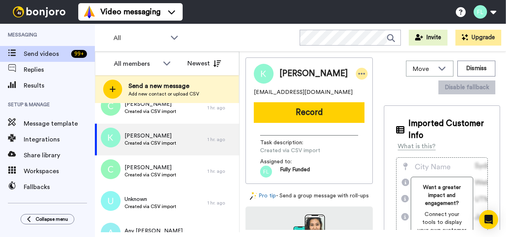
click at [356, 73] on div at bounding box center [362, 74] width 12 height 12
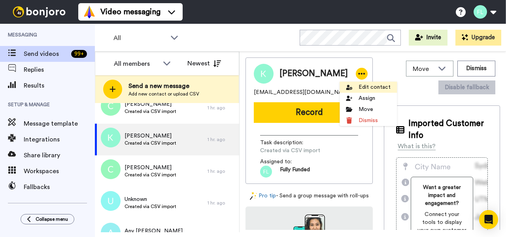
click at [367, 85] on li "Edit contact" at bounding box center [368, 86] width 57 height 11
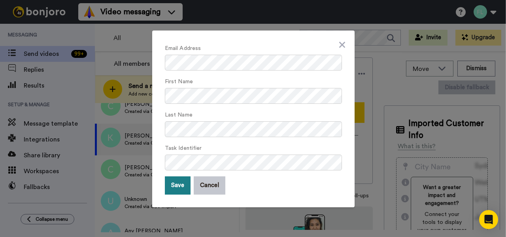
click at [178, 187] on button "Save" at bounding box center [178, 185] width 26 height 18
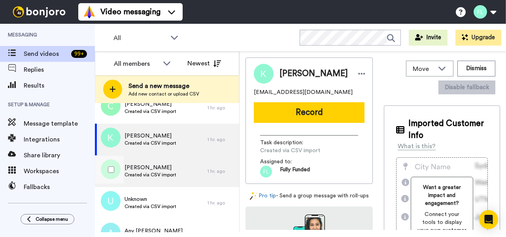
click at [174, 165] on span "Chelsea stephens" at bounding box center [151, 167] width 52 height 8
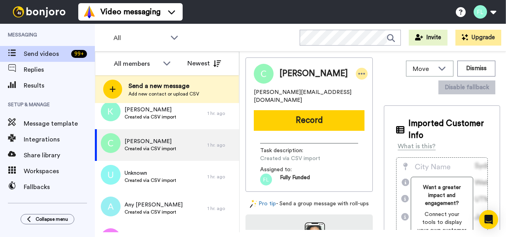
scroll to position [4504, 0]
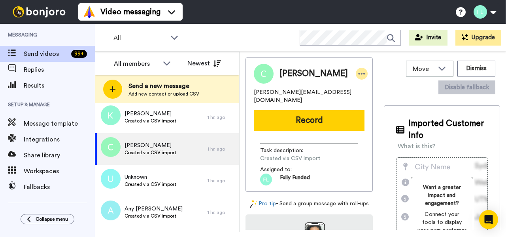
click at [358, 75] on icon at bounding box center [361, 74] width 7 height 8
click at [359, 74] on icon at bounding box center [362, 74] width 7 height 2
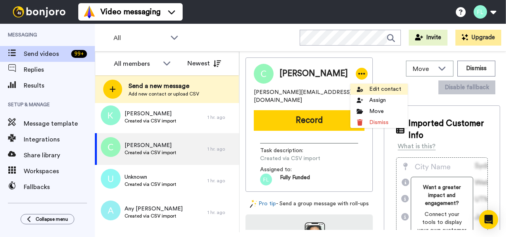
click at [381, 89] on li "Edit contact" at bounding box center [379, 88] width 57 height 11
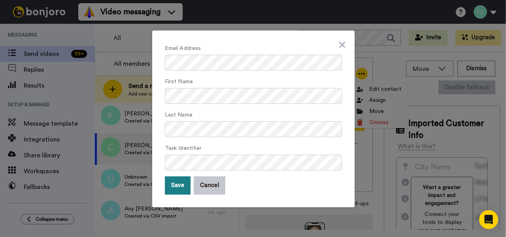
click at [183, 181] on button "Save" at bounding box center [178, 185] width 26 height 18
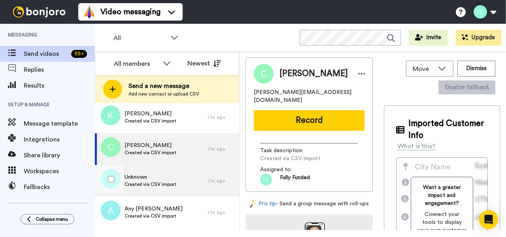
click at [160, 176] on span "Unknown" at bounding box center [151, 177] width 52 height 8
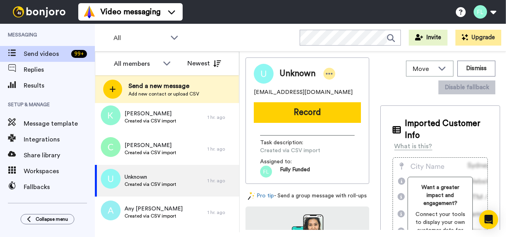
click at [330, 72] on icon at bounding box center [329, 74] width 7 height 8
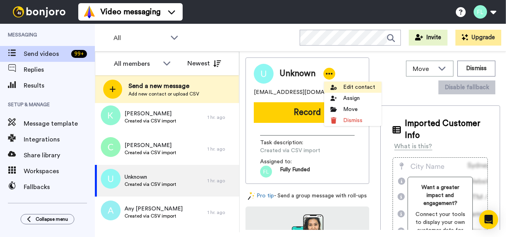
click at [347, 85] on li "Edit contact" at bounding box center [352, 86] width 57 height 11
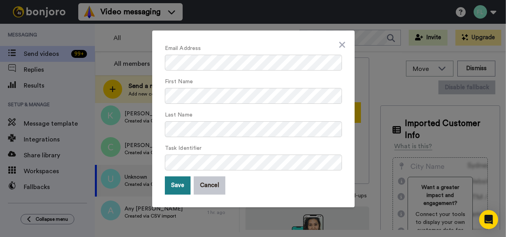
click at [181, 187] on button "Save" at bounding box center [178, 185] width 26 height 18
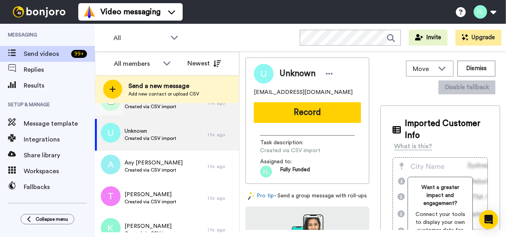
scroll to position [4555, 0]
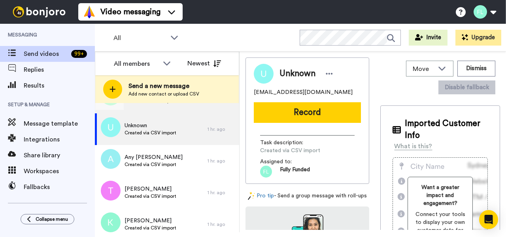
click at [174, 163] on span "Created via CSV import" at bounding box center [154, 164] width 58 height 6
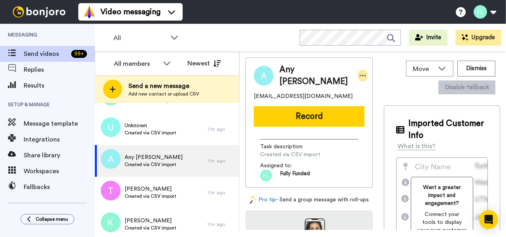
click at [360, 74] on icon at bounding box center [363, 76] width 7 height 8
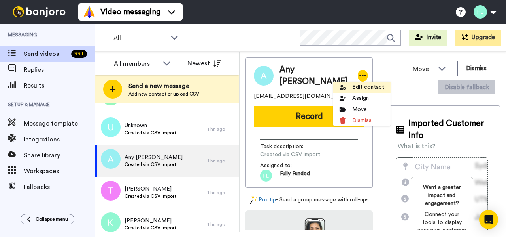
click at [353, 85] on li "Edit contact" at bounding box center [361, 86] width 57 height 11
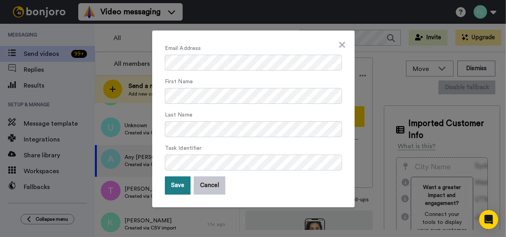
click at [182, 179] on button "Save" at bounding box center [178, 185] width 26 height 18
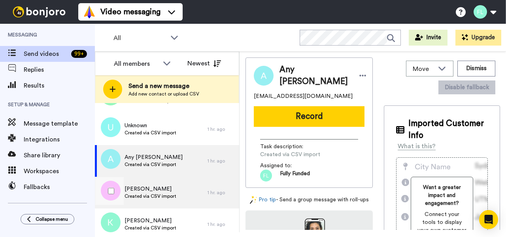
click at [172, 196] on span "Created via CSV import" at bounding box center [151, 196] width 52 height 6
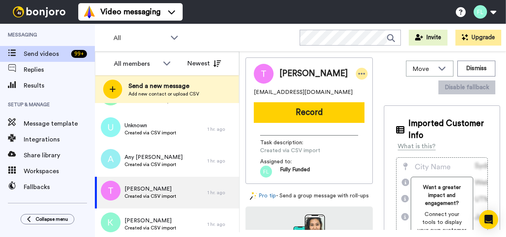
click at [358, 71] on icon at bounding box center [361, 74] width 7 height 8
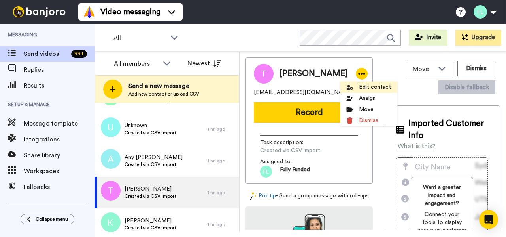
click at [365, 86] on li "Edit contact" at bounding box center [368, 86] width 57 height 11
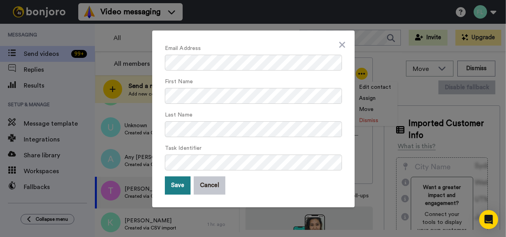
click at [181, 187] on button "Save" at bounding box center [178, 185] width 26 height 18
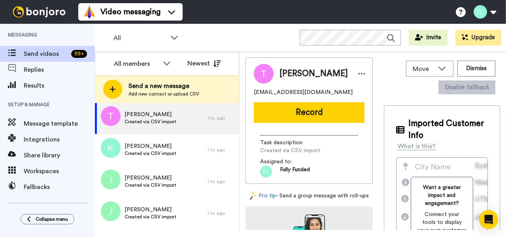
scroll to position [4636, 0]
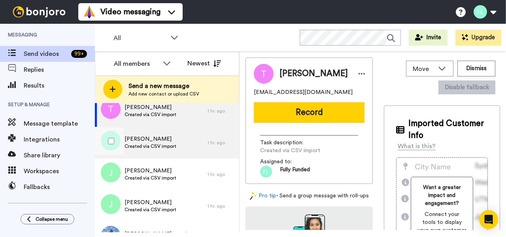
click at [146, 147] on span "Created via CSV import" at bounding box center [151, 146] width 52 height 6
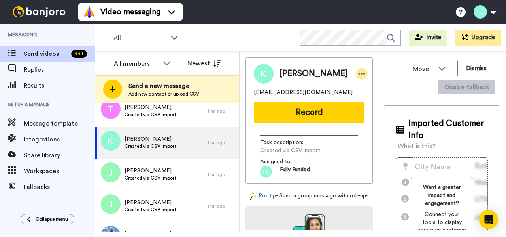
click at [356, 69] on div at bounding box center [362, 74] width 12 height 12
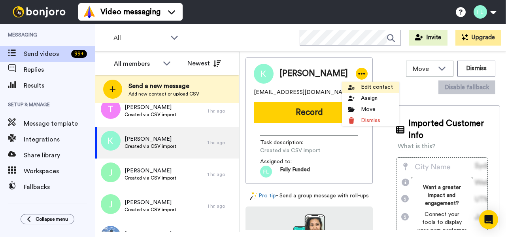
click at [370, 85] on li "Edit contact" at bounding box center [370, 86] width 57 height 11
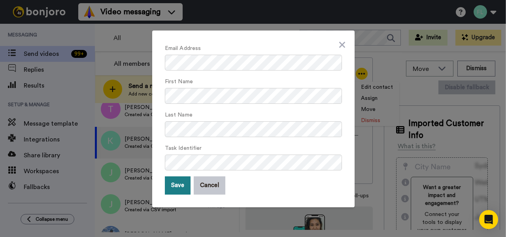
click at [178, 190] on button "Save" at bounding box center [178, 185] width 26 height 18
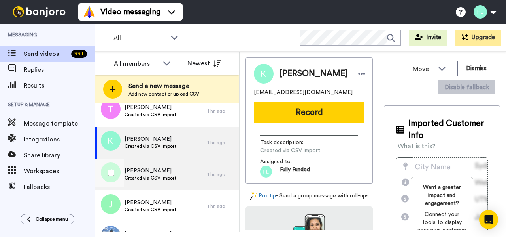
click at [144, 179] on span "Created via CSV import" at bounding box center [151, 177] width 52 height 6
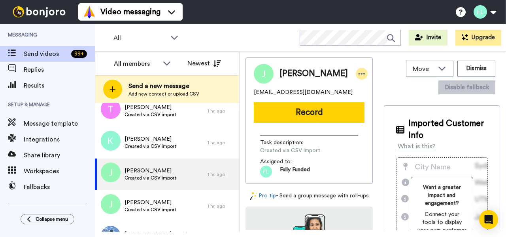
click at [358, 74] on icon at bounding box center [361, 74] width 7 height 8
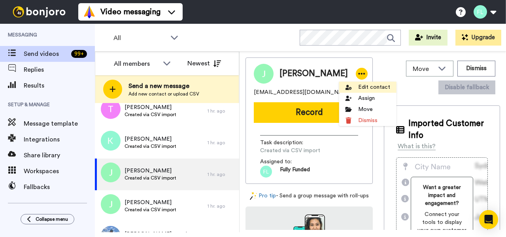
click at [362, 85] on li "Edit contact" at bounding box center [367, 86] width 57 height 11
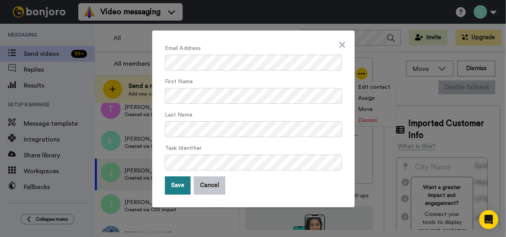
click at [181, 184] on button "Save" at bounding box center [178, 185] width 26 height 18
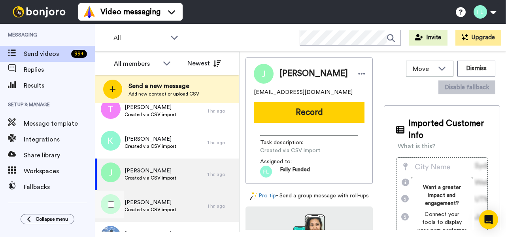
click at [163, 205] on span "Jennifer cox" at bounding box center [151, 202] width 52 height 8
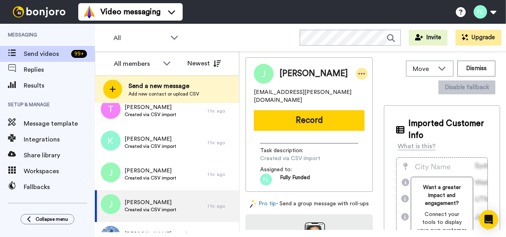
click at [358, 76] on icon at bounding box center [361, 74] width 7 height 8
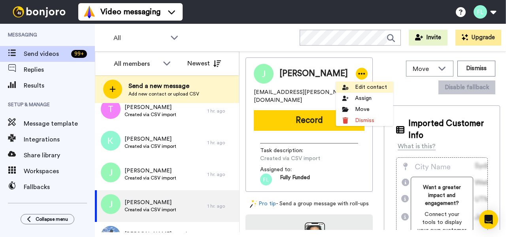
click at [362, 90] on li "Edit contact" at bounding box center [364, 86] width 57 height 11
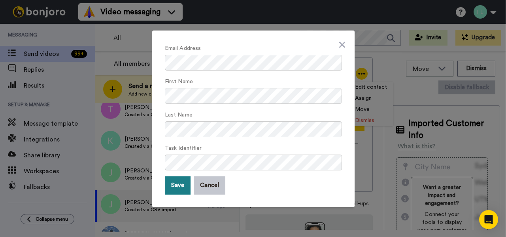
click at [180, 188] on button "Save" at bounding box center [178, 185] width 26 height 18
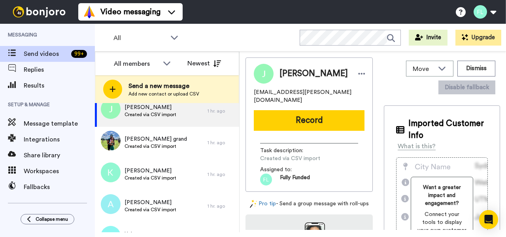
scroll to position [4734, 0]
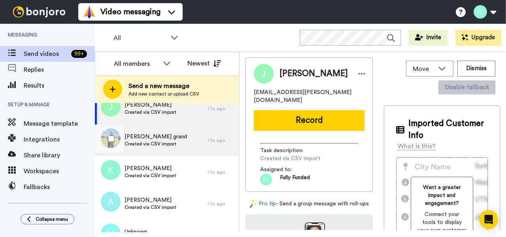
click at [147, 139] on span "Kylene grand" at bounding box center [156, 137] width 63 height 8
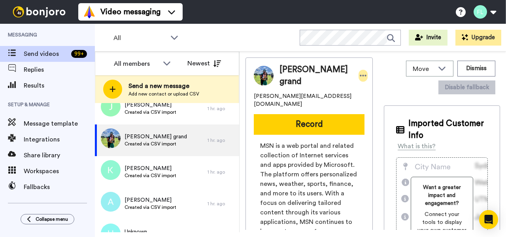
click at [360, 72] on icon at bounding box center [363, 76] width 7 height 8
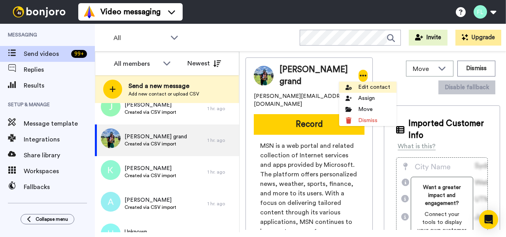
click at [371, 84] on li "Edit contact" at bounding box center [367, 86] width 57 height 11
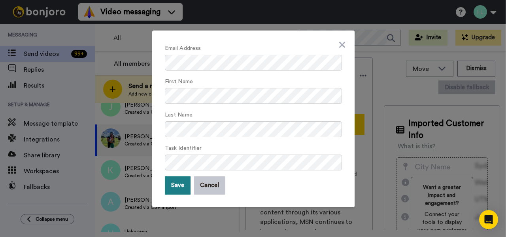
click at [177, 190] on button "Save" at bounding box center [178, 185] width 26 height 18
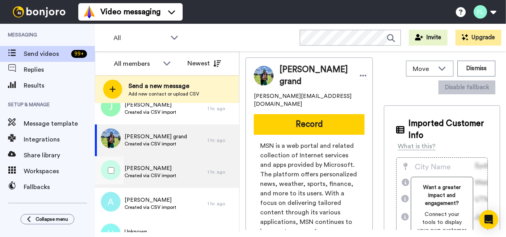
click at [167, 169] on span "Kathy brock" at bounding box center [151, 168] width 52 height 8
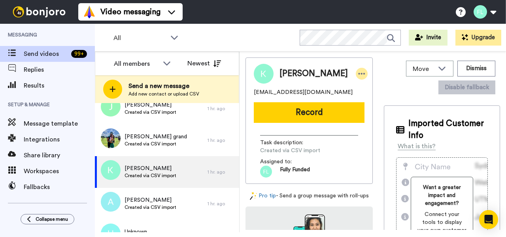
click at [358, 72] on icon at bounding box center [361, 74] width 7 height 8
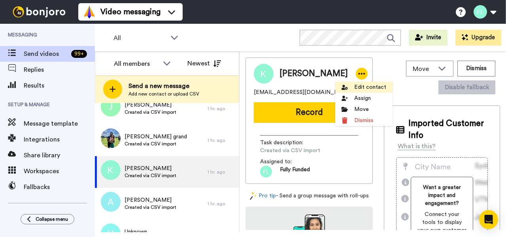
click at [365, 88] on li "Edit contact" at bounding box center [363, 86] width 57 height 11
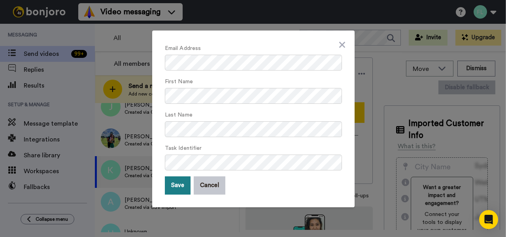
click at [175, 189] on button "Save" at bounding box center [178, 185] width 26 height 18
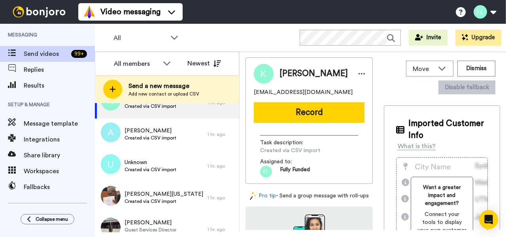
scroll to position [4814, 0]
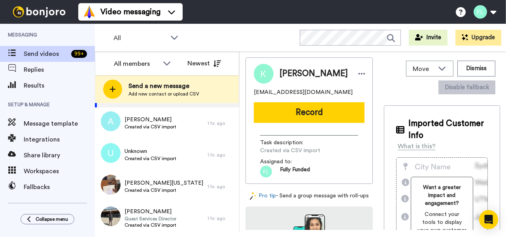
click at [148, 125] on span "Created via CSV import" at bounding box center [151, 126] width 52 height 6
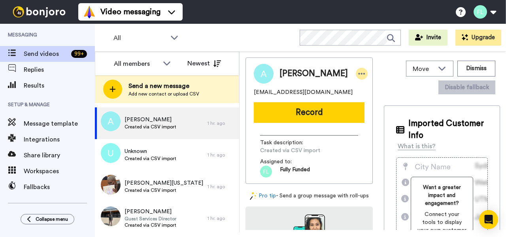
click at [358, 74] on icon at bounding box center [361, 74] width 7 height 8
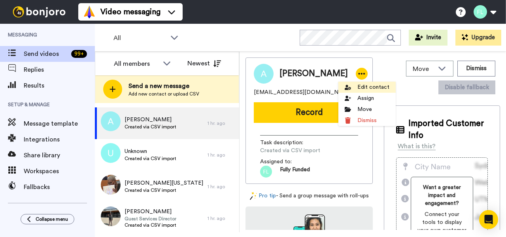
click at [365, 91] on li "Edit contact" at bounding box center [367, 86] width 57 height 11
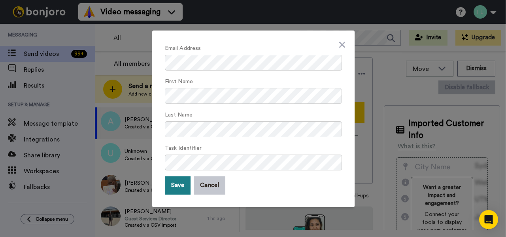
click at [183, 187] on button "Save" at bounding box center [178, 185] width 26 height 18
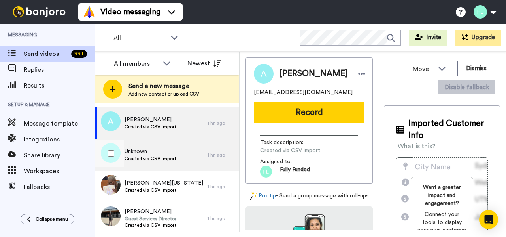
click at [163, 156] on span "Created via CSV import" at bounding box center [151, 158] width 52 height 6
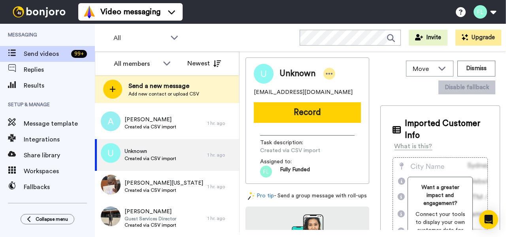
click at [329, 72] on icon at bounding box center [329, 74] width 7 height 8
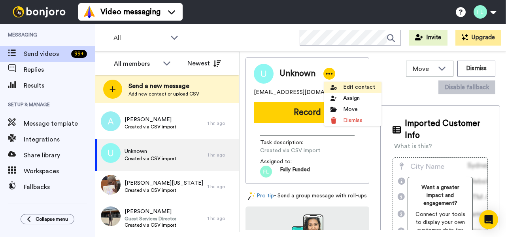
click at [350, 87] on li "Edit contact" at bounding box center [352, 86] width 57 height 11
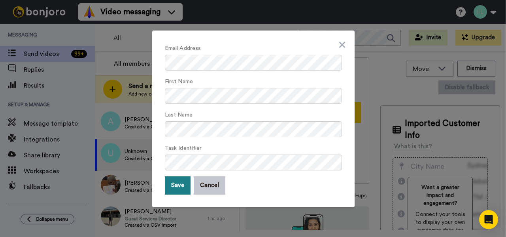
click at [175, 189] on button "Save" at bounding box center [178, 185] width 26 height 18
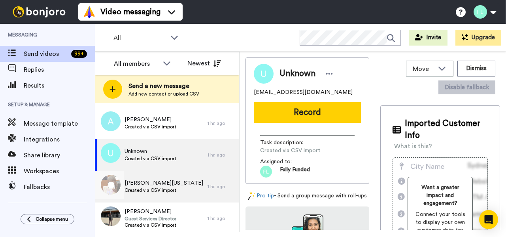
click at [160, 187] on span "Created via CSV import" at bounding box center [164, 190] width 79 height 6
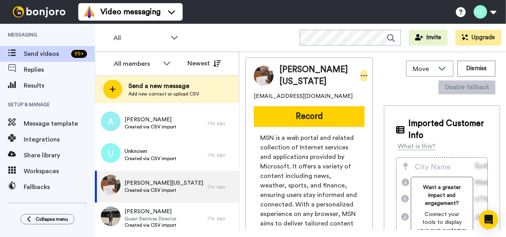
click at [361, 75] on icon at bounding box center [364, 76] width 7 height 8
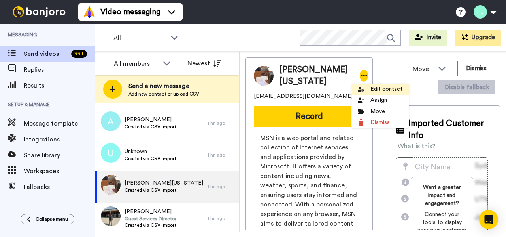
click at [375, 88] on li "Edit contact" at bounding box center [380, 88] width 57 height 11
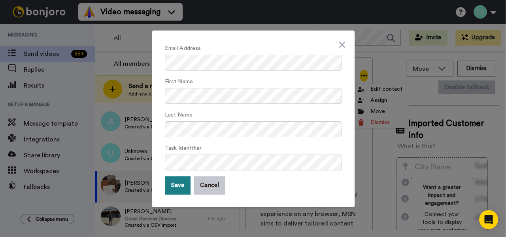
click at [178, 182] on button "Save" at bounding box center [178, 185] width 26 height 18
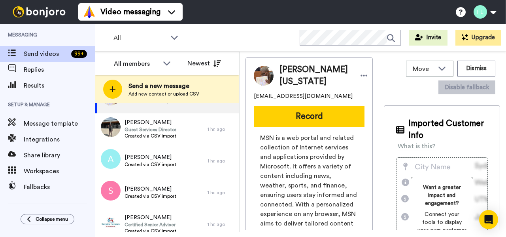
scroll to position [4903, 0]
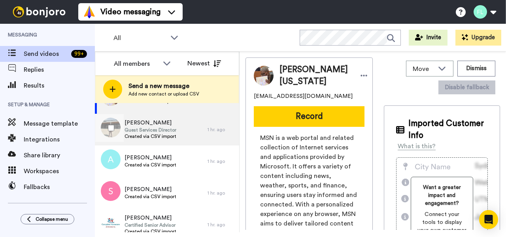
click at [144, 126] on span "Joseph heyward" at bounding box center [151, 123] width 52 height 8
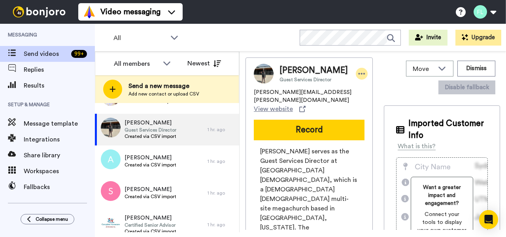
click at [358, 76] on icon at bounding box center [361, 74] width 7 height 8
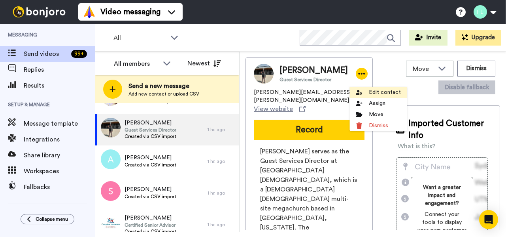
click at [374, 91] on li "Edit contact" at bounding box center [378, 92] width 57 height 11
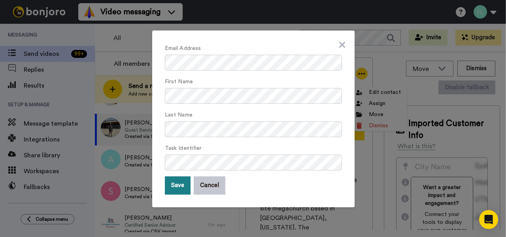
click at [180, 186] on button "Save" at bounding box center [178, 185] width 26 height 18
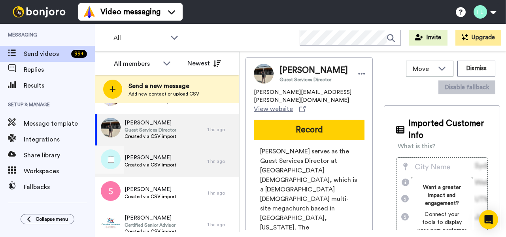
click at [159, 166] on span "Created via CSV import" at bounding box center [151, 164] width 52 height 6
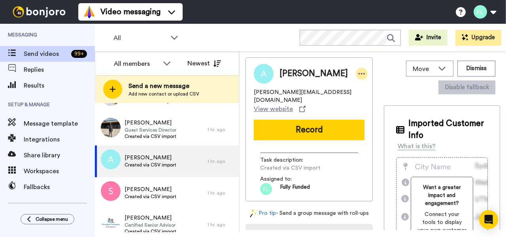
click at [359, 73] on icon at bounding box center [362, 74] width 7 height 2
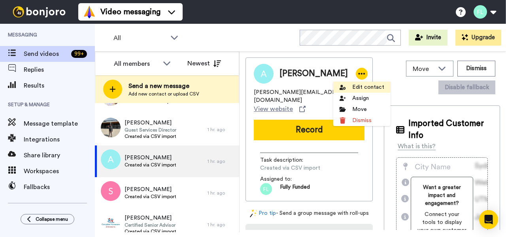
click at [356, 84] on li "Edit contact" at bounding box center [361, 86] width 57 height 11
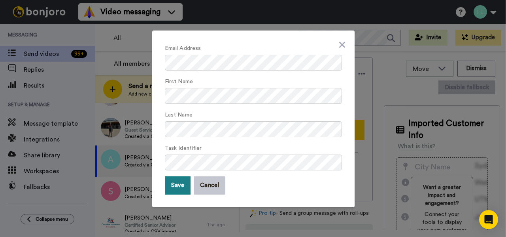
click at [179, 185] on button "Save" at bounding box center [178, 185] width 26 height 18
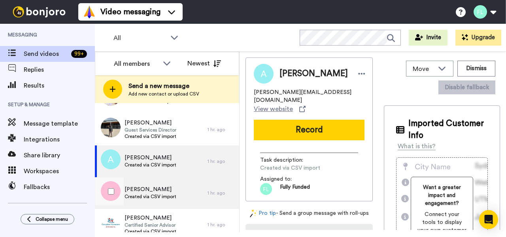
click at [159, 194] on span "Created via CSV import" at bounding box center [151, 196] width 52 height 6
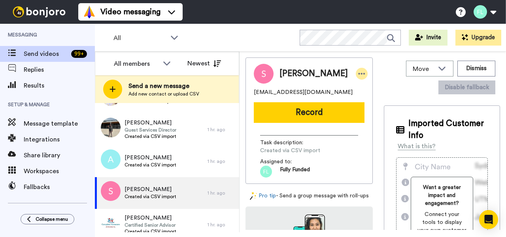
click at [358, 75] on icon at bounding box center [361, 74] width 7 height 8
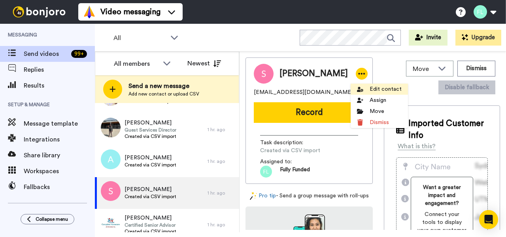
click at [371, 88] on li "Edit contact" at bounding box center [379, 88] width 57 height 11
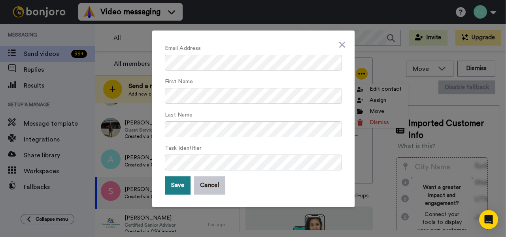
click at [182, 184] on button "Save" at bounding box center [178, 185] width 26 height 18
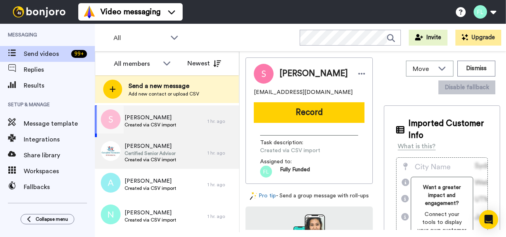
scroll to position [4974, 0]
click at [150, 146] on span "Timothy milks" at bounding box center [151, 146] width 52 height 8
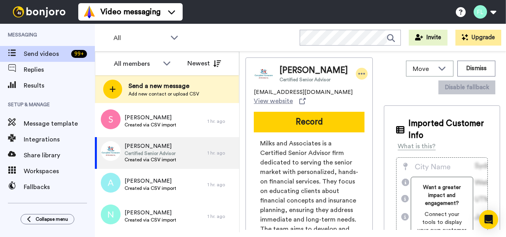
click at [359, 73] on icon at bounding box center [362, 74] width 7 height 2
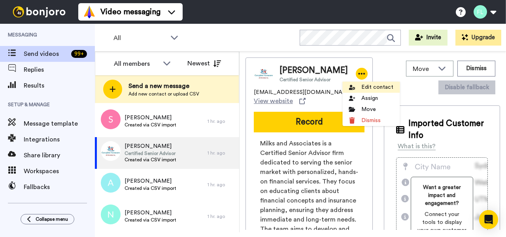
click at [364, 85] on li "Edit contact" at bounding box center [371, 86] width 57 height 11
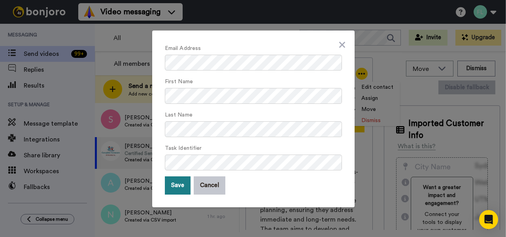
click at [176, 185] on button "Save" at bounding box center [178, 185] width 26 height 18
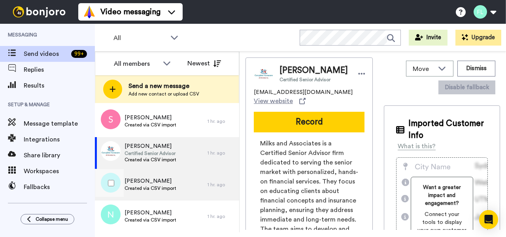
click at [157, 185] on span "Created via CSV import" at bounding box center [151, 188] width 52 height 6
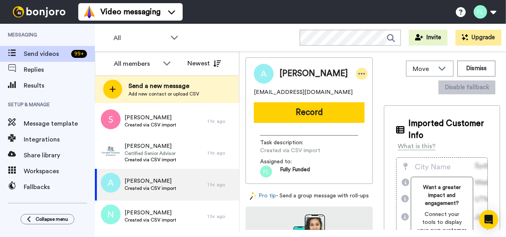
click at [358, 72] on icon at bounding box center [361, 74] width 7 height 8
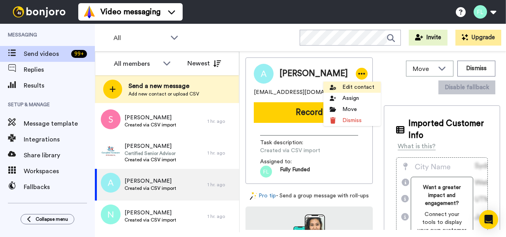
click at [357, 85] on li "Edit contact" at bounding box center [352, 86] width 57 height 11
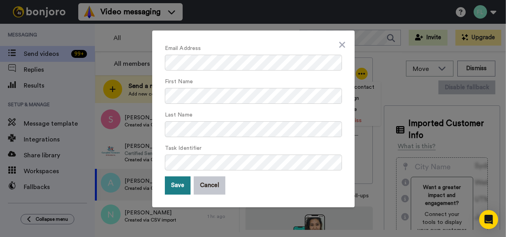
click at [182, 186] on button "Save" at bounding box center [178, 185] width 26 height 18
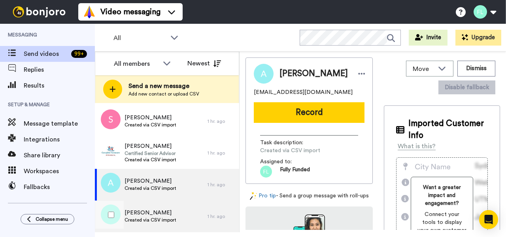
click at [146, 216] on span "Created via CSV import" at bounding box center [151, 219] width 52 height 6
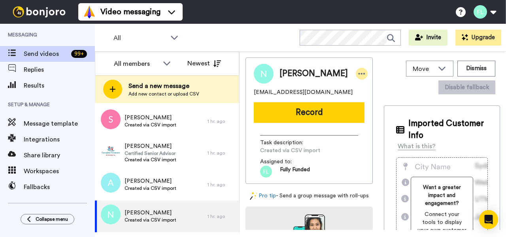
click at [358, 72] on icon at bounding box center [361, 74] width 7 height 8
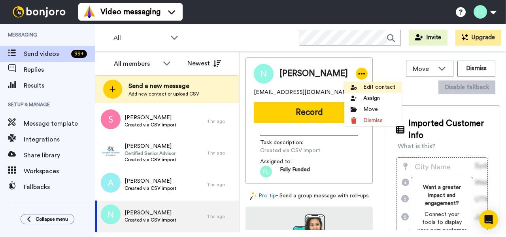
click at [373, 90] on li "Edit contact" at bounding box center [373, 86] width 57 height 11
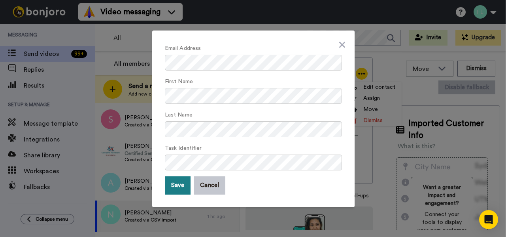
click at [174, 189] on button "Save" at bounding box center [178, 185] width 26 height 18
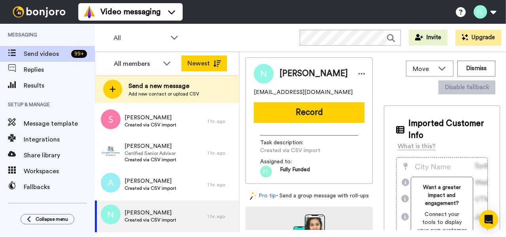
click at [202, 61] on button "Newest" at bounding box center [204, 63] width 45 height 16
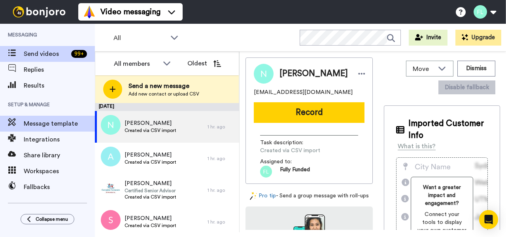
click at [40, 120] on span "Message template" at bounding box center [59, 123] width 71 height 9
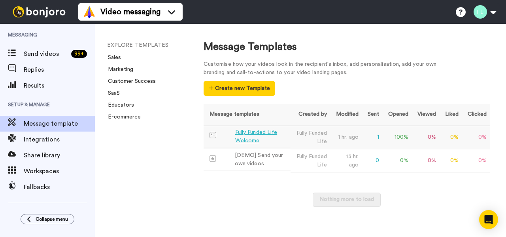
click at [244, 132] on div "Fully Funded Life Welcome" at bounding box center [261, 136] width 52 height 17
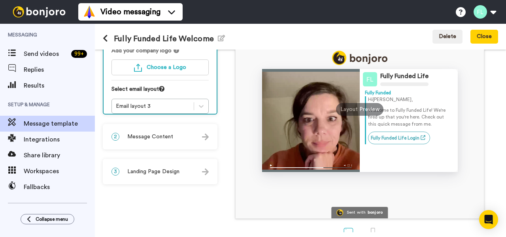
scroll to position [104, 0]
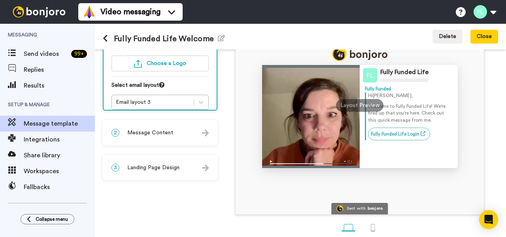
click at [212, 167] on div "3 Landing Page Design" at bounding box center [160, 167] width 113 height 24
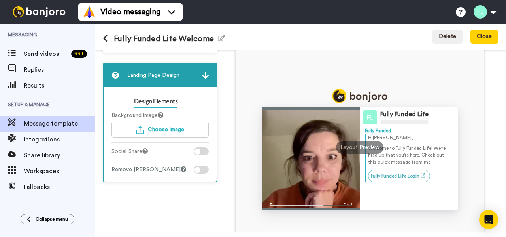
scroll to position [60, 0]
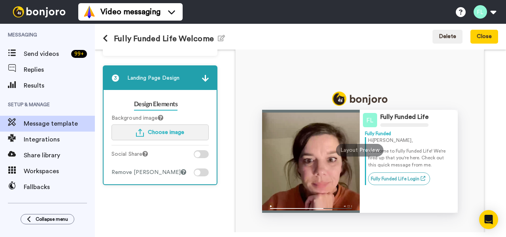
click at [167, 131] on span "Choose image" at bounding box center [166, 132] width 36 height 6
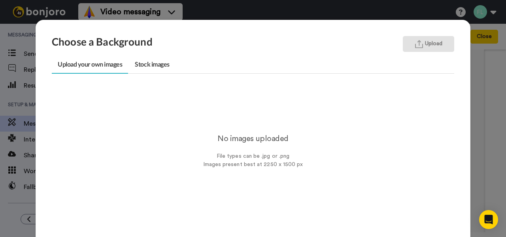
click at [431, 44] on button "Upload" at bounding box center [428, 44] width 51 height 16
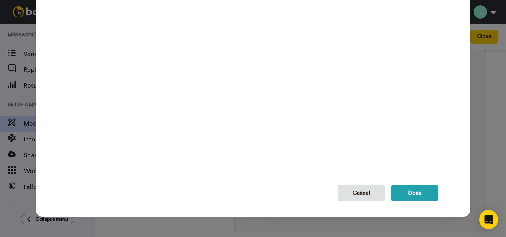
scroll to position [138, 0]
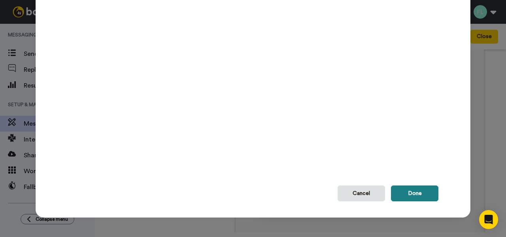
click at [410, 195] on button "Done" at bounding box center [414, 193] width 47 height 16
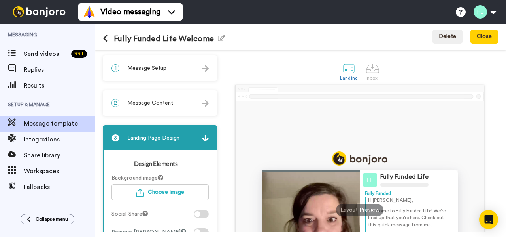
scroll to position [0, 0]
click at [379, 69] on div at bounding box center [373, 68] width 14 height 14
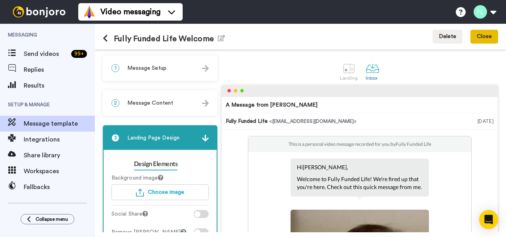
click at [480, 34] on button "Close" at bounding box center [485, 37] width 28 height 14
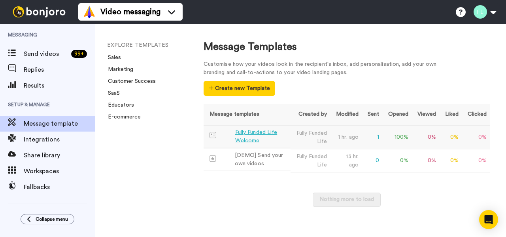
click at [249, 135] on div "Fully Funded Life Welcome" at bounding box center [261, 136] width 52 height 17
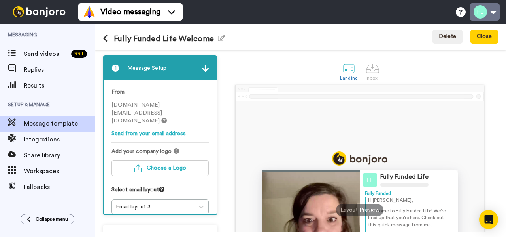
click at [478, 12] on button at bounding box center [485, 11] width 30 height 17
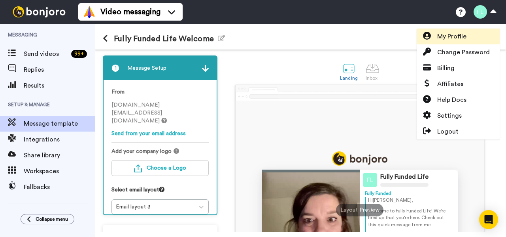
click at [471, 32] on link "My Profile" at bounding box center [458, 36] width 83 height 16
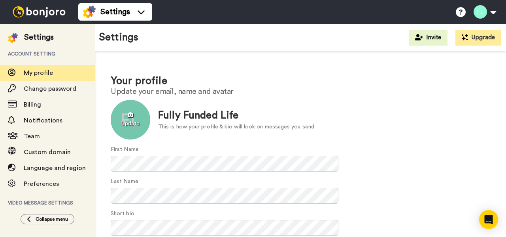
click at [140, 117] on div at bounding box center [131, 120] width 40 height 40
click at [133, 118] on div at bounding box center [131, 120] width 40 height 40
click at [134, 121] on div at bounding box center [131, 120] width 40 height 40
click at [132, 113] on div at bounding box center [131, 120] width 40 height 40
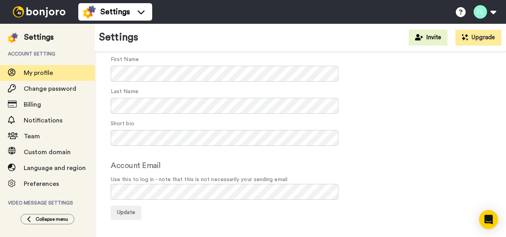
scroll to position [89, 0]
click at [127, 216] on span "Update" at bounding box center [126, 213] width 18 height 6
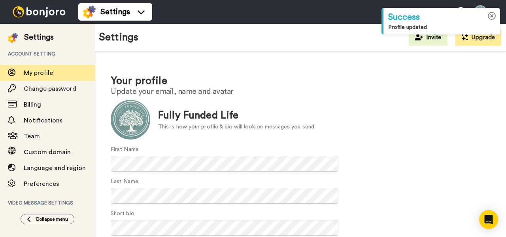
click at [493, 15] on icon at bounding box center [492, 16] width 8 height 8
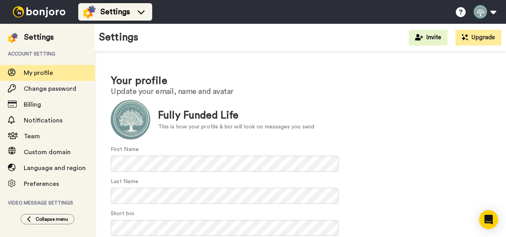
click at [144, 14] on icon at bounding box center [141, 12] width 13 height 8
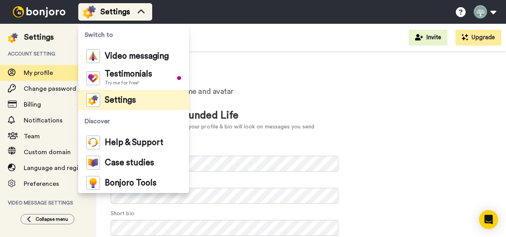
click at [138, 12] on icon at bounding box center [141, 12] width 13 height 8
click at [138, 11] on icon at bounding box center [141, 12] width 13 height 8
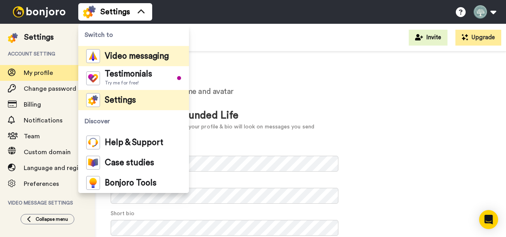
click at [128, 55] on span "Video messaging" at bounding box center [137, 56] width 64 height 8
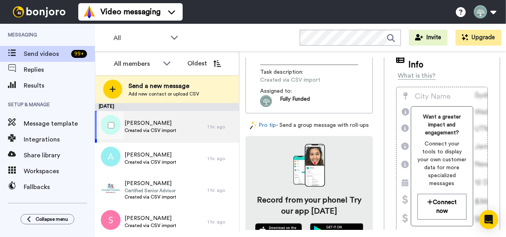
click at [187, 127] on div "[PERSON_NAME] Created via CSV import" at bounding box center [151, 127] width 113 height 32
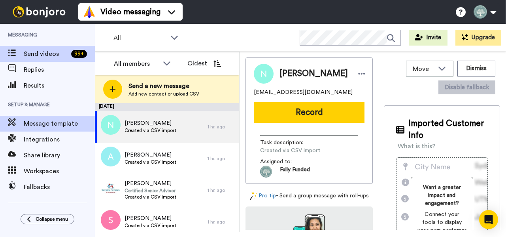
click at [67, 119] on span "Message template" at bounding box center [59, 123] width 71 height 9
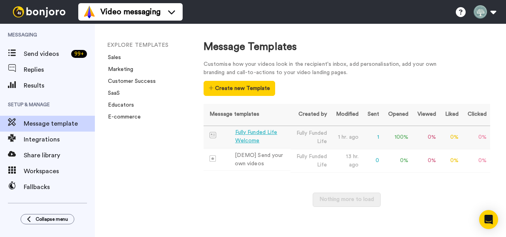
click at [255, 138] on div "Fully Funded Life Welcome" at bounding box center [261, 136] width 52 height 17
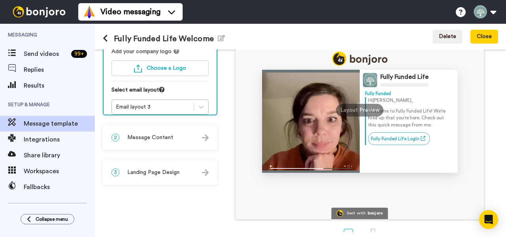
scroll to position [103, 0]
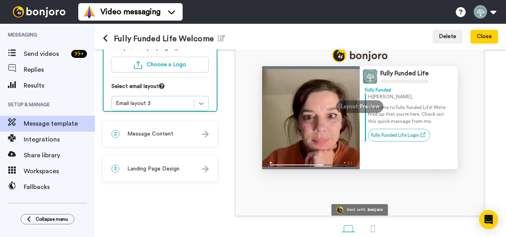
click at [208, 96] on div at bounding box center [201, 103] width 14 height 14
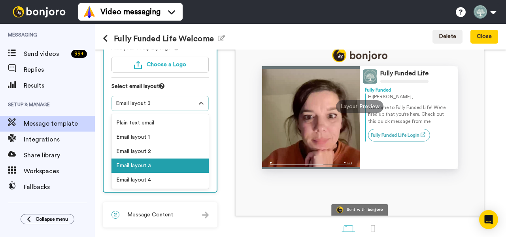
click at [222, 91] on div "1 Message Setup From [DOMAIN_NAME][EMAIL_ADDRESS][DOMAIN_NAME] Send from your e…" at bounding box center [162, 107] width 119 height 310
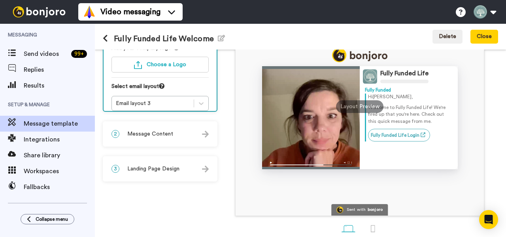
click at [210, 134] on div "2 Message Content" at bounding box center [160, 134] width 113 height 24
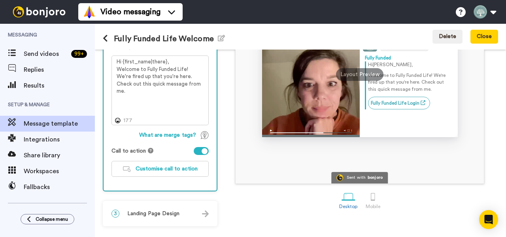
scroll to position [135, 0]
click at [173, 210] on span "Landing Page Design" at bounding box center [153, 213] width 52 height 8
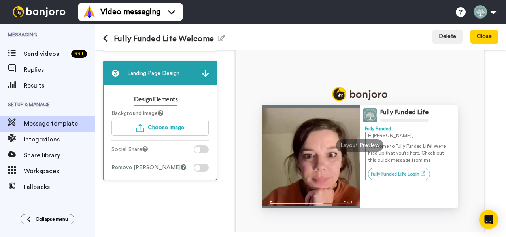
scroll to position [66, 0]
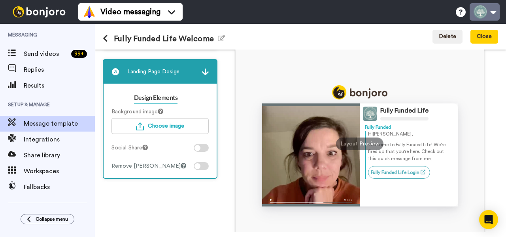
click at [483, 9] on button at bounding box center [485, 11] width 30 height 17
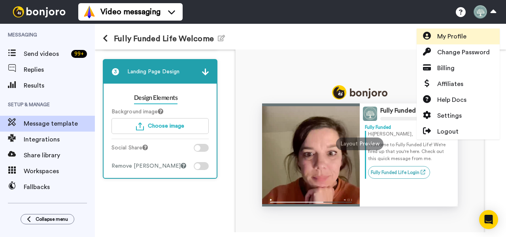
click at [475, 33] on link "My Profile" at bounding box center [458, 36] width 83 height 16
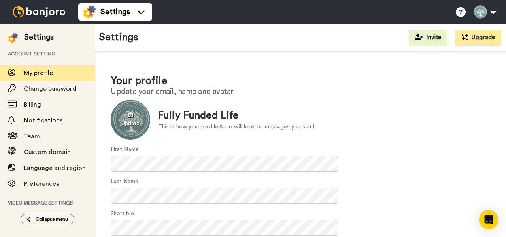
click at [132, 121] on div at bounding box center [131, 120] width 40 height 40
click at [367, 90] on h2 "Update your email, name and avatar" at bounding box center [301, 91] width 380 height 9
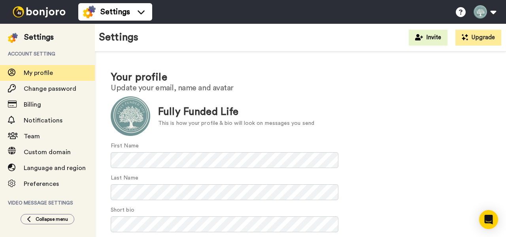
scroll to position [6, 0]
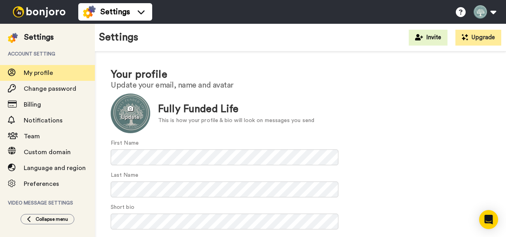
click at [129, 109] on div at bounding box center [131, 113] width 40 height 40
click at [129, 112] on div at bounding box center [131, 113] width 40 height 40
click at [131, 109] on div at bounding box center [131, 113] width 40 height 40
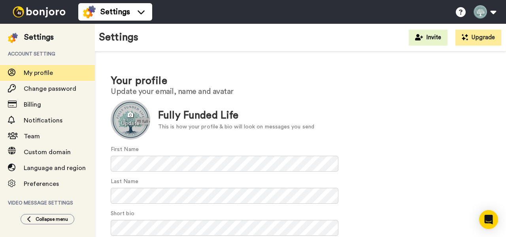
scroll to position [0, 0]
click at [130, 115] on div at bounding box center [131, 120] width 40 height 40
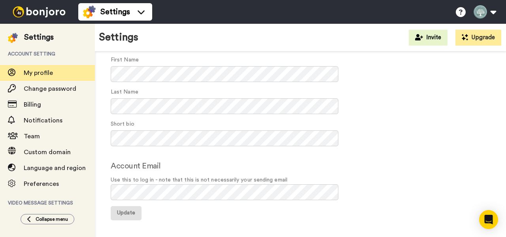
scroll to position [89, 0]
click at [125, 216] on span "Update" at bounding box center [126, 213] width 18 height 6
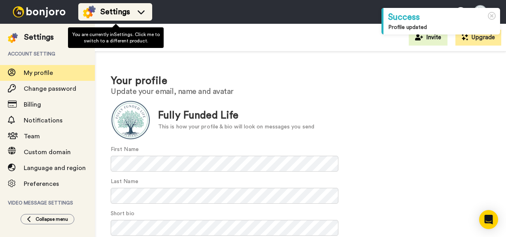
click at [135, 10] on div "Settings" at bounding box center [115, 12] width 64 height 13
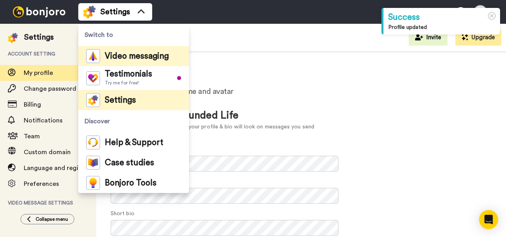
click at [131, 55] on span "Video messaging" at bounding box center [137, 56] width 64 height 8
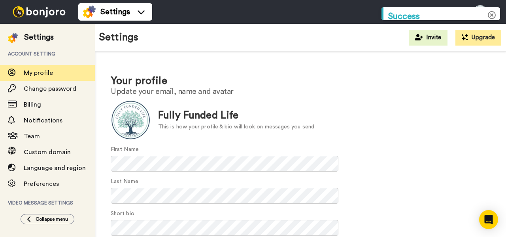
click at [492, 14] on icon at bounding box center [492, 15] width 8 height 8
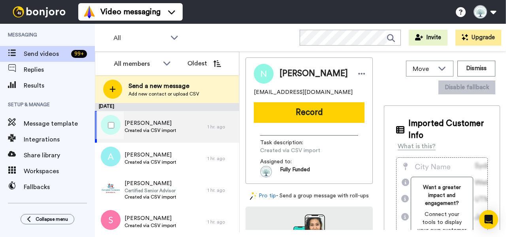
click at [171, 128] on span "Created via CSV import" at bounding box center [151, 130] width 52 height 6
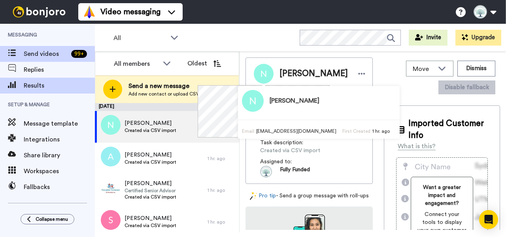
click at [40, 88] on span "Results" at bounding box center [59, 85] width 71 height 9
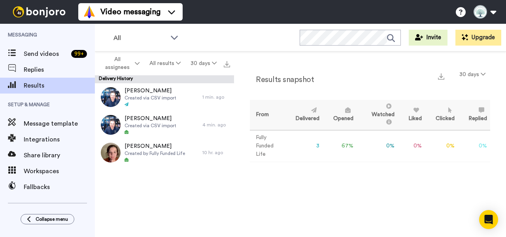
click at [174, 192] on div "[PERSON_NAME] Created via CSV import 1 min. ago [PERSON_NAME] Created via CSV i…" at bounding box center [164, 159] width 139 height 153
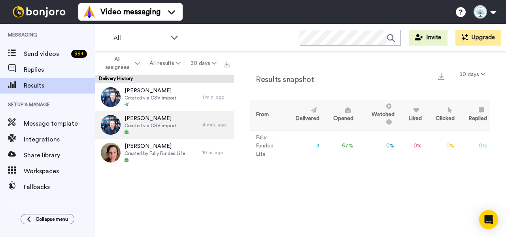
click at [147, 120] on span "[PERSON_NAME]" at bounding box center [151, 118] width 52 height 8
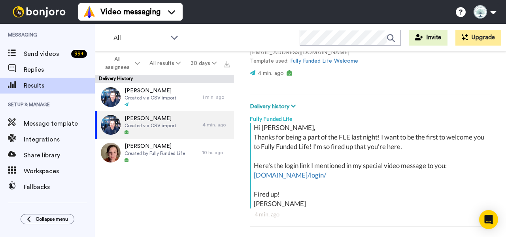
scroll to position [75, 0]
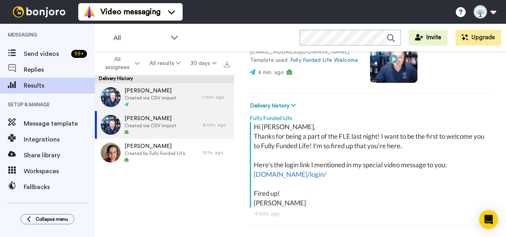
click at [139, 89] on span "Martha Lindsey" at bounding box center [151, 91] width 52 height 8
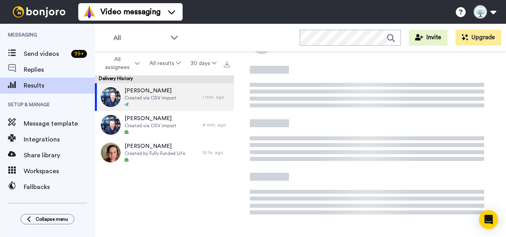
type textarea "x"
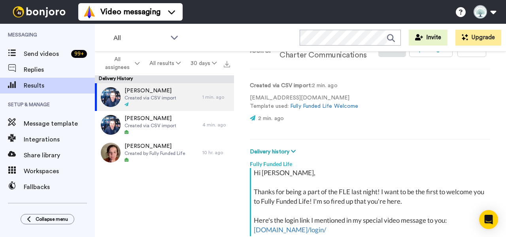
scroll to position [25, 0]
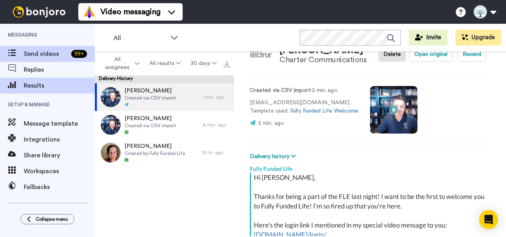
click at [36, 51] on span "Send videos" at bounding box center [46, 53] width 44 height 9
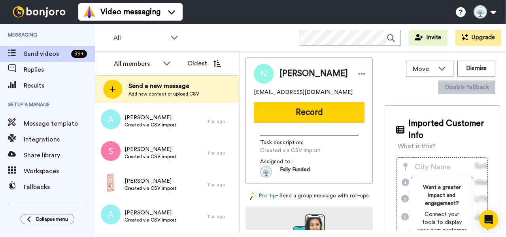
scroll to position [670, 0]
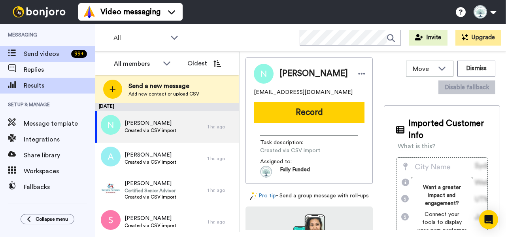
click at [37, 88] on span "Results" at bounding box center [59, 85] width 71 height 9
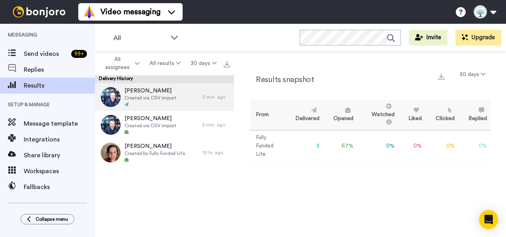
click at [142, 91] on span "[PERSON_NAME]" at bounding box center [151, 91] width 52 height 8
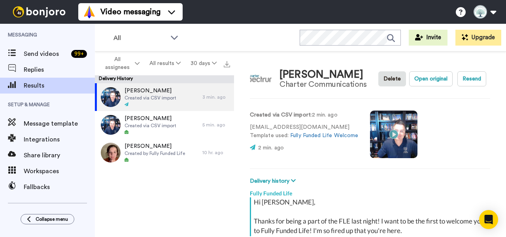
click at [396, 132] on video at bounding box center [393, 133] width 47 height 47
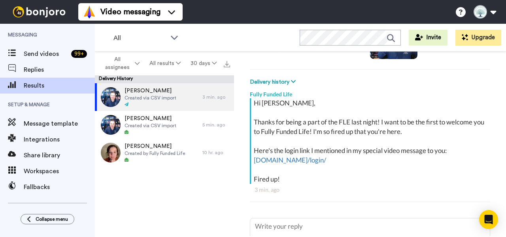
scroll to position [45, 0]
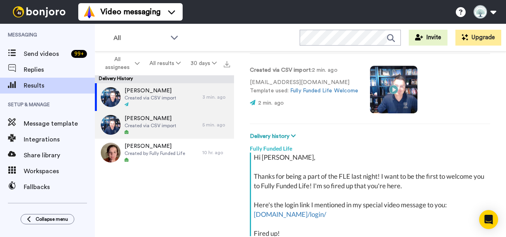
click at [149, 119] on span "[PERSON_NAME]" at bounding box center [151, 118] width 52 height 8
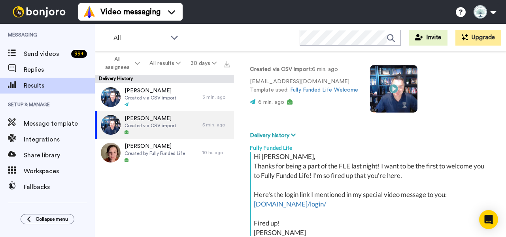
scroll to position [44, 0]
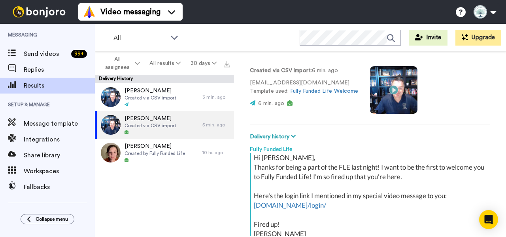
click at [392, 110] on video at bounding box center [393, 89] width 47 height 47
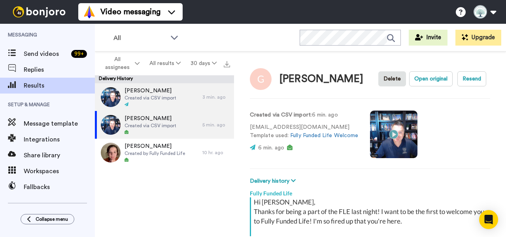
scroll to position [0, 0]
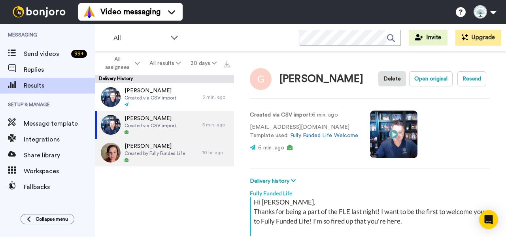
click at [143, 152] on span "Created by Fully Funded Life" at bounding box center [155, 153] width 61 height 6
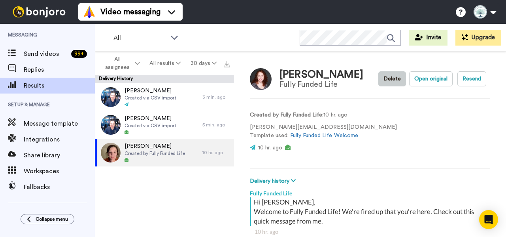
click at [391, 78] on button "Delete" at bounding box center [393, 78] width 28 height 15
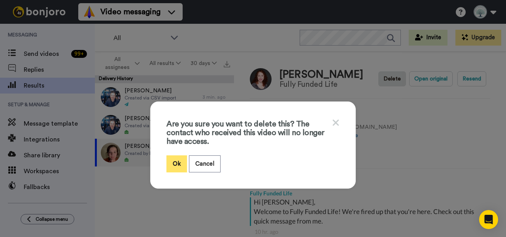
click at [175, 165] on button "Ok" at bounding box center [177, 163] width 21 height 17
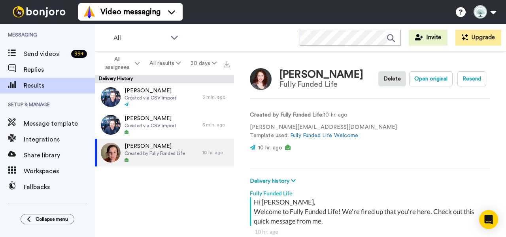
type textarea "x"
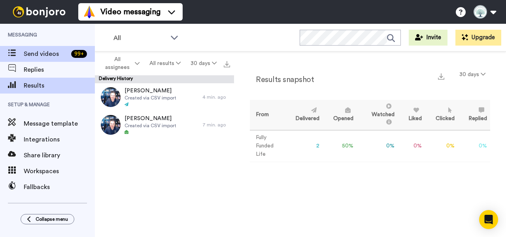
click at [40, 50] on span "Send videos" at bounding box center [46, 53] width 44 height 9
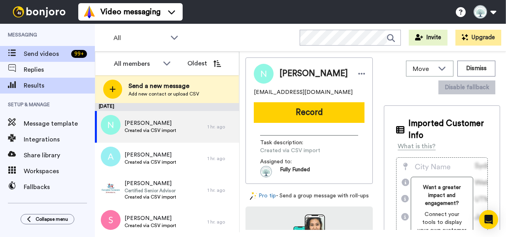
click at [51, 87] on span "Results" at bounding box center [59, 85] width 71 height 9
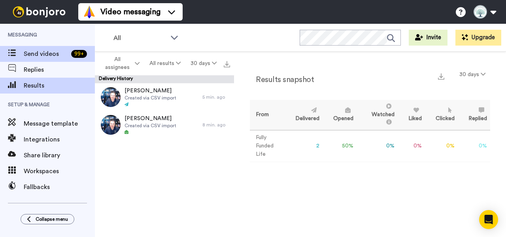
click at [47, 56] on span "Send videos" at bounding box center [46, 53] width 44 height 9
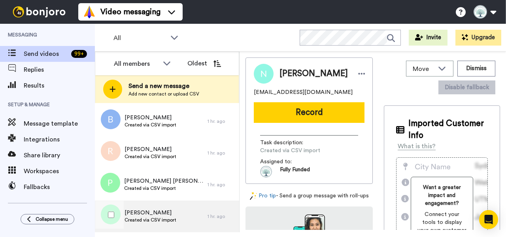
scroll to position [4782, 0]
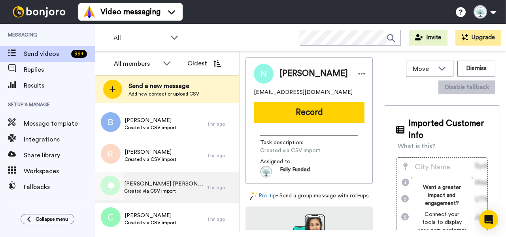
click at [178, 186] on span "Pam callaway Callaway" at bounding box center [164, 184] width 80 height 8
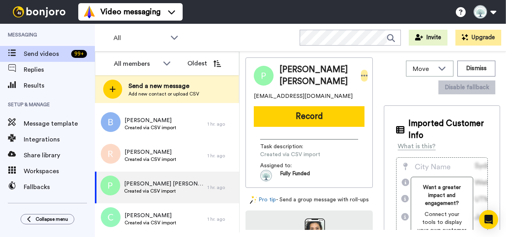
click at [361, 74] on icon at bounding box center [364, 76] width 7 height 8
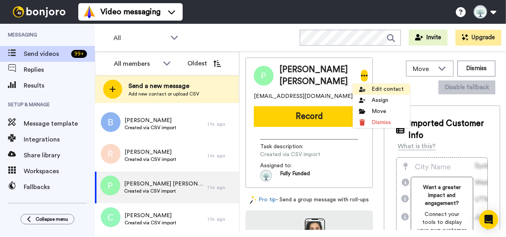
click at [387, 91] on li "Edit contact" at bounding box center [381, 88] width 57 height 11
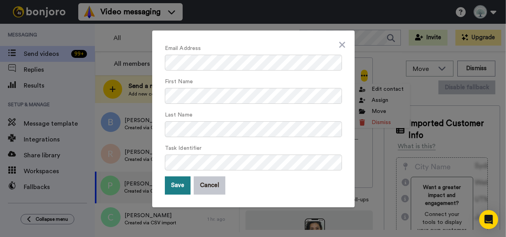
click at [175, 185] on button "Save" at bounding box center [178, 185] width 26 height 18
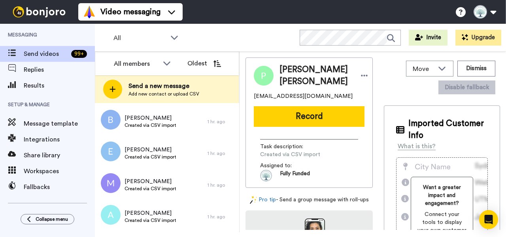
scroll to position [1006, 0]
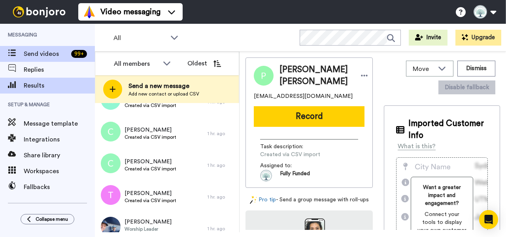
click at [45, 83] on span "Results" at bounding box center [59, 85] width 71 height 9
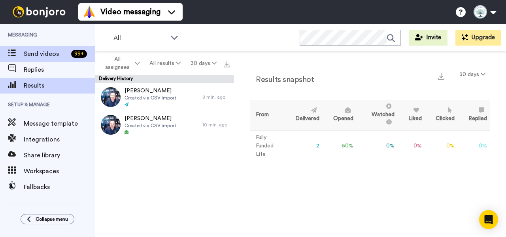
click at [44, 55] on span "Send videos" at bounding box center [46, 53] width 44 height 9
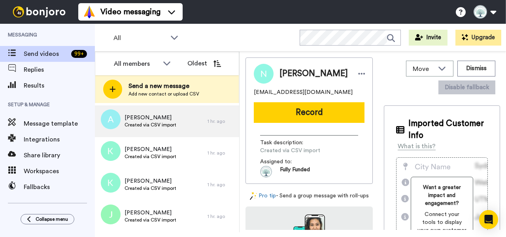
scroll to position [4911, 0]
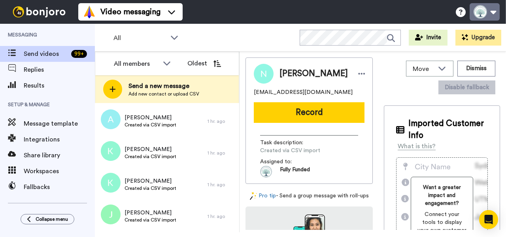
click at [494, 12] on button at bounding box center [485, 11] width 30 height 17
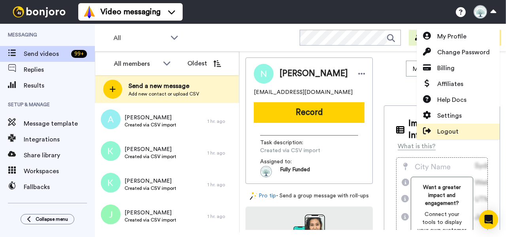
click at [452, 131] on span "Logout" at bounding box center [448, 131] width 21 height 9
